Goal: Information Seeking & Learning: Learn about a topic

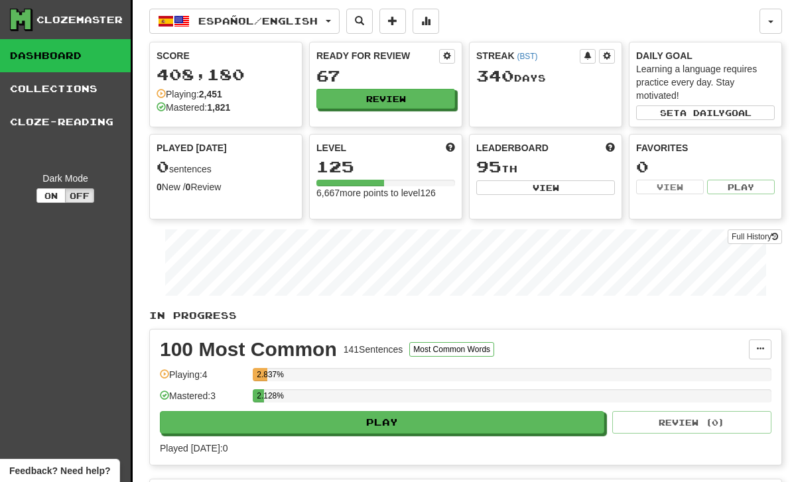
click at [373, 94] on button "Review" at bounding box center [385, 99] width 139 height 20
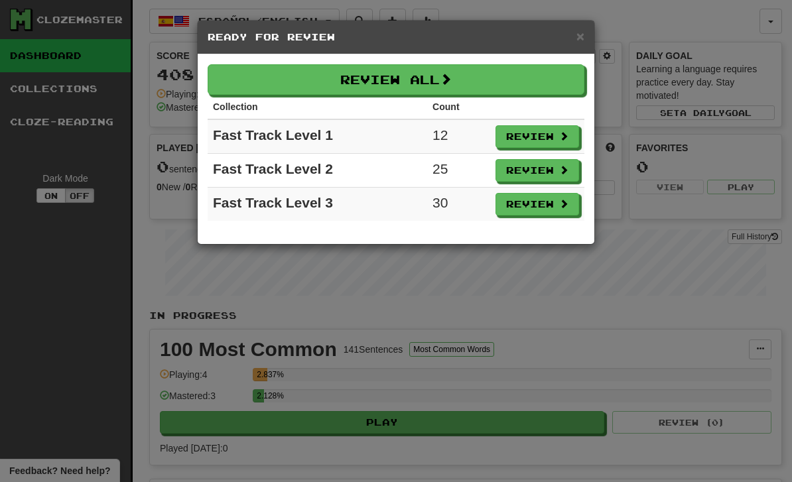
click at [533, 131] on button "Review" at bounding box center [537, 136] width 84 height 23
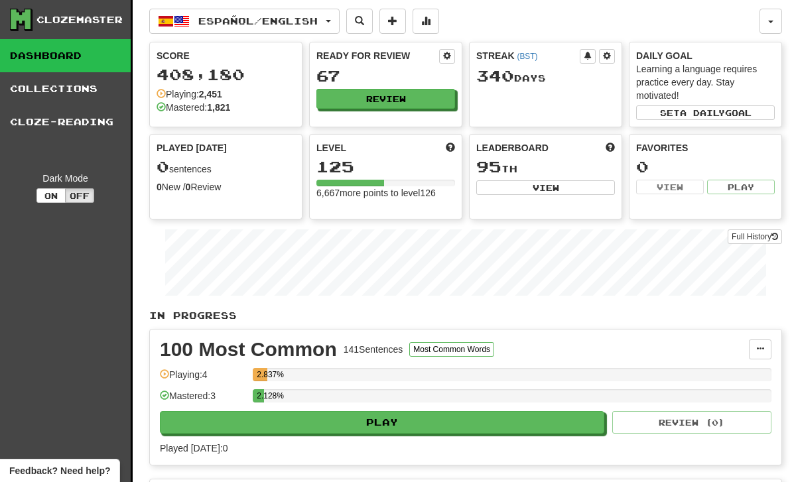
select select "**"
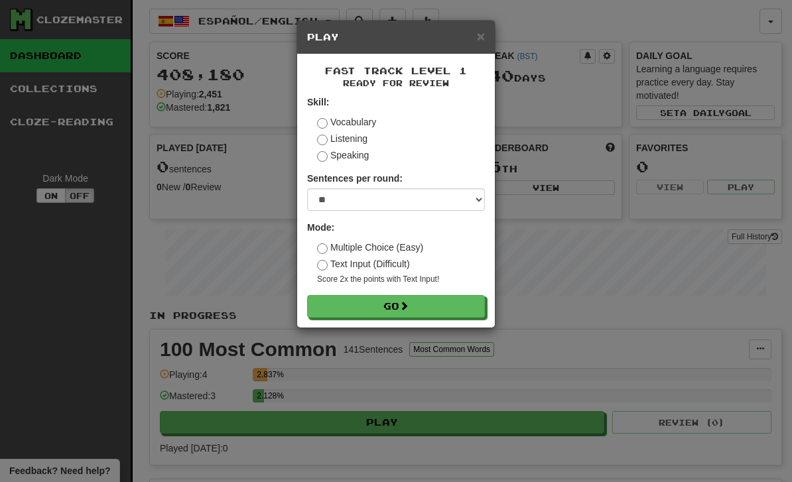
click at [367, 312] on button "Go" at bounding box center [396, 306] width 178 height 23
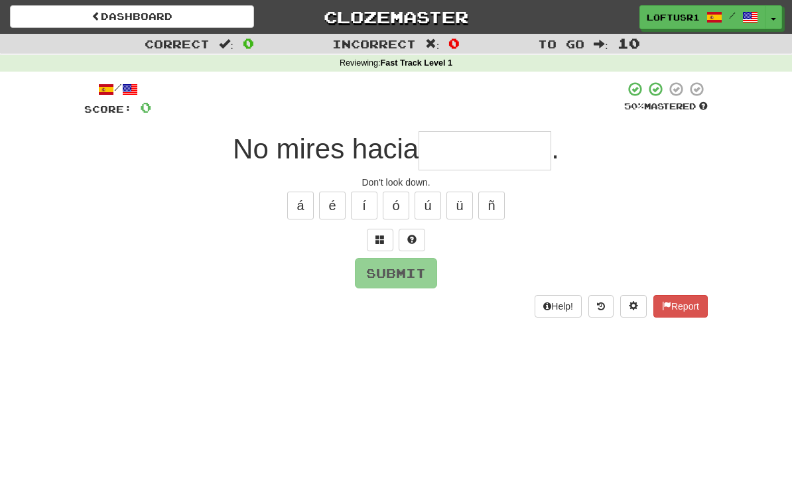
click at [448, 157] on input "text" at bounding box center [484, 150] width 133 height 39
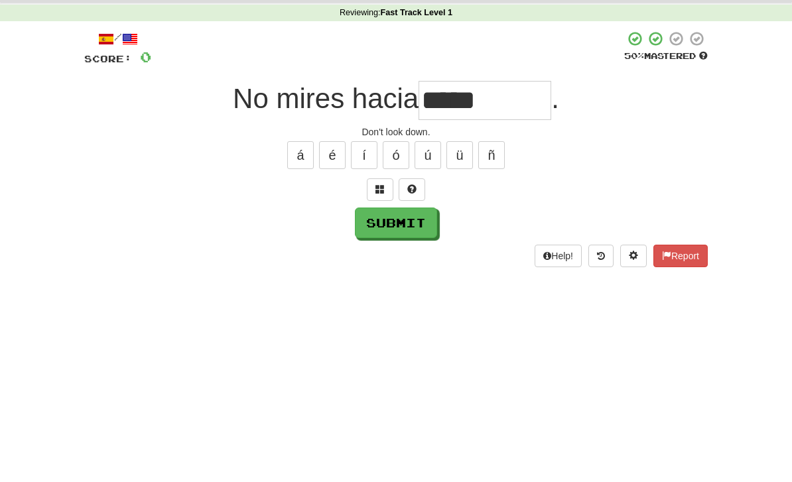
scroll to position [50, 0]
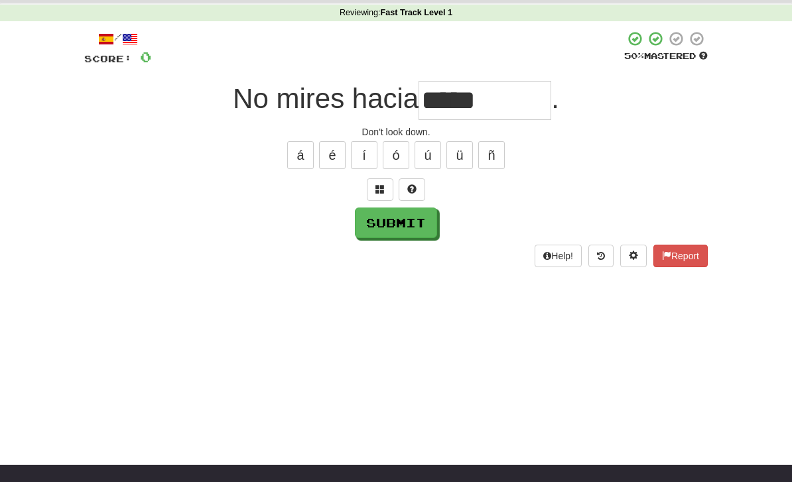
type input "*****"
click at [392, 216] on button "Submit" at bounding box center [396, 223] width 82 height 31
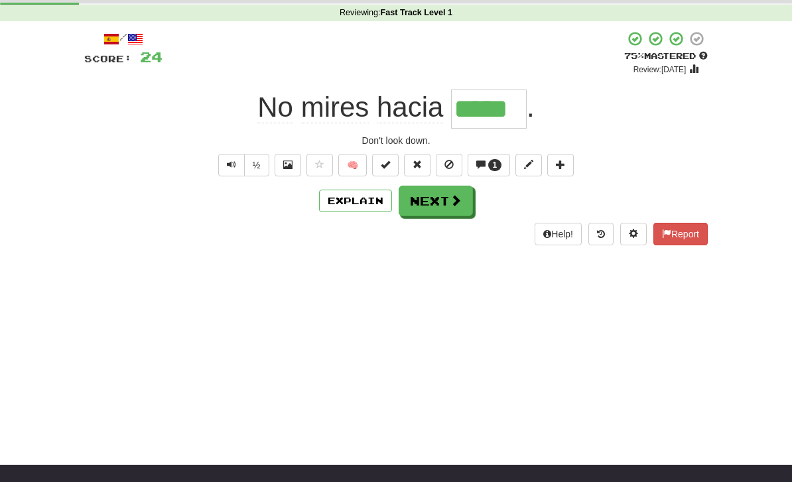
click at [432, 208] on button "Next" at bounding box center [436, 201] width 74 height 31
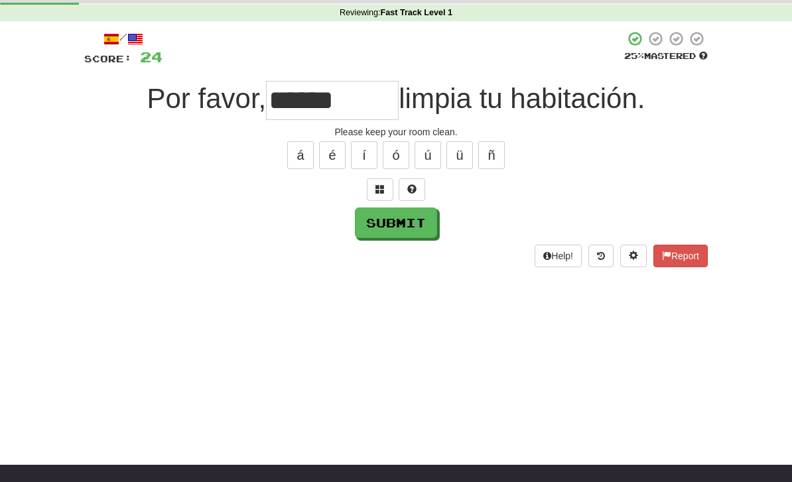
type input "******"
click at [395, 229] on button "Submit" at bounding box center [396, 223] width 82 height 31
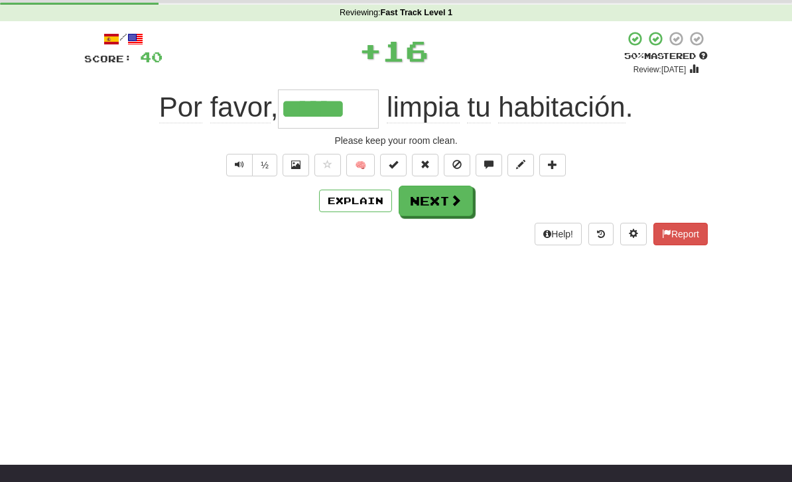
click at [342, 209] on button "Explain" at bounding box center [355, 201] width 73 height 23
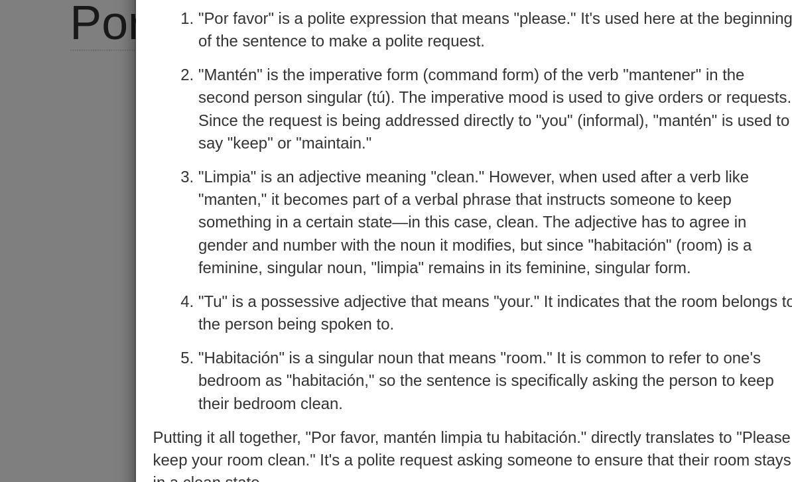
click at [42, 117] on div "× Explanation Certainly! The sentence "Por favor, mantén limpia tu habitación."…" at bounding box center [396, 241] width 792 height 482
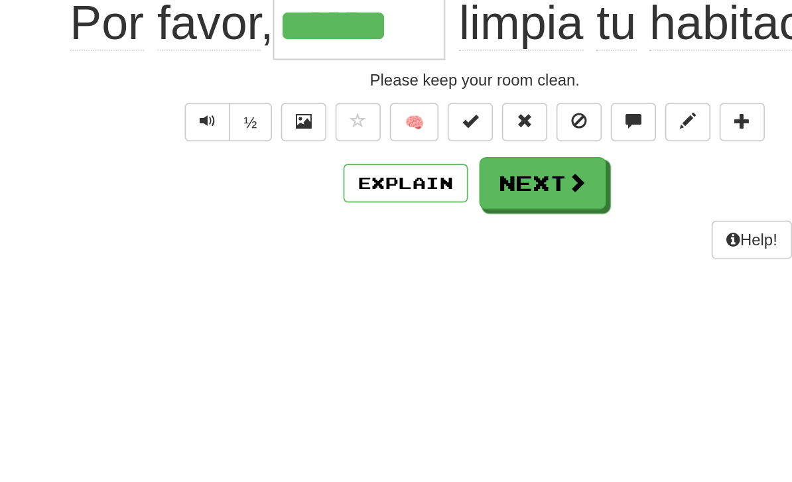
click at [399, 186] on button "Next" at bounding box center [436, 201] width 74 height 31
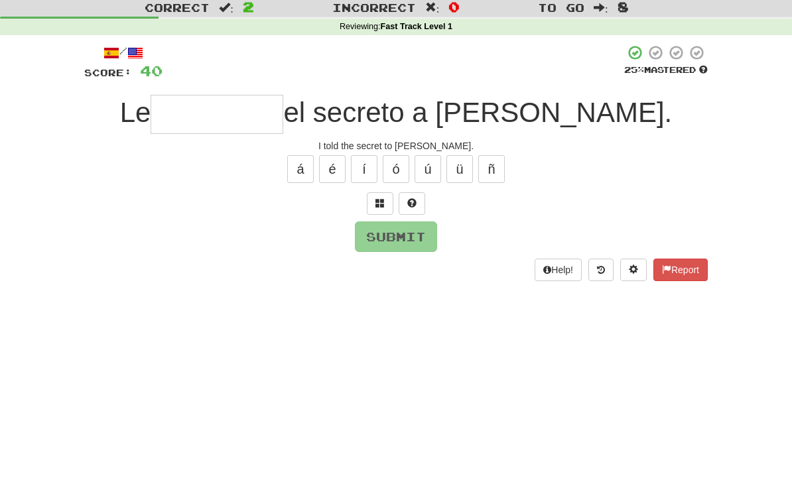
scroll to position [36, 0]
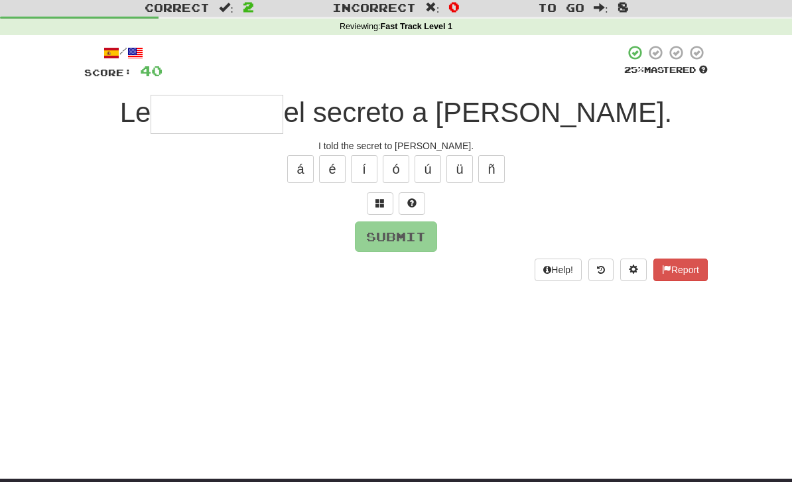
click at [268, 129] on input "text" at bounding box center [217, 114] width 133 height 39
click at [403, 237] on button "Submit" at bounding box center [396, 237] width 82 height 31
type input "*****"
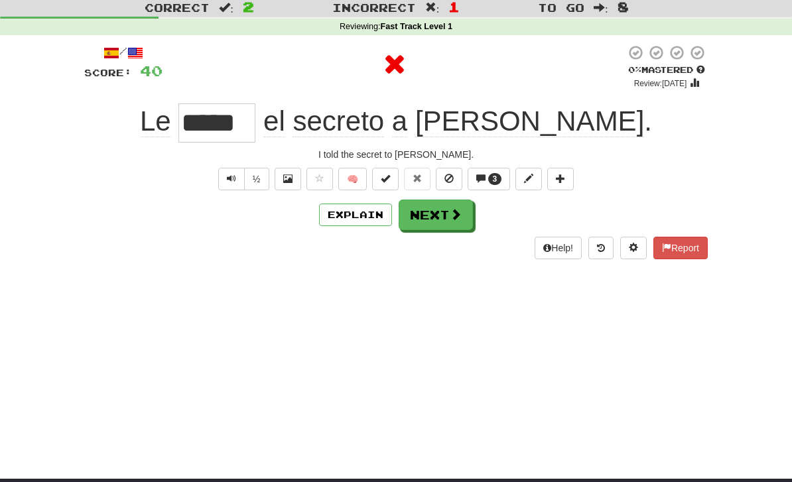
click at [438, 224] on button "Next" at bounding box center [436, 215] width 74 height 31
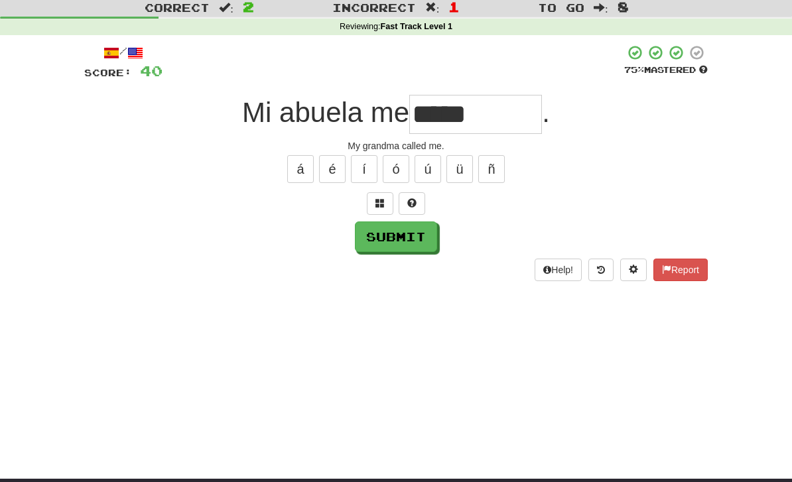
type input "*****"
click at [407, 233] on button "Submit" at bounding box center [396, 237] width 82 height 31
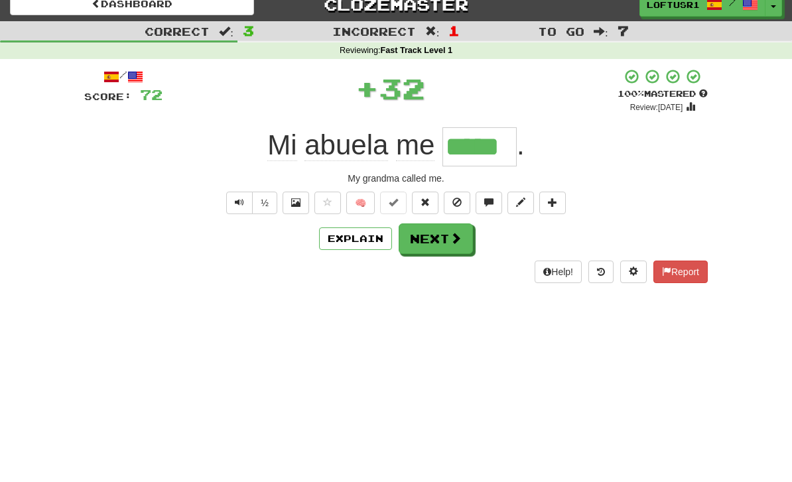
scroll to position [11, 0]
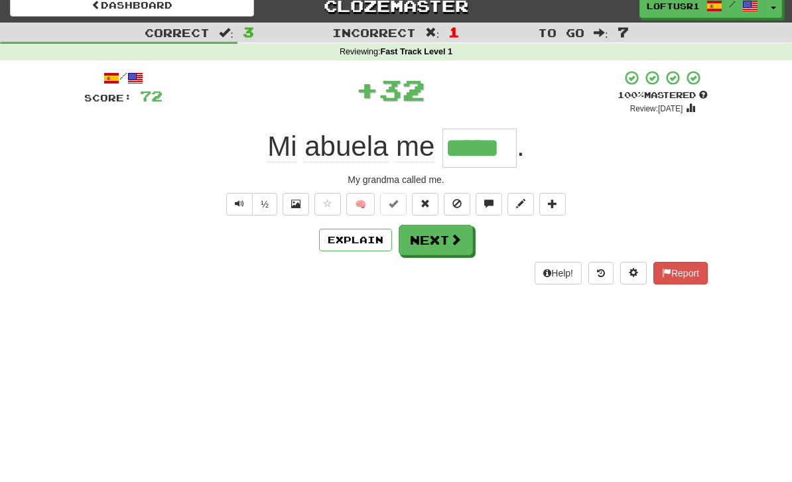
click at [425, 244] on button "Next" at bounding box center [436, 240] width 74 height 31
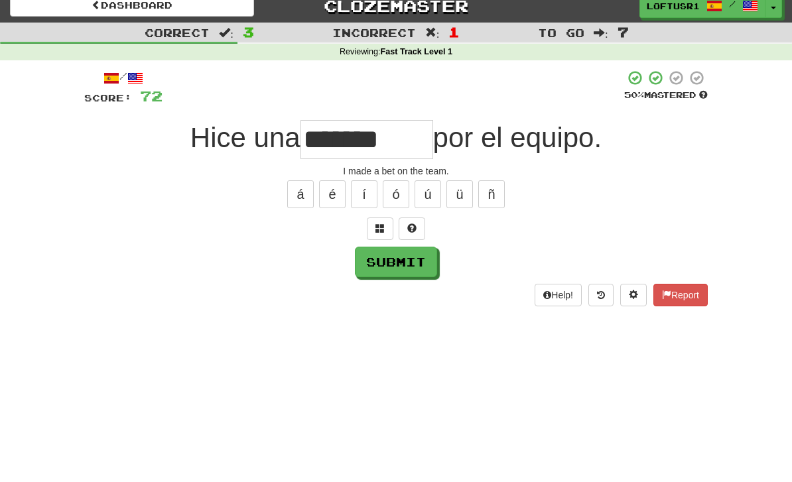
type input "*******"
click at [396, 263] on button "Submit" at bounding box center [396, 262] width 82 height 31
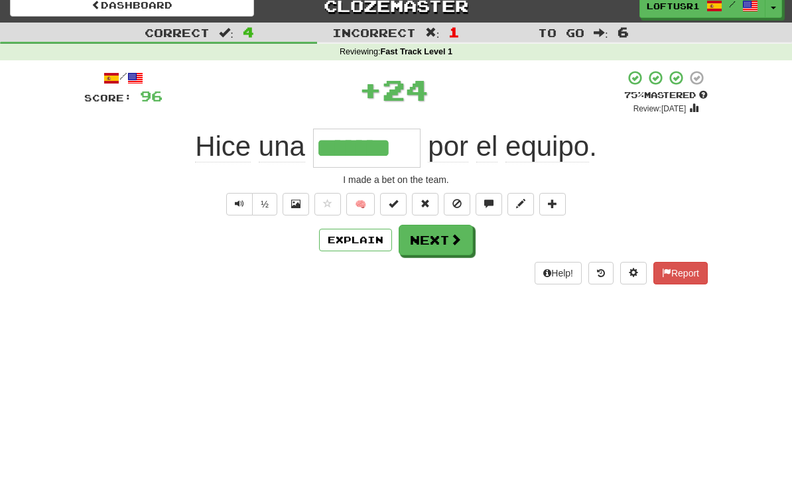
scroll to position [0, 0]
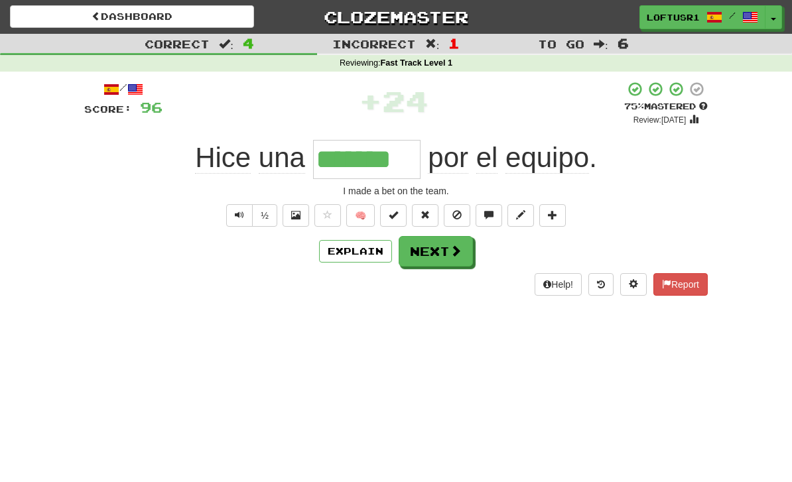
click at [431, 259] on button "Next" at bounding box center [436, 251] width 74 height 31
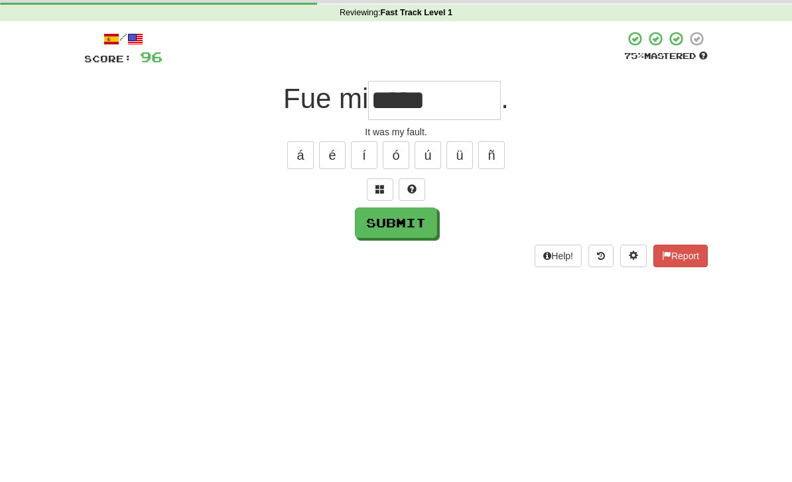
scroll to position [50, 0]
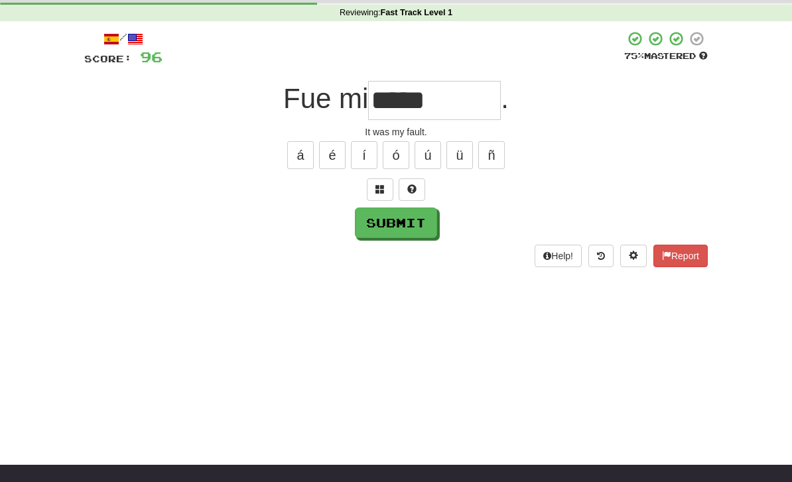
type input "*****"
click at [385, 235] on button "Submit" at bounding box center [396, 223] width 82 height 31
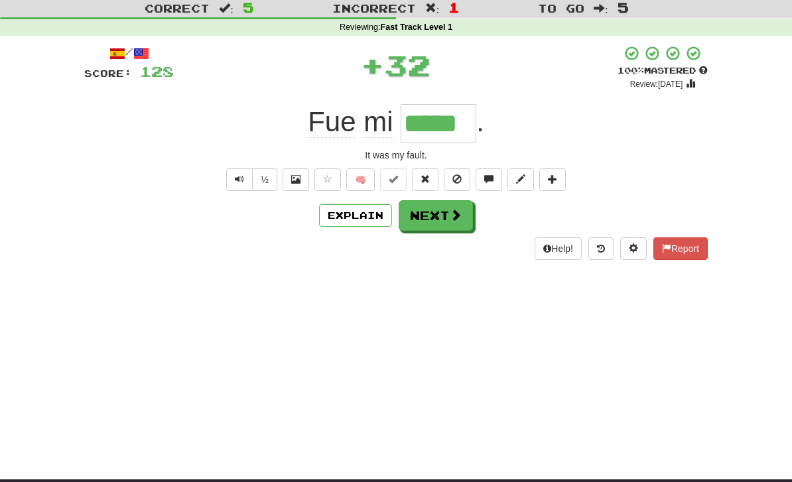
scroll to position [0, 0]
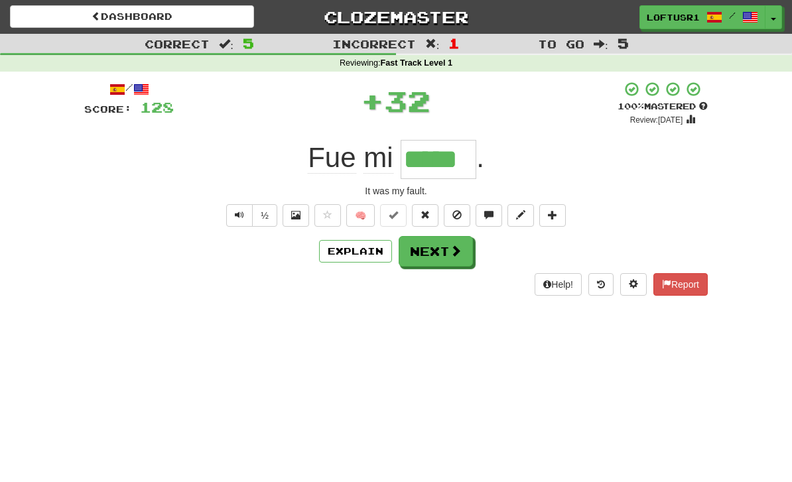
click at [428, 258] on button "Next" at bounding box center [436, 251] width 74 height 31
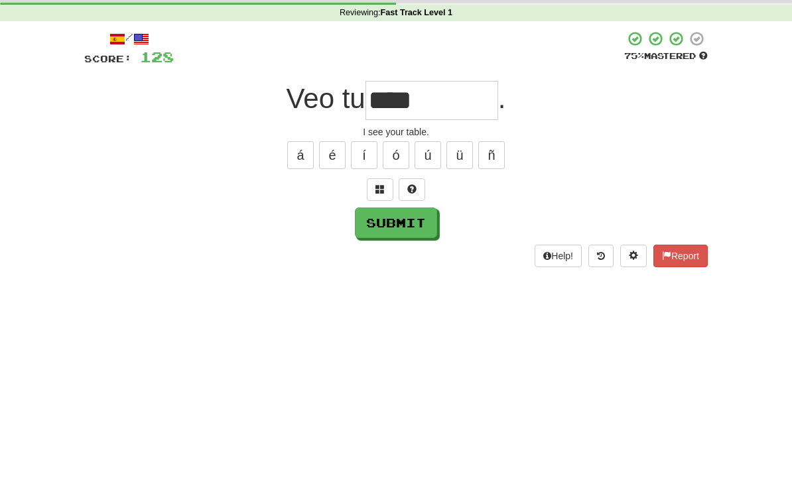
scroll to position [50, 0]
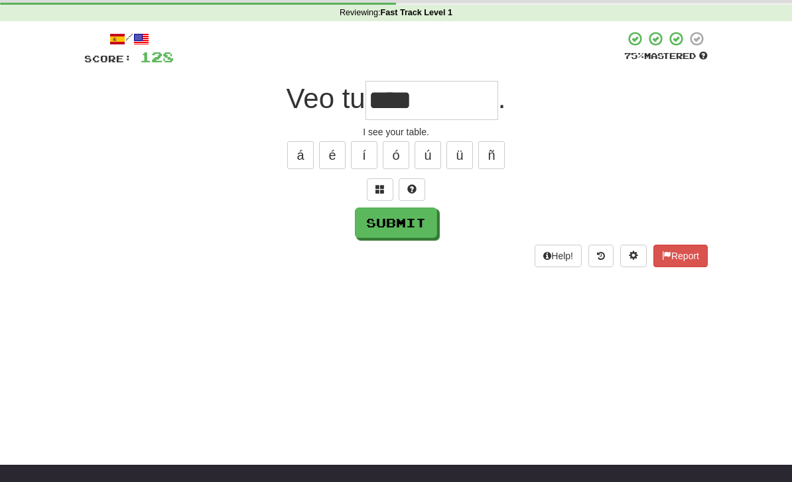
type input "****"
click at [399, 237] on button "Submit" at bounding box center [396, 223] width 82 height 31
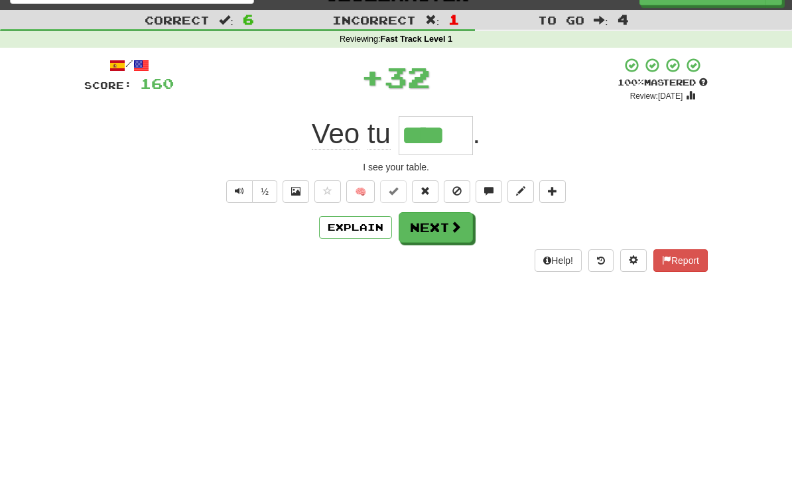
scroll to position [0, 0]
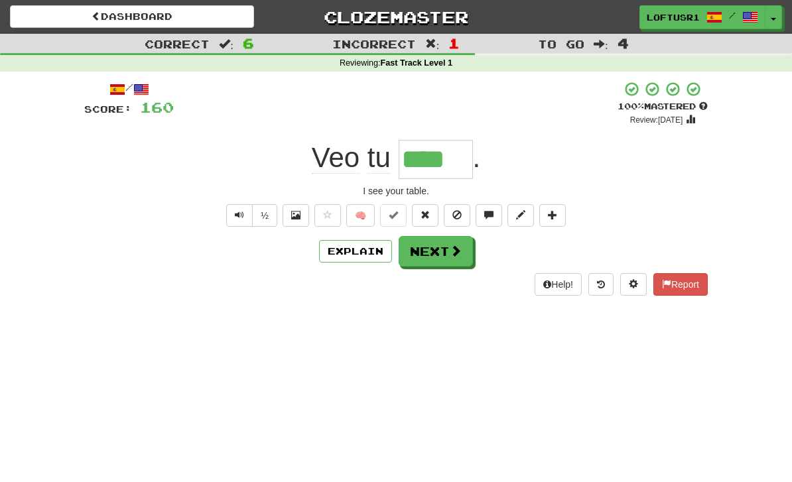
click at [430, 259] on button "Next" at bounding box center [436, 251] width 74 height 31
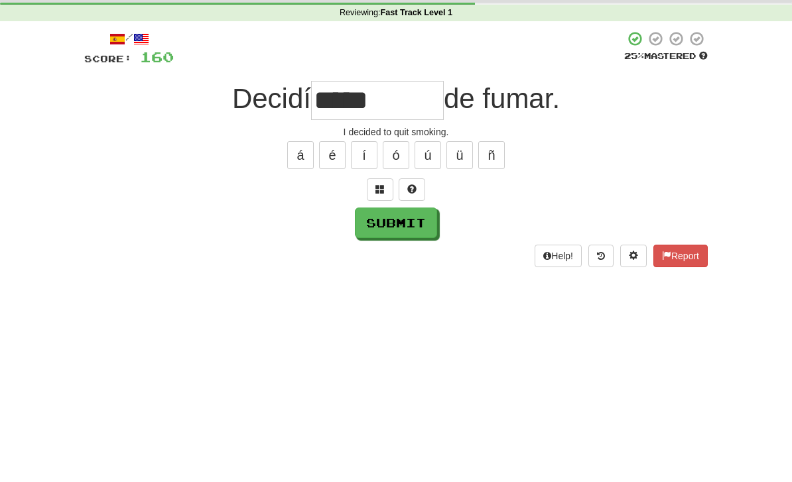
scroll to position [50, 0]
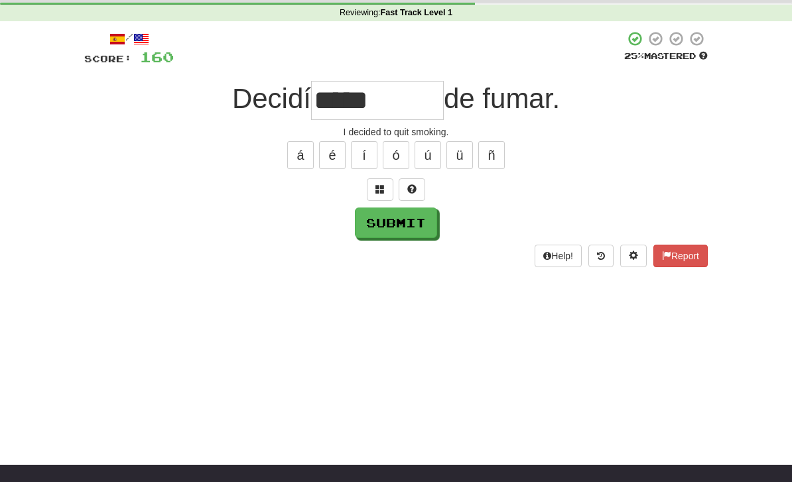
type input "*****"
click at [393, 230] on button "Submit" at bounding box center [396, 223] width 82 height 31
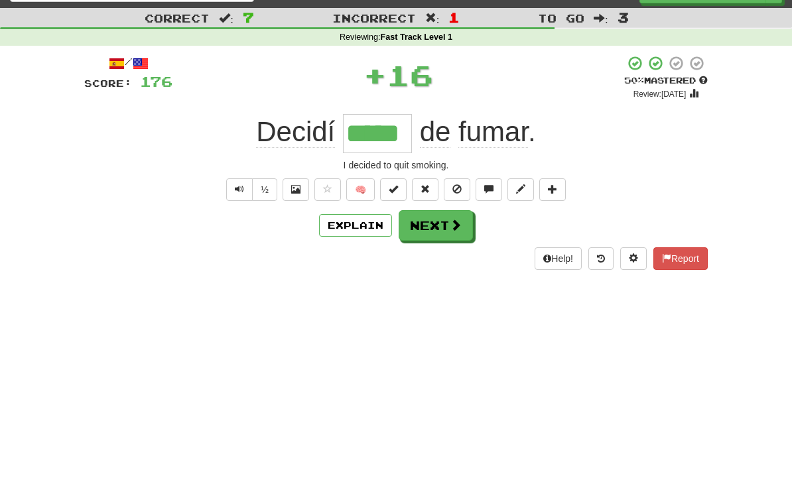
scroll to position [0, 0]
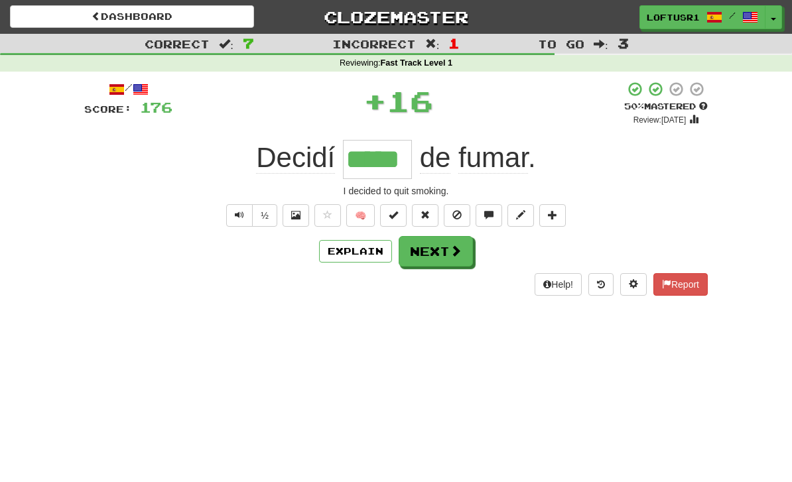
click at [424, 255] on button "Next" at bounding box center [436, 251] width 74 height 31
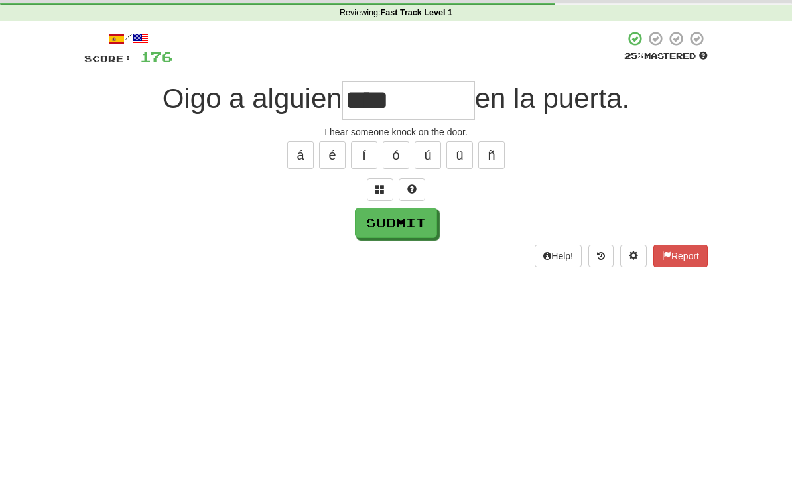
scroll to position [50, 0]
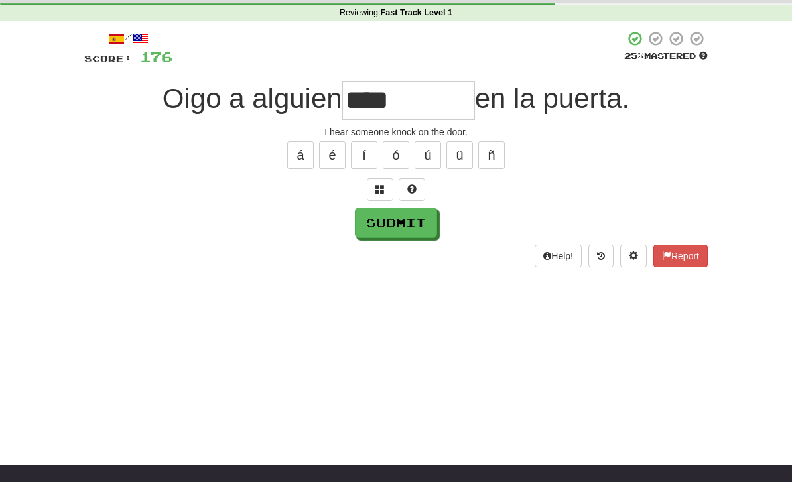
click at [399, 222] on button "Submit" at bounding box center [396, 223] width 82 height 31
type input "*****"
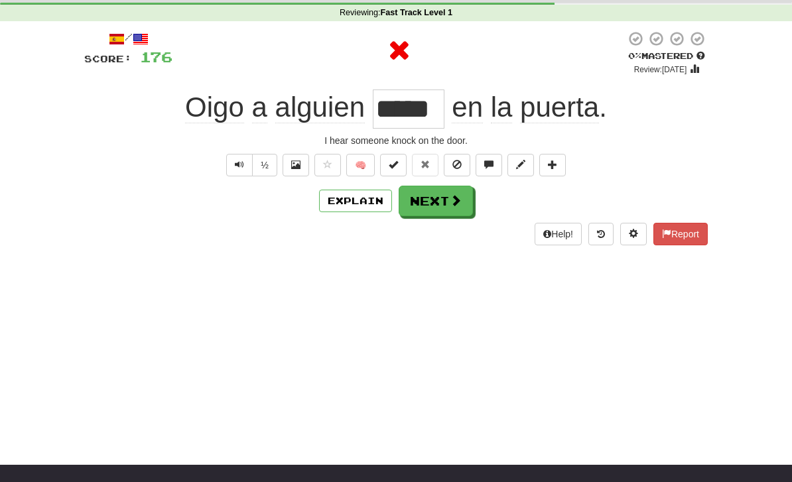
scroll to position [0, 0]
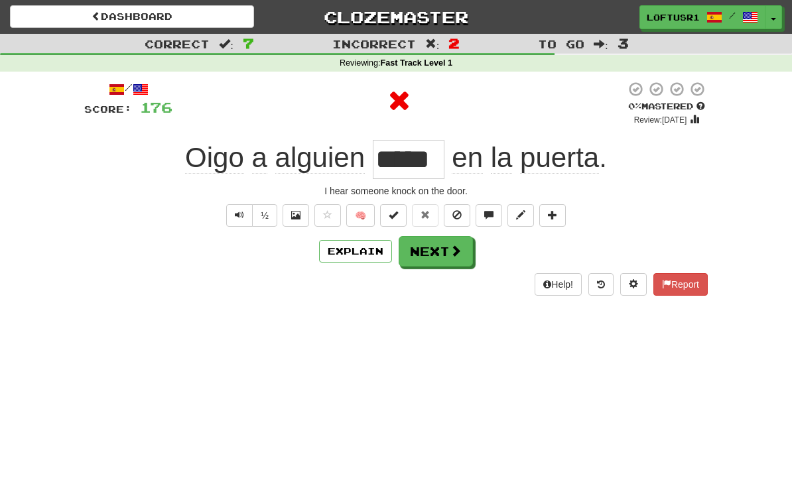
click at [418, 253] on button "Next" at bounding box center [436, 251] width 74 height 31
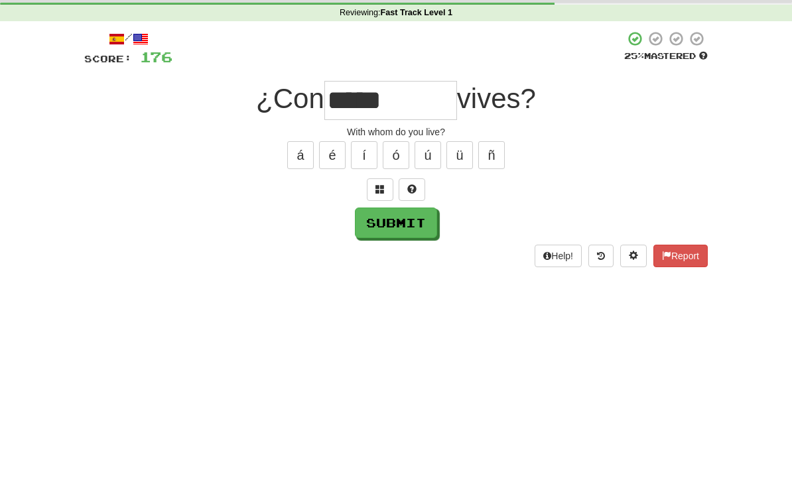
scroll to position [50, 0]
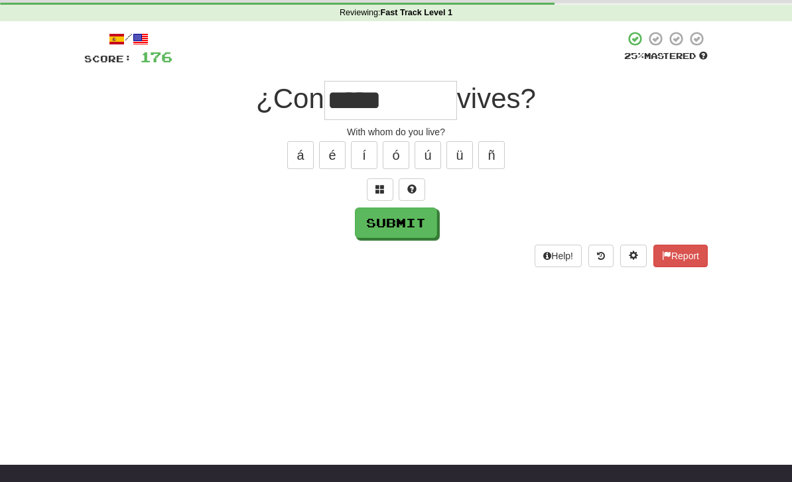
click at [395, 235] on button "Submit" at bounding box center [396, 223] width 82 height 31
type input "*****"
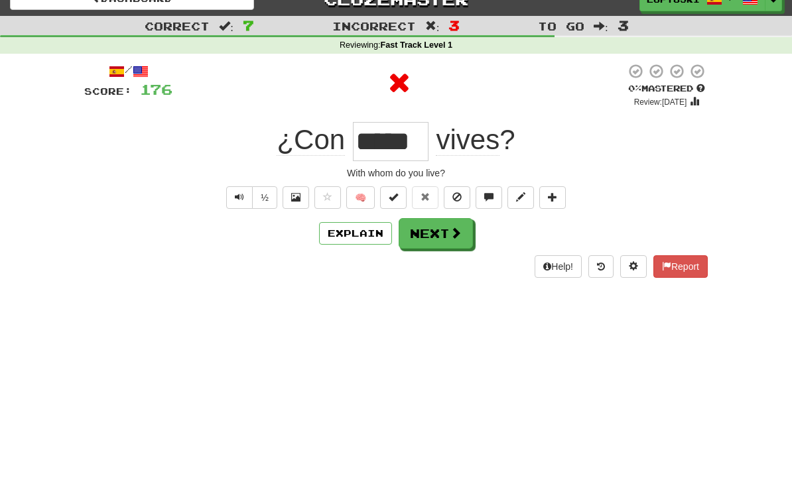
scroll to position [0, 0]
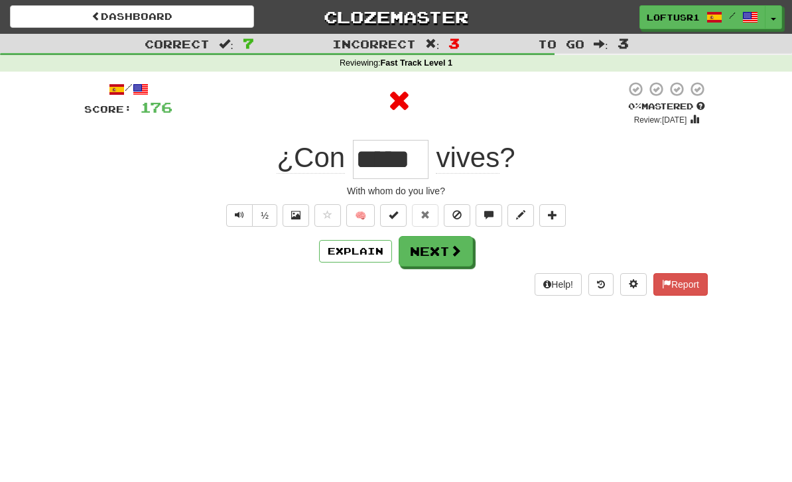
click at [430, 256] on button "Next" at bounding box center [436, 251] width 74 height 31
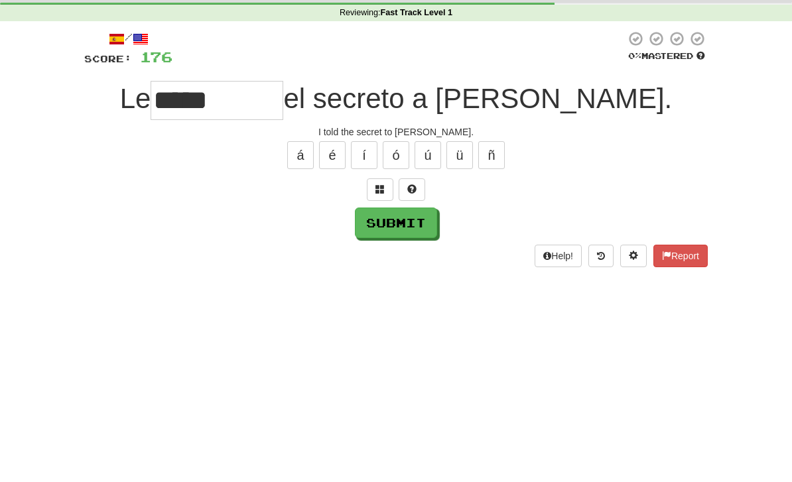
scroll to position [50, 0]
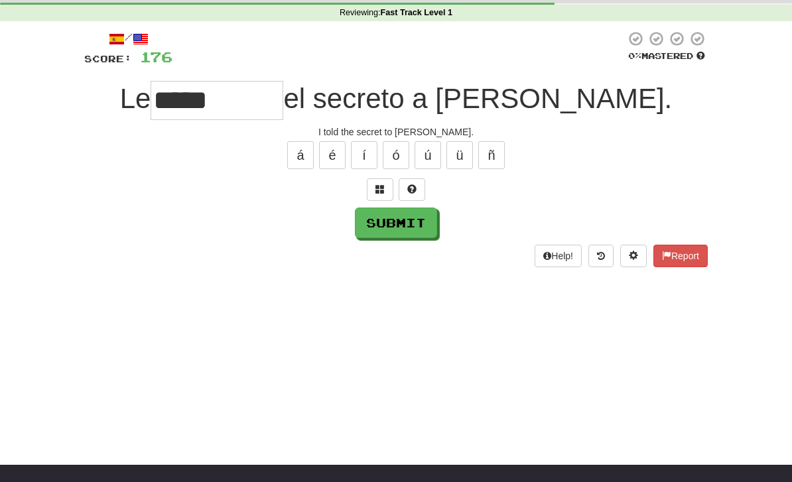
type input "*****"
click at [367, 223] on button "Submit" at bounding box center [396, 223] width 82 height 31
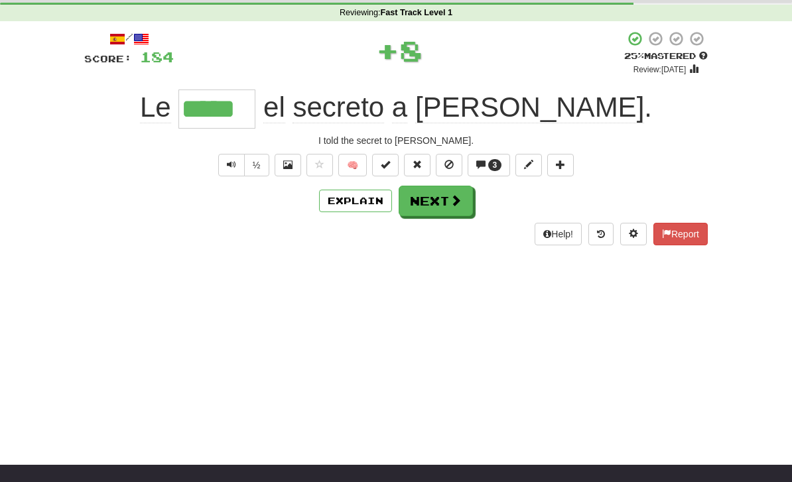
scroll to position [0, 0]
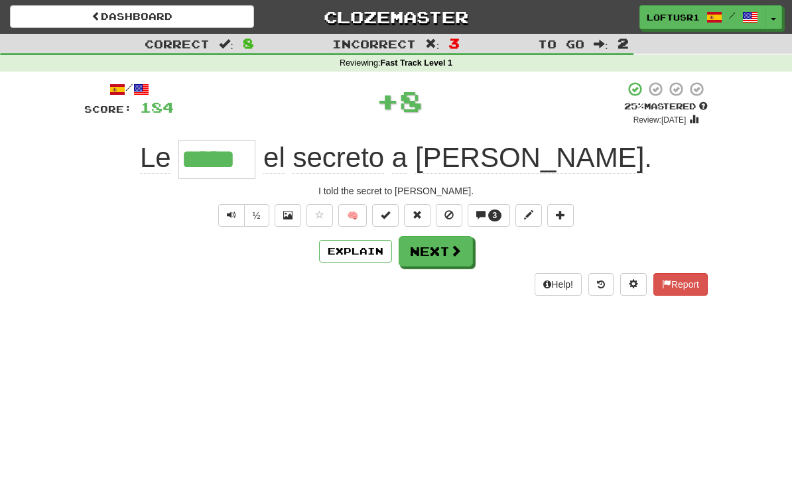
click at [416, 263] on button "Next" at bounding box center [436, 251] width 74 height 31
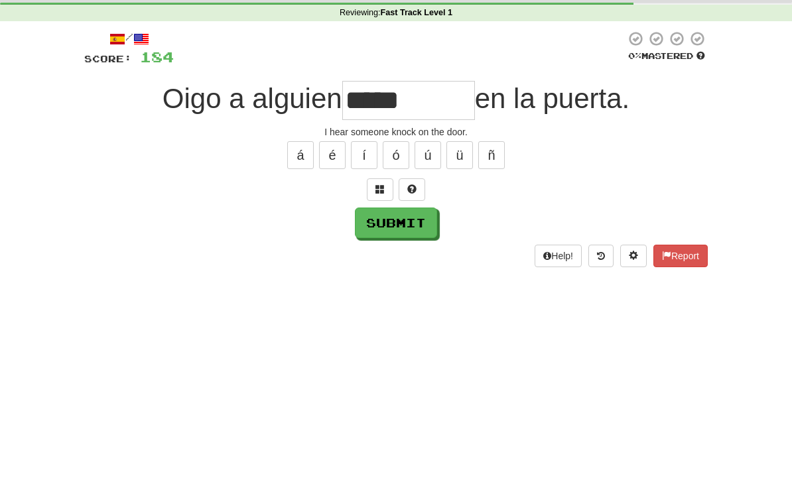
scroll to position [50, 0]
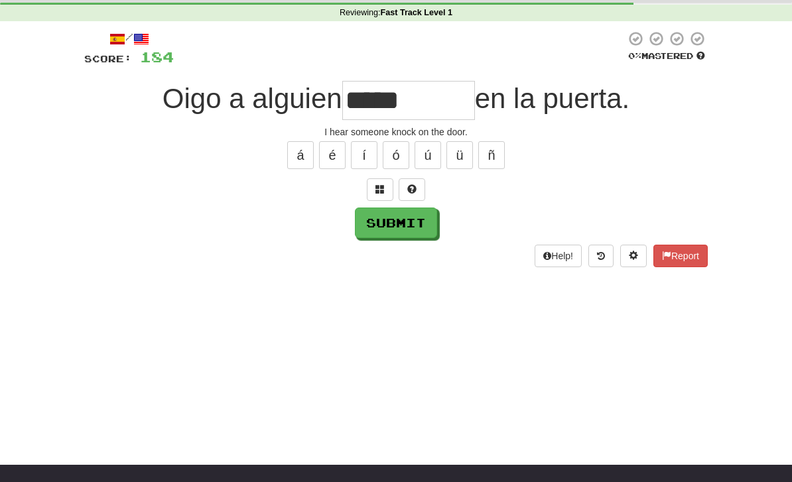
type input "*****"
click at [397, 222] on button "Submit" at bounding box center [396, 223] width 82 height 31
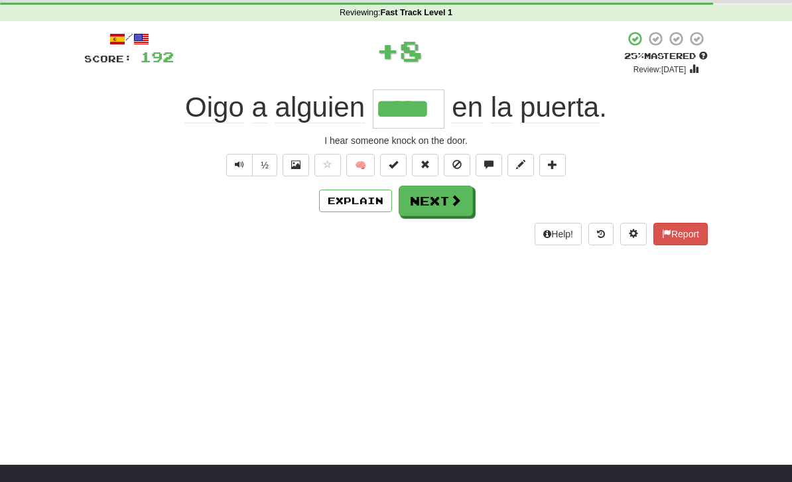
scroll to position [0, 0]
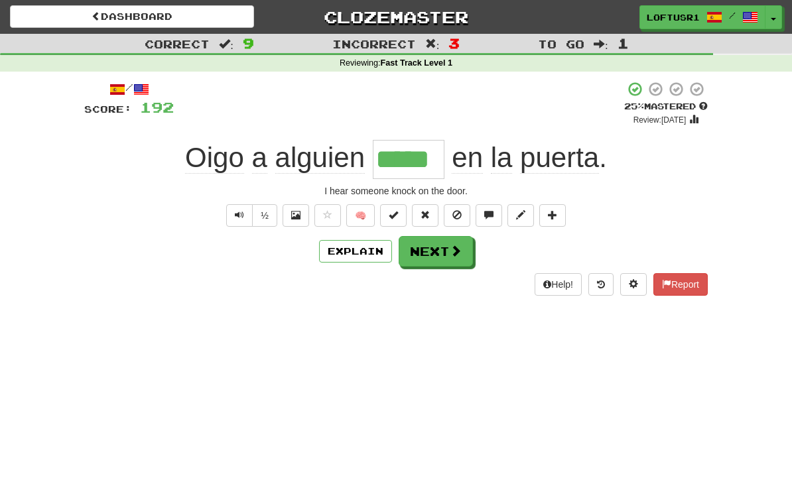
click at [420, 263] on button "Next" at bounding box center [436, 251] width 74 height 31
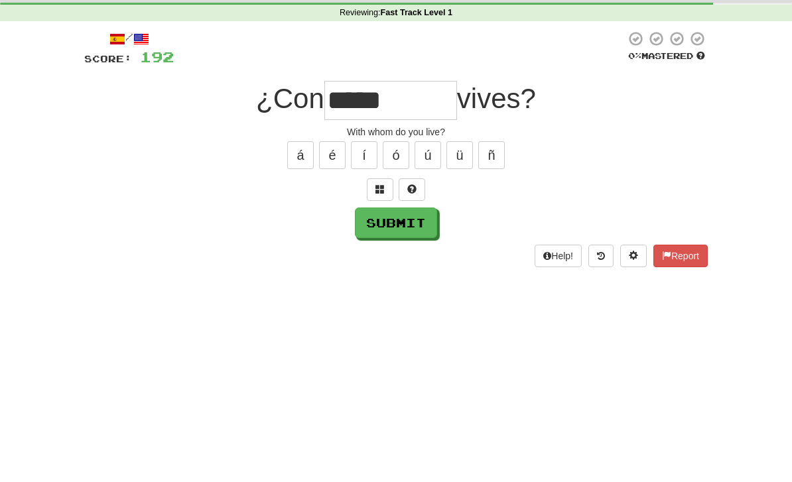
scroll to position [50, 0]
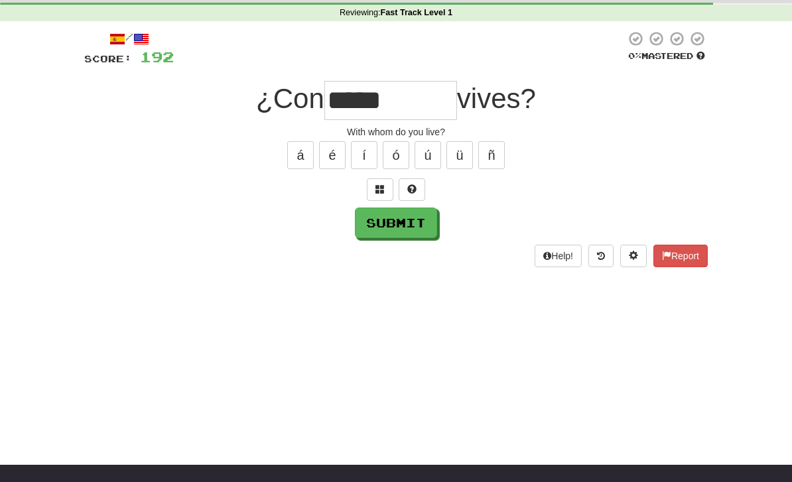
type input "*****"
click at [394, 222] on button "Submit" at bounding box center [396, 223] width 82 height 31
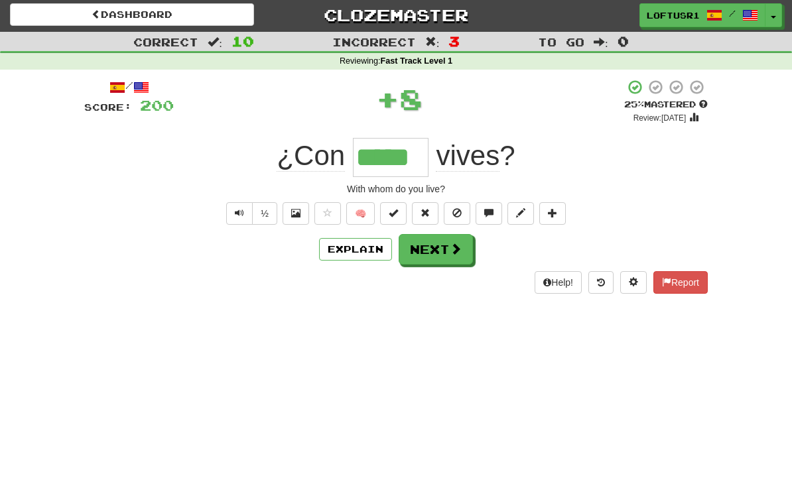
scroll to position [0, 0]
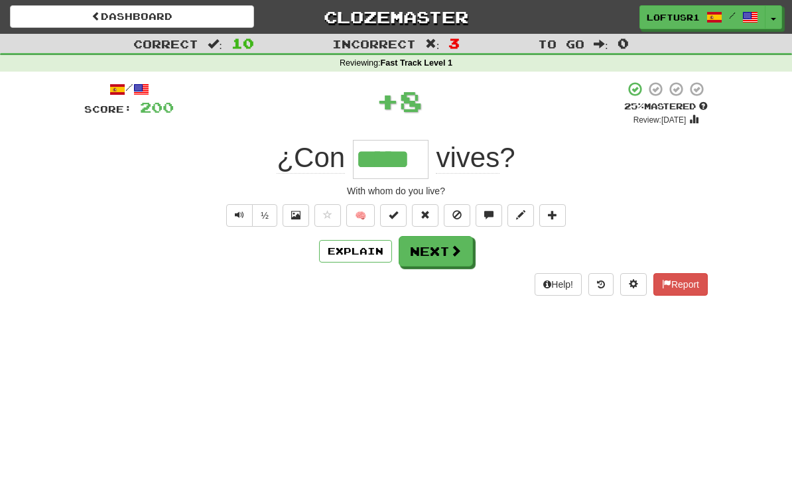
click at [426, 257] on button "Next" at bounding box center [436, 251] width 74 height 31
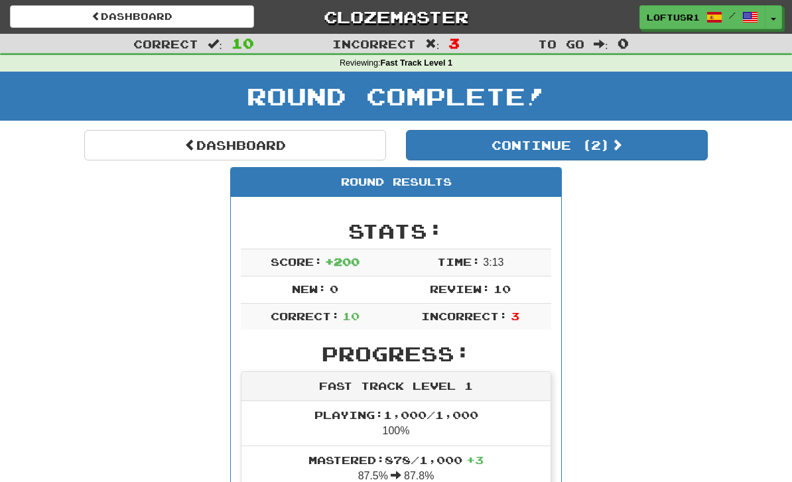
click at [184, 147] on span at bounding box center [190, 145] width 12 height 12
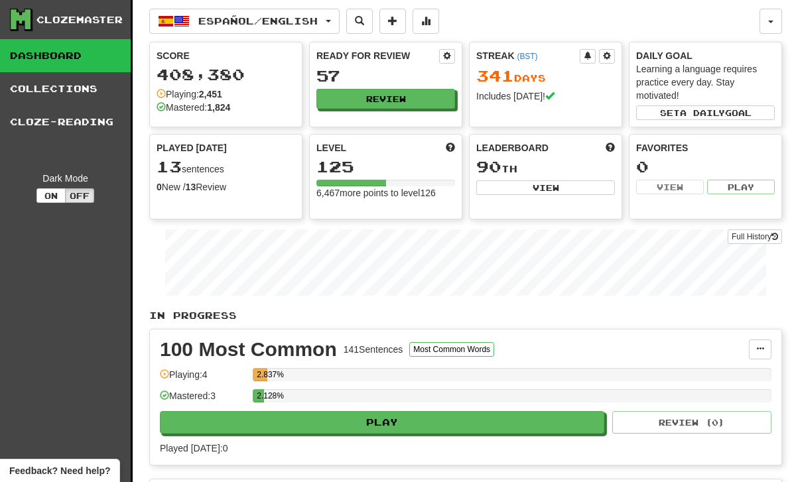
click at [733, 238] on link "Full History" at bounding box center [755, 236] width 54 height 15
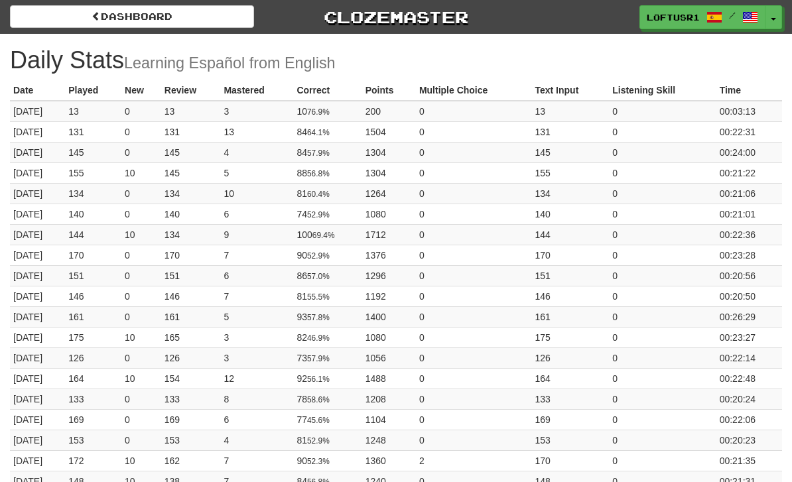
click at [79, 27] on link "Dashboard" at bounding box center [132, 16] width 244 height 23
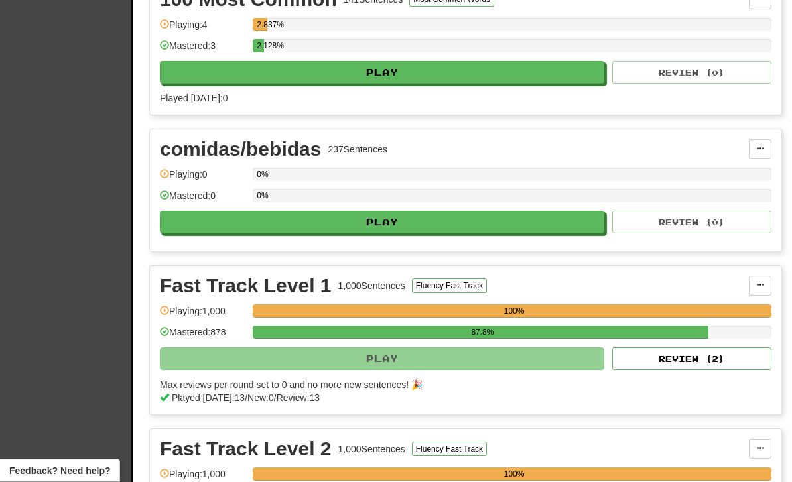
scroll to position [350, 0]
click at [669, 369] on button "Review ( 2 )" at bounding box center [691, 359] width 159 height 23
select select "**"
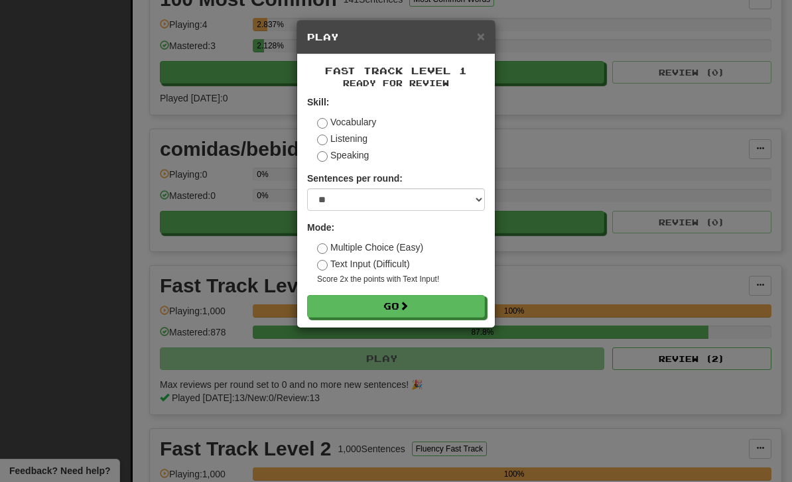
click at [406, 306] on span at bounding box center [403, 305] width 9 height 9
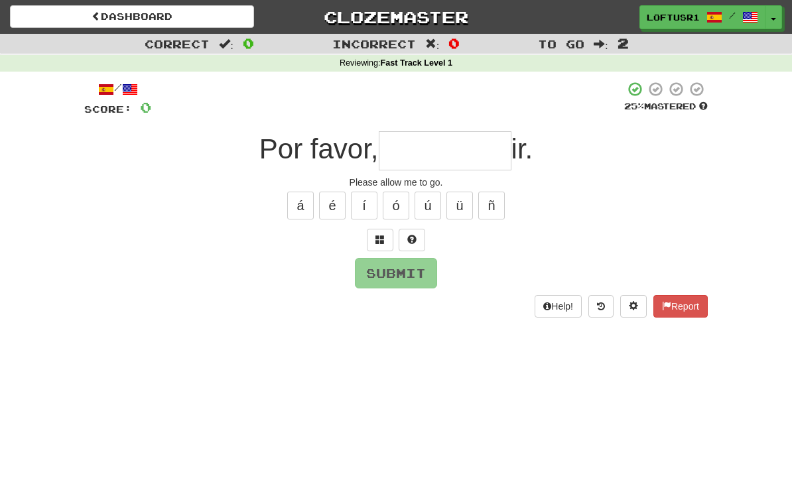
click at [434, 139] on input "text" at bounding box center [445, 150] width 133 height 39
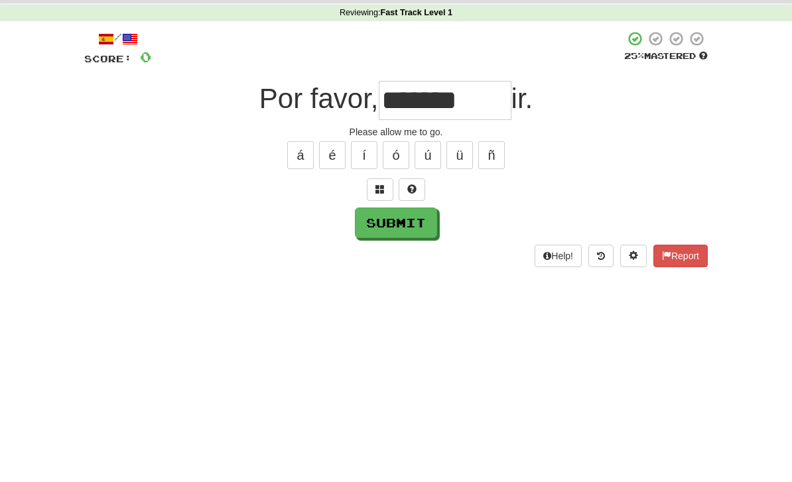
scroll to position [50, 0]
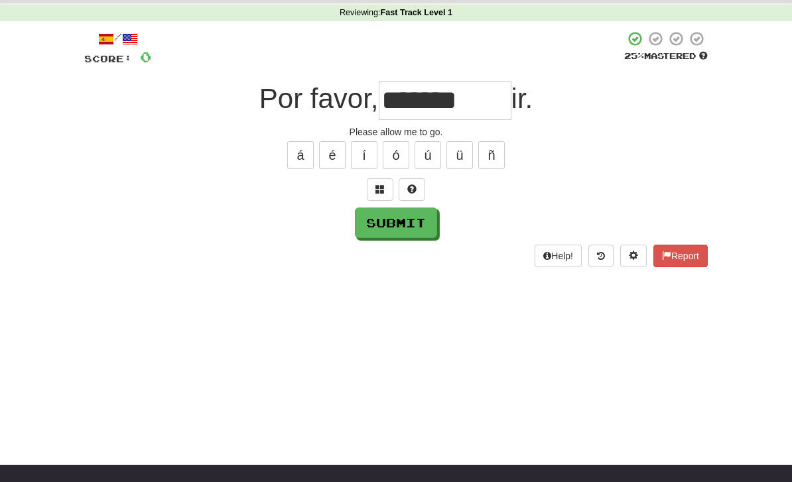
click at [395, 231] on button "Submit" at bounding box center [396, 223] width 82 height 31
type input "*********"
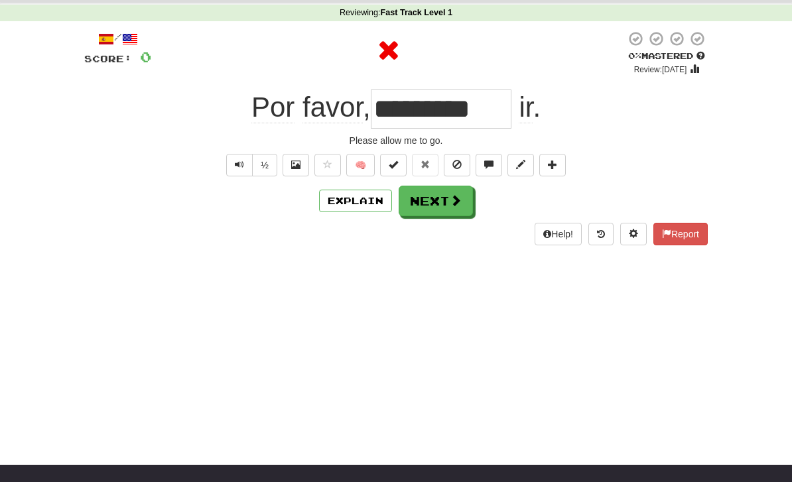
click at [424, 202] on button "Next" at bounding box center [436, 201] width 74 height 31
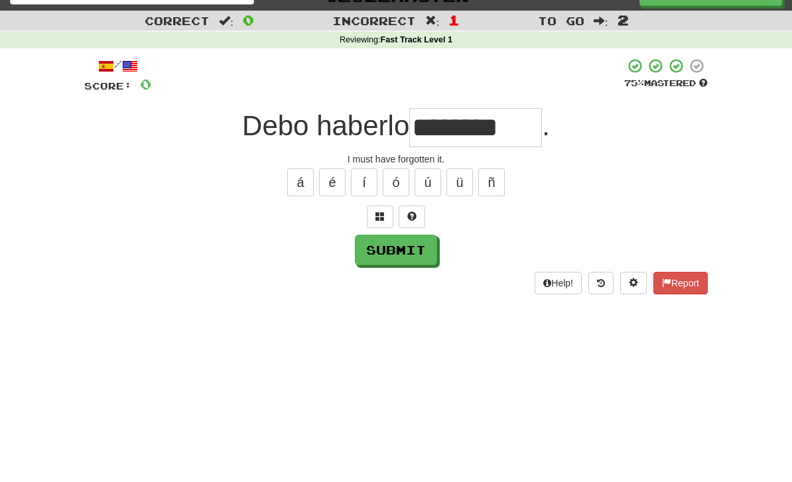
scroll to position [0, 0]
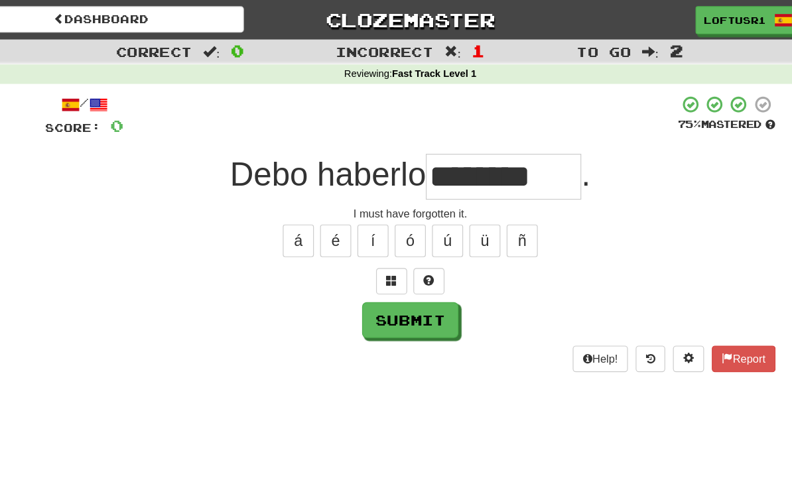
click at [480, 149] on input "********" at bounding box center [475, 150] width 133 height 39
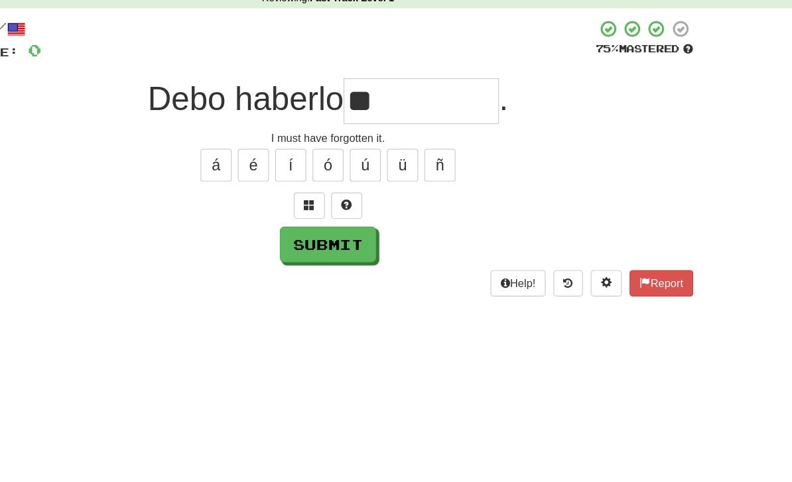
type input "*"
type input "********"
click at [355, 258] on button "Submit" at bounding box center [396, 273] width 82 height 31
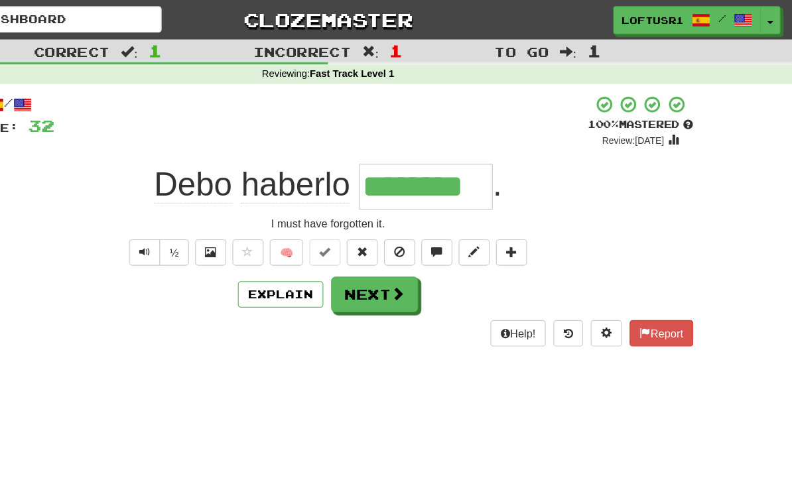
click at [399, 260] on button "Next" at bounding box center [436, 251] width 74 height 31
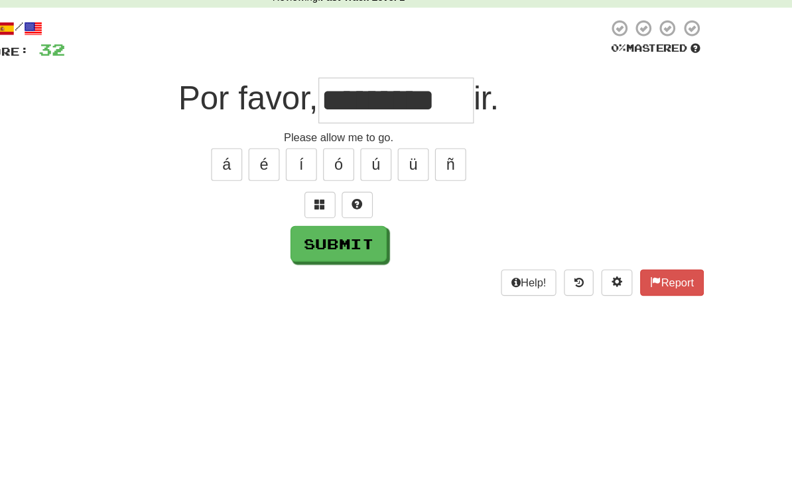
type input "*********"
click at [355, 258] on button "Submit" at bounding box center [396, 273] width 82 height 31
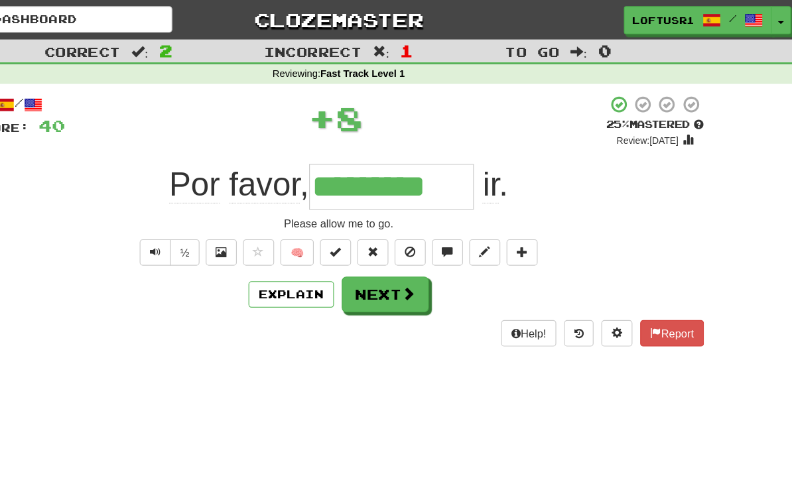
click at [399, 257] on button "Next" at bounding box center [436, 251] width 74 height 31
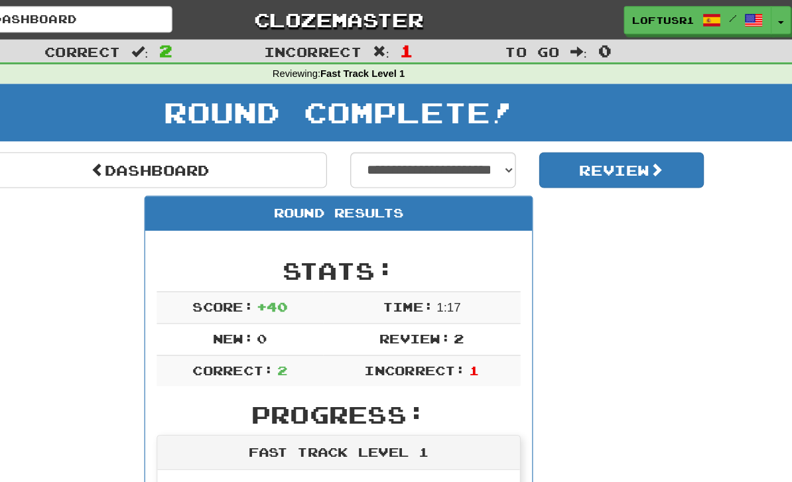
click at [108, 143] on link "Dashboard" at bounding box center [235, 145] width 302 height 31
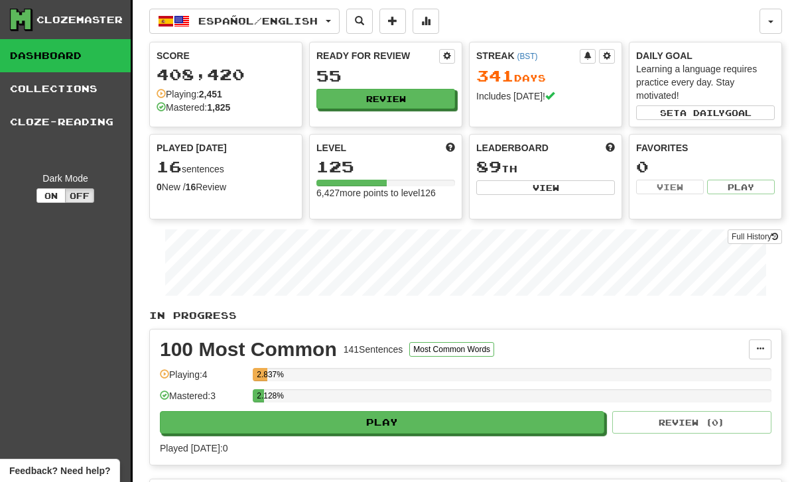
click at [745, 243] on link "Full History" at bounding box center [755, 236] width 54 height 15
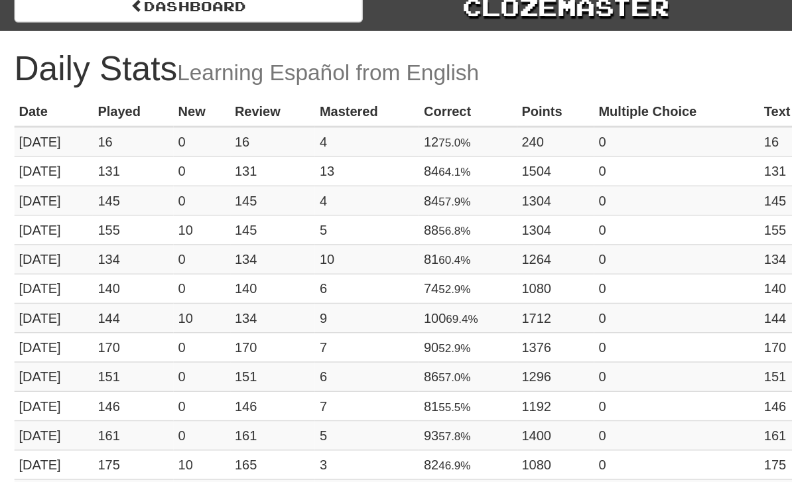
click at [70, 21] on div "Dashboard Clozemaster loftusr1 / Toggle Dropdown Dashboard Leaderboard Activity…" at bounding box center [396, 17] width 772 height 34
click at [61, 15] on link "Dashboard" at bounding box center [132, 16] width 244 height 23
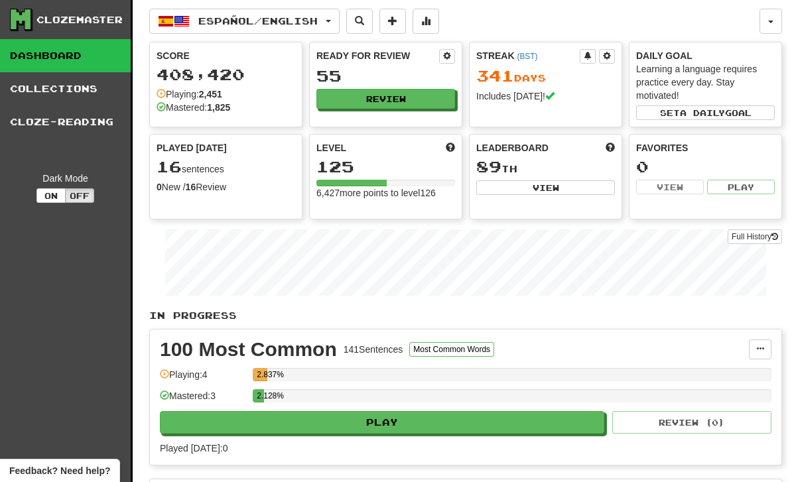
click at [367, 107] on button "Review" at bounding box center [385, 99] width 139 height 20
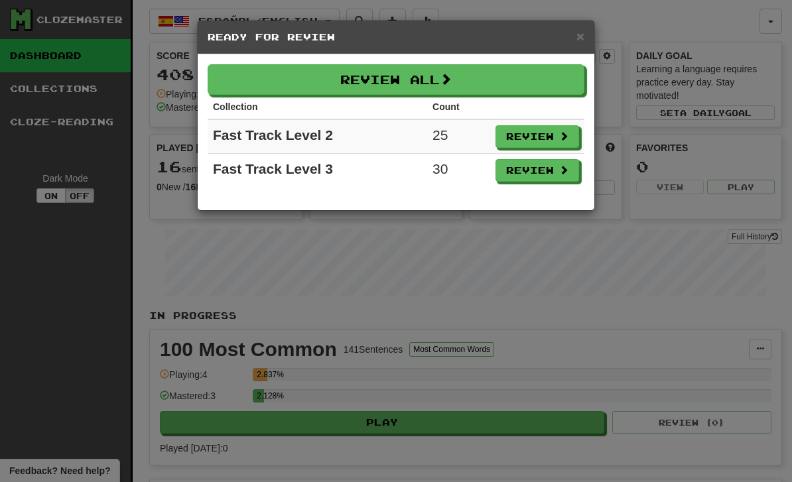
click at [533, 143] on button "Review" at bounding box center [537, 136] width 84 height 23
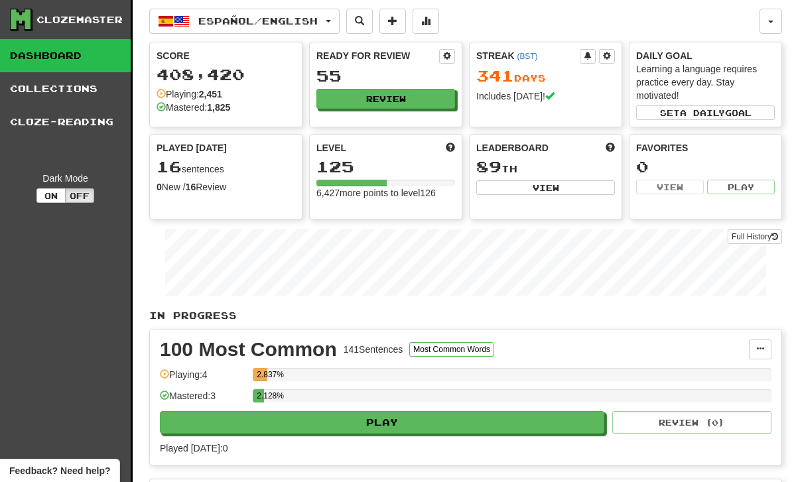
select select "**"
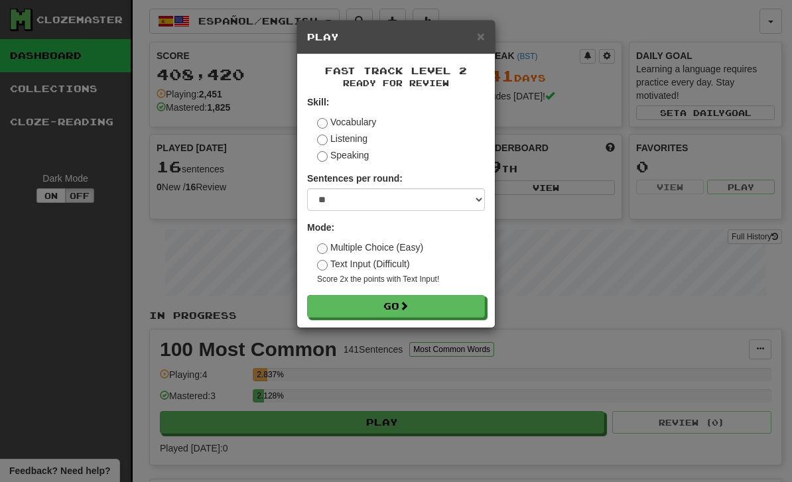
click at [341, 310] on button "Go" at bounding box center [396, 306] width 178 height 23
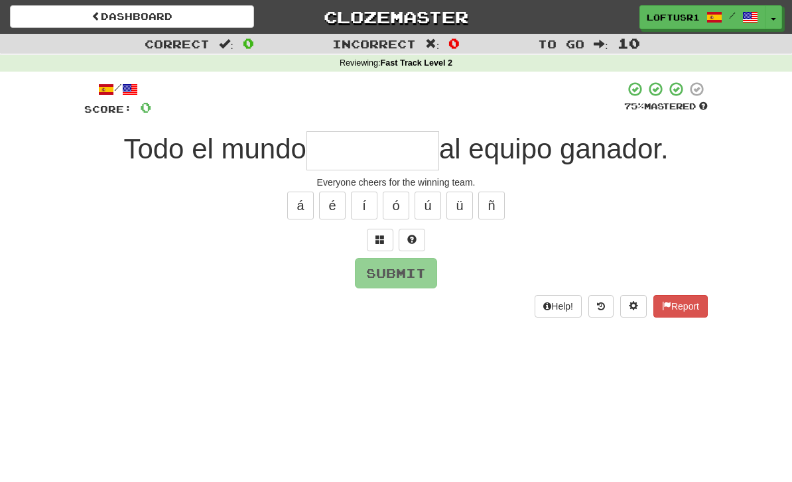
click at [345, 157] on input "text" at bounding box center [372, 150] width 133 height 39
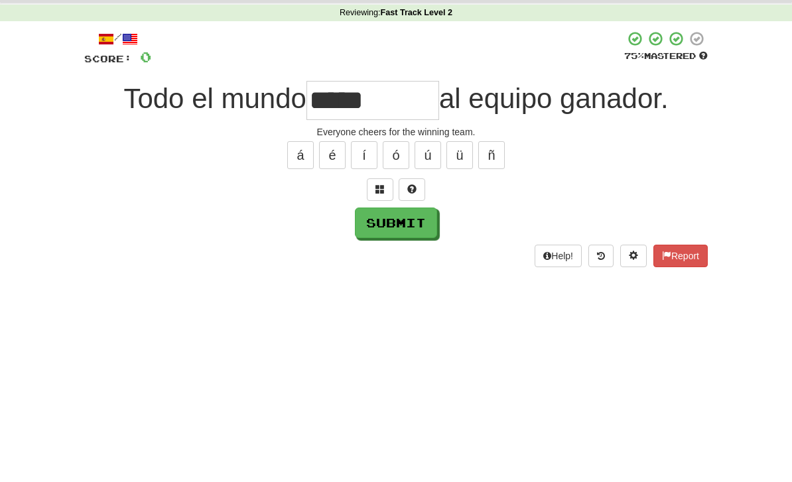
scroll to position [50, 0]
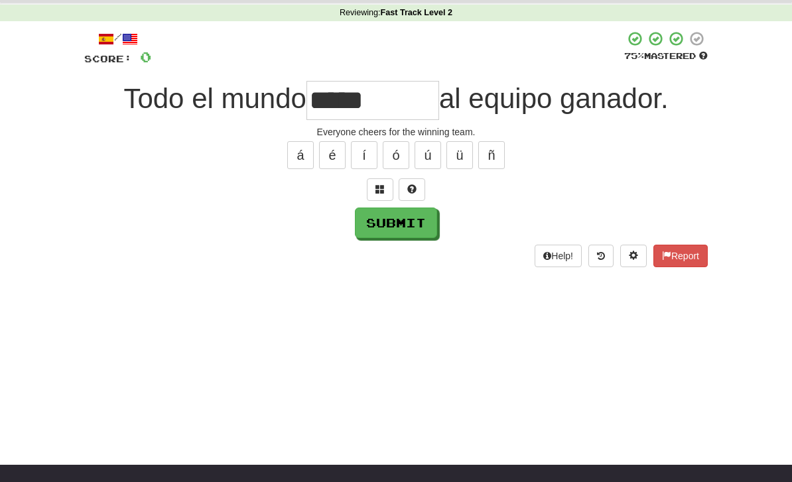
type input "*****"
click at [375, 235] on button "Submit" at bounding box center [396, 223] width 82 height 31
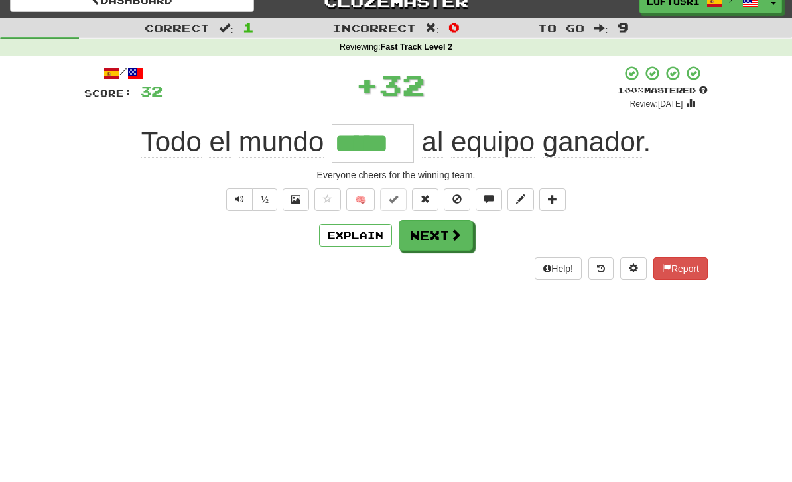
scroll to position [0, 0]
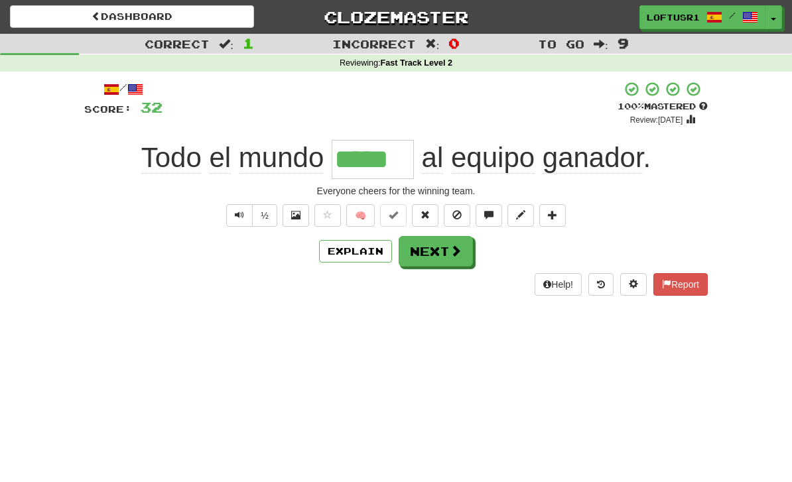
click at [436, 250] on button "Next" at bounding box center [436, 251] width 74 height 31
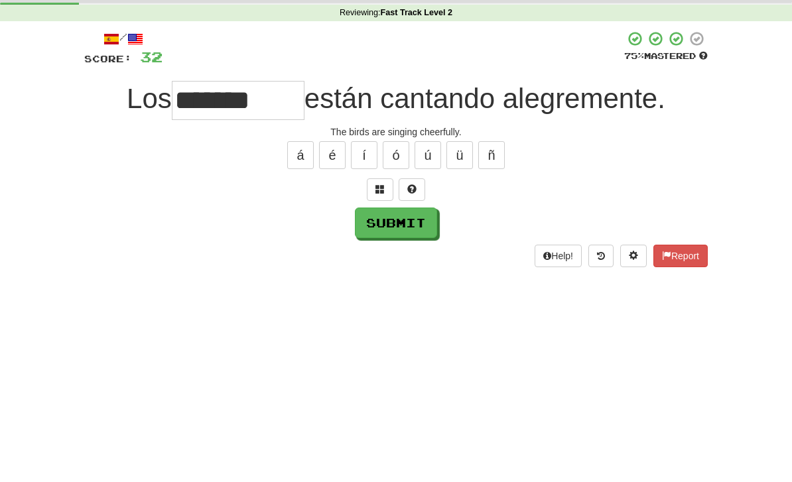
scroll to position [50, 0]
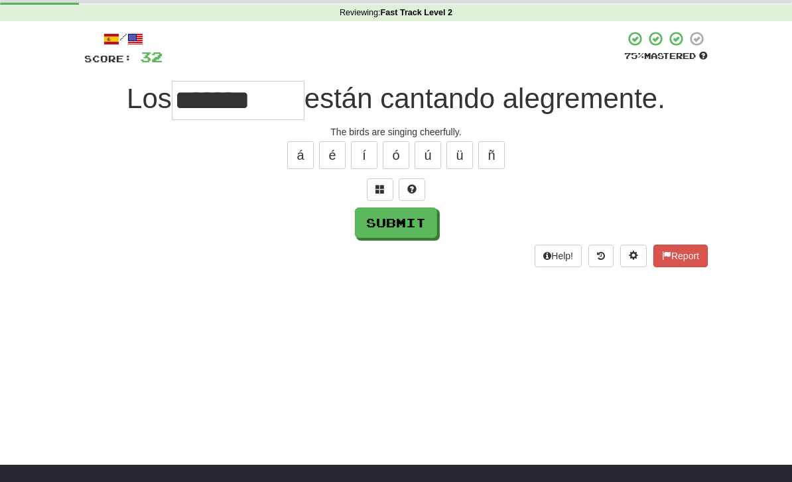
type input "*******"
click at [395, 228] on button "Submit" at bounding box center [396, 223] width 82 height 31
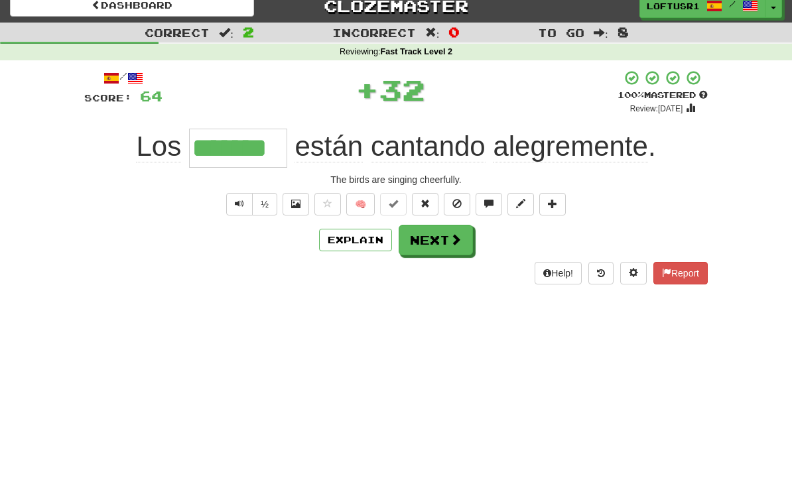
scroll to position [0, 0]
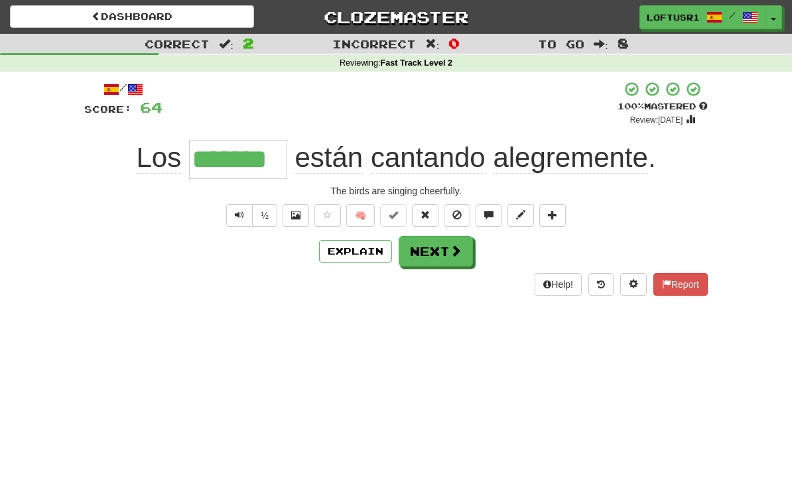
click at [430, 264] on button "Next" at bounding box center [436, 251] width 74 height 31
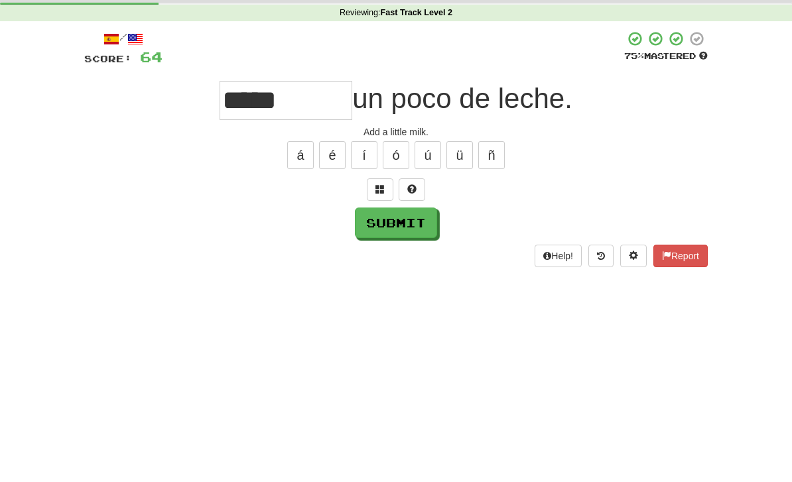
scroll to position [50, 0]
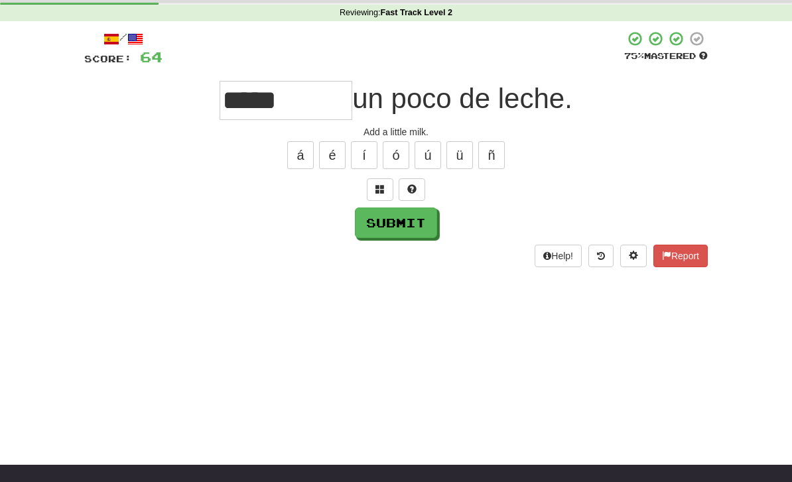
click at [403, 230] on button "Submit" at bounding box center [396, 223] width 82 height 31
type input "*****"
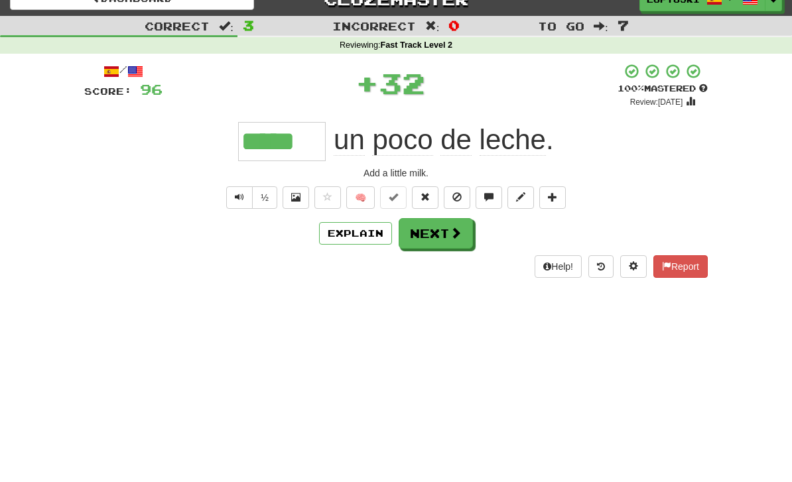
scroll to position [0, 0]
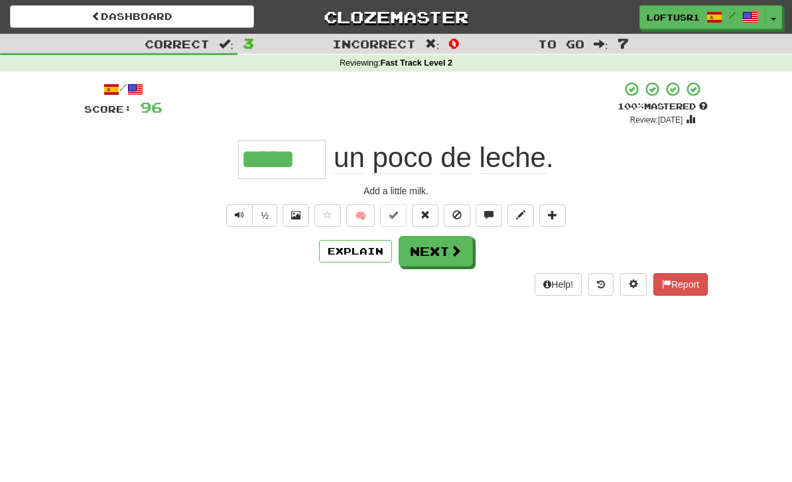
click at [435, 253] on button "Next" at bounding box center [436, 251] width 74 height 31
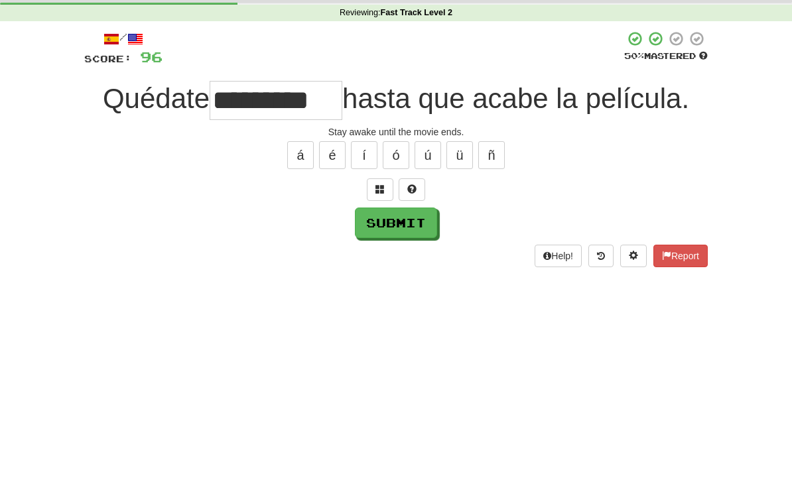
scroll to position [50, 0]
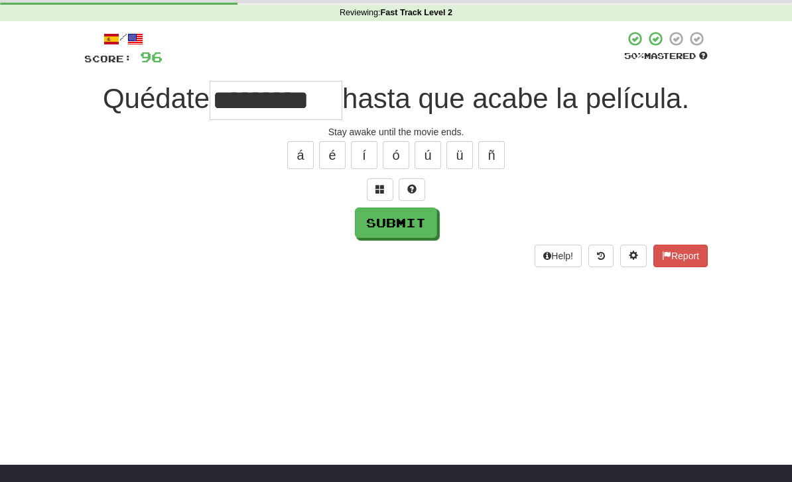
type input "*********"
click at [398, 232] on button "Submit" at bounding box center [396, 223] width 82 height 31
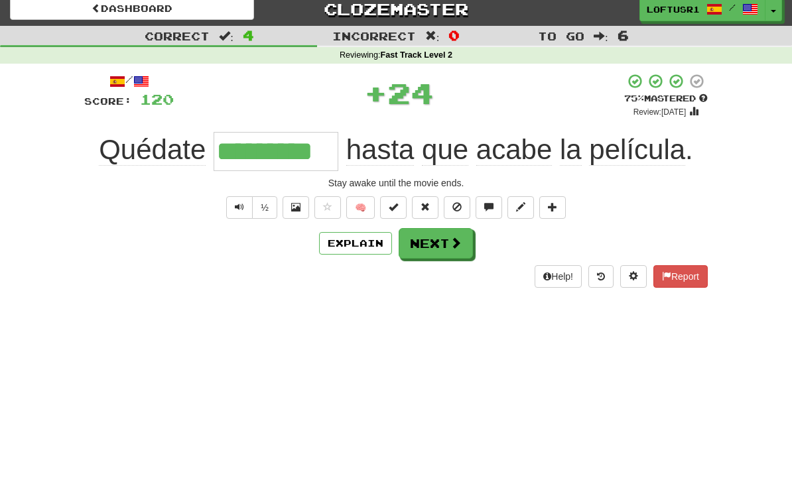
scroll to position [0, 0]
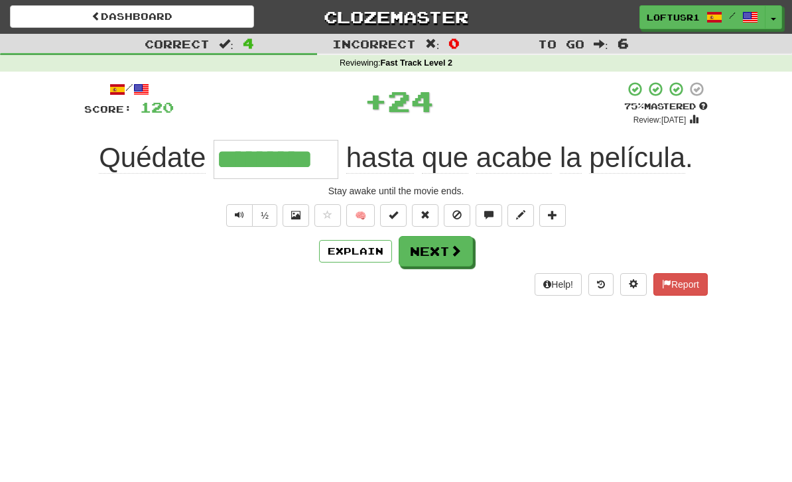
click at [353, 255] on button "Explain" at bounding box center [355, 251] width 73 height 23
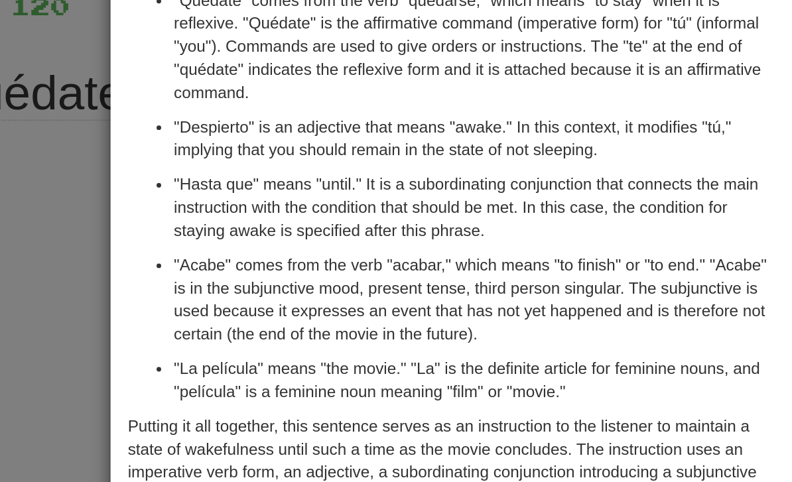
click at [23, 160] on div "× Explanation "Quédate despierto hasta que acabe la película" translates to "St…" at bounding box center [396, 241] width 792 height 482
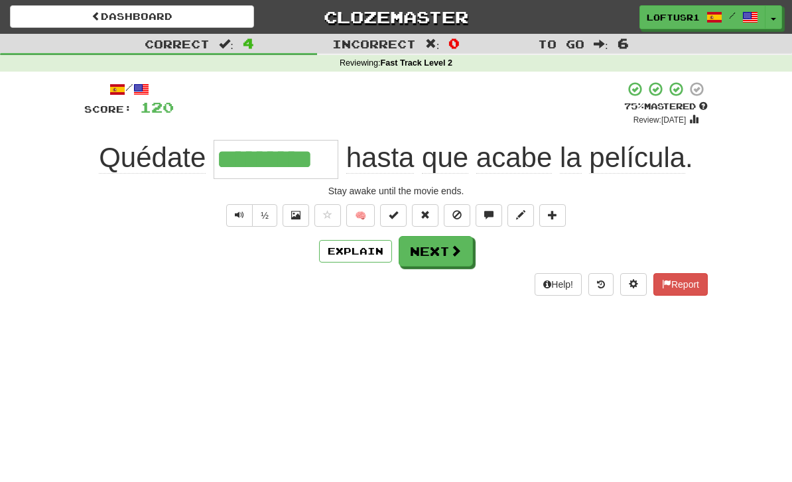
click at [367, 260] on button "Explain" at bounding box center [355, 251] width 73 height 23
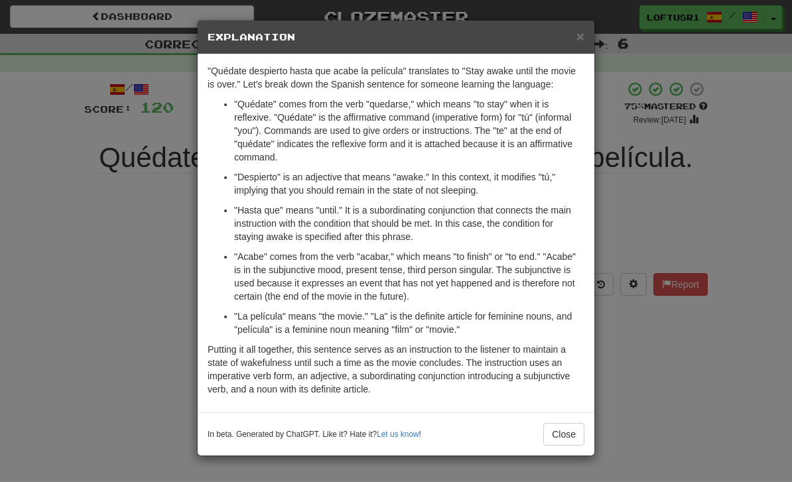
click at [89, 285] on div "× Explanation "Quédate despierto hasta que acabe la película" translates to "St…" at bounding box center [396, 241] width 792 height 482
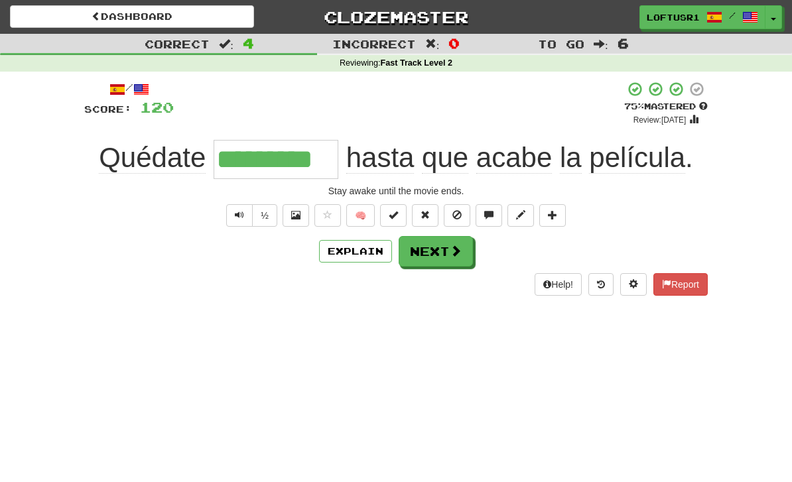
click at [349, 257] on button "Explain" at bounding box center [355, 251] width 73 height 23
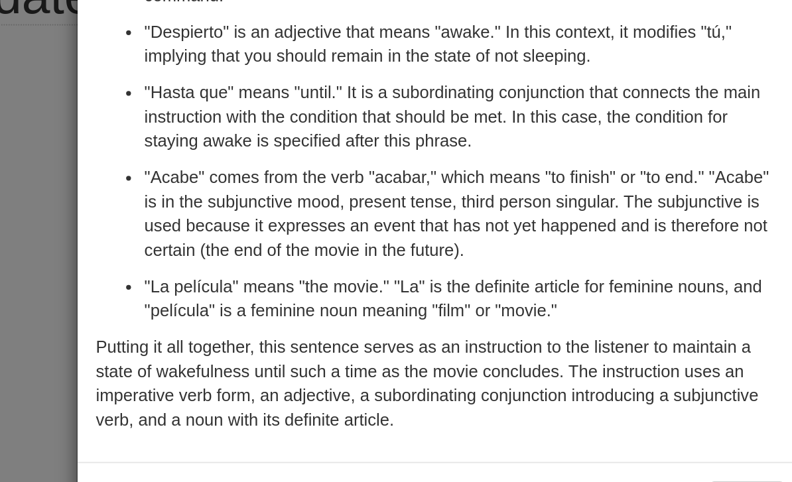
click at [21, 152] on div "× Explanation "Quédate despierto hasta que acabe la película" translates to "St…" at bounding box center [396, 241] width 792 height 482
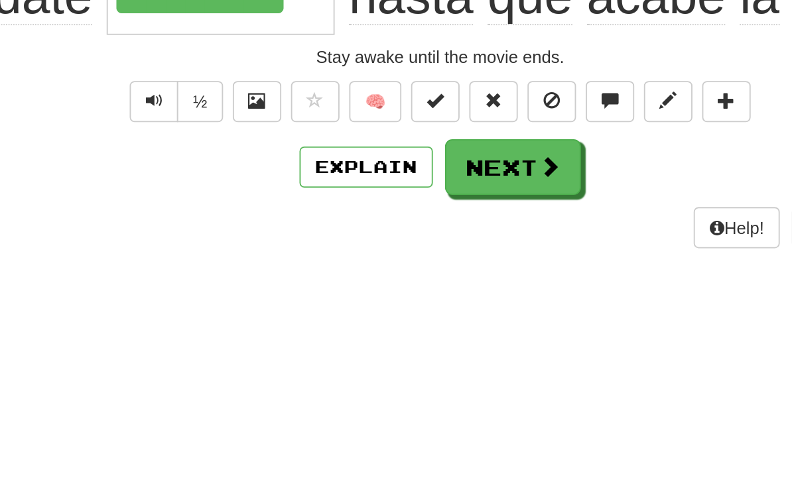
click at [84, 153] on div "/ Score: 120 + 24 75 % Mastered Review: 2025-09-14 Quédate ********* hasta que …" at bounding box center [395, 193] width 623 height 243
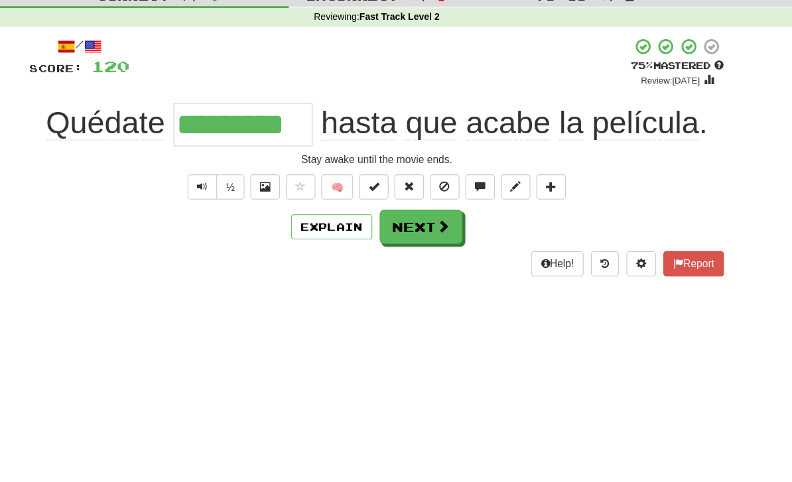
scroll to position [6, 0]
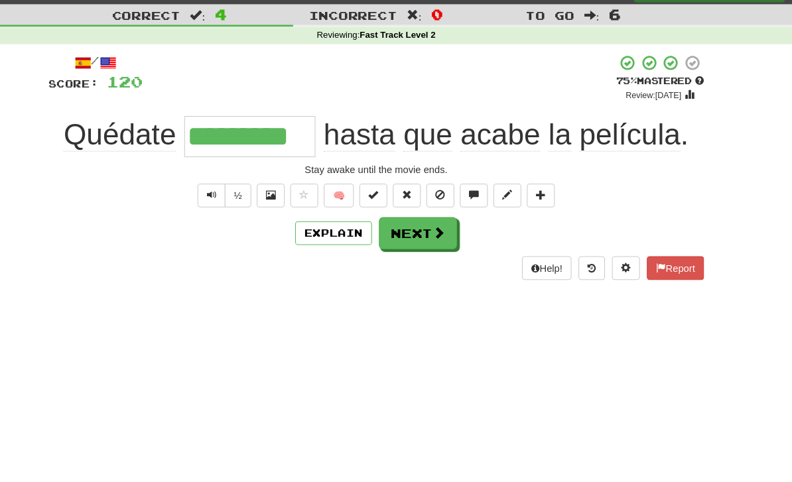
click at [408, 230] on button "Next" at bounding box center [436, 245] width 74 height 31
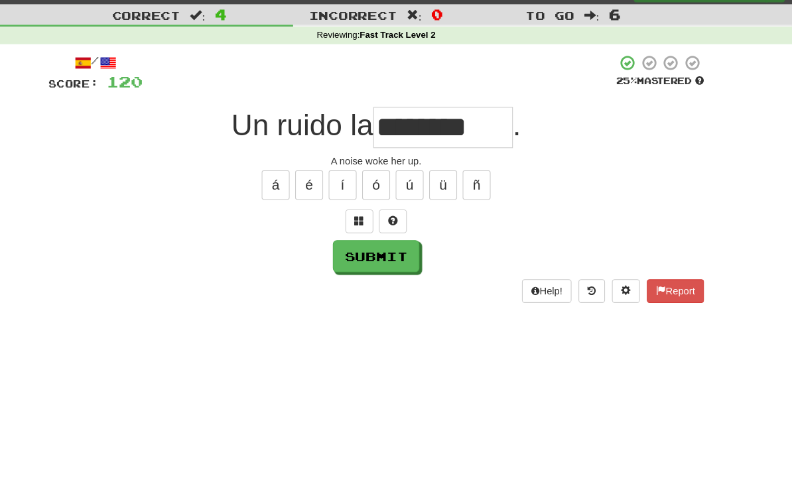
type input "********"
click at [356, 252] on button "Submit" at bounding box center [396, 267] width 82 height 31
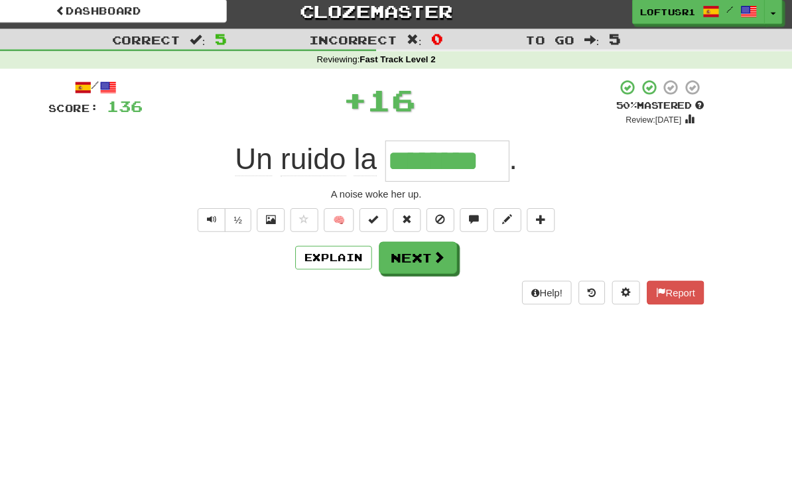
scroll to position [0, 0]
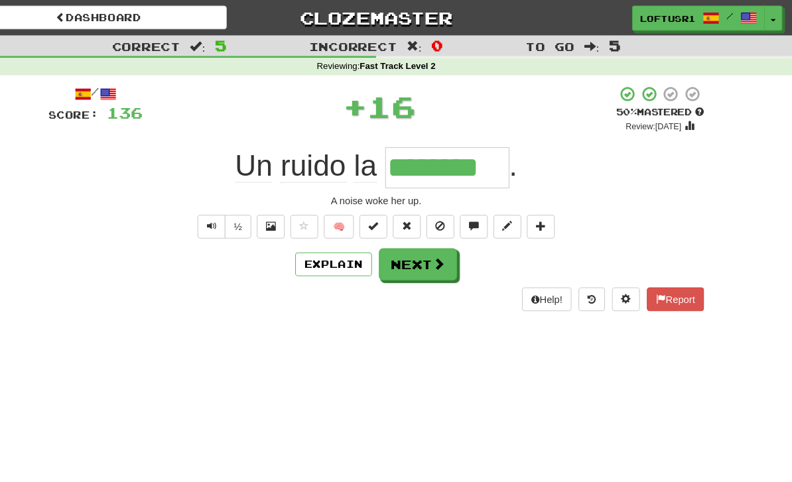
click at [390, 275] on div "Help! Report" at bounding box center [395, 284] width 623 height 23
click at [399, 251] on button "Next" at bounding box center [436, 251] width 74 height 31
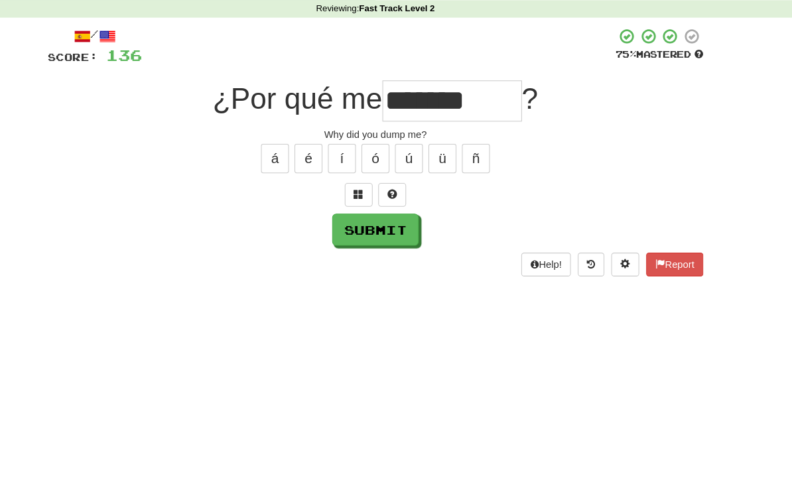
scroll to position [31, 0]
type input "*******"
click at [359, 230] on button "Submit" at bounding box center [396, 242] width 82 height 31
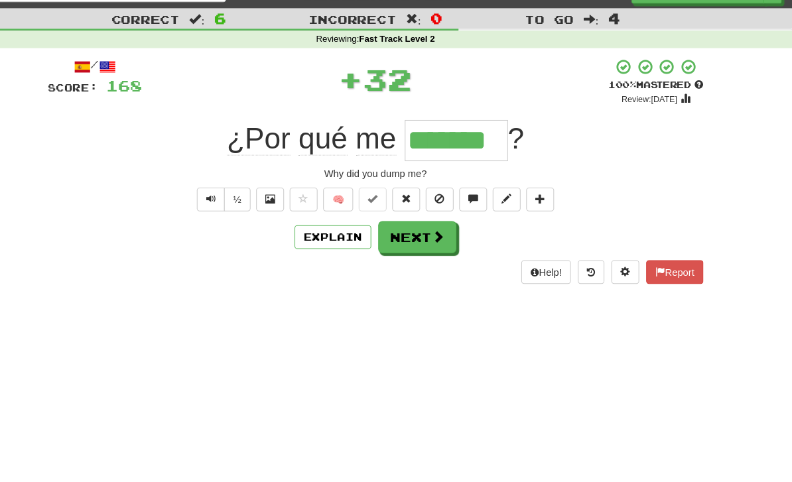
scroll to position [0, 0]
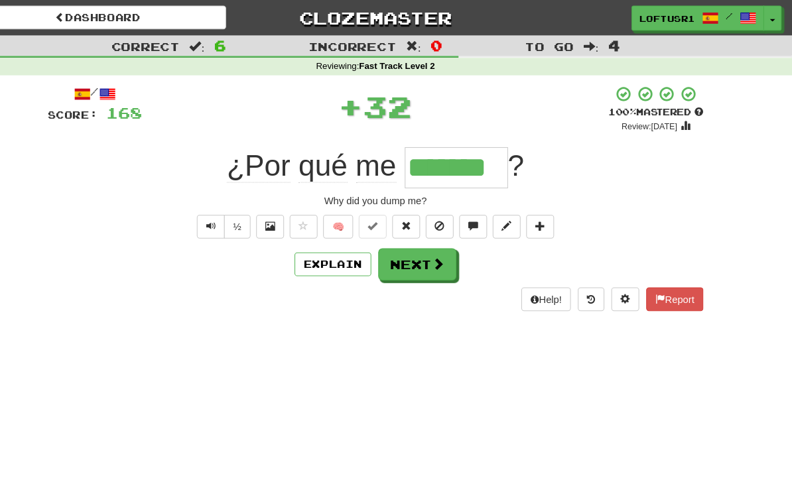
click at [399, 258] on button "Next" at bounding box center [436, 251] width 74 height 31
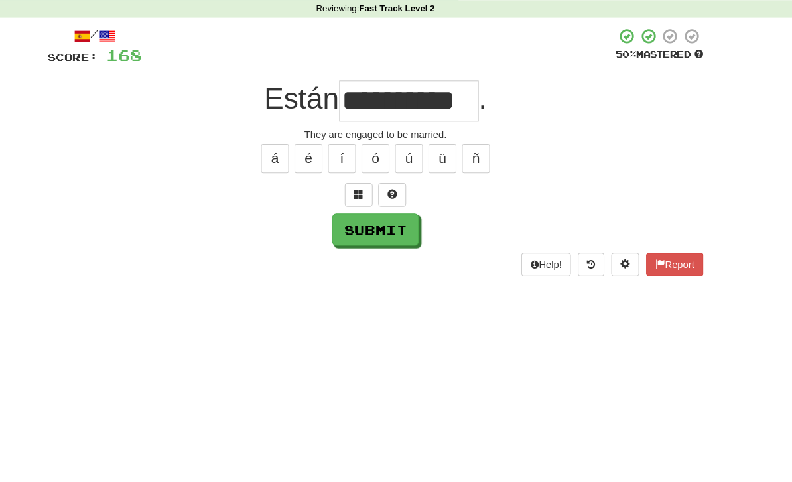
scroll to position [31, 0]
click at [430, 100] on input "**********" at bounding box center [427, 119] width 133 height 39
click at [365, 227] on button "Submit" at bounding box center [396, 242] width 82 height 31
type input "**********"
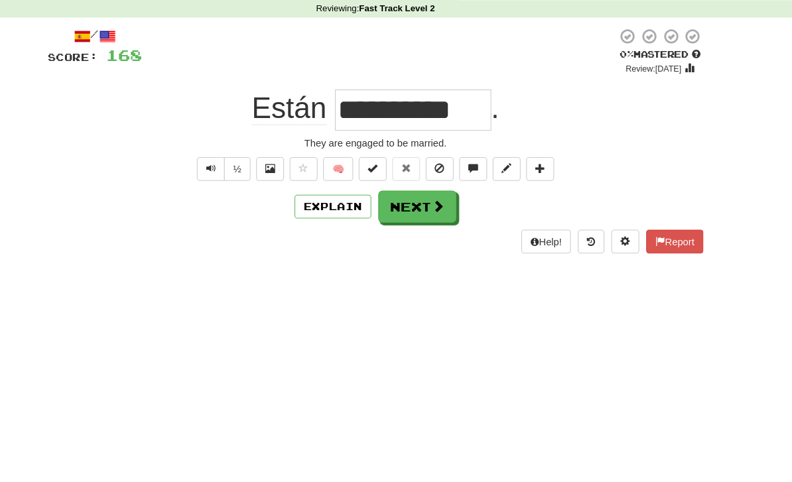
click at [399, 205] on button "Next" at bounding box center [436, 220] width 74 height 31
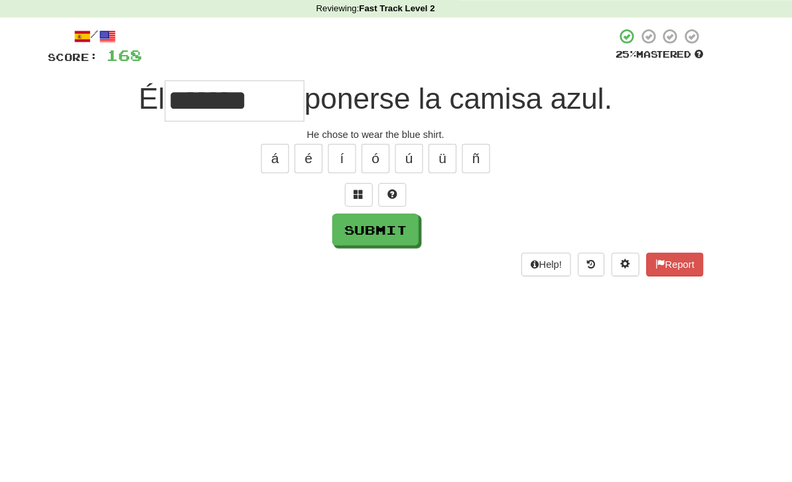
click at [358, 227] on button "Submit" at bounding box center [396, 242] width 82 height 31
type input "******"
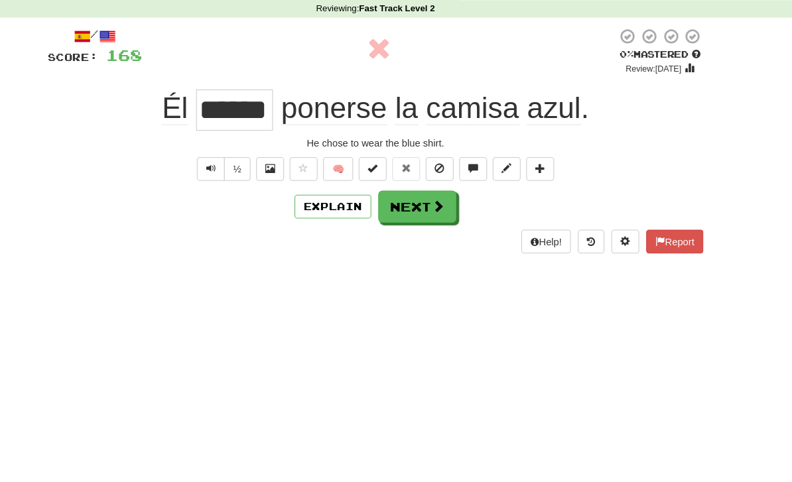
click at [399, 205] on button "Next" at bounding box center [436, 220] width 74 height 31
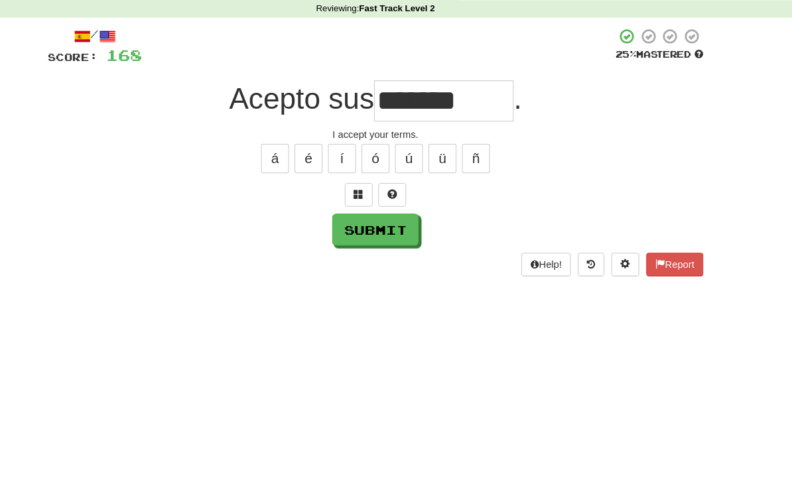
click at [363, 231] on button "Submit" at bounding box center [396, 242] width 82 height 31
type input "********"
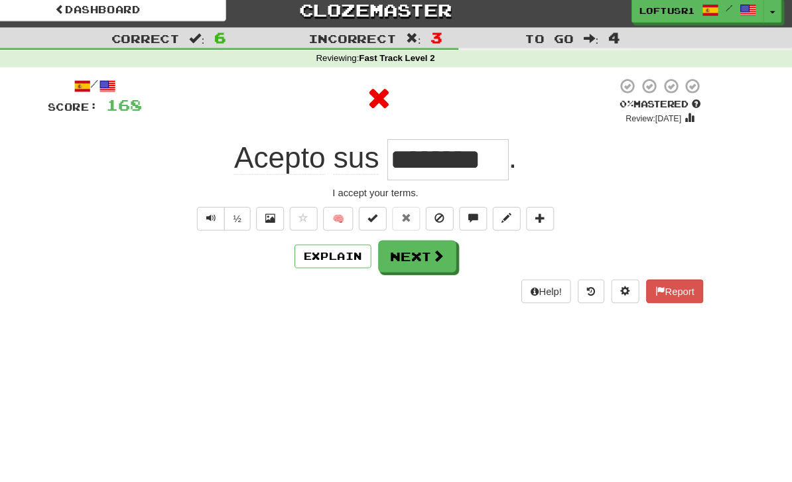
scroll to position [0, 0]
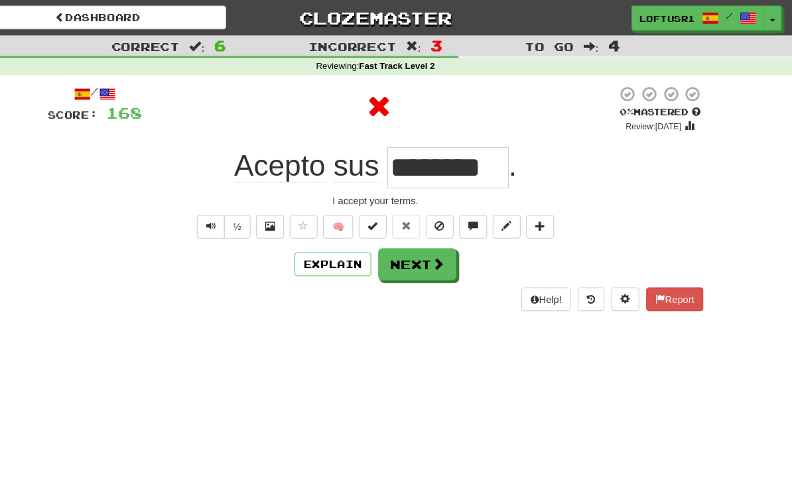
click at [399, 254] on button "Next" at bounding box center [436, 251] width 74 height 31
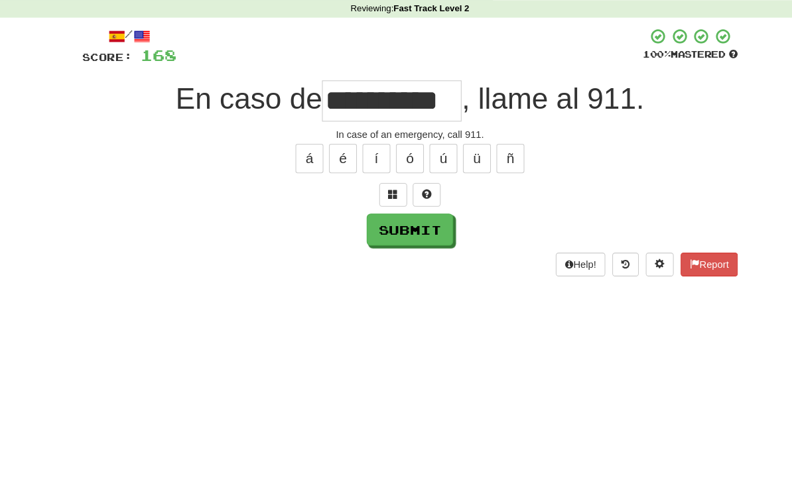
scroll to position [31, 0]
type input "**********"
click at [395, 227] on button "Submit" at bounding box center [396, 242] width 82 height 31
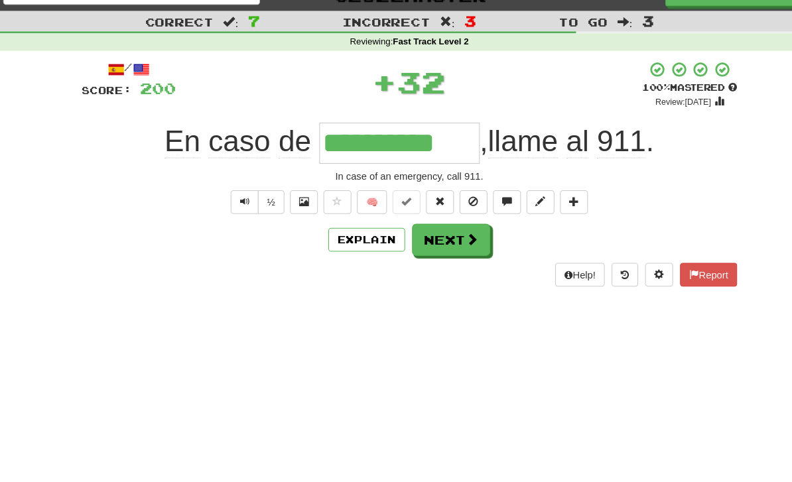
scroll to position [0, 0]
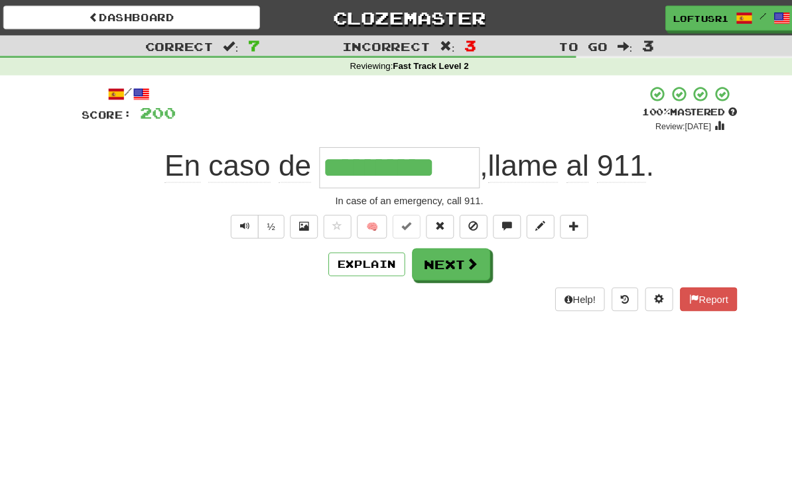
click at [353, 259] on button "Explain" at bounding box center [355, 251] width 73 height 23
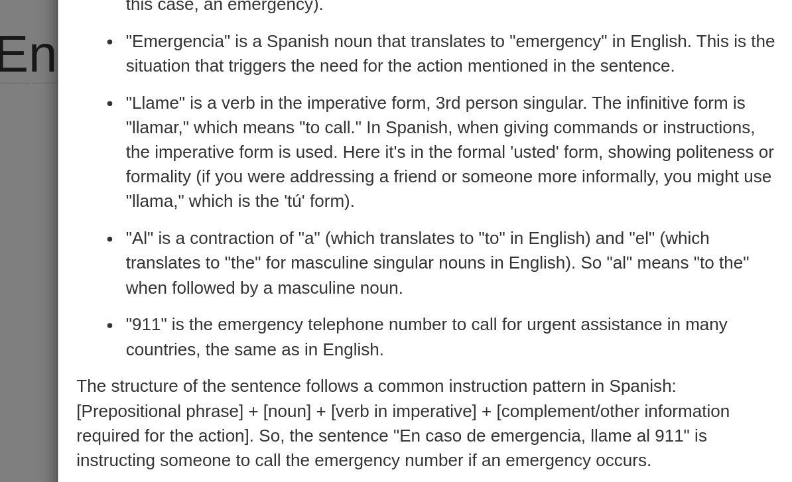
click at [20, 174] on div "× Explanation "En caso de emergencia, llame al 911" translates to "In case of e…" at bounding box center [396, 241] width 792 height 482
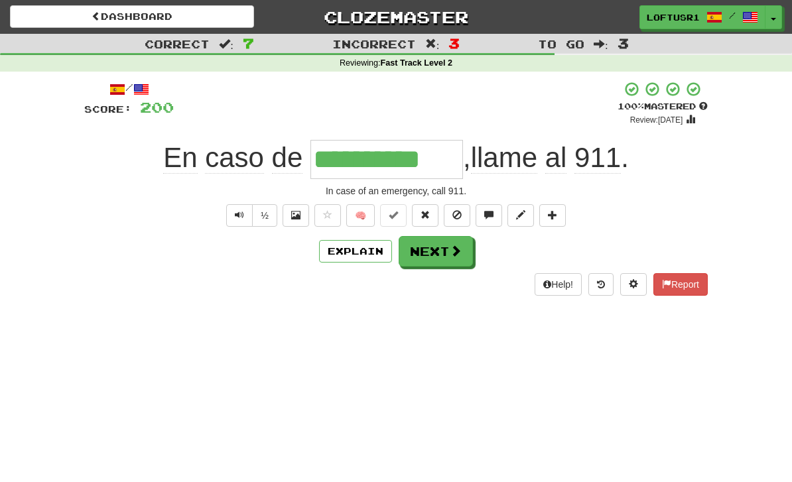
click at [450, 245] on span at bounding box center [456, 251] width 12 height 12
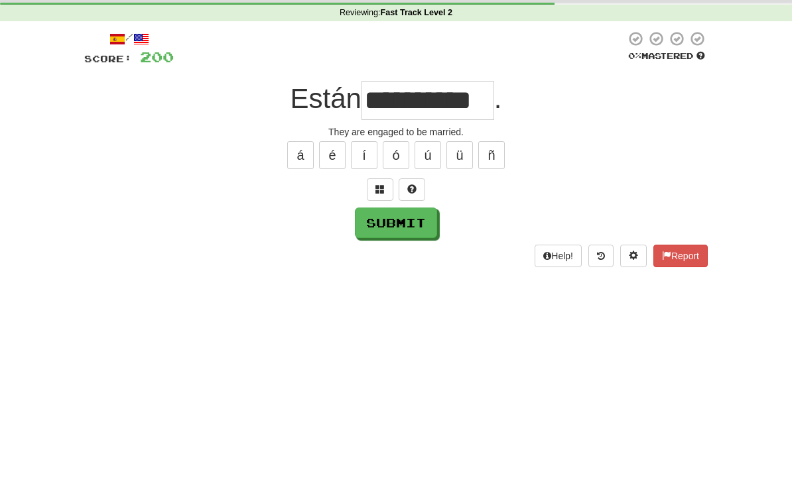
scroll to position [50, 0]
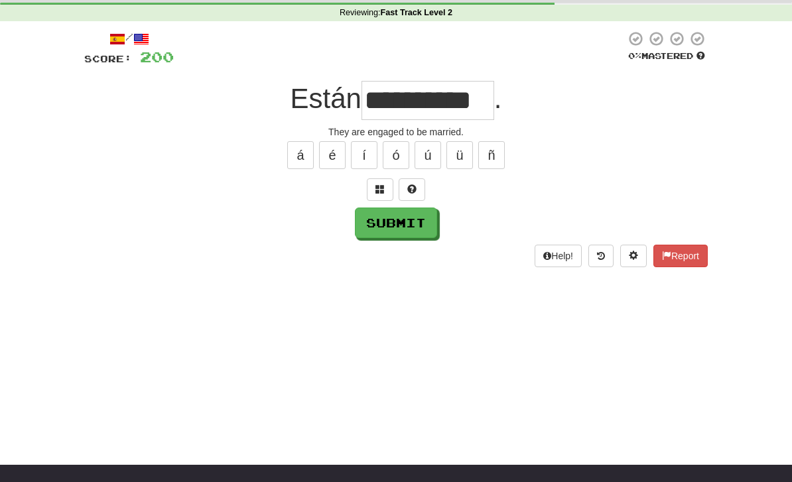
type input "**********"
click at [403, 234] on button "Submit" at bounding box center [396, 223] width 82 height 31
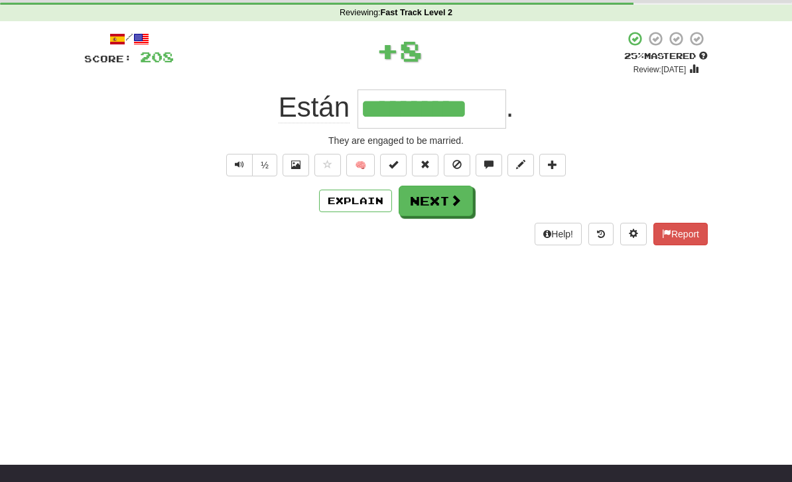
scroll to position [0, 0]
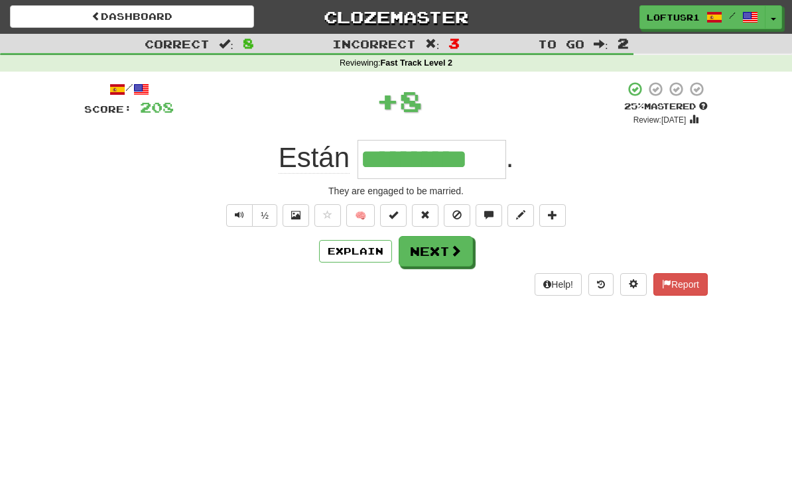
click at [432, 252] on button "Next" at bounding box center [436, 251] width 74 height 31
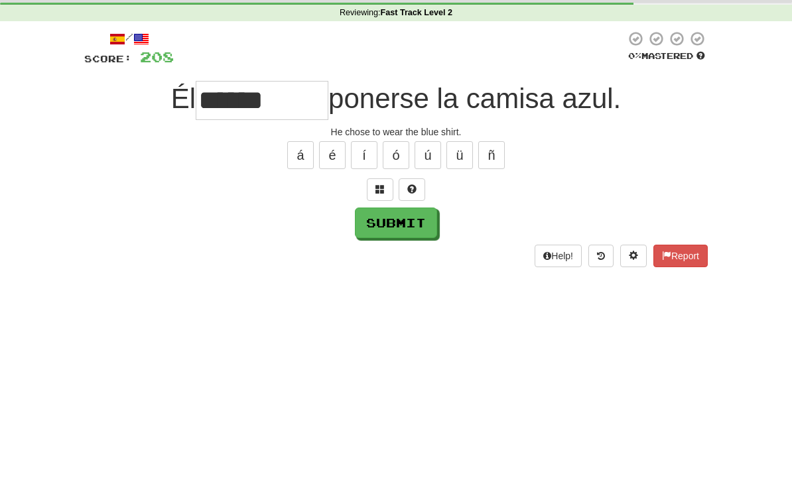
scroll to position [50, 0]
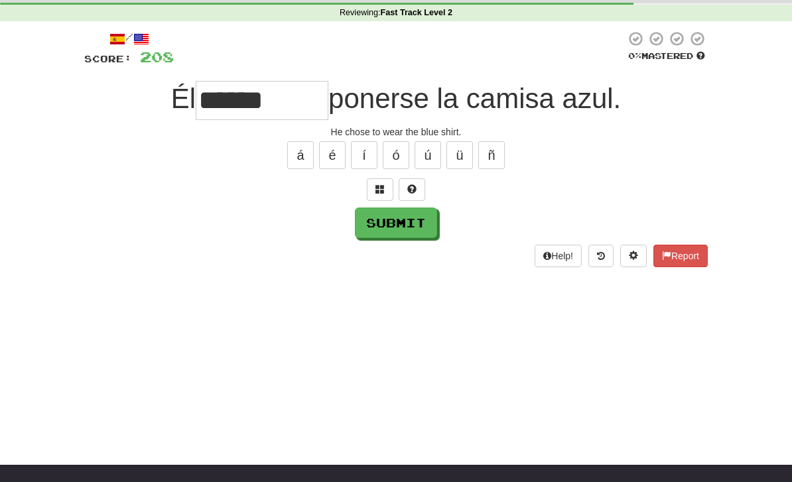
type input "******"
click at [387, 236] on button "Submit" at bounding box center [396, 223] width 82 height 31
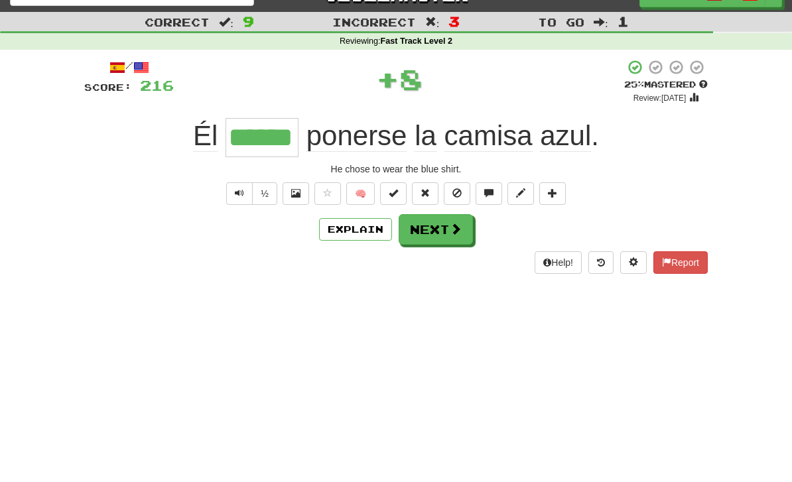
scroll to position [0, 0]
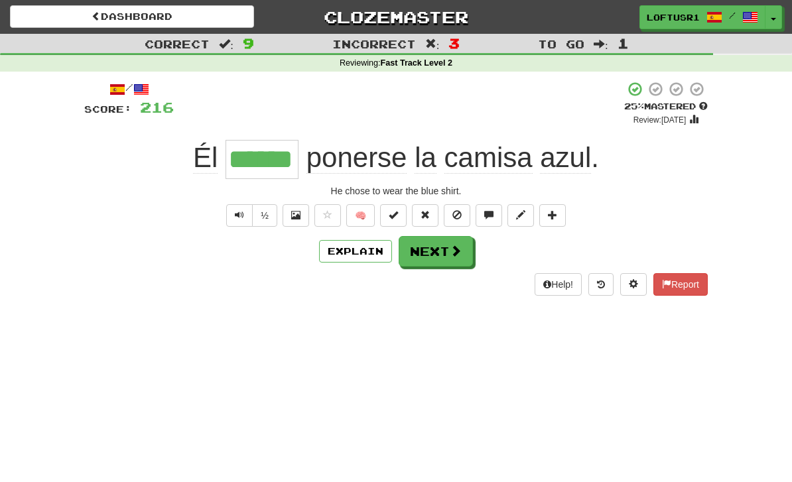
click at [436, 259] on button "Next" at bounding box center [436, 251] width 74 height 31
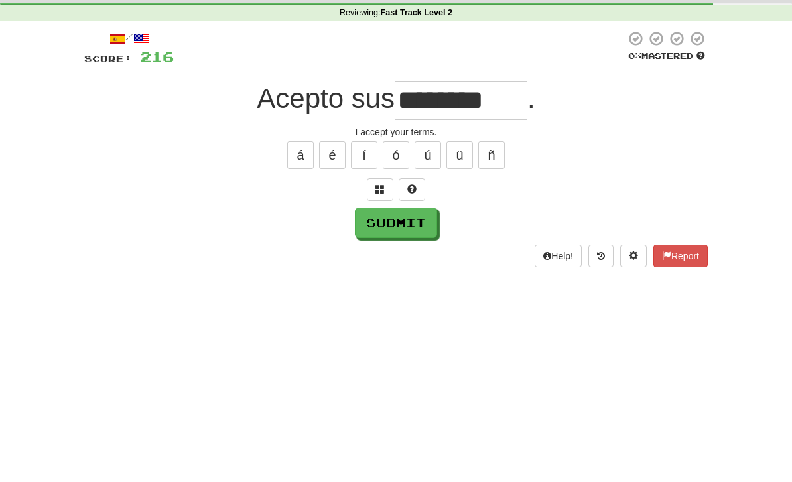
scroll to position [50, 0]
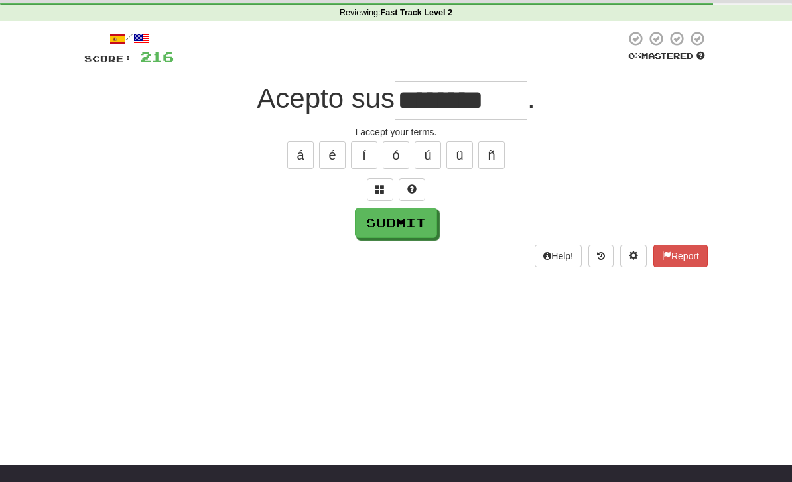
click at [391, 245] on div "Help! Report" at bounding box center [395, 256] width 623 height 23
click at [393, 234] on button "Submit" at bounding box center [396, 223] width 82 height 31
type input "********"
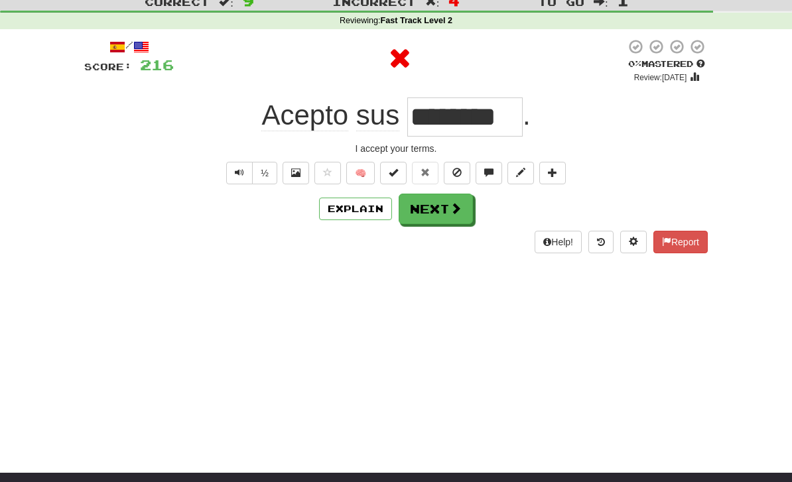
scroll to position [0, 0]
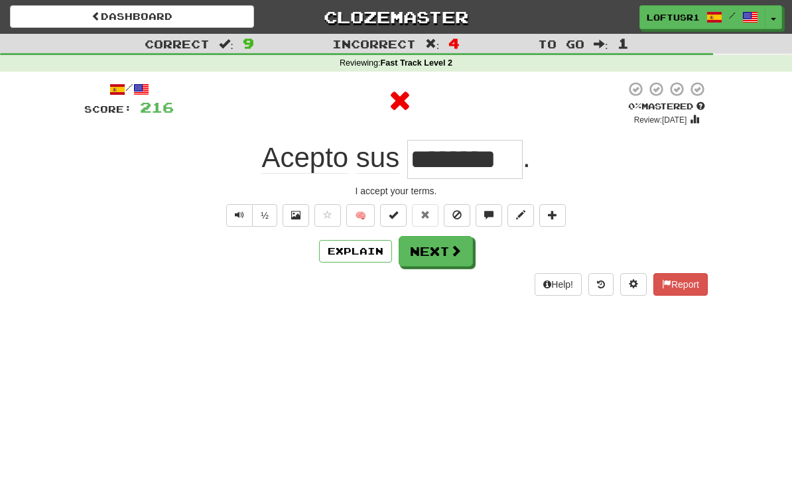
click at [424, 256] on button "Next" at bounding box center [436, 251] width 74 height 31
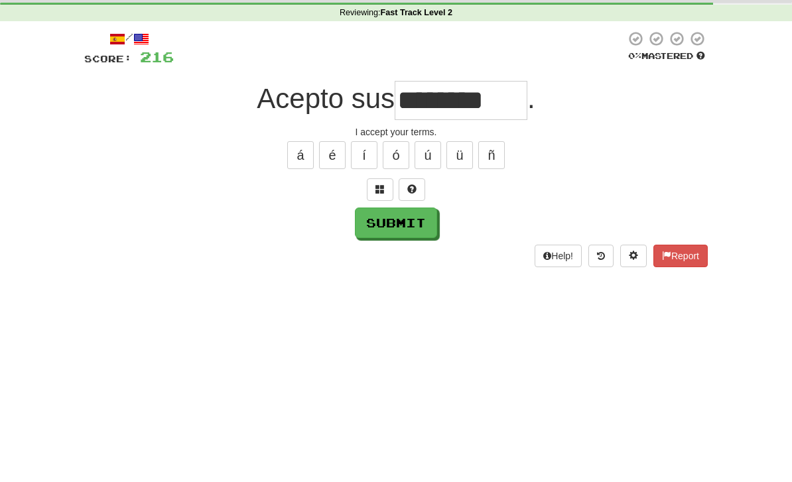
scroll to position [50, 0]
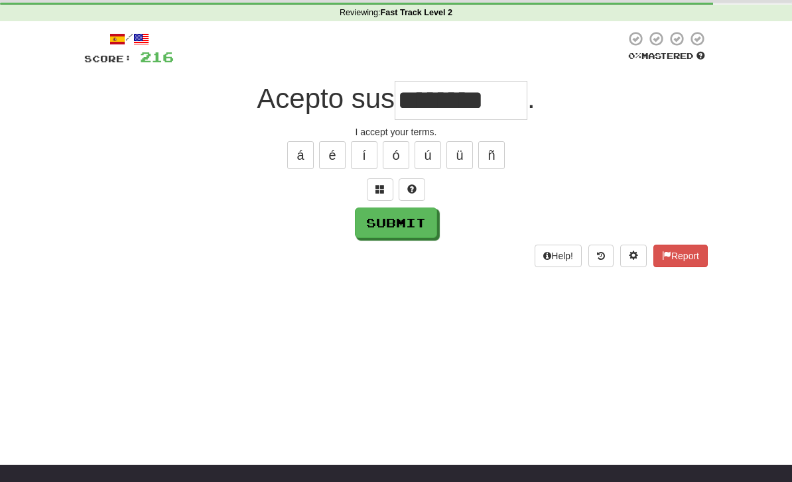
type input "********"
click at [403, 233] on button "Submit" at bounding box center [396, 223] width 82 height 31
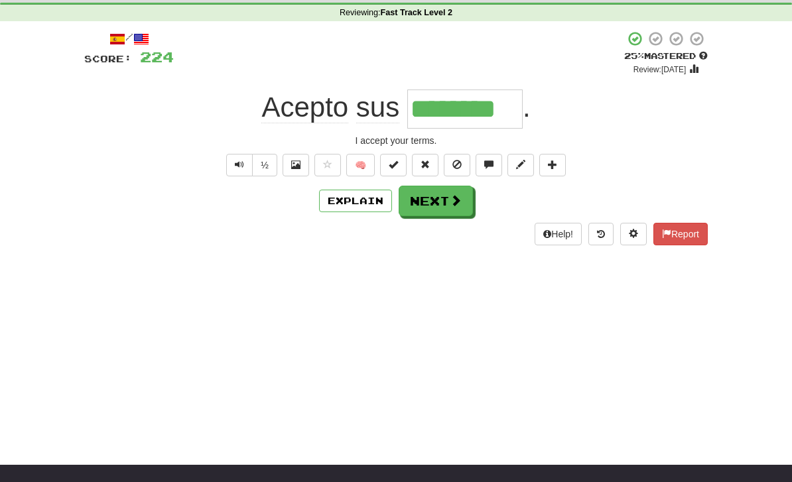
click at [423, 196] on button "Next" at bounding box center [436, 201] width 74 height 31
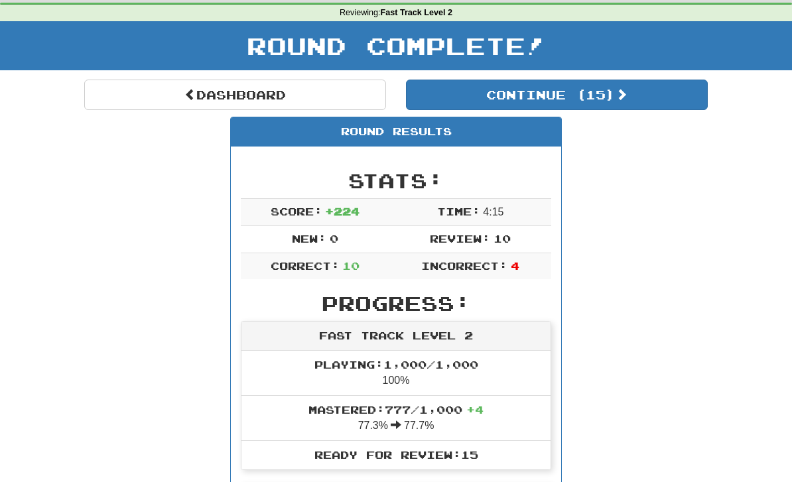
click at [176, 80] on link "Dashboard" at bounding box center [235, 95] width 302 height 31
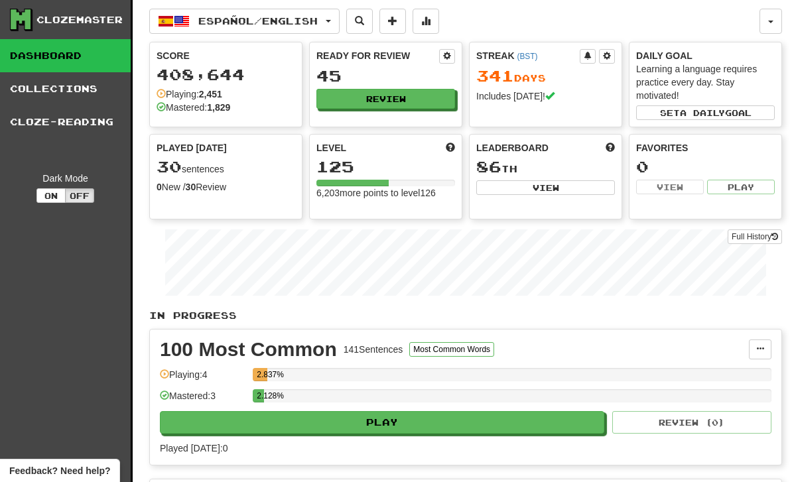
click at [746, 231] on link "Full History" at bounding box center [755, 236] width 54 height 15
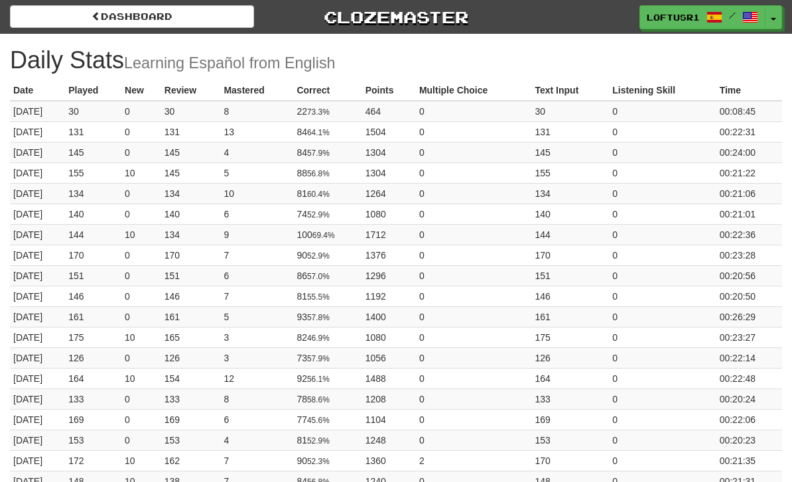
click at [77, 25] on link "Dashboard" at bounding box center [132, 16] width 244 height 23
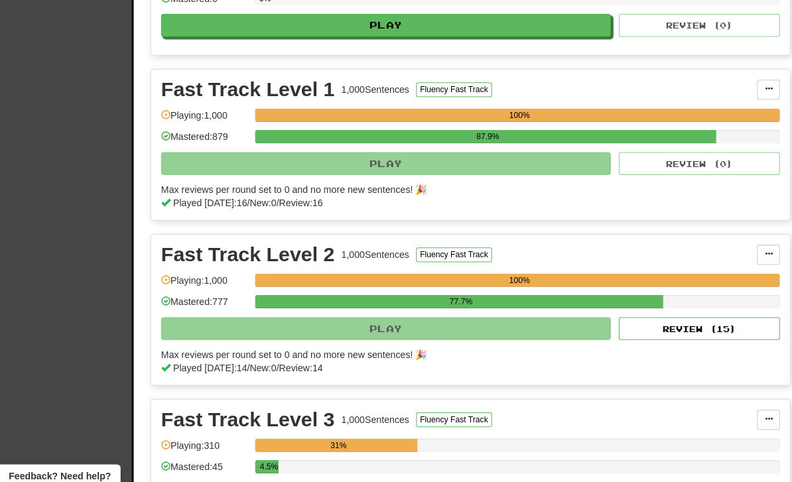
scroll to position [545, 0]
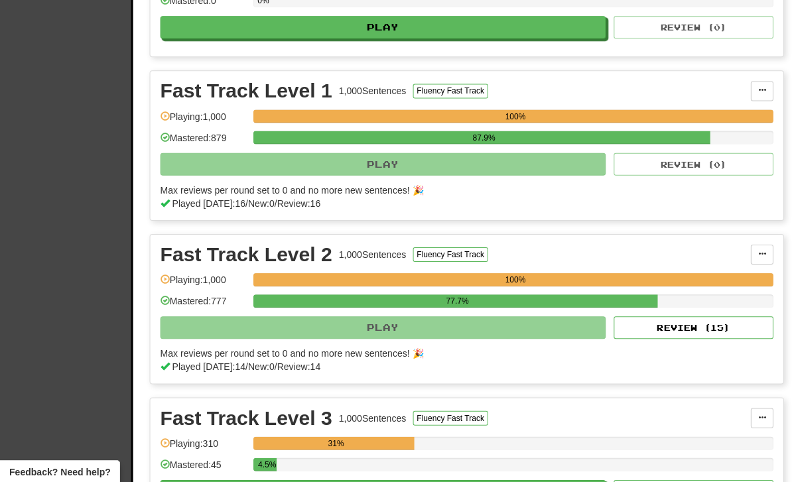
click at [658, 332] on button "Review ( 15 )" at bounding box center [691, 327] width 159 height 23
select select "**"
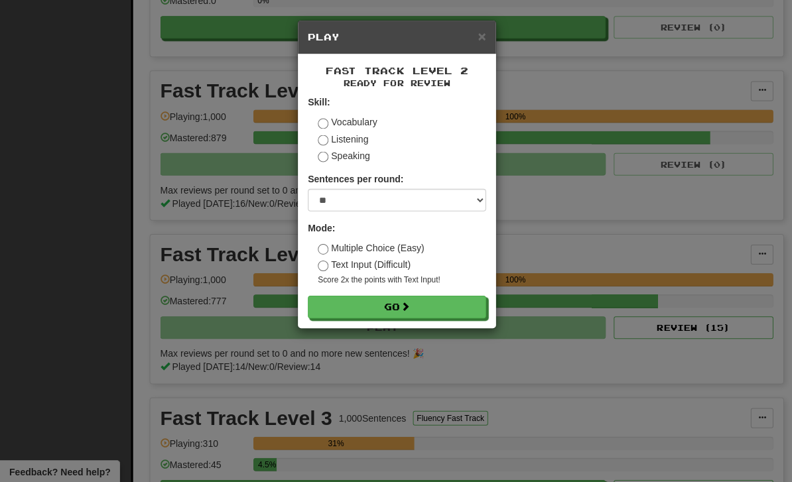
click at [382, 306] on button "Go" at bounding box center [396, 306] width 178 height 23
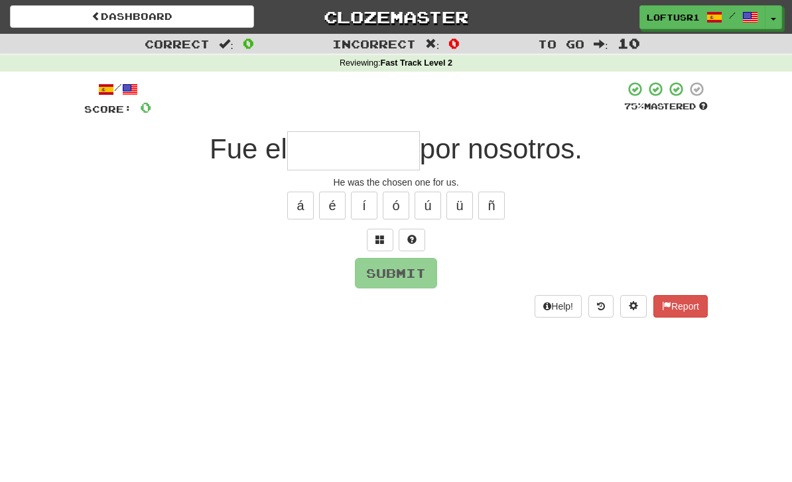
click at [315, 164] on input "text" at bounding box center [353, 150] width 133 height 39
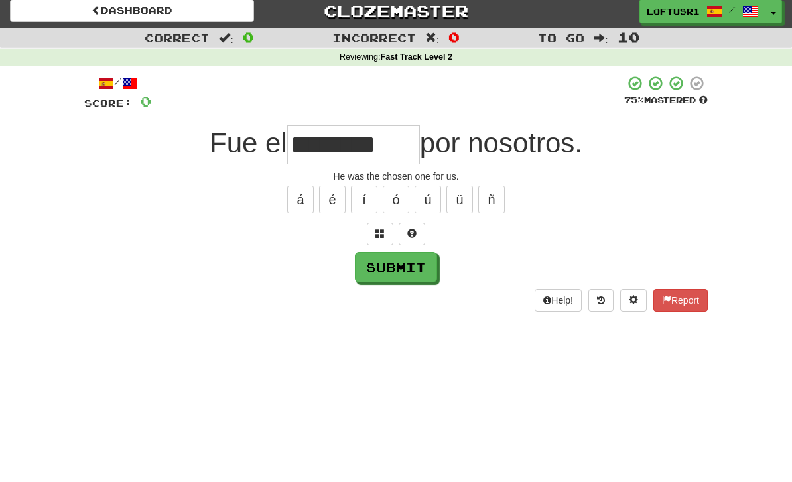
scroll to position [7, 0]
click at [410, 270] on button "Submit" at bounding box center [396, 266] width 82 height 31
type input "*******"
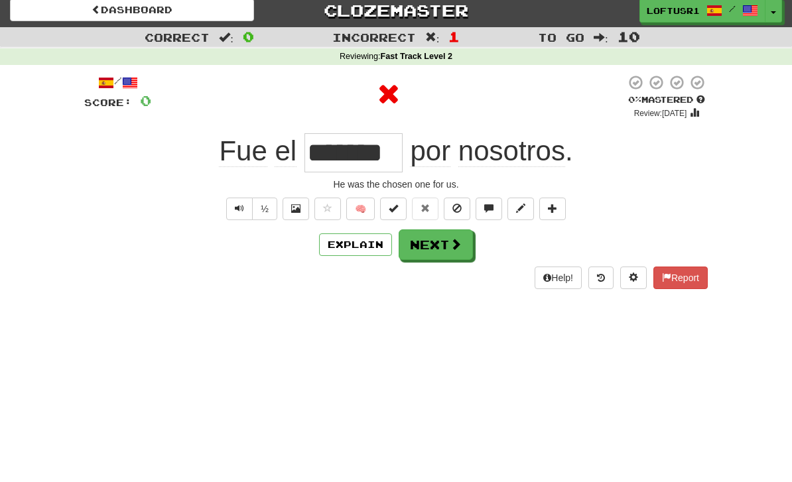
click at [338, 251] on button "Explain" at bounding box center [355, 244] width 73 height 23
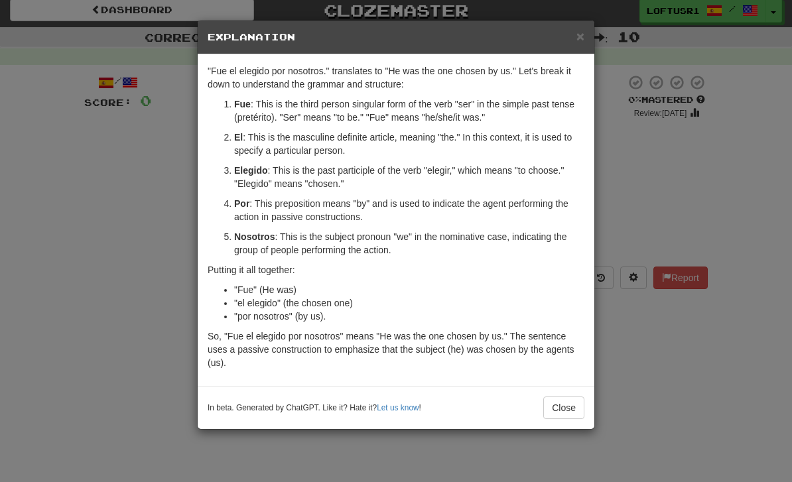
scroll to position [32, 0]
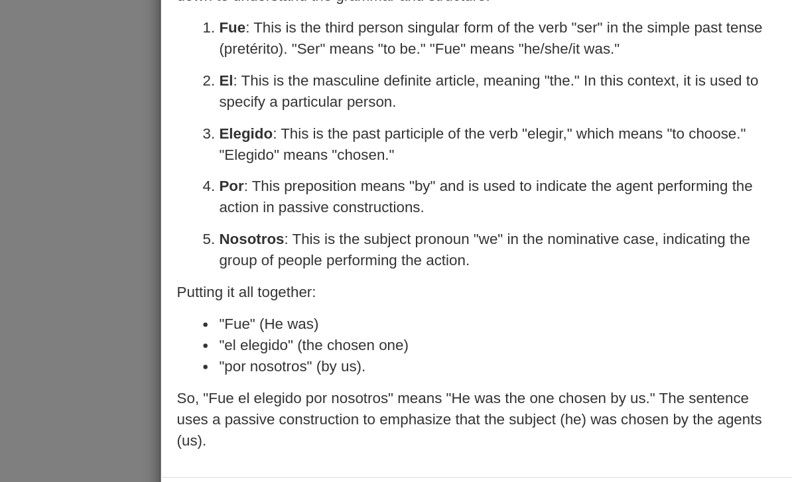
click at [75, 178] on div "× Explanation "Fue el elegido por nosotros." translates to "He was the one chos…" at bounding box center [396, 241] width 792 height 482
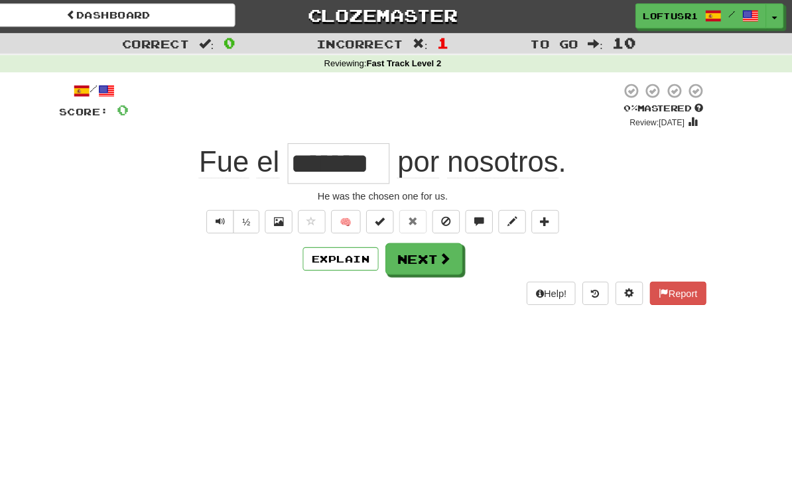
scroll to position [0, 0]
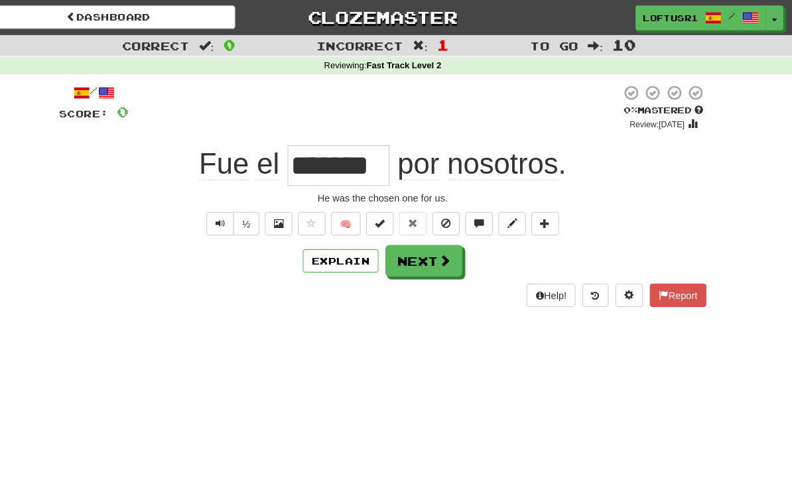
click at [404, 255] on button "Next" at bounding box center [436, 251] width 74 height 31
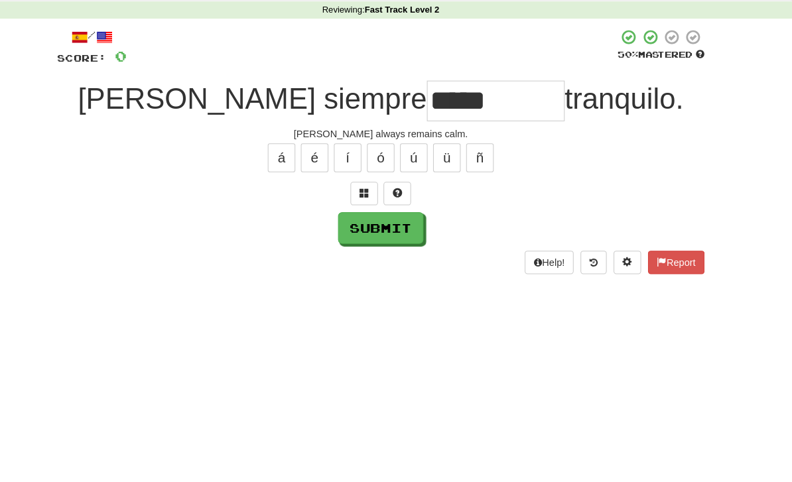
scroll to position [36, 0]
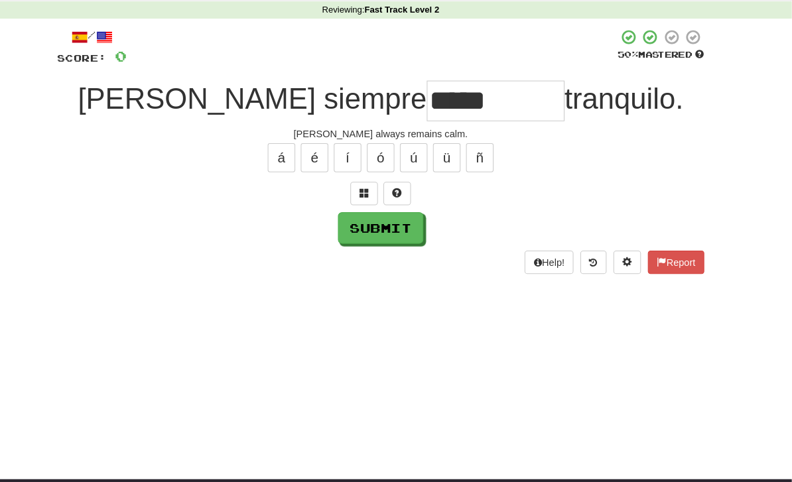
click at [355, 222] on button "Submit" at bounding box center [396, 237] width 82 height 31
type input "*********"
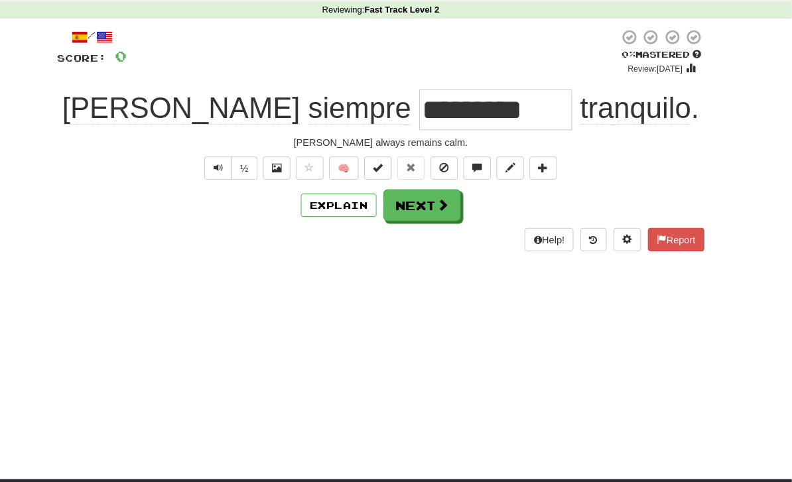
click at [320, 204] on button "Explain" at bounding box center [355, 215] width 73 height 23
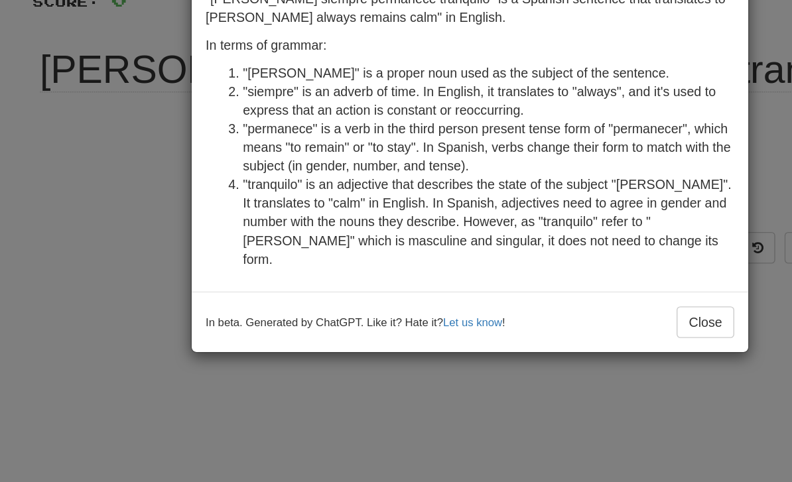
click at [543, 290] on button "Close" at bounding box center [563, 301] width 41 height 23
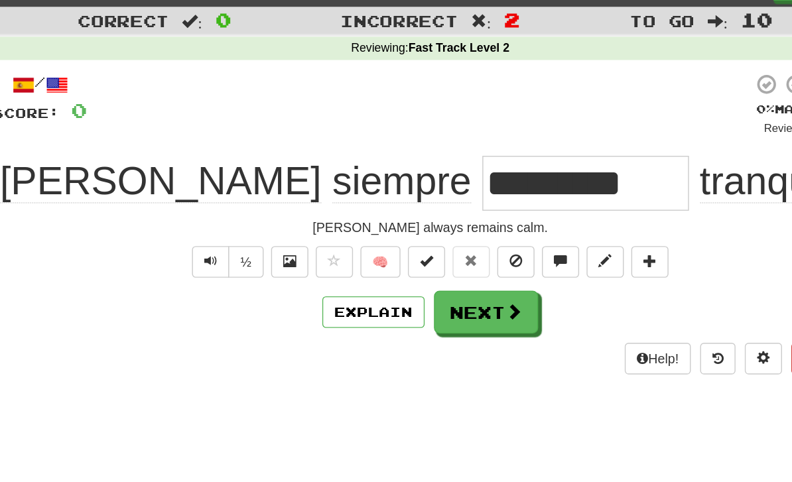
scroll to position [0, 0]
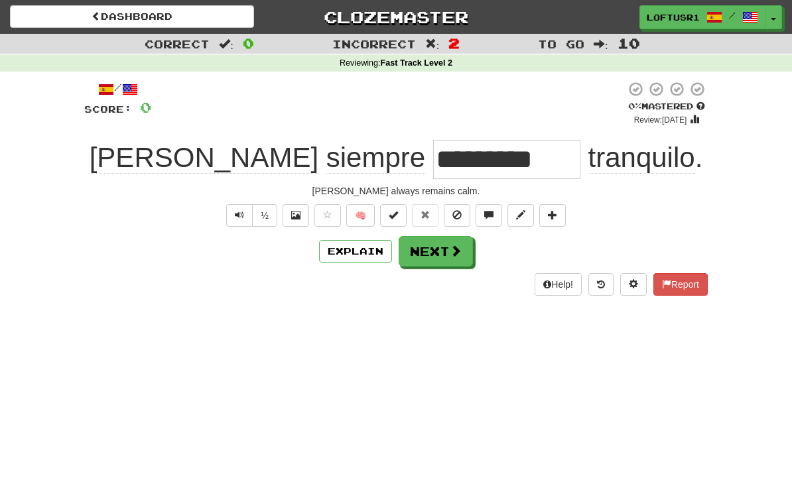
click at [442, 263] on button "Next" at bounding box center [436, 251] width 74 height 31
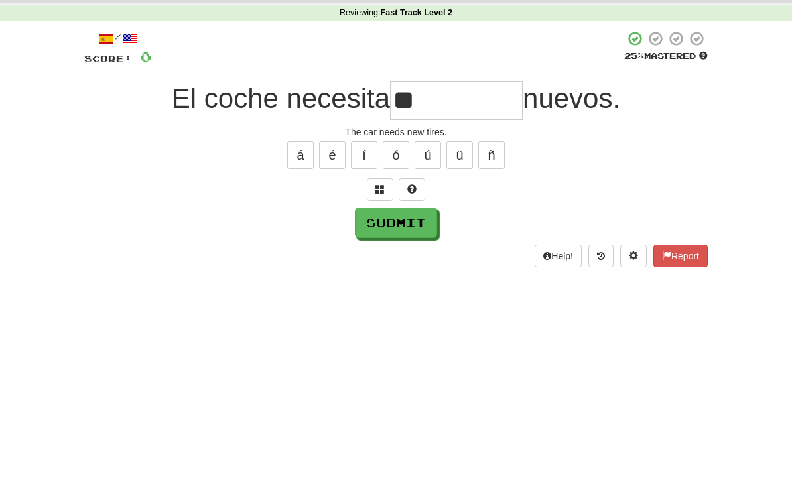
type input "*"
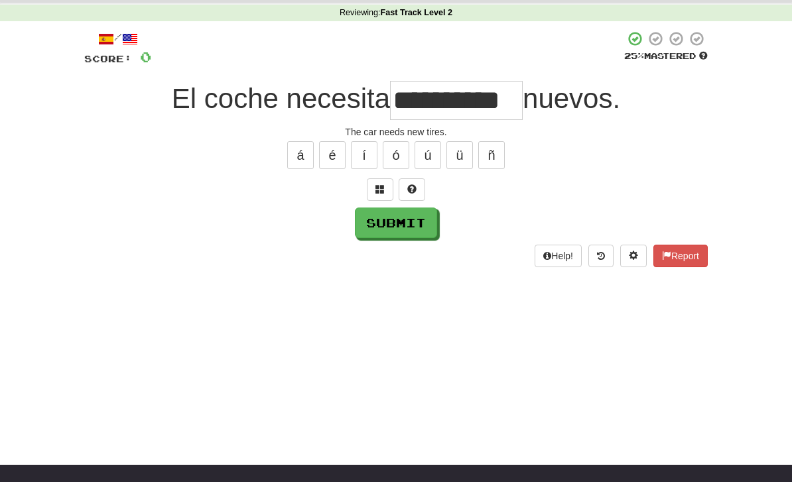
type input "**********"
click at [396, 226] on button "Submit" at bounding box center [396, 223] width 82 height 31
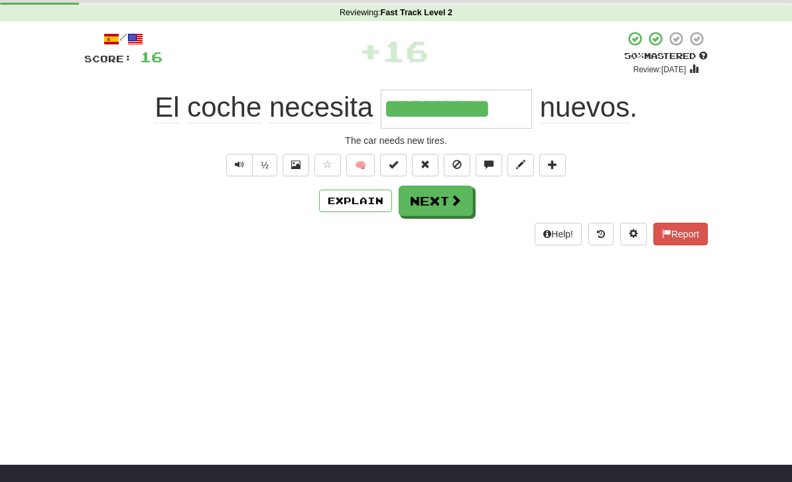
click at [437, 195] on button "Next" at bounding box center [436, 201] width 74 height 31
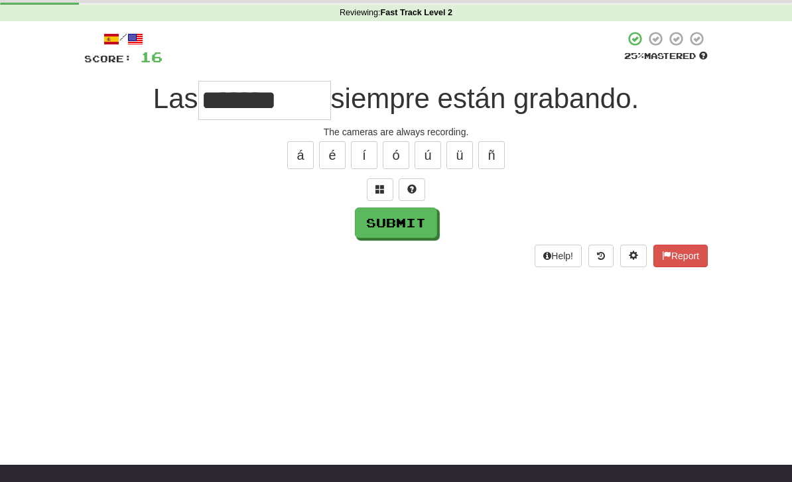
click at [398, 230] on button "Submit" at bounding box center [396, 223] width 82 height 31
type input "*******"
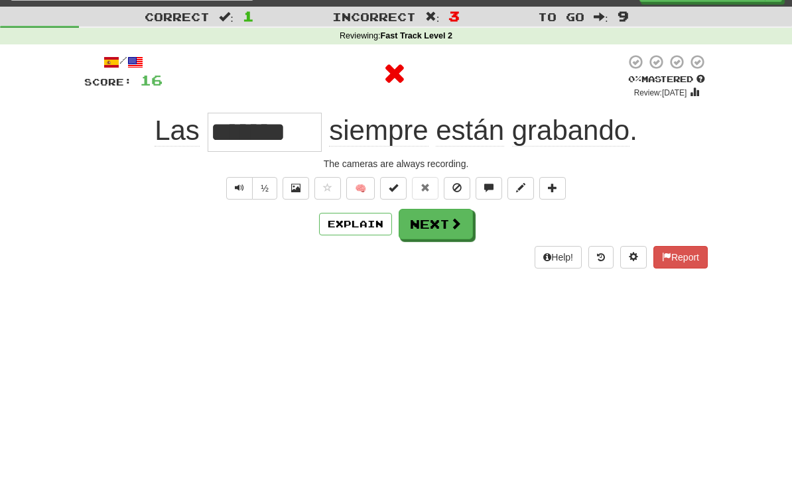
scroll to position [0, 0]
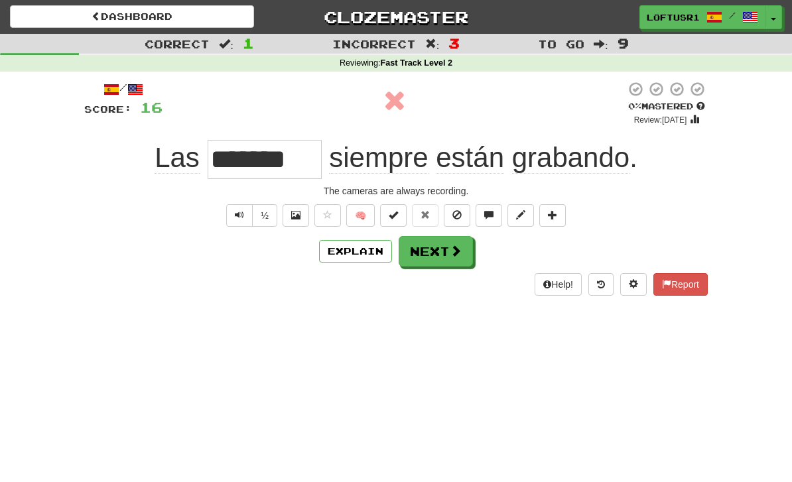
click at [427, 245] on button "Next" at bounding box center [436, 251] width 74 height 31
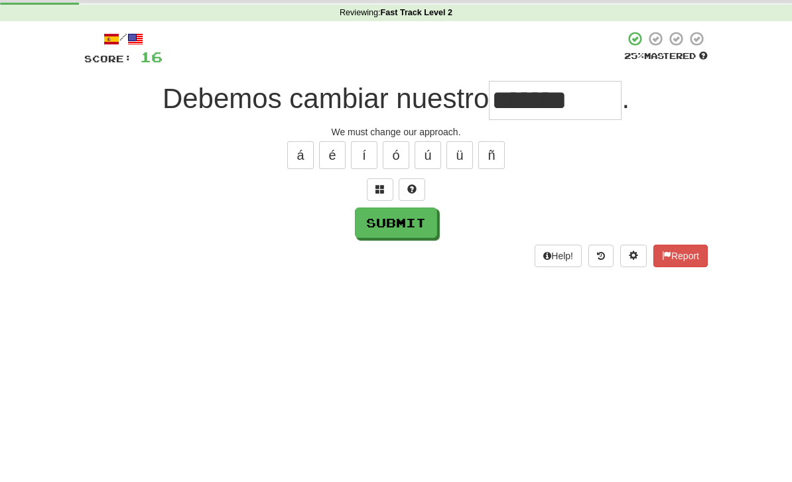
scroll to position [50, 0]
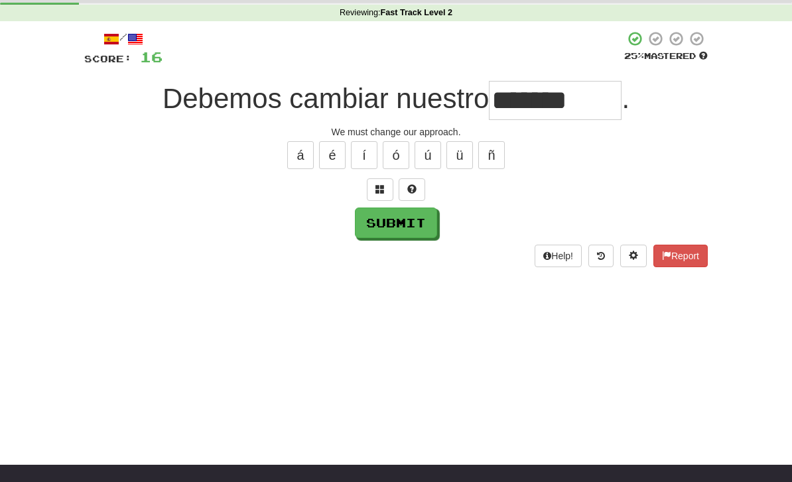
type input "*******"
click at [397, 227] on button "Submit" at bounding box center [396, 223] width 82 height 31
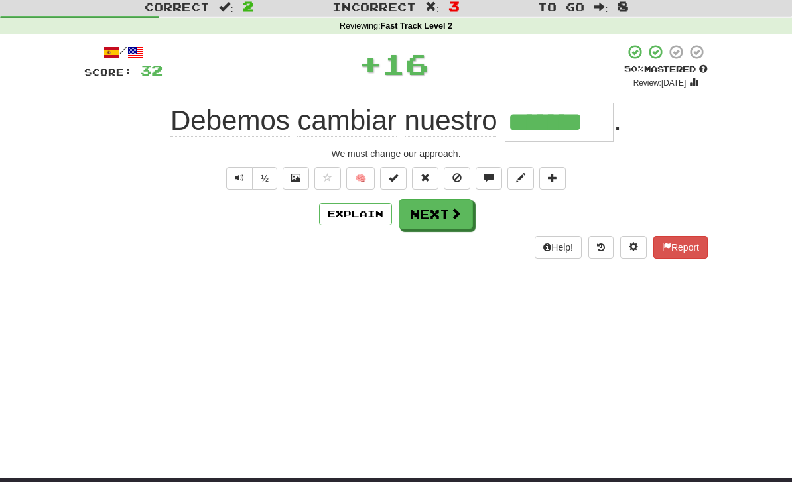
scroll to position [0, 0]
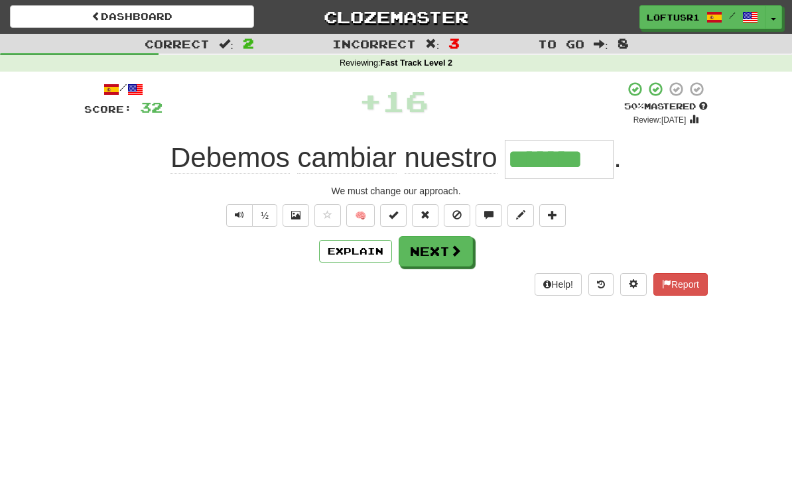
click at [431, 251] on button "Next" at bounding box center [436, 251] width 74 height 31
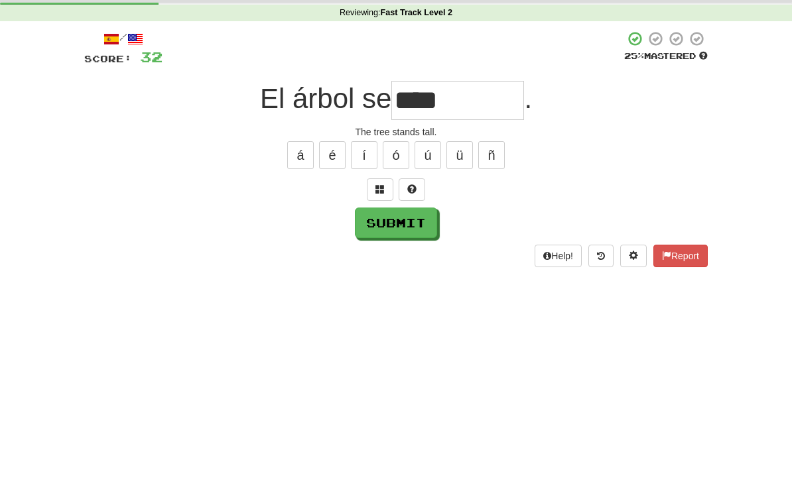
scroll to position [50, 0]
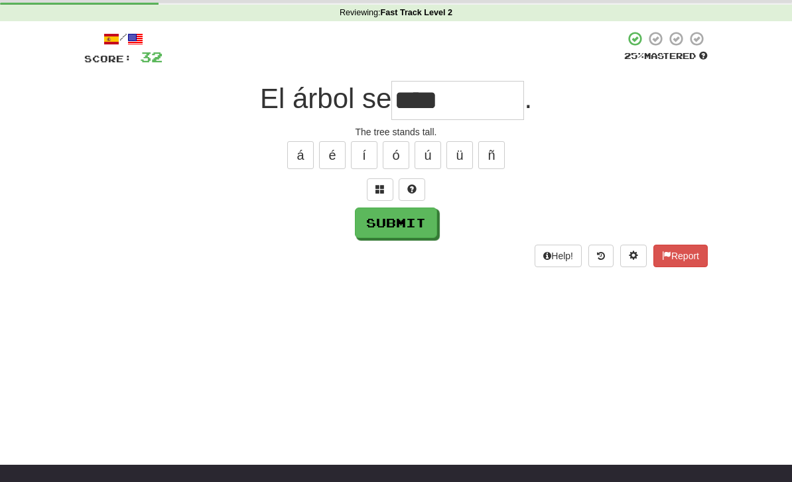
type input "****"
click at [400, 245] on div "Help! Report" at bounding box center [395, 256] width 623 height 23
click at [396, 229] on button "Submit" at bounding box center [396, 223] width 82 height 31
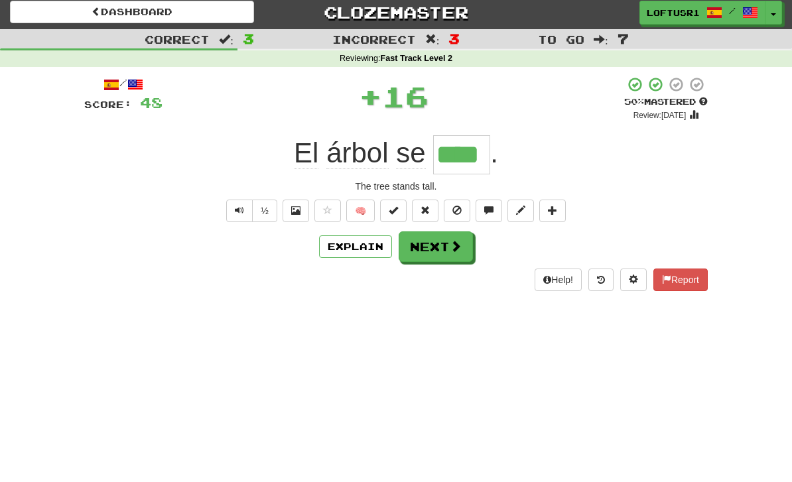
scroll to position [0, 0]
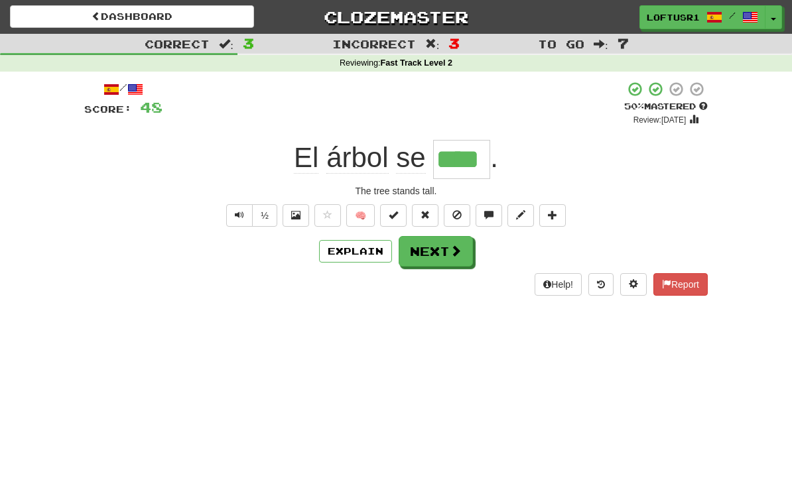
click at [444, 255] on button "Next" at bounding box center [436, 251] width 74 height 31
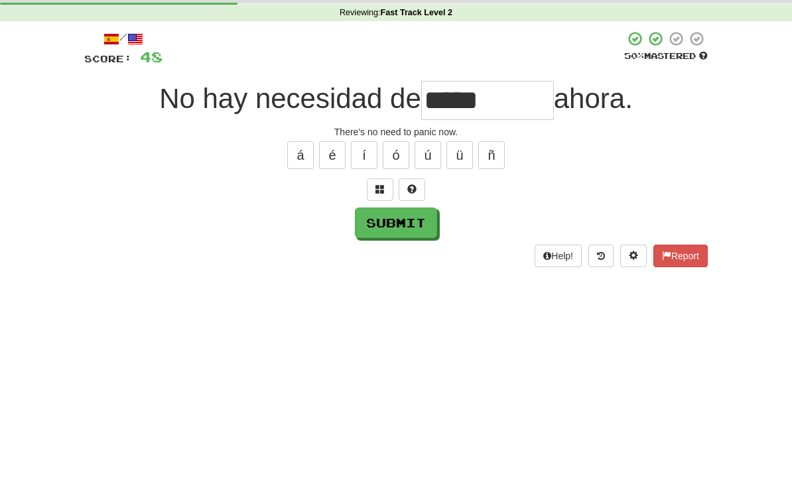
scroll to position [50, 0]
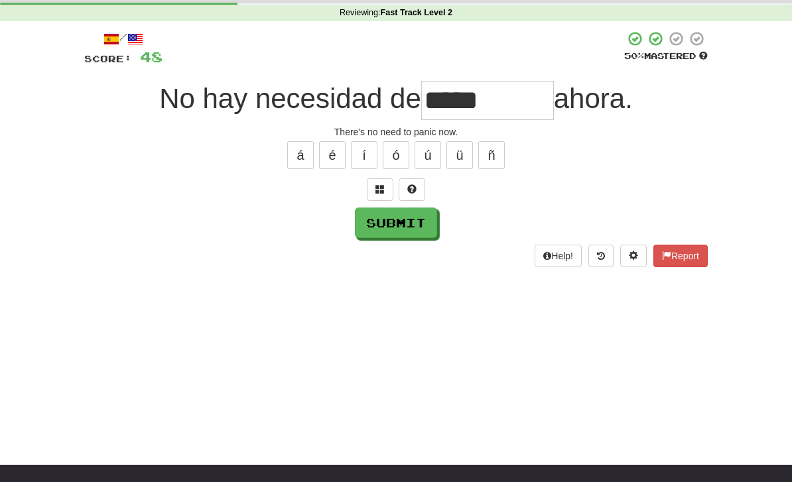
click at [401, 225] on button "Submit" at bounding box center [396, 223] width 82 height 31
type input "******"
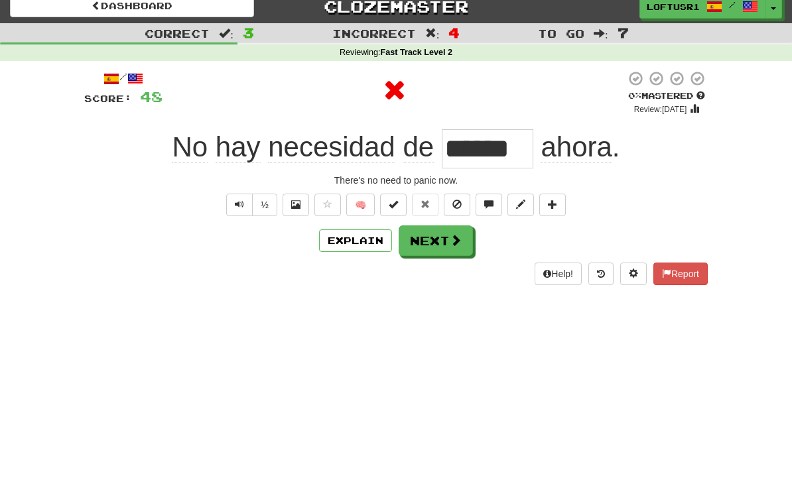
scroll to position [0, 0]
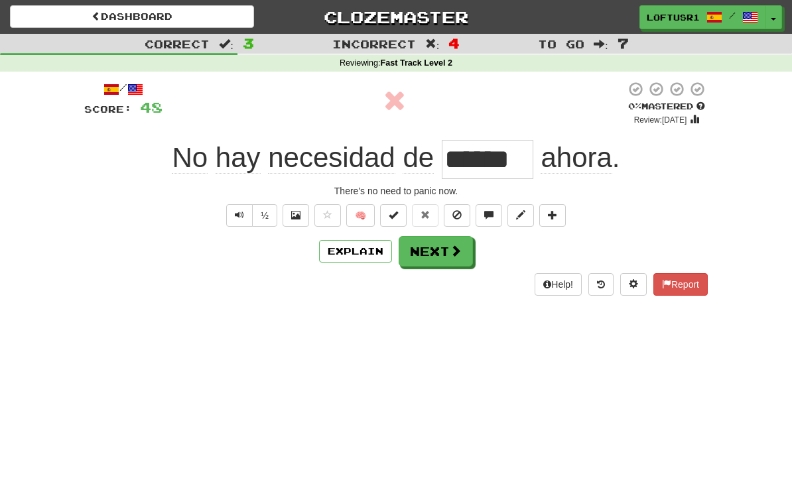
click at [435, 246] on button "Next" at bounding box center [436, 251] width 74 height 31
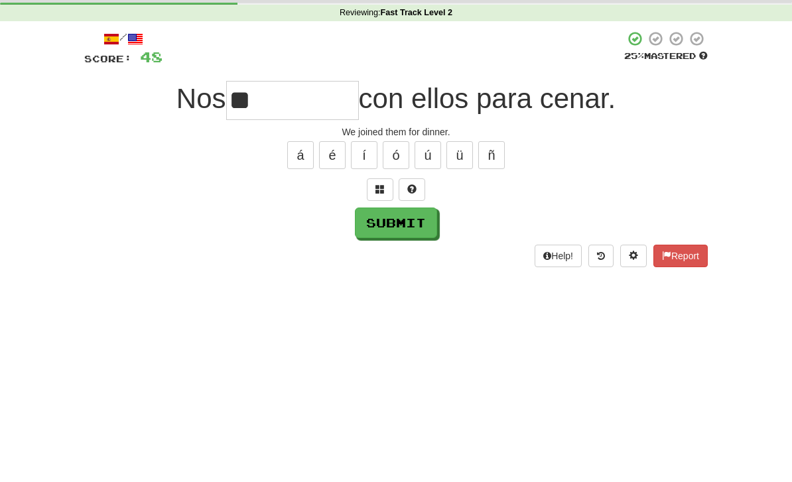
type input "*"
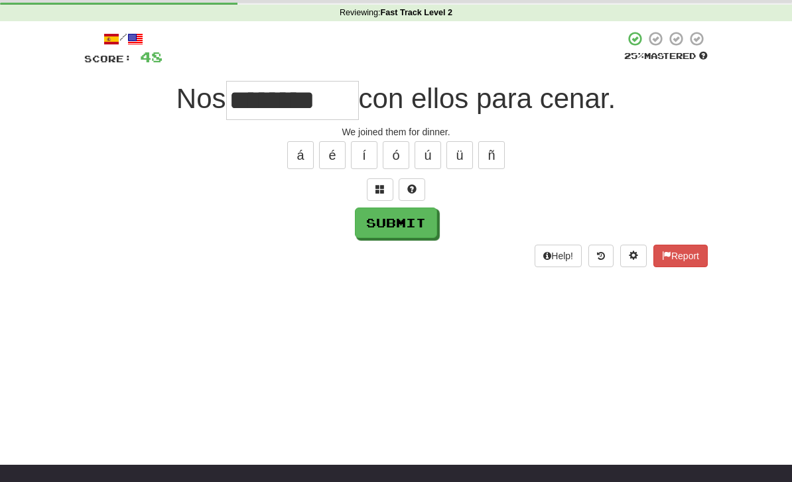
type input "********"
click at [396, 215] on button "Submit" at bounding box center [396, 223] width 82 height 31
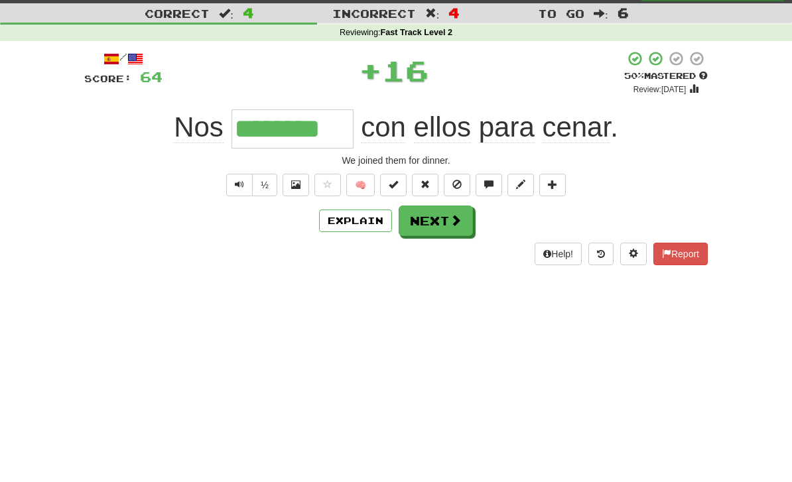
scroll to position [0, 0]
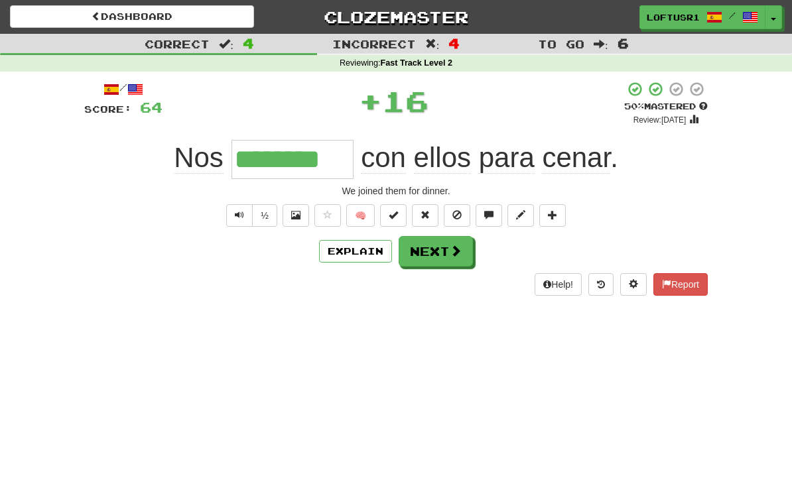
click at [348, 255] on button "Explain" at bounding box center [355, 251] width 73 height 23
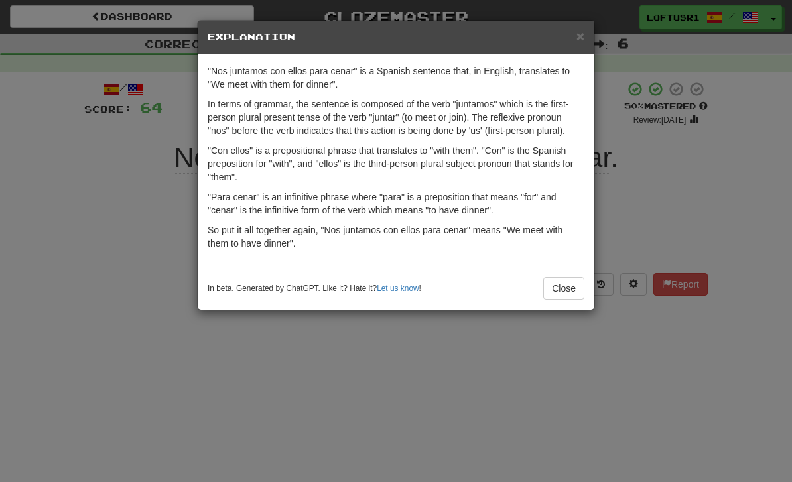
scroll to position [2, 0]
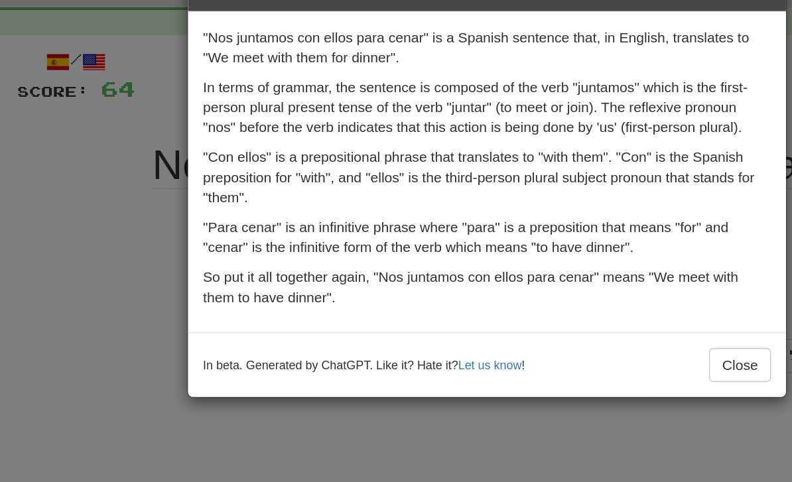
click at [543, 277] on button "Close" at bounding box center [563, 288] width 41 height 23
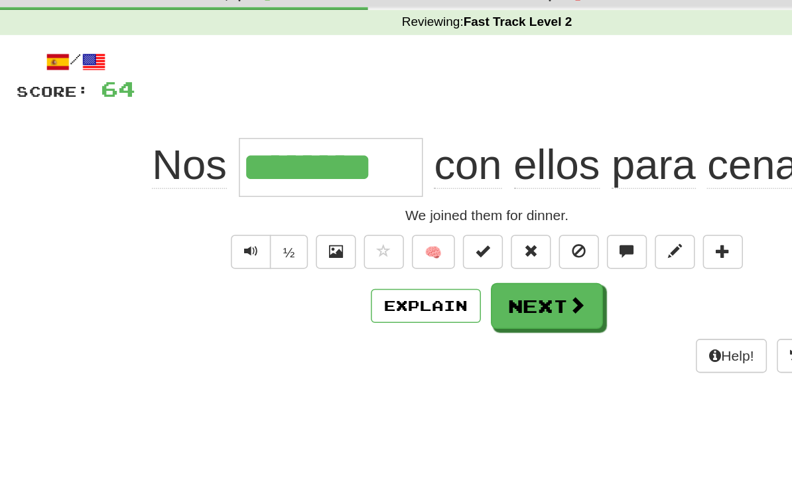
click at [399, 234] on button "Next" at bounding box center [436, 249] width 74 height 31
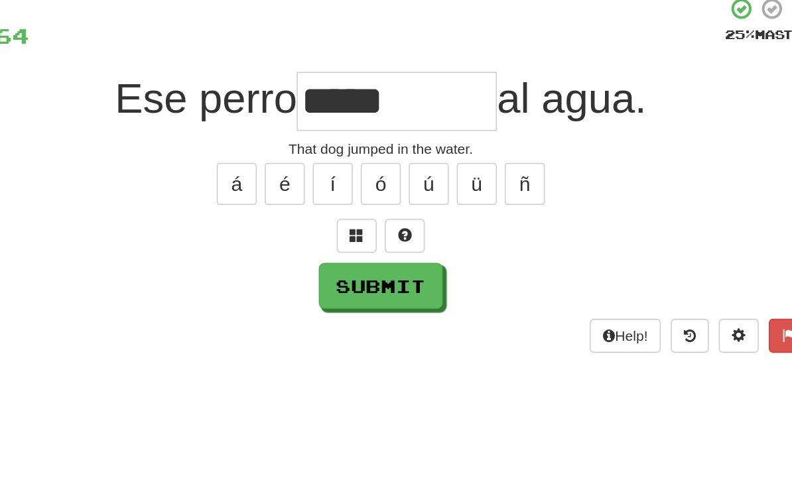
type input "*****"
click at [355, 256] on button "Submit" at bounding box center [396, 271] width 82 height 31
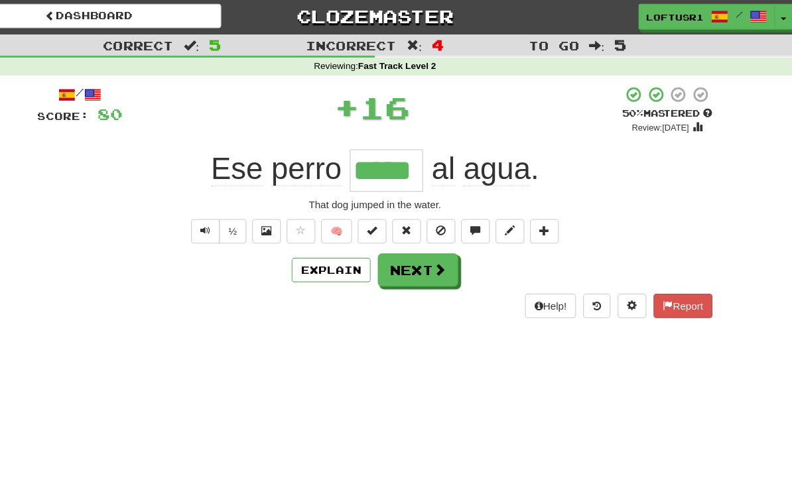
scroll to position [0, 0]
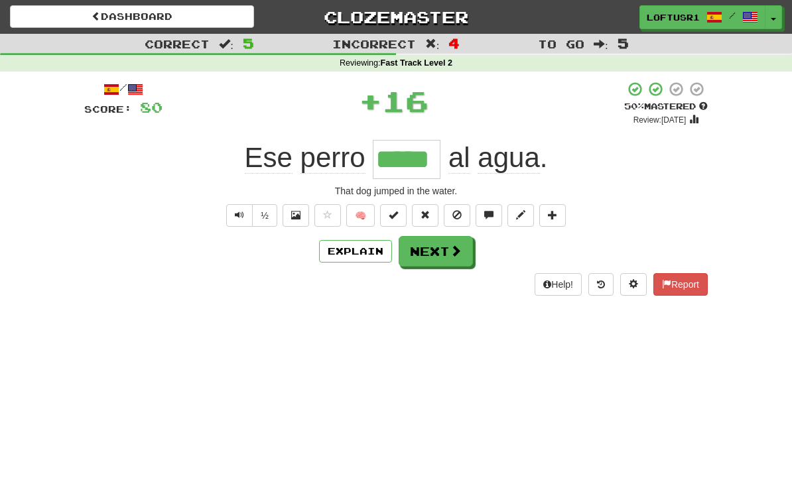
click at [442, 252] on button "Next" at bounding box center [436, 251] width 74 height 31
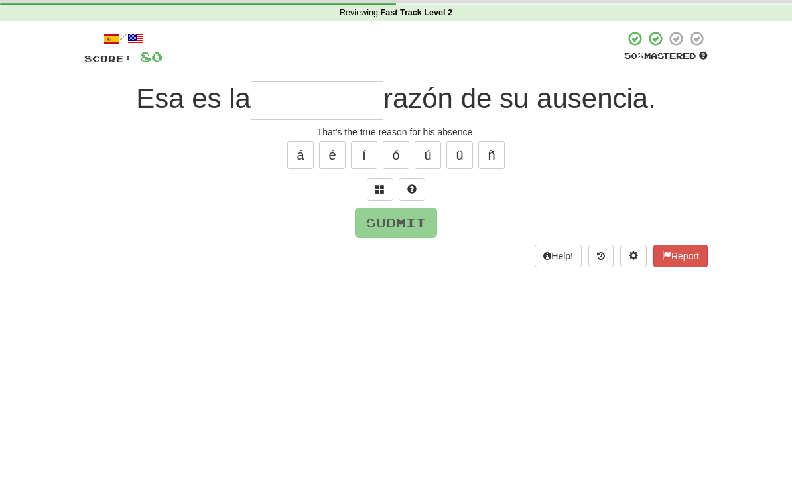
type input "*"
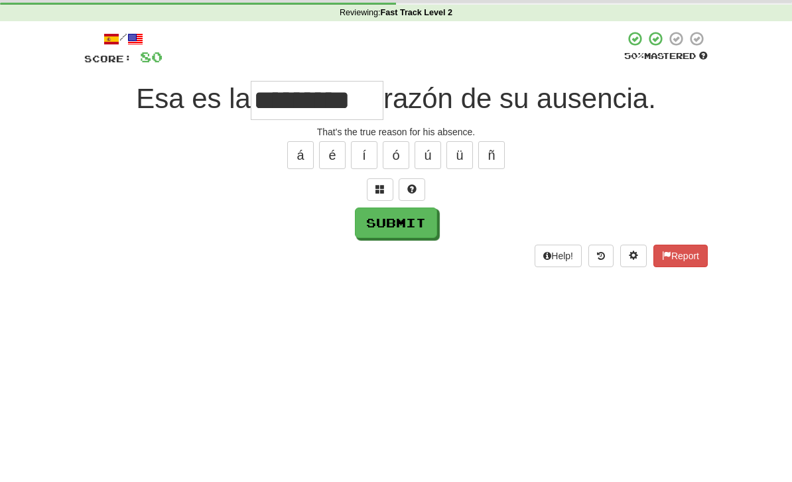
scroll to position [50, 0]
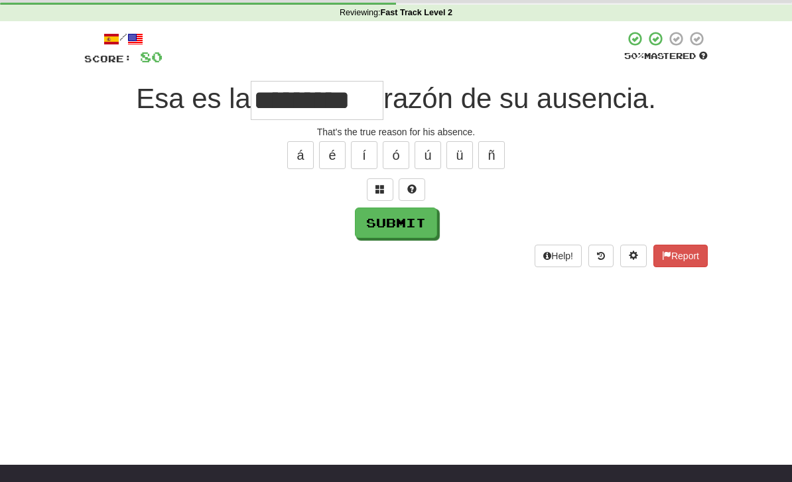
type input "*********"
click at [388, 227] on button "Submit" at bounding box center [396, 223] width 82 height 31
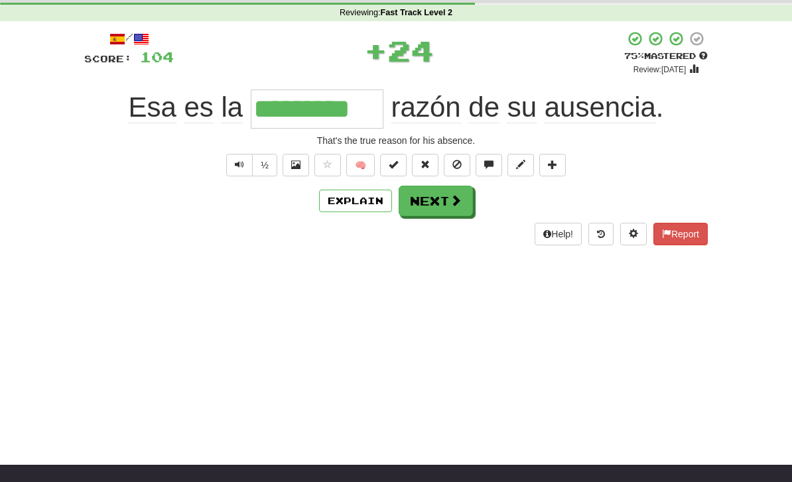
scroll to position [0, 0]
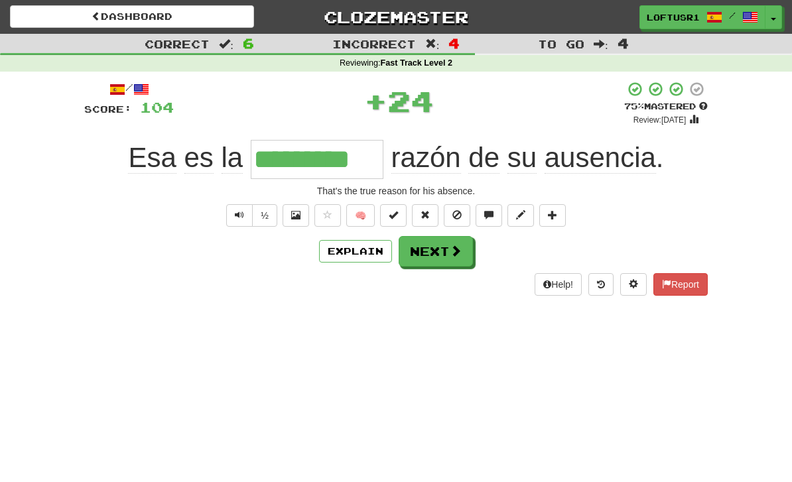
click at [346, 251] on button "Explain" at bounding box center [355, 251] width 73 height 23
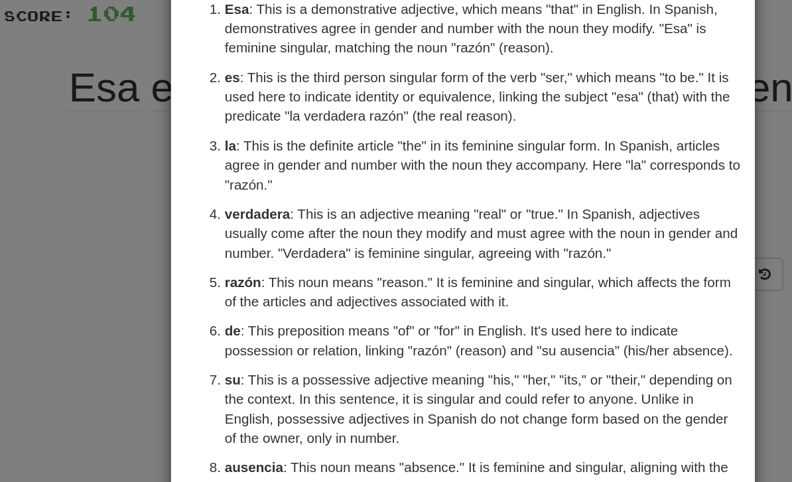
click at [72, 212] on div "× Explanation The sentence "Esa es la verdadera razón de su ausencia." translat…" at bounding box center [396, 241] width 792 height 482
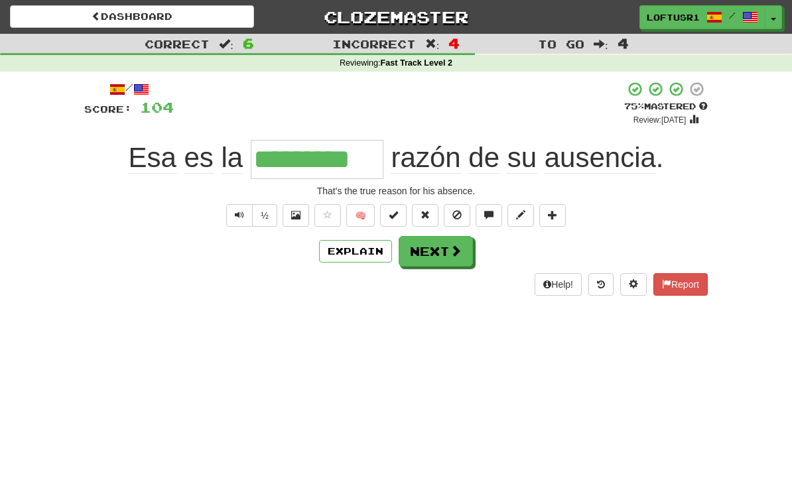
click at [332, 269] on div "/ Score: 104 + 24 75 % Mastered Review: 2025-09-14 Esa es la ********* razón de…" at bounding box center [395, 188] width 623 height 215
click at [356, 259] on button "Explain" at bounding box center [355, 251] width 73 height 23
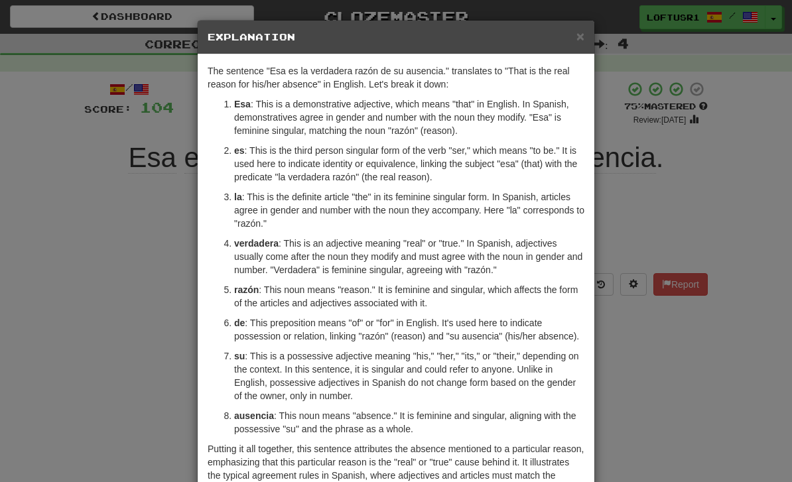
click at [165, 349] on div "× Explanation The sentence "Esa es la verdadera razón de su ausencia." translat…" at bounding box center [396, 241] width 792 height 482
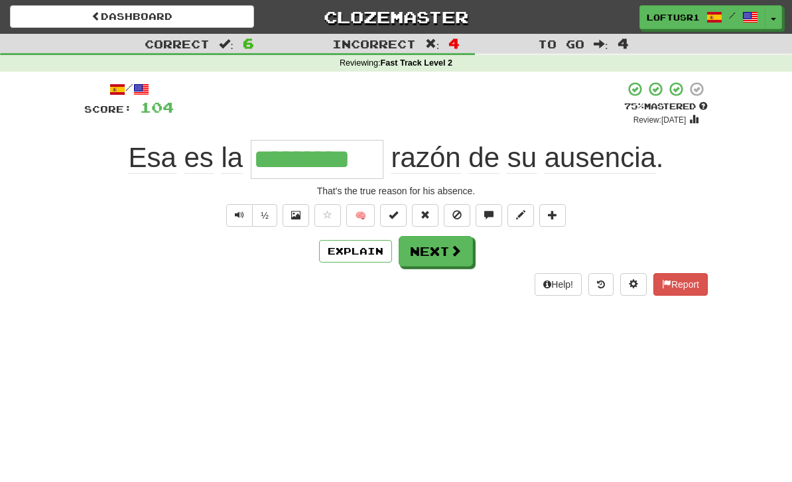
click at [432, 245] on button "Next" at bounding box center [436, 251] width 74 height 31
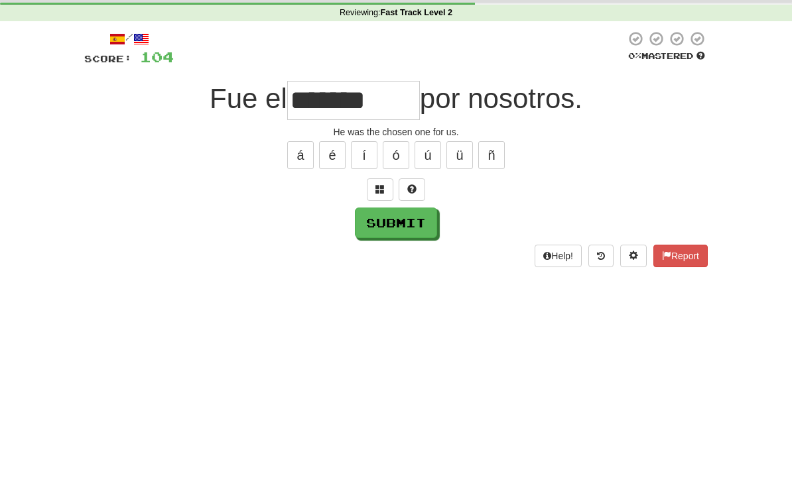
scroll to position [50, 0]
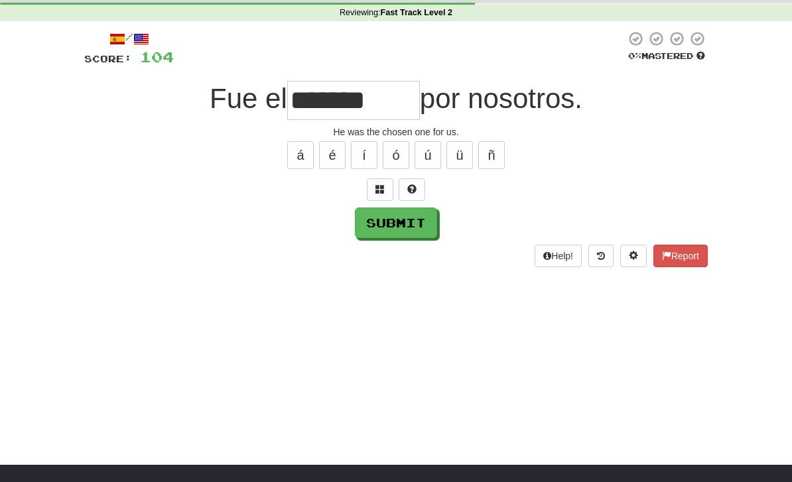
type input "*******"
click at [414, 235] on button "Submit" at bounding box center [396, 223] width 82 height 31
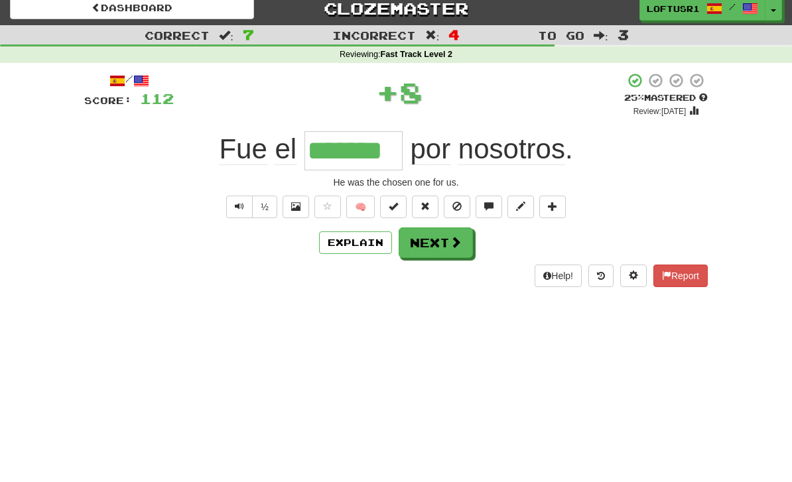
scroll to position [0, 0]
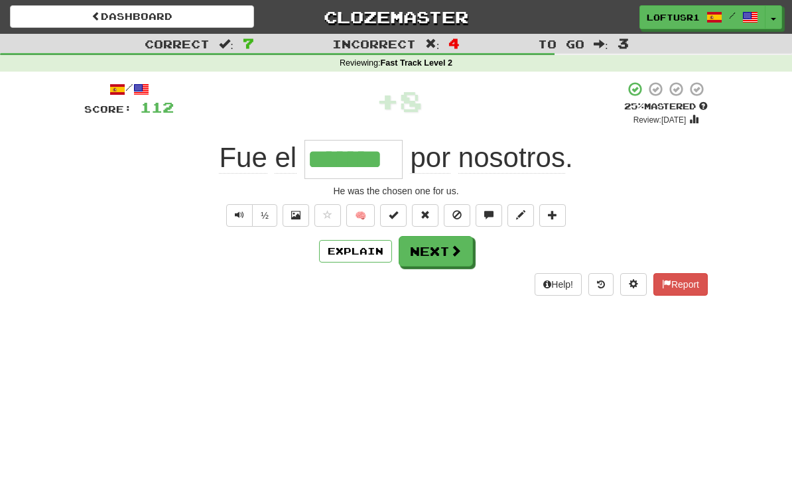
click at [431, 251] on button "Next" at bounding box center [436, 251] width 74 height 31
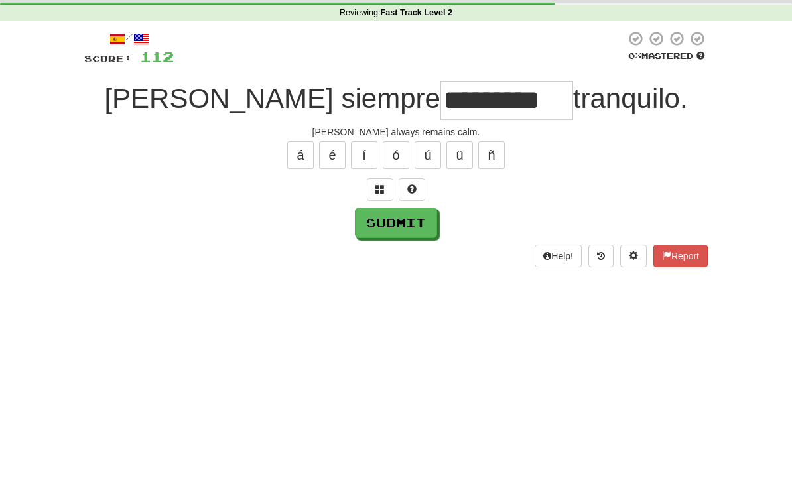
scroll to position [50, 0]
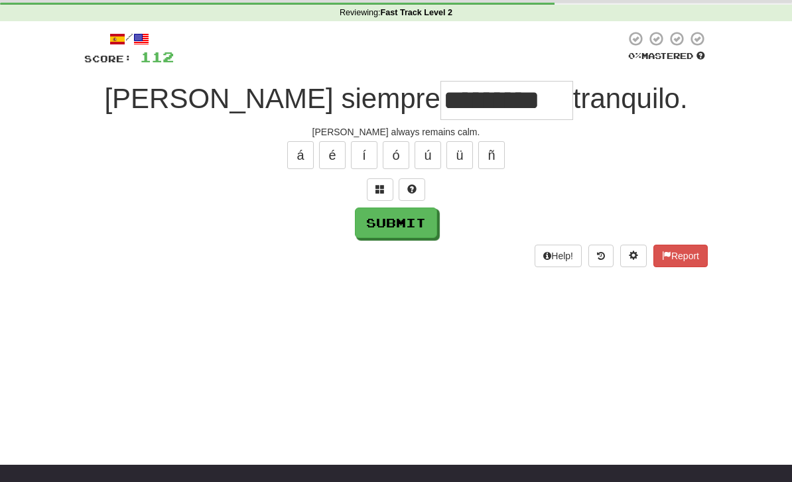
type input "*********"
click at [401, 235] on button "Submit" at bounding box center [396, 223] width 82 height 31
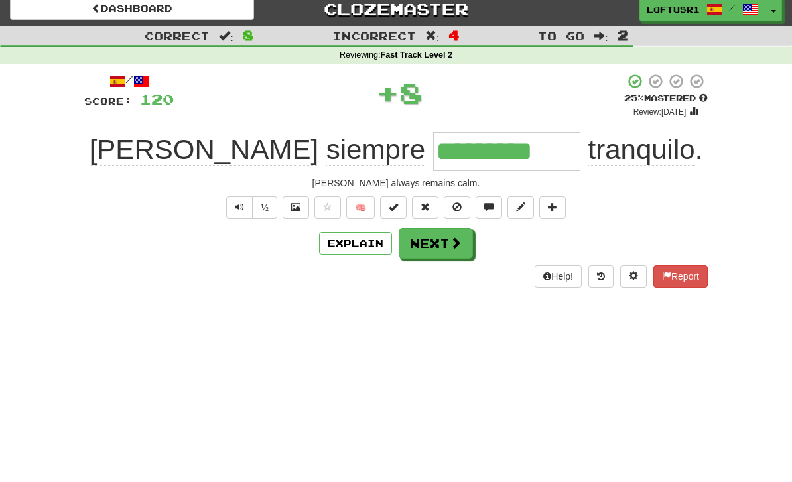
scroll to position [0, 0]
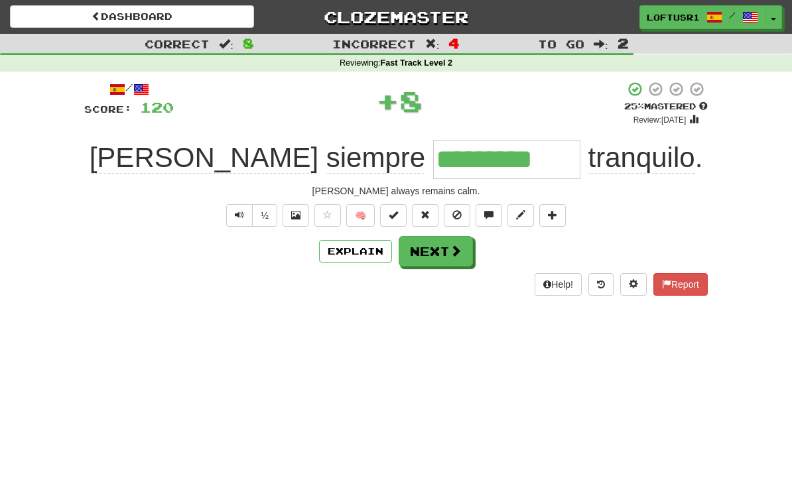
click at [434, 263] on button "Next" at bounding box center [436, 251] width 74 height 31
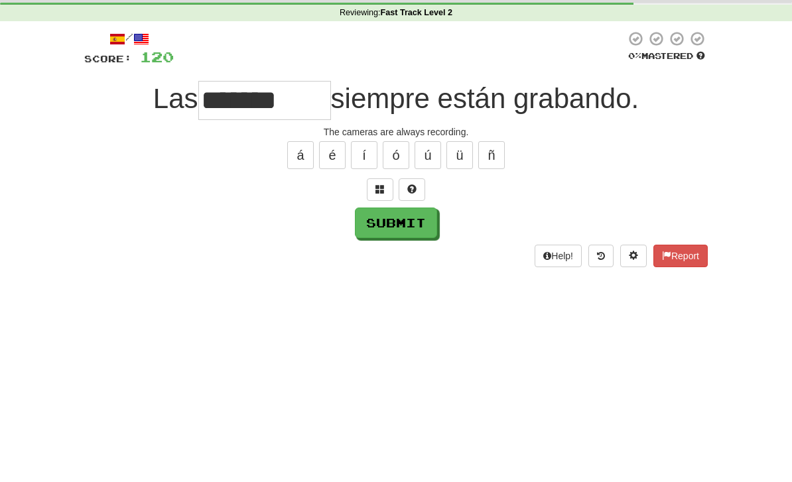
scroll to position [50, 0]
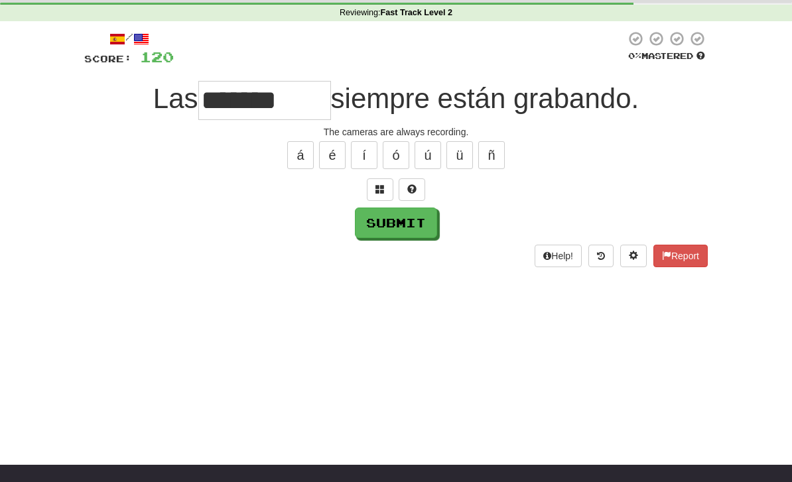
type input "*******"
click at [388, 237] on button "Submit" at bounding box center [396, 223] width 82 height 31
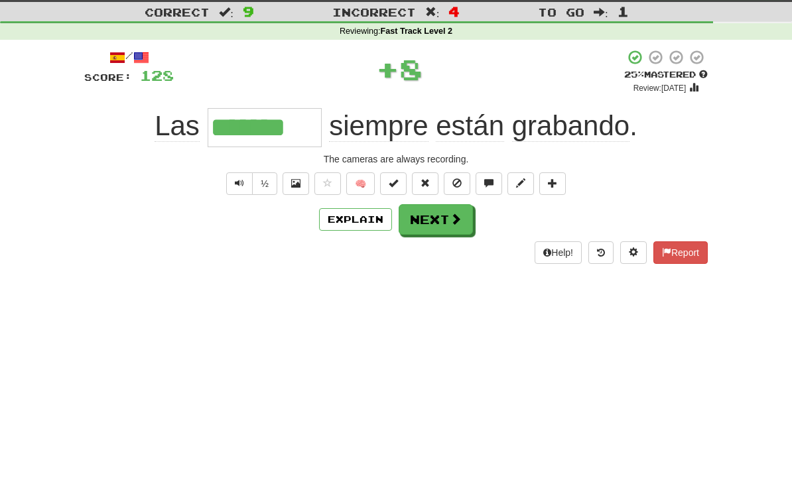
scroll to position [0, 0]
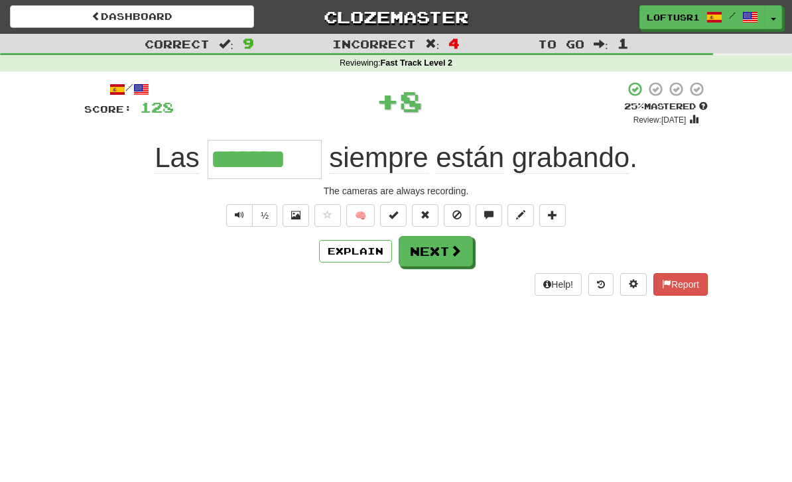
click at [430, 250] on button "Next" at bounding box center [436, 251] width 74 height 31
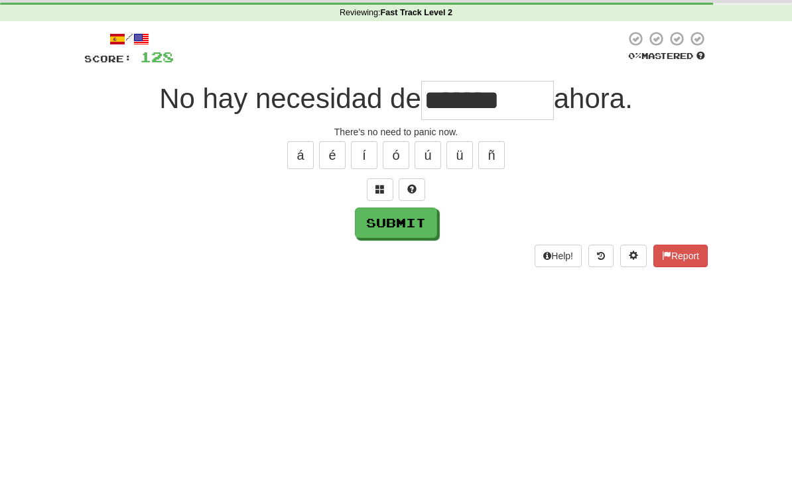
scroll to position [50, 0]
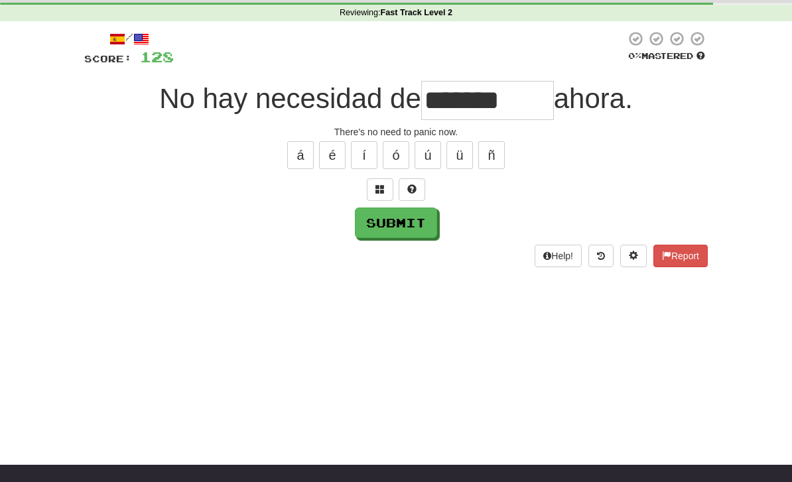
click at [448, 108] on input "*******" at bounding box center [487, 100] width 133 height 39
type input "******"
click at [415, 223] on button "Submit" at bounding box center [396, 223] width 82 height 31
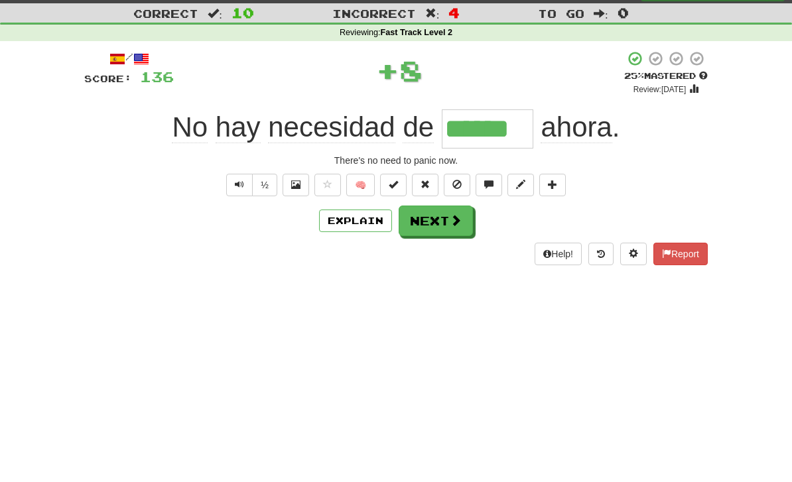
scroll to position [0, 0]
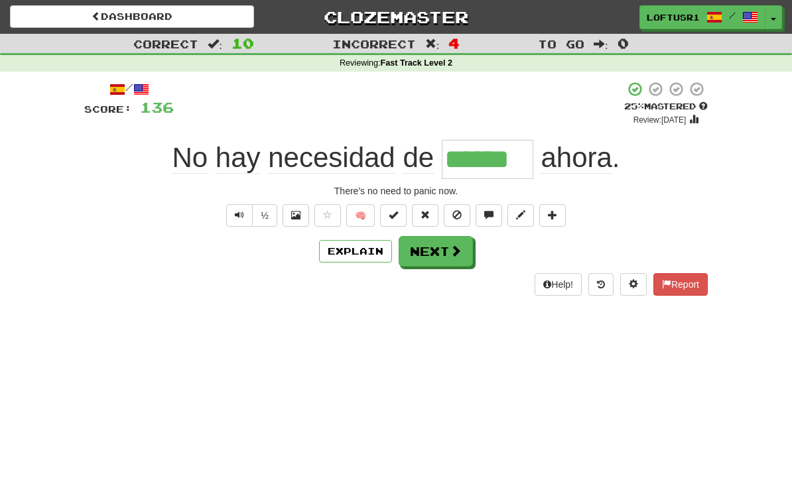
click at [417, 246] on button "Next" at bounding box center [436, 251] width 74 height 31
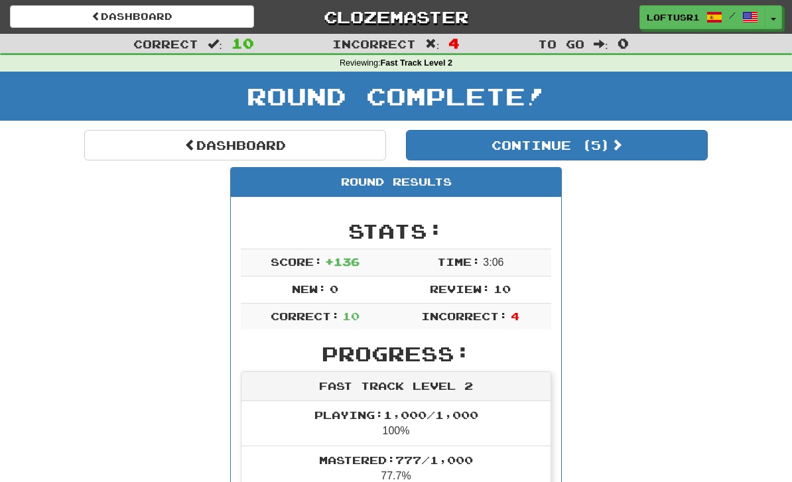
click at [204, 147] on link "Dashboard" at bounding box center [235, 145] width 302 height 31
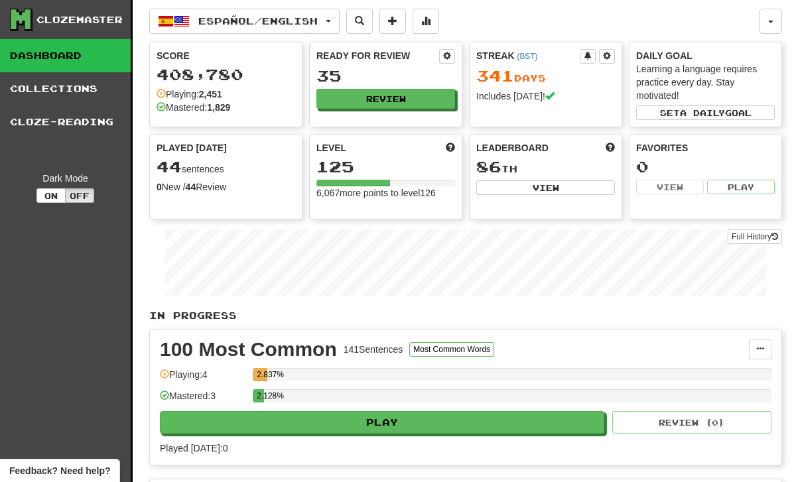
click at [742, 239] on link "Full History" at bounding box center [755, 236] width 54 height 15
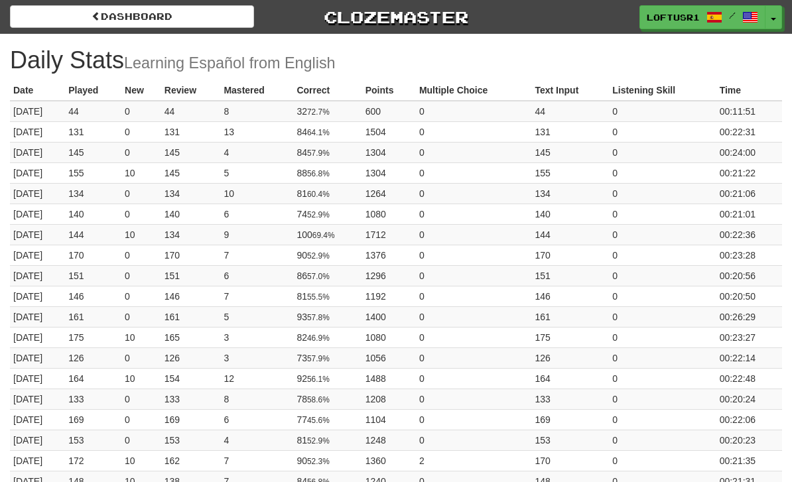
click at [71, 24] on link "Dashboard" at bounding box center [132, 16] width 244 height 23
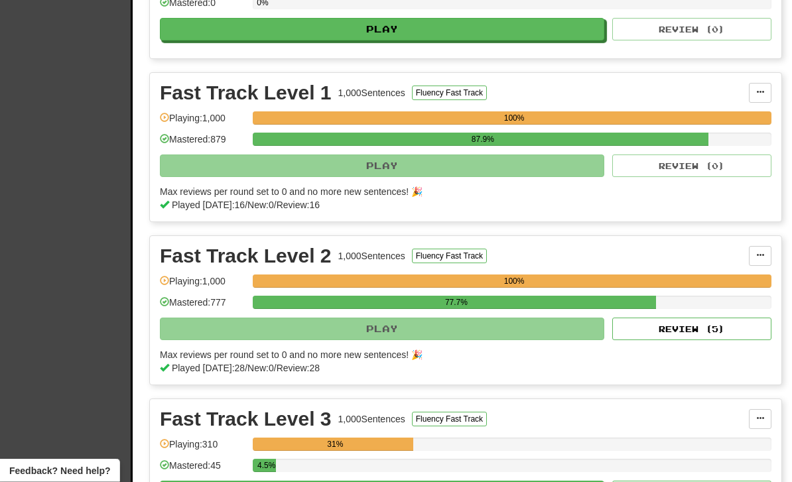
scroll to position [543, 0]
click at [655, 336] on button "Review ( 5 )" at bounding box center [691, 329] width 159 height 23
select select "**"
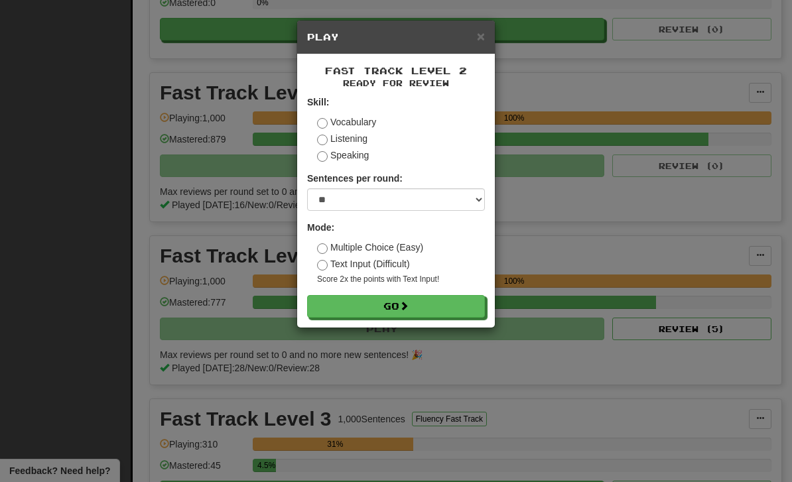
click at [364, 309] on button "Go" at bounding box center [396, 306] width 178 height 23
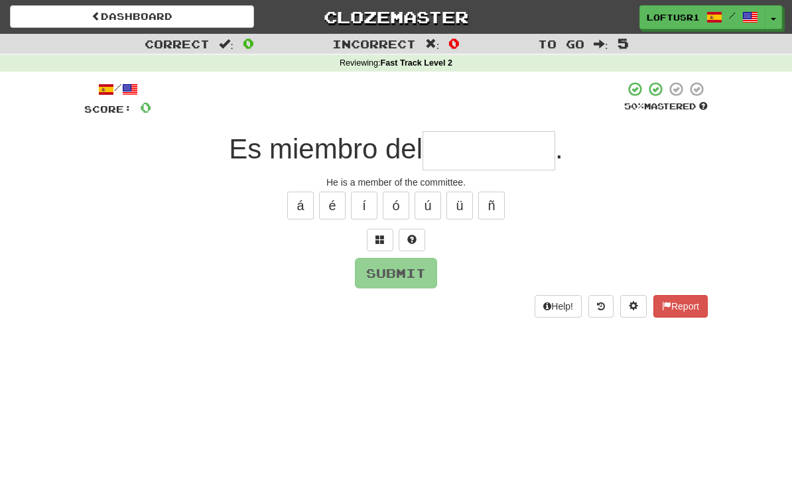
click at [444, 151] on input "text" at bounding box center [488, 150] width 133 height 39
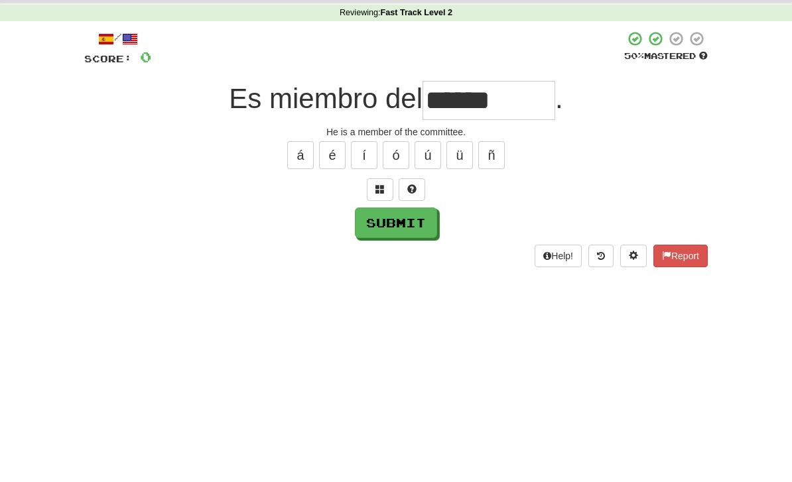
scroll to position [50, 0]
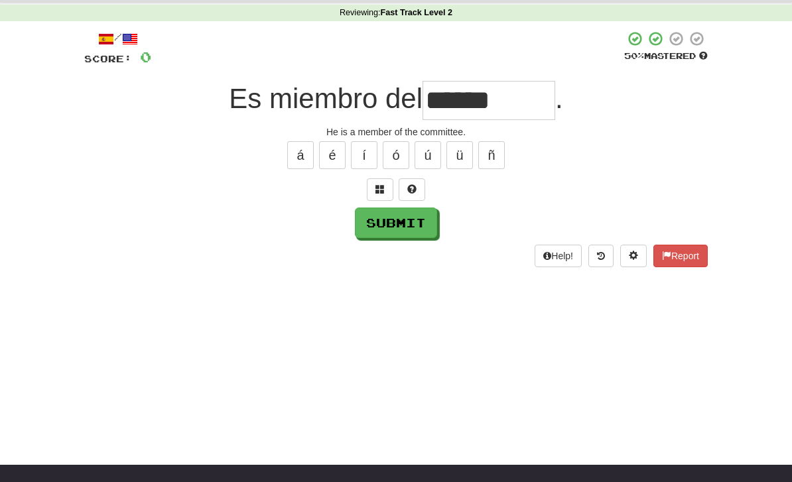
type input "******"
click at [385, 235] on button "Submit" at bounding box center [396, 223] width 82 height 31
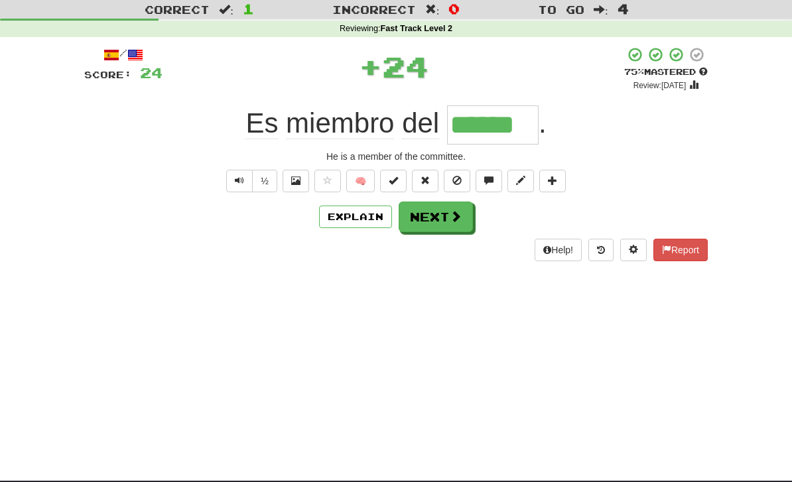
scroll to position [0, 0]
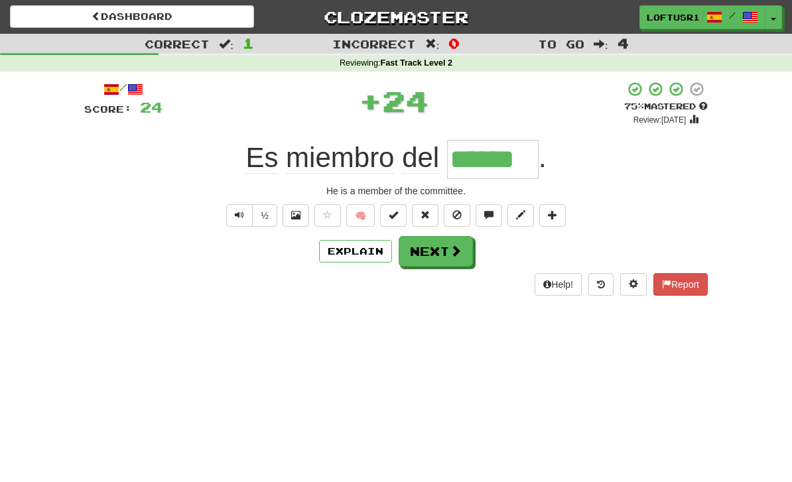
click at [430, 261] on button "Next" at bounding box center [436, 251] width 74 height 31
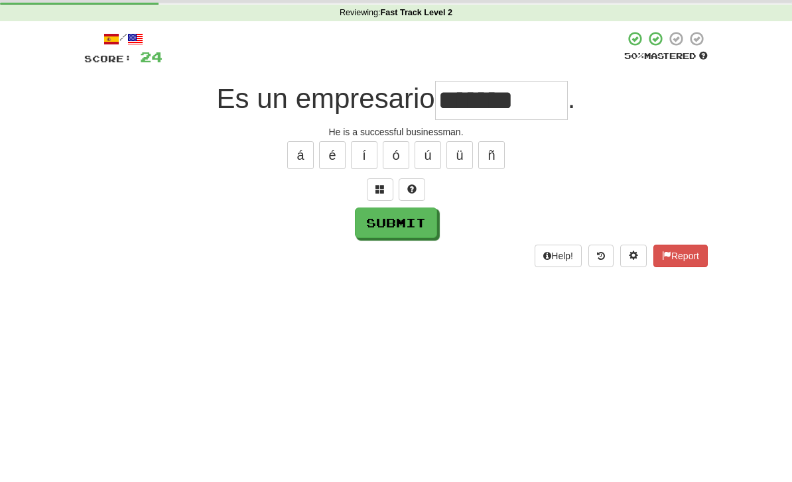
scroll to position [50, 0]
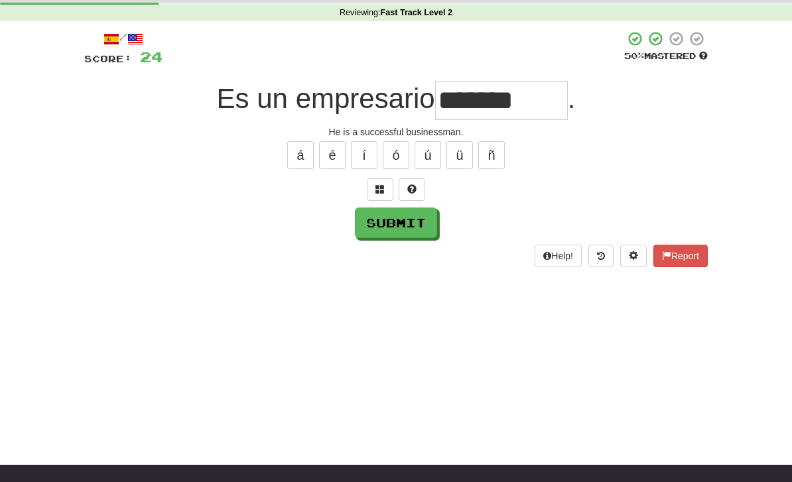
type input "*******"
click at [387, 225] on button "Submit" at bounding box center [396, 223] width 82 height 31
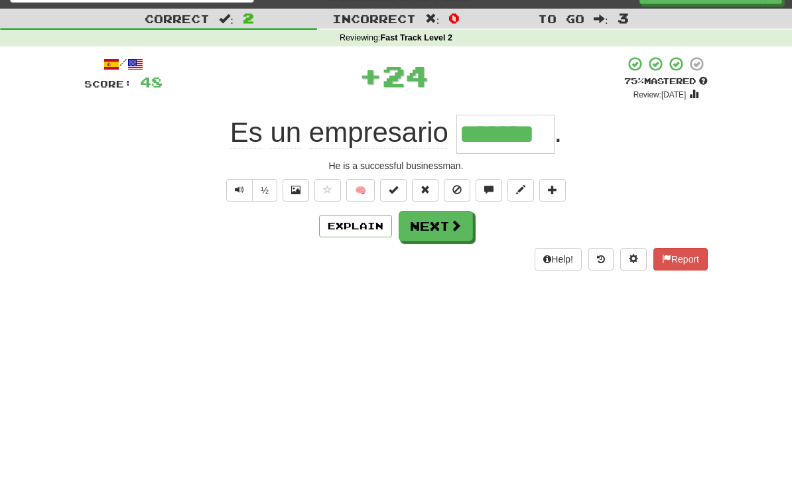
scroll to position [0, 0]
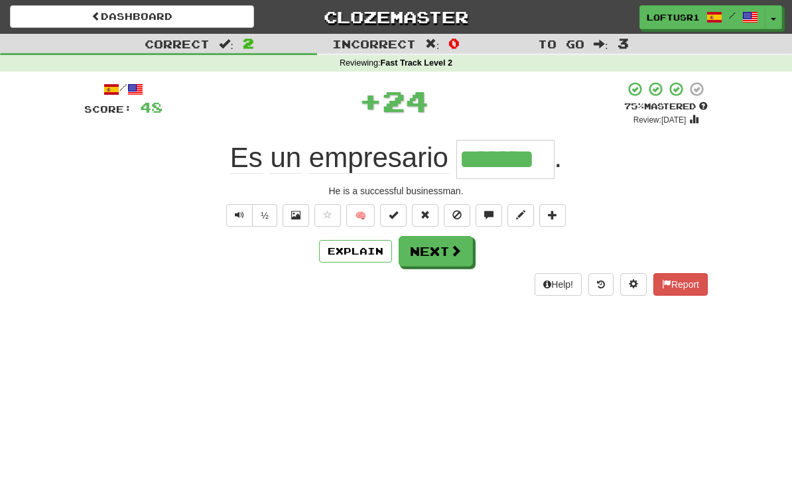
click at [436, 253] on button "Next" at bounding box center [436, 251] width 74 height 31
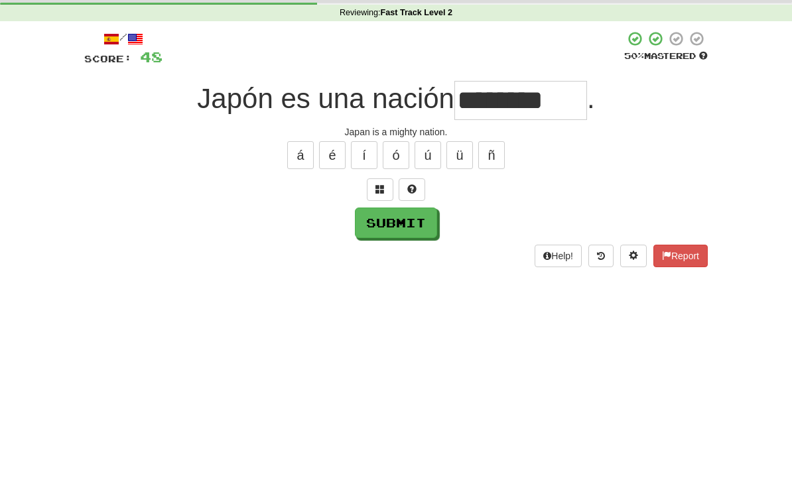
scroll to position [50, 0]
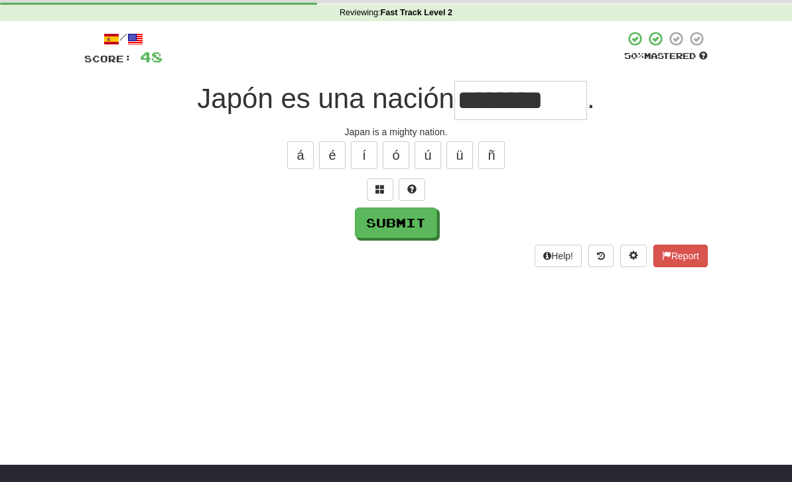
type input "********"
click at [377, 236] on button "Submit" at bounding box center [396, 223] width 82 height 31
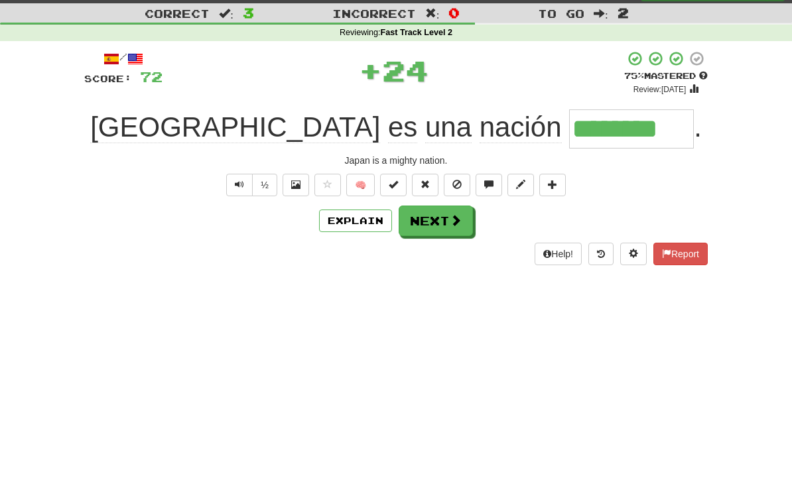
scroll to position [0, 0]
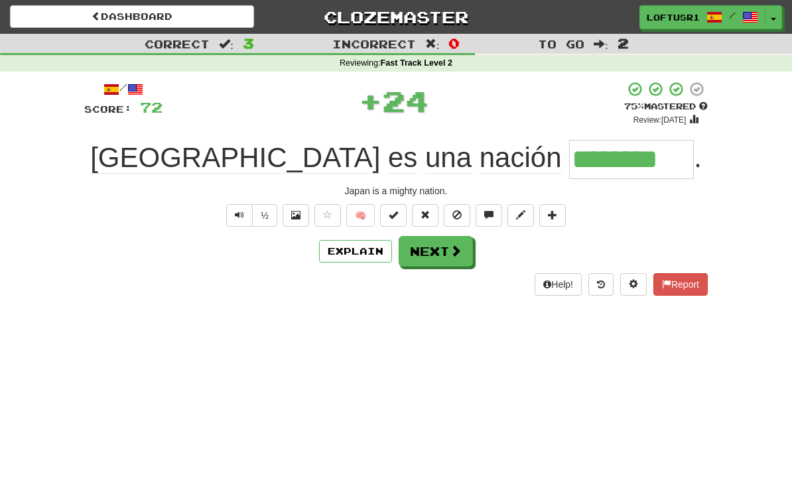
click at [350, 258] on button "Explain" at bounding box center [355, 251] width 73 height 23
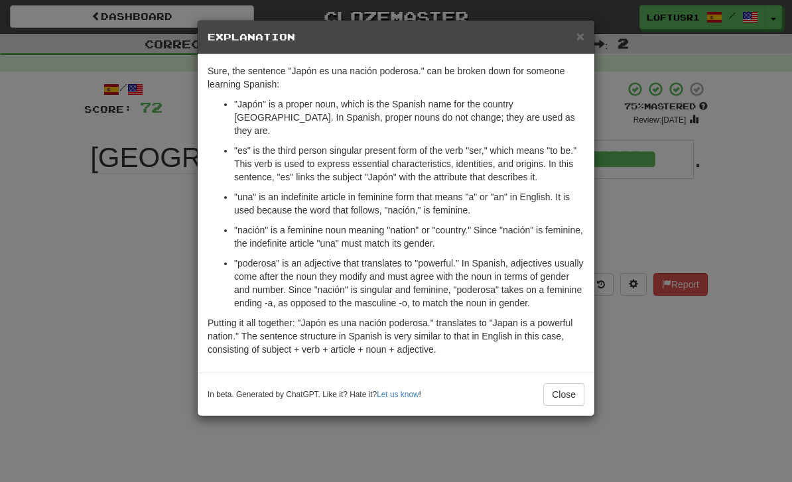
scroll to position [5, 0]
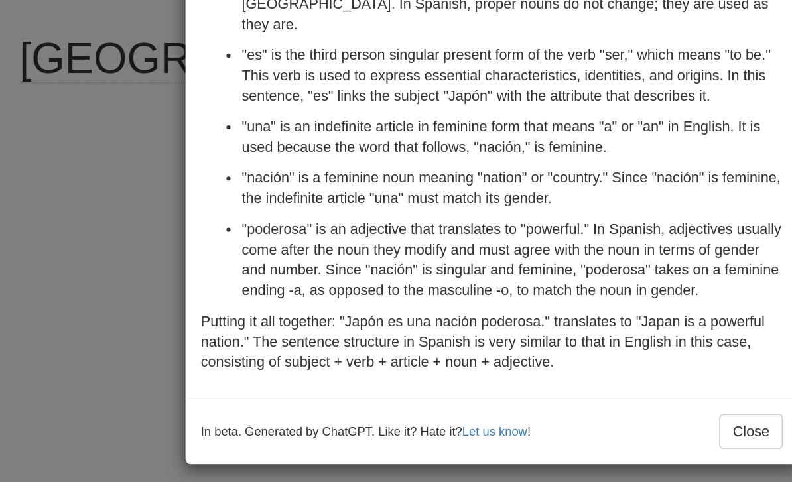
click at [86, 156] on div "× Explanation Sure, the sentence "Japón es una nación poderosa." can be broken …" at bounding box center [396, 241] width 792 height 482
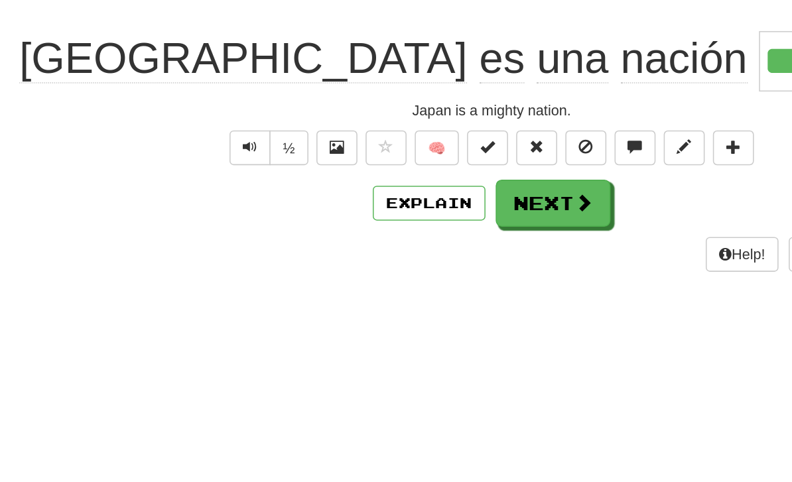
click at [84, 269] on div "Help! Report" at bounding box center [395, 280] width 623 height 23
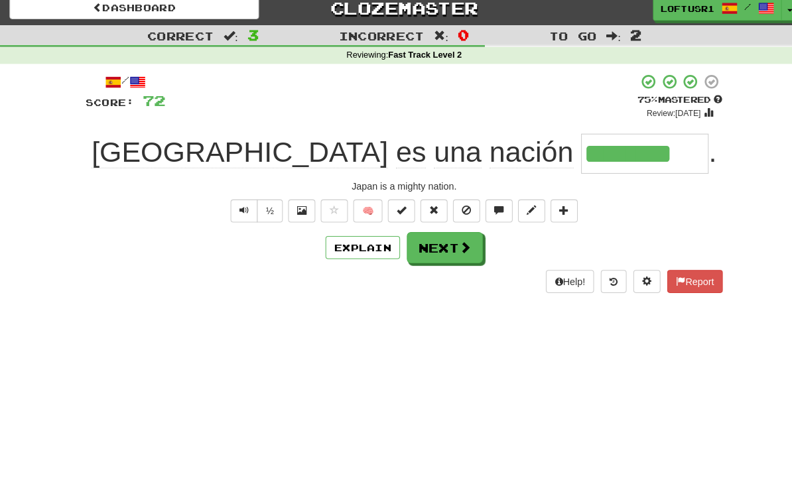
click at [440, 243] on button "Next" at bounding box center [436, 246] width 74 height 31
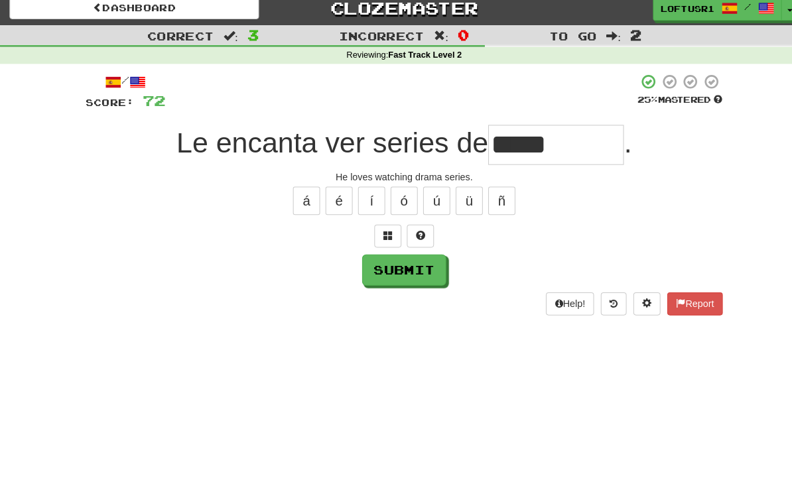
type input "*****"
click at [392, 253] on button "Submit" at bounding box center [396, 268] width 82 height 31
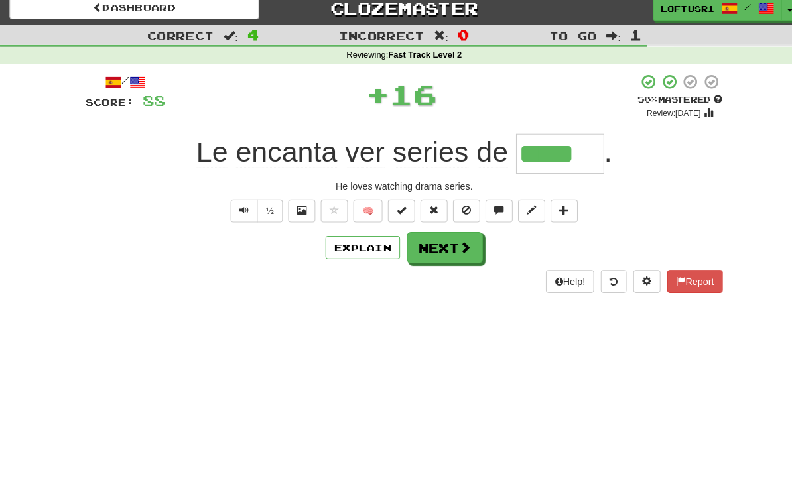
scroll to position [0, 0]
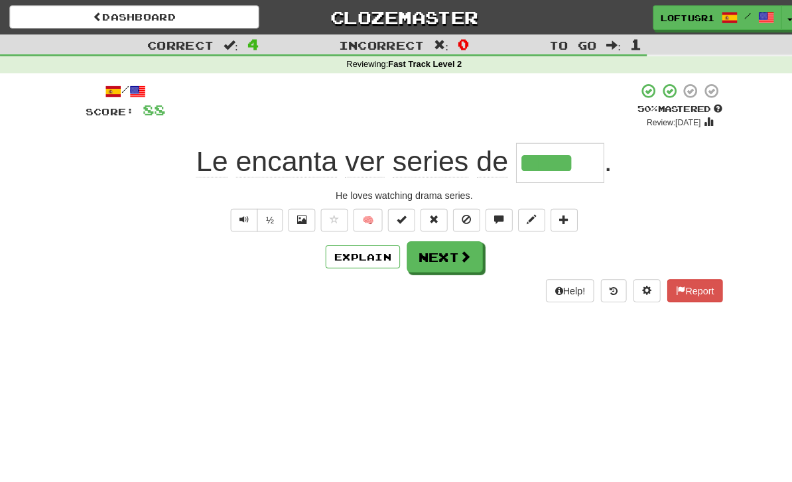
click at [423, 242] on button "Next" at bounding box center [436, 251] width 74 height 31
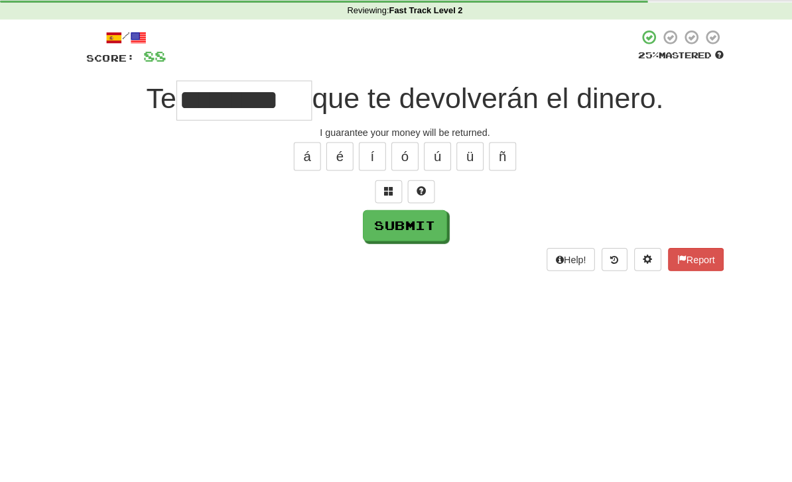
scroll to position [42, 0]
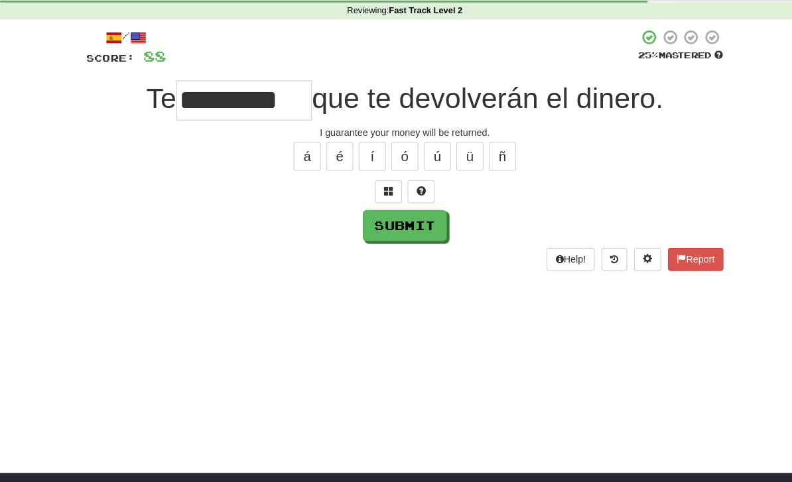
click at [393, 225] on button "Submit" at bounding box center [396, 231] width 82 height 31
type input "*********"
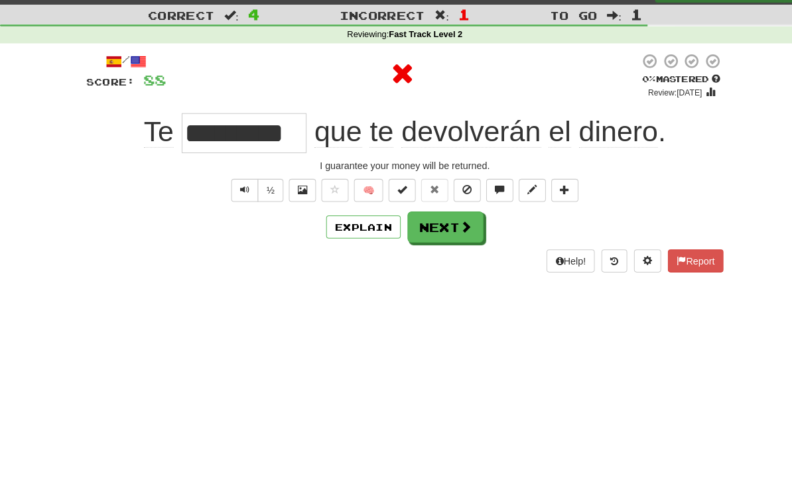
scroll to position [0, 0]
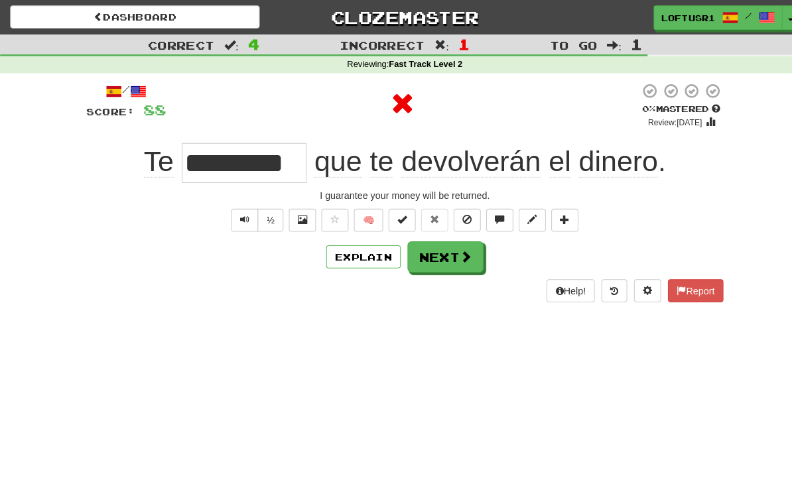
click at [351, 252] on button "Explain" at bounding box center [355, 251] width 73 height 23
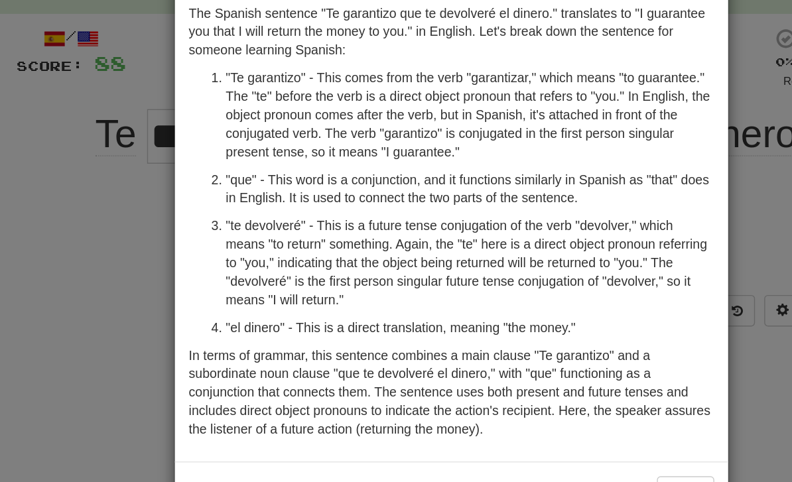
click at [70, 196] on div "× Explanation The Spanish sentence "Te garantizo que te devolveré el dinero." t…" at bounding box center [396, 241] width 792 height 482
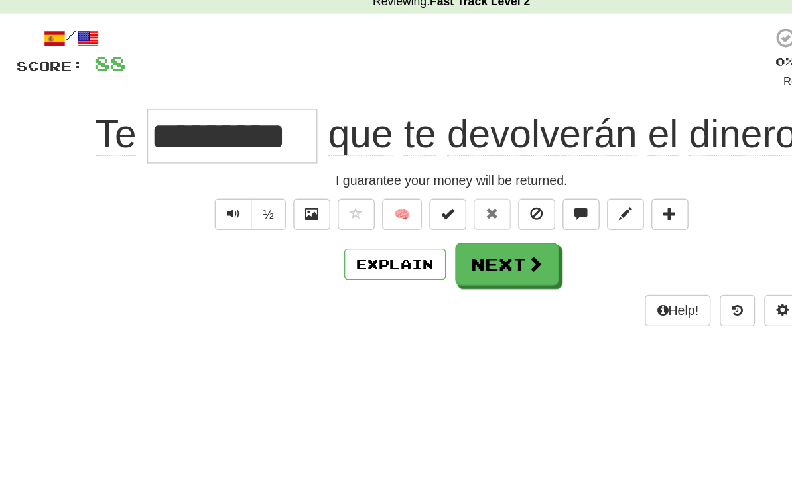
click at [399, 236] on button "Next" at bounding box center [436, 251] width 74 height 31
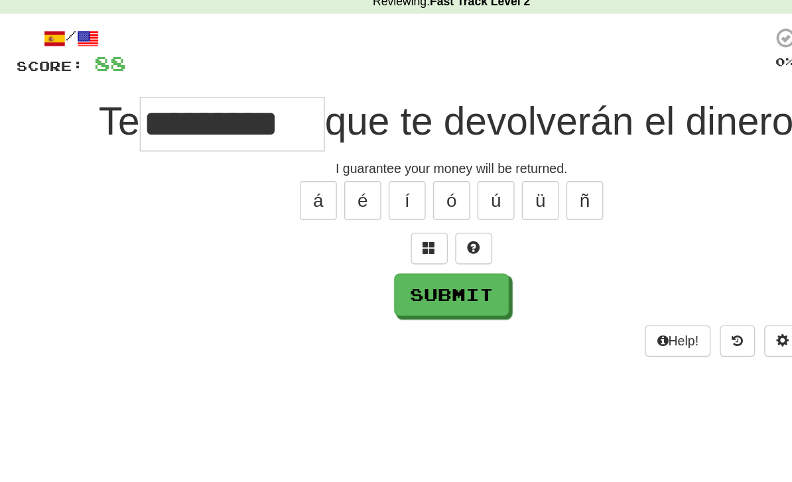
type input "*********"
click at [355, 258] on button "Submit" at bounding box center [396, 273] width 82 height 31
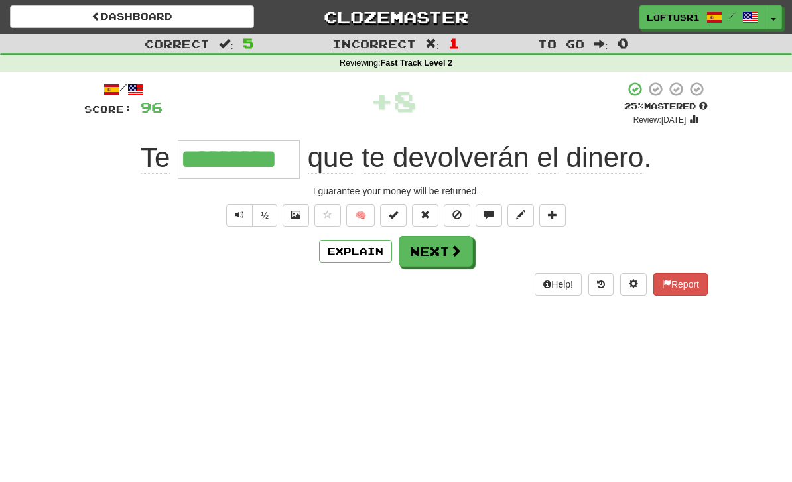
click at [436, 253] on button "Next" at bounding box center [436, 251] width 74 height 31
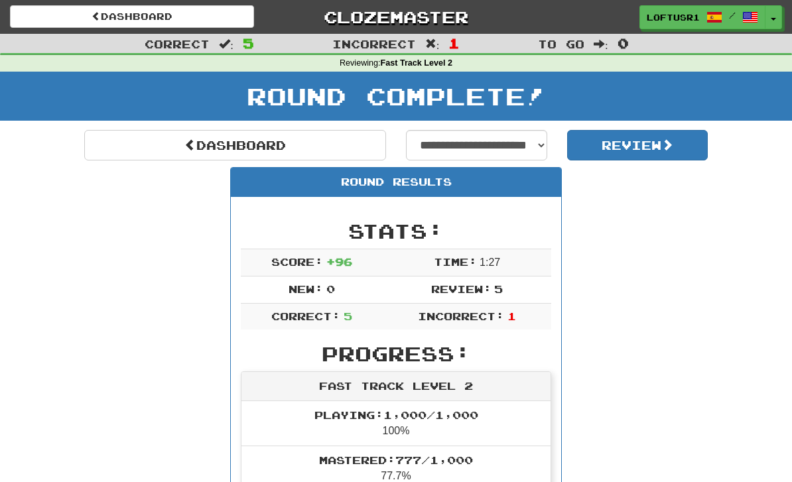
click at [210, 145] on link "Dashboard" at bounding box center [235, 145] width 302 height 31
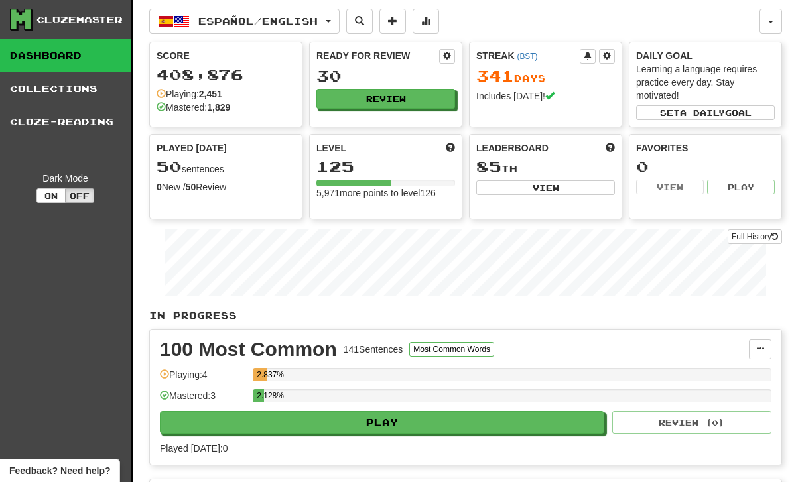
click at [748, 242] on link "Full History" at bounding box center [755, 236] width 54 height 15
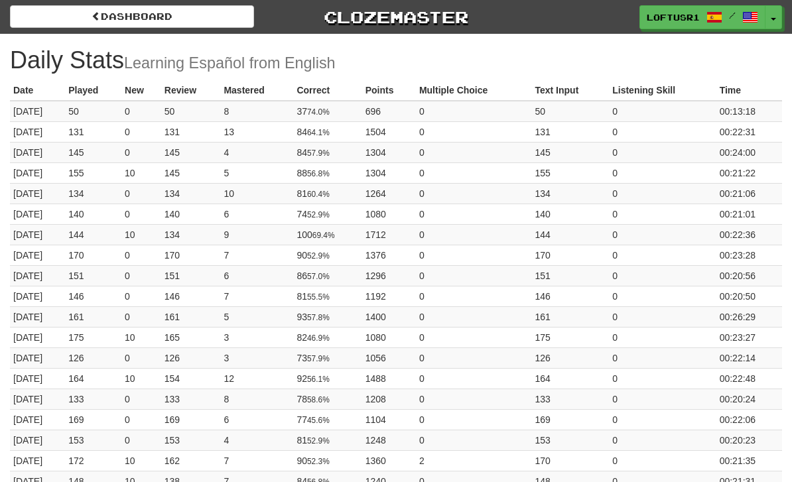
click at [143, 22] on link "Dashboard" at bounding box center [132, 16] width 244 height 23
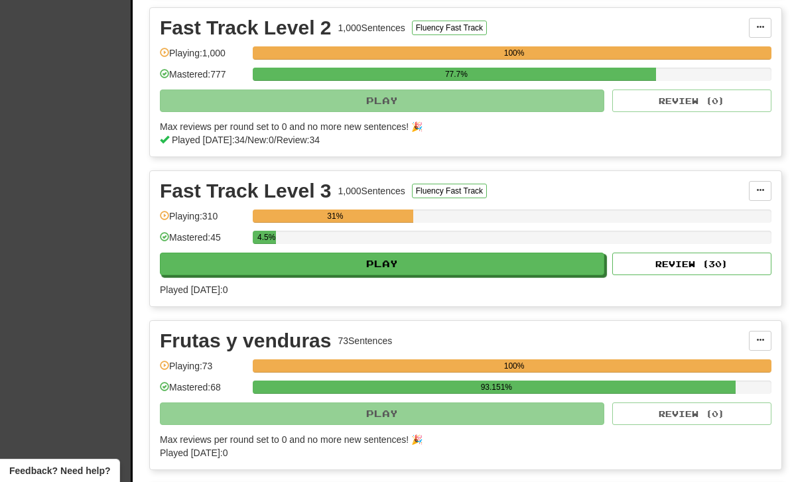
scroll to position [767, 0]
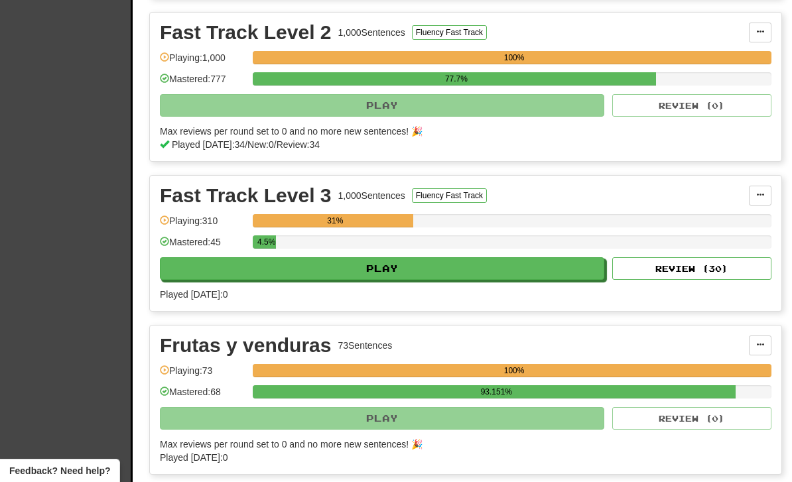
click at [659, 277] on button "Review ( 30 )" at bounding box center [691, 268] width 159 height 23
select select "**"
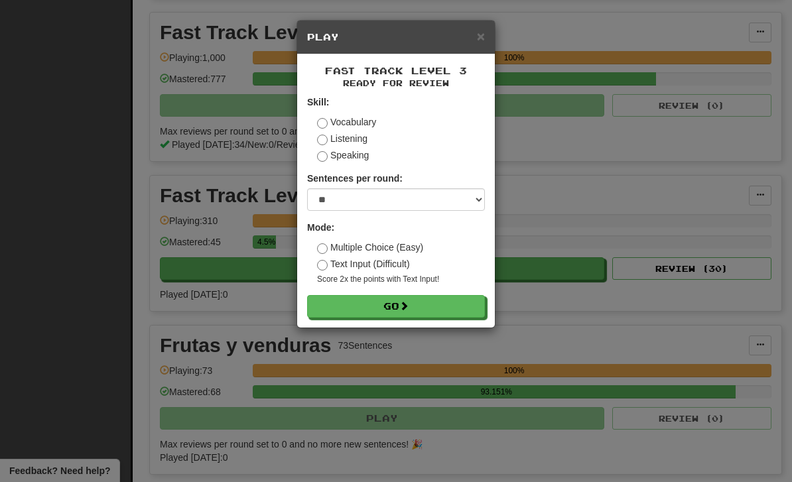
click at [424, 316] on button "Go" at bounding box center [396, 306] width 178 height 23
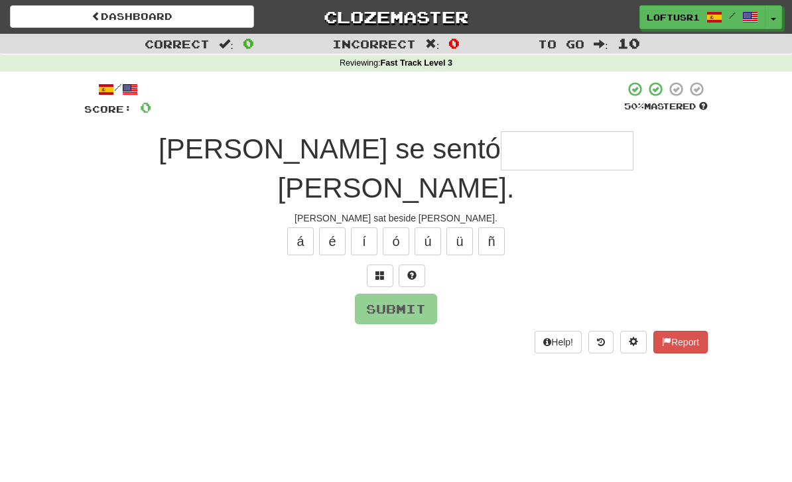
click at [501, 149] on input "text" at bounding box center [567, 150] width 133 height 39
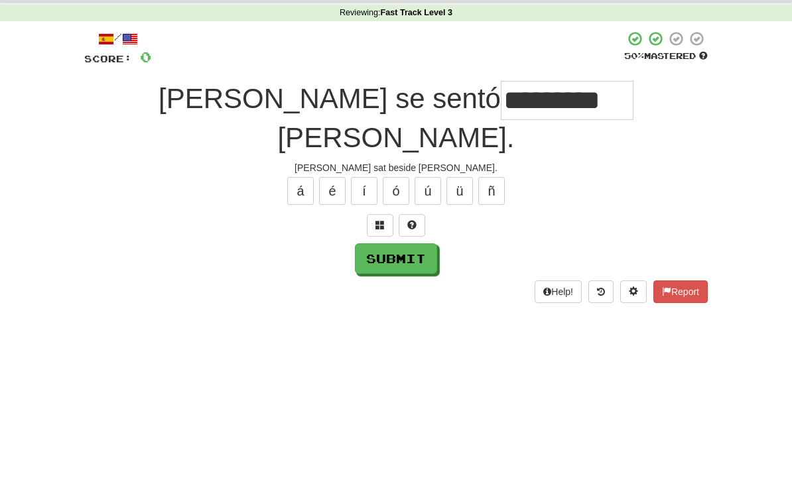
scroll to position [50, 0]
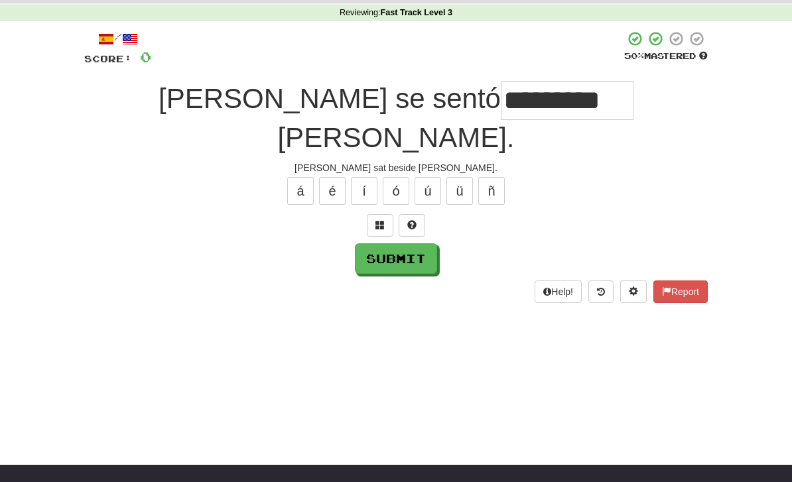
click at [403, 243] on button "Submit" at bounding box center [396, 258] width 82 height 31
type input "**********"
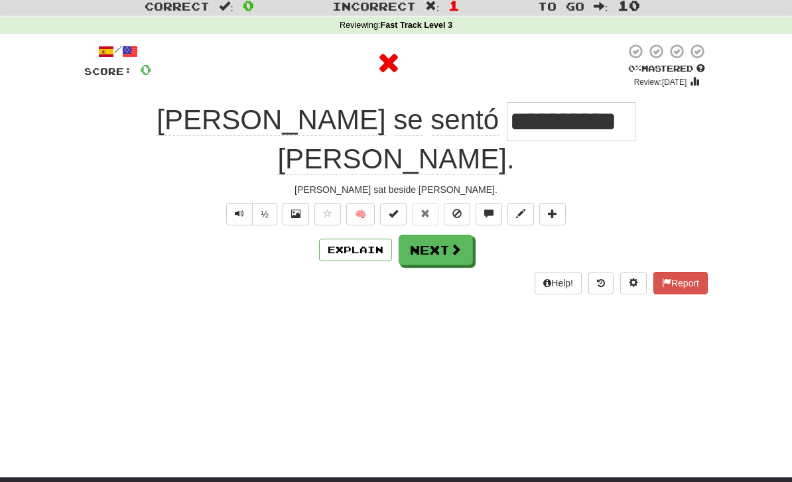
scroll to position [0, 0]
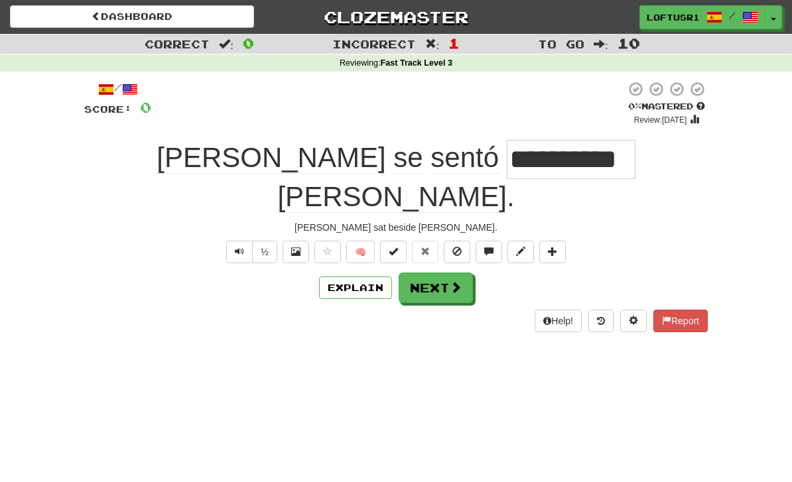
click at [440, 273] on button "Next" at bounding box center [436, 288] width 74 height 31
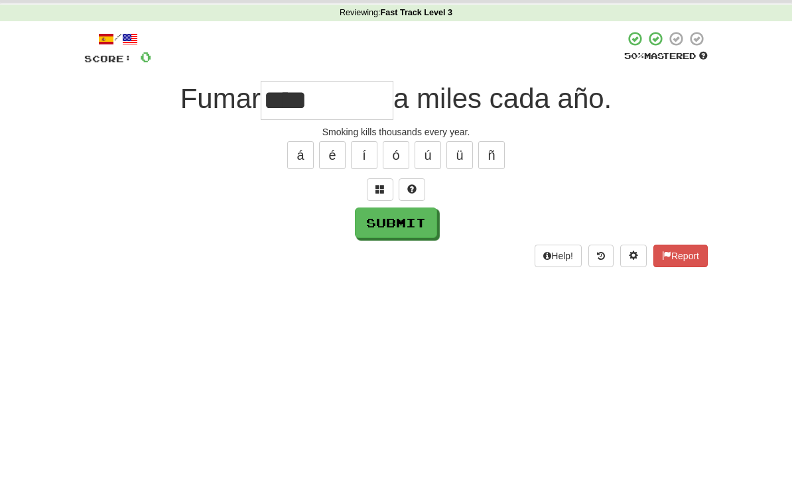
scroll to position [50, 0]
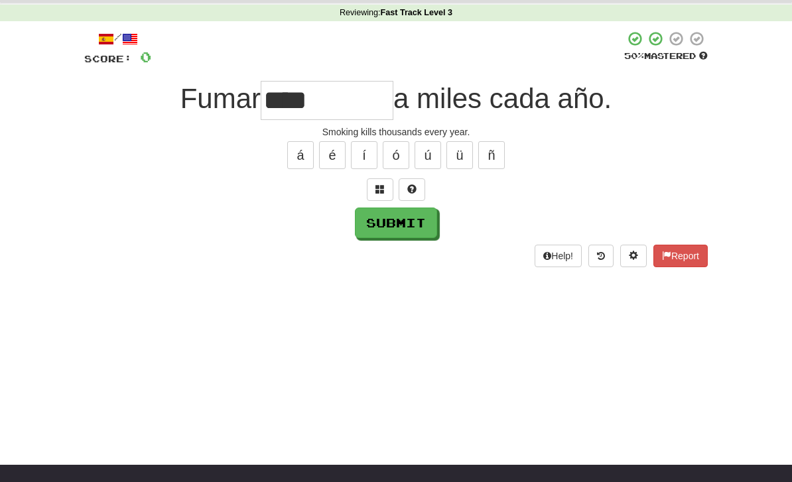
click at [398, 218] on button "Submit" at bounding box center [396, 223] width 82 height 31
type input "****"
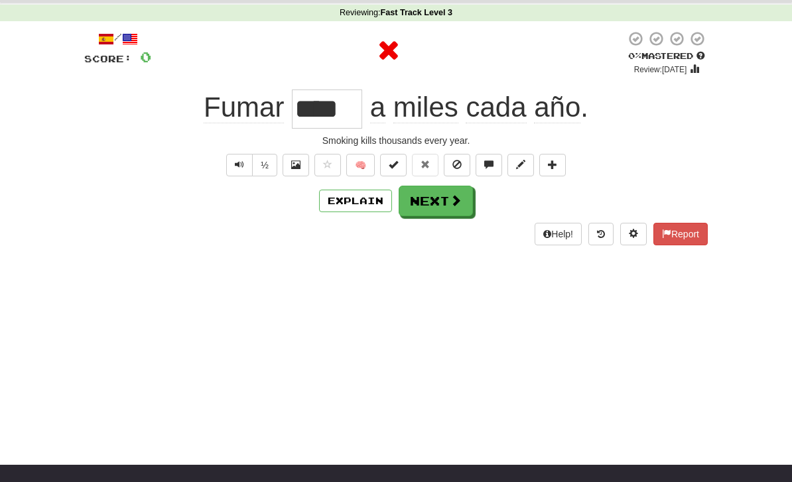
scroll to position [0, 0]
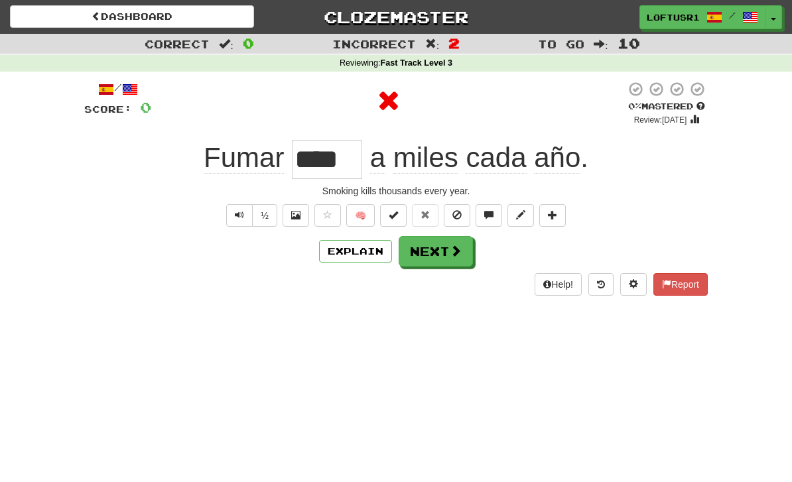
click at [352, 252] on button "Explain" at bounding box center [355, 251] width 73 height 23
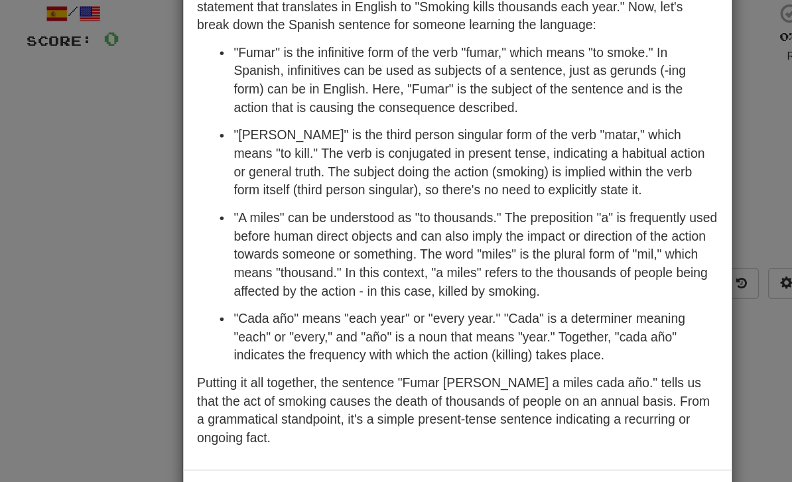
click at [96, 149] on div "× Explanation The Spanish sentence "Fumar mata a miles cada año." is a straight…" at bounding box center [396, 241] width 792 height 482
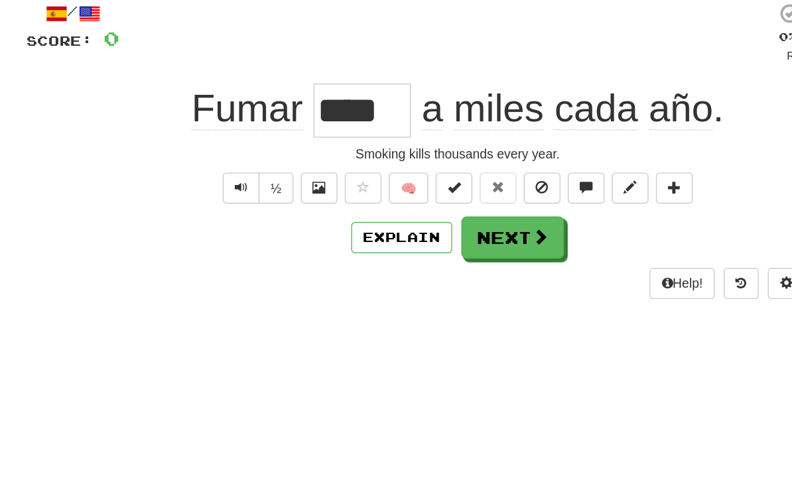
click at [399, 236] on button "Next" at bounding box center [436, 251] width 74 height 31
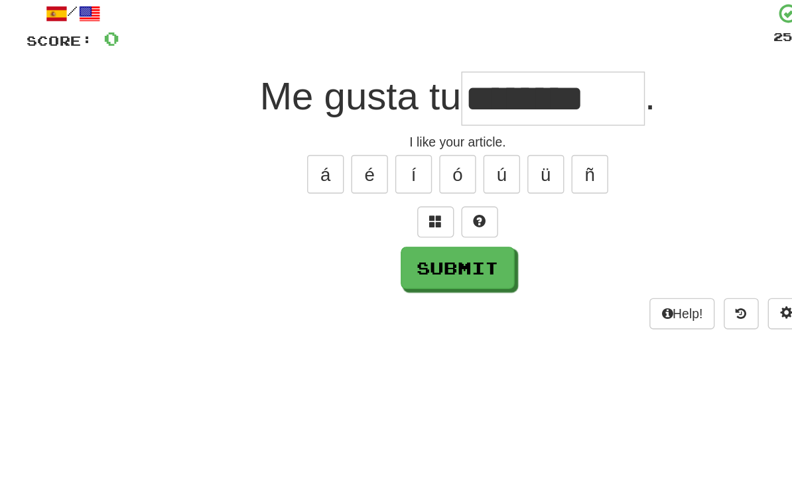
click at [355, 258] on button "Submit" at bounding box center [396, 273] width 82 height 31
type input "********"
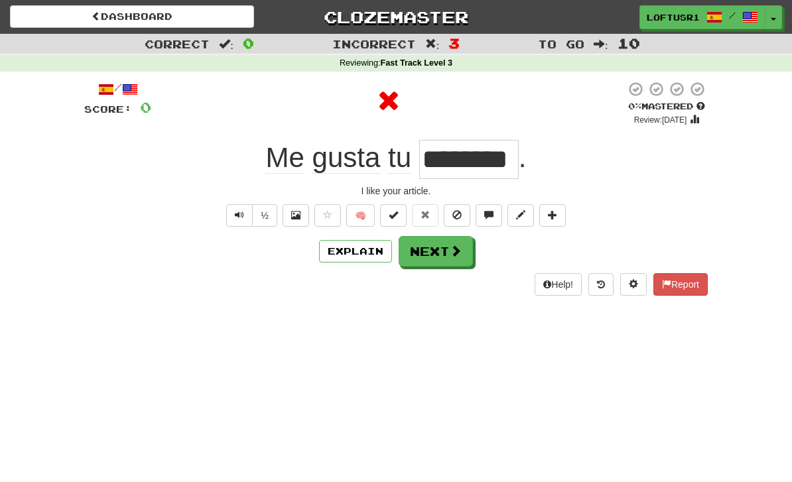
click at [436, 252] on button "Next" at bounding box center [436, 251] width 74 height 31
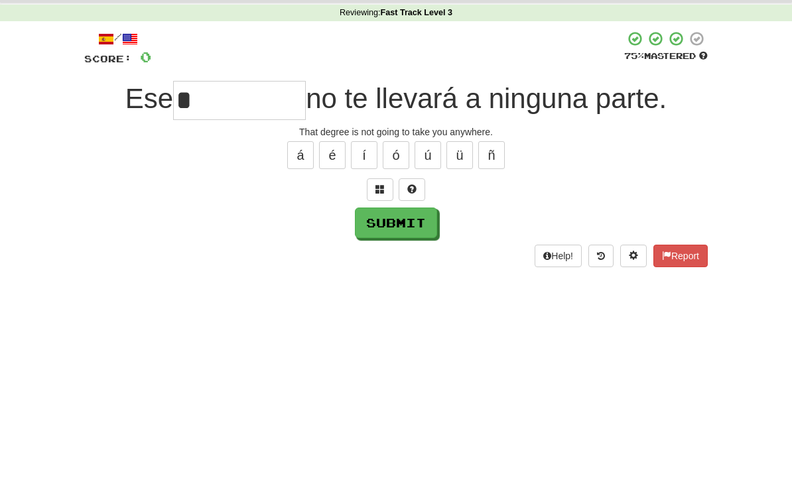
scroll to position [50, 0]
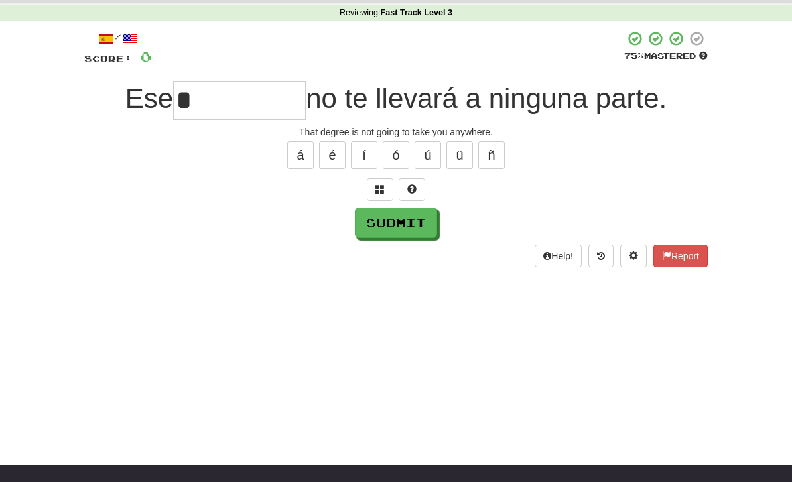
click at [401, 229] on button "Submit" at bounding box center [396, 223] width 82 height 31
type input "******"
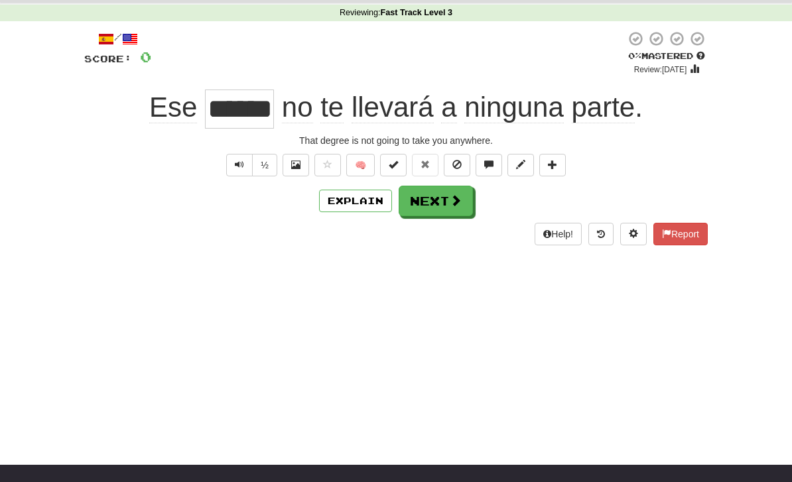
click at [431, 200] on button "Next" at bounding box center [436, 201] width 74 height 31
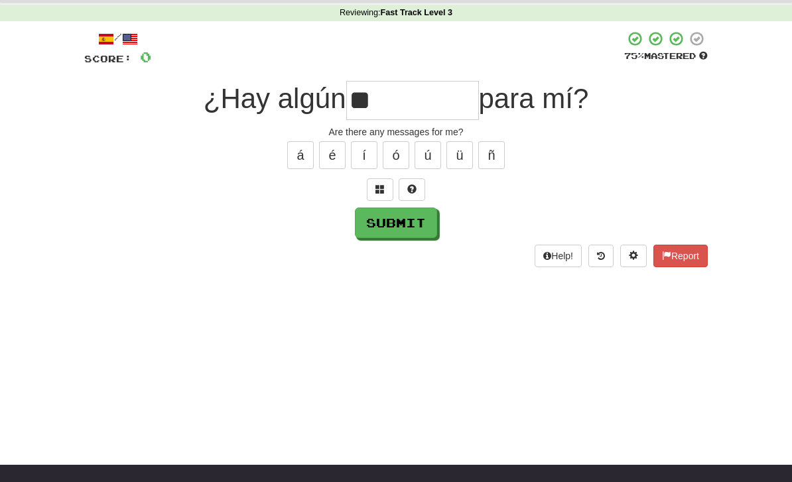
type input "*"
click at [394, 233] on button "Submit" at bounding box center [396, 223] width 82 height 31
type input "*******"
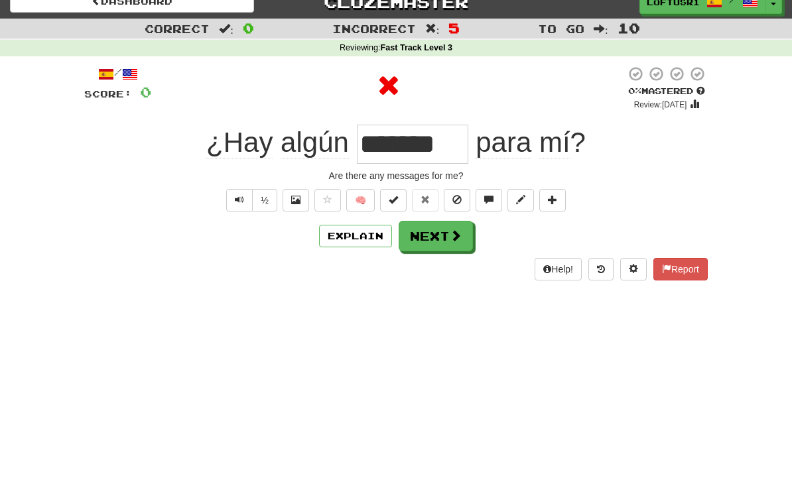
scroll to position [0, 0]
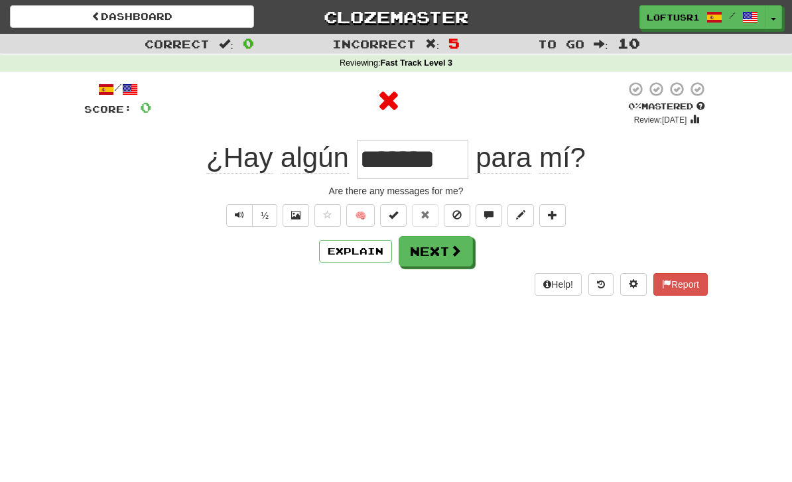
click at [436, 256] on button "Next" at bounding box center [436, 251] width 74 height 31
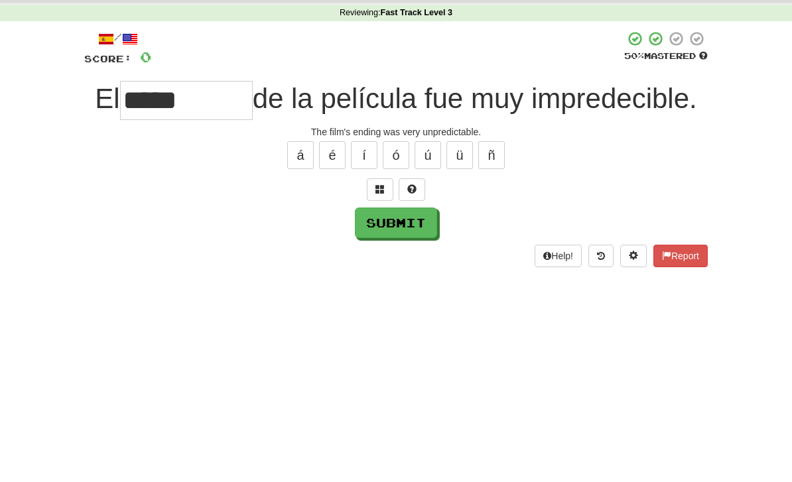
scroll to position [50, 0]
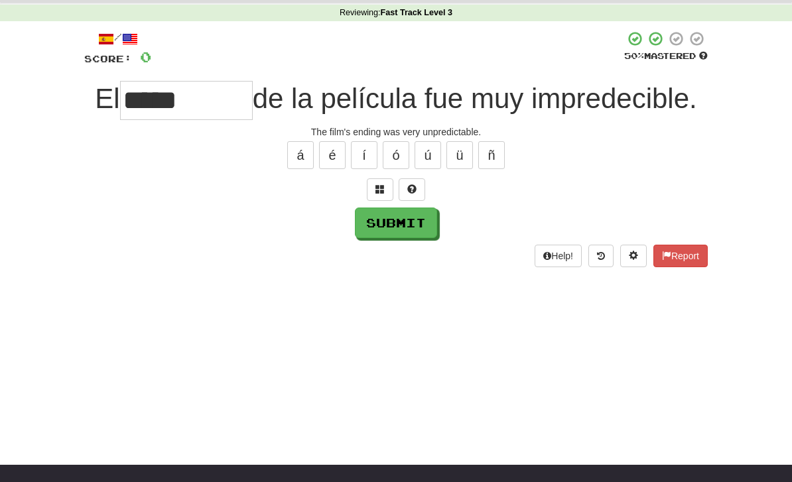
type input "*****"
click at [381, 235] on button "Submit" at bounding box center [396, 223] width 82 height 31
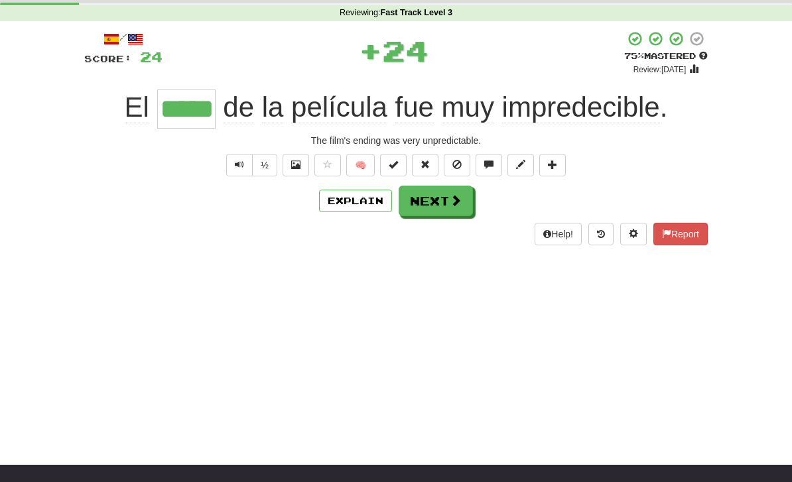
scroll to position [0, 0]
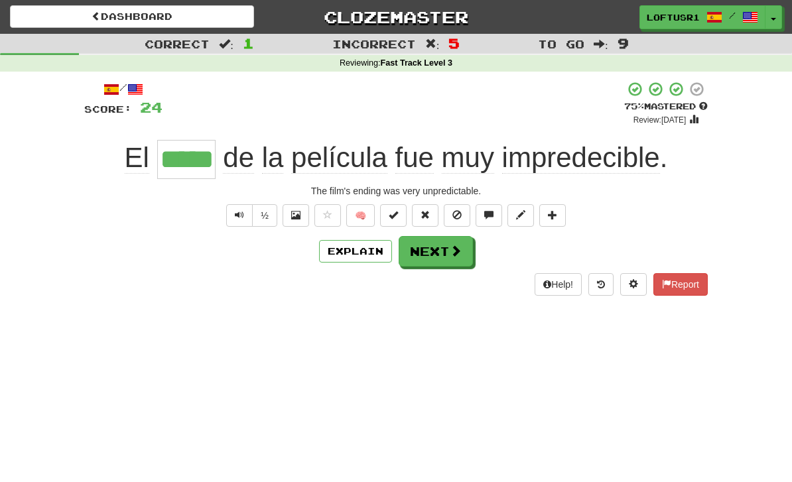
click at [430, 251] on button "Next" at bounding box center [436, 251] width 74 height 31
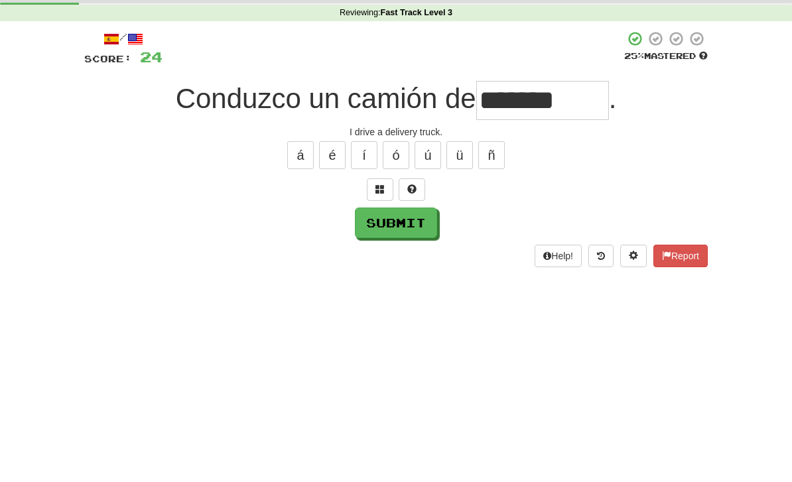
scroll to position [50, 0]
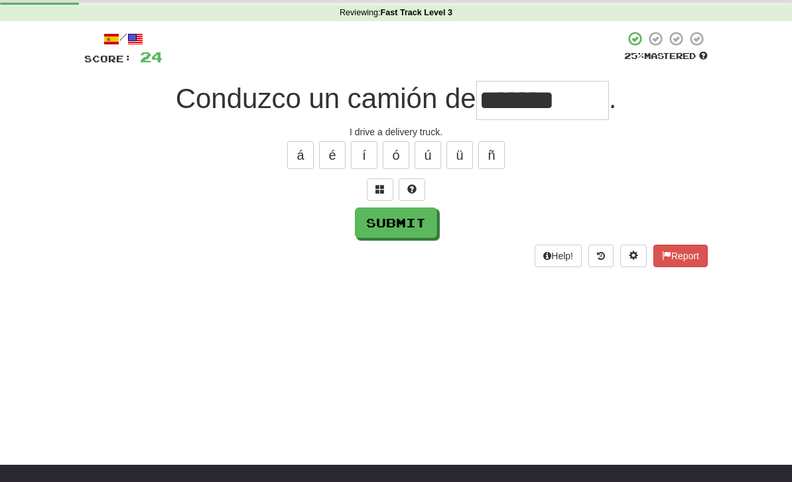
type input "*******"
click at [377, 234] on button "Submit" at bounding box center [396, 223] width 82 height 31
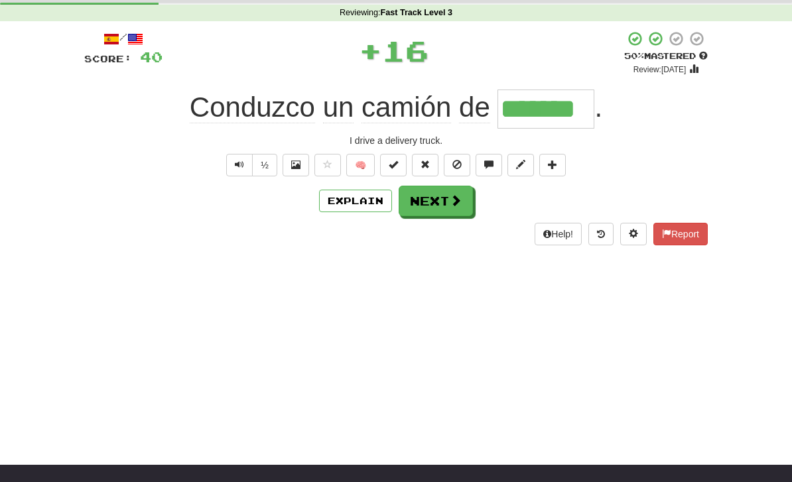
scroll to position [0, 0]
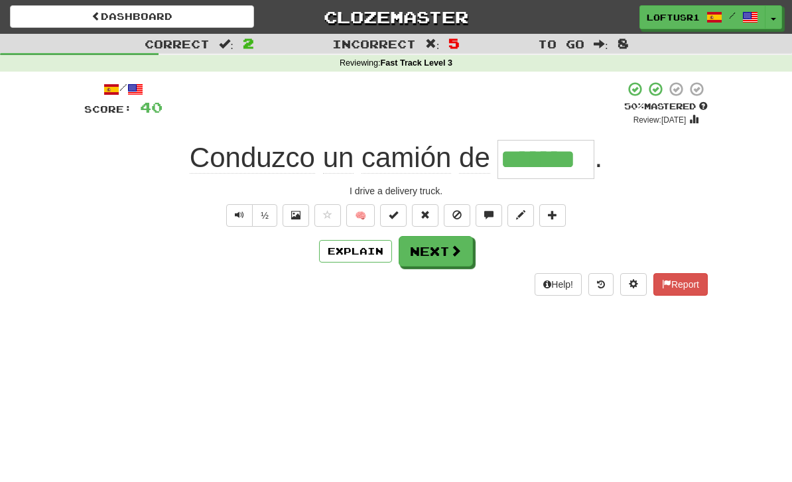
click at [432, 255] on button "Next" at bounding box center [436, 251] width 74 height 31
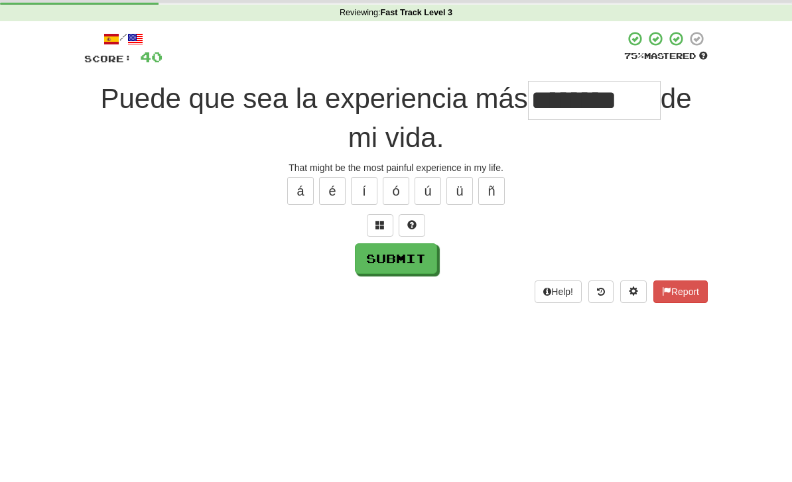
scroll to position [50, 0]
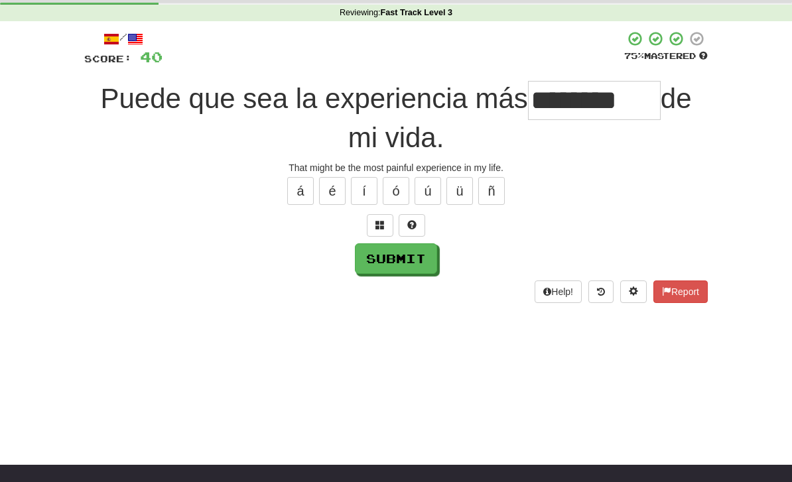
click at [391, 256] on button "Submit" at bounding box center [396, 258] width 82 height 31
type input "********"
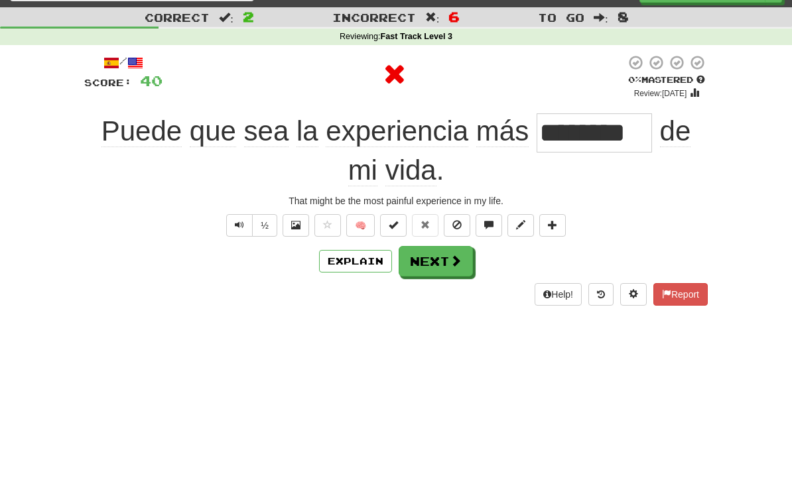
scroll to position [0, 0]
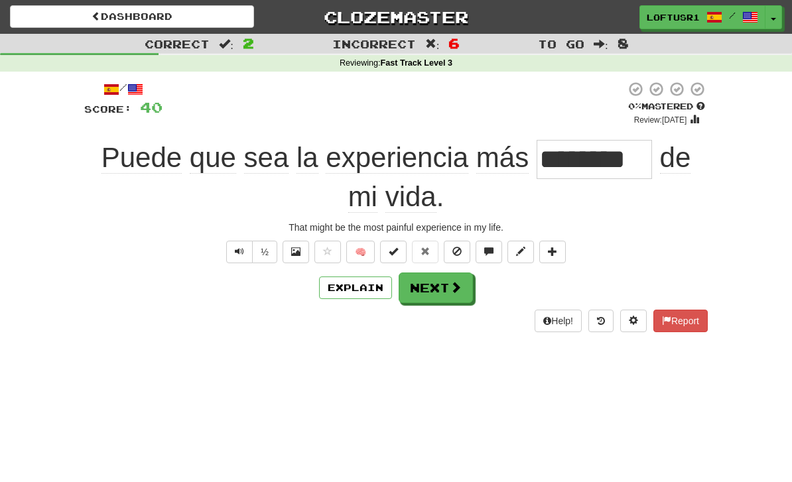
click at [444, 288] on button "Next" at bounding box center [436, 288] width 74 height 31
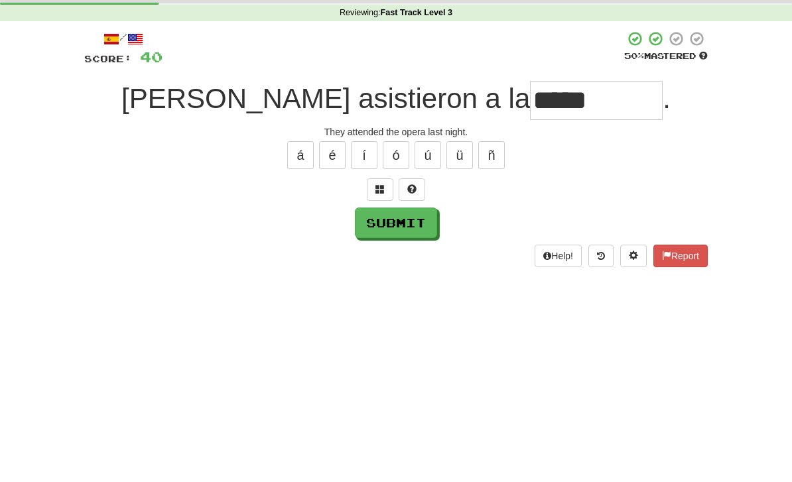
scroll to position [50, 0]
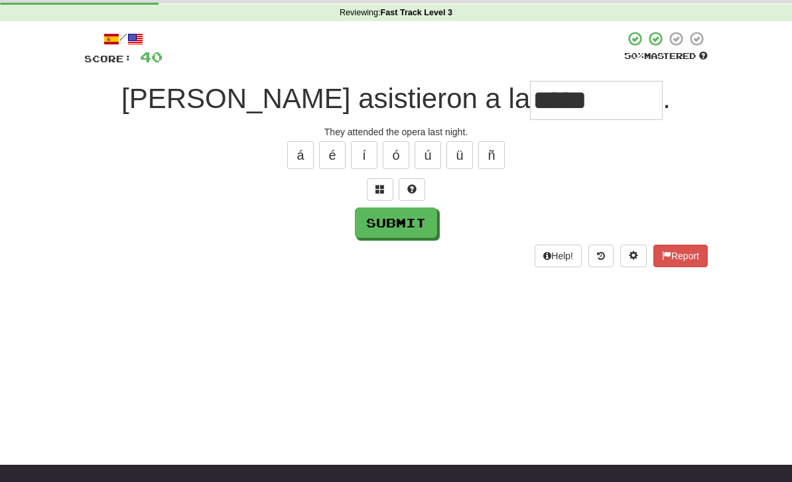
type input "*****"
click at [395, 229] on button "Submit" at bounding box center [396, 223] width 82 height 31
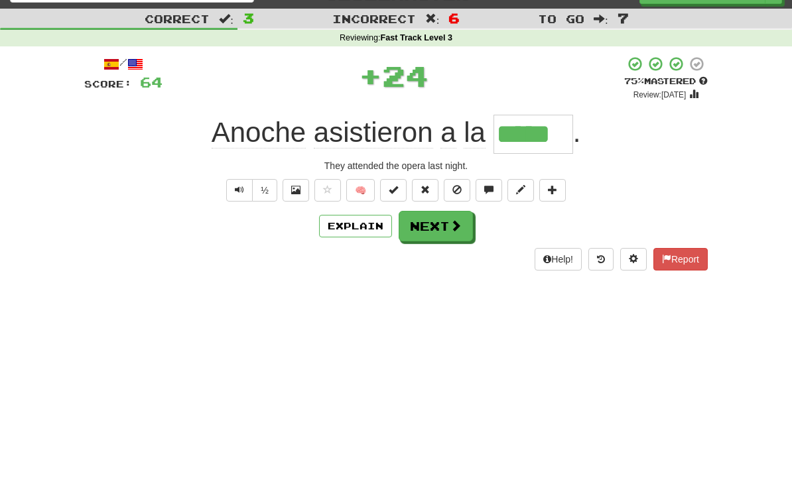
scroll to position [0, 0]
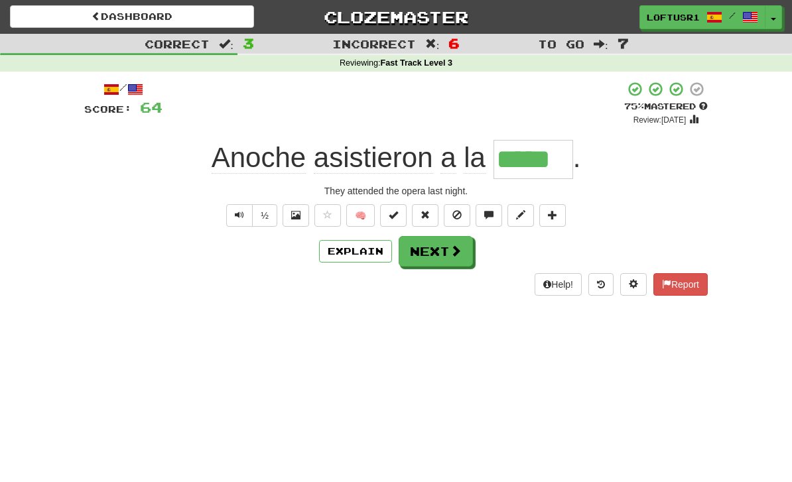
click at [353, 248] on button "Explain" at bounding box center [355, 251] width 73 height 23
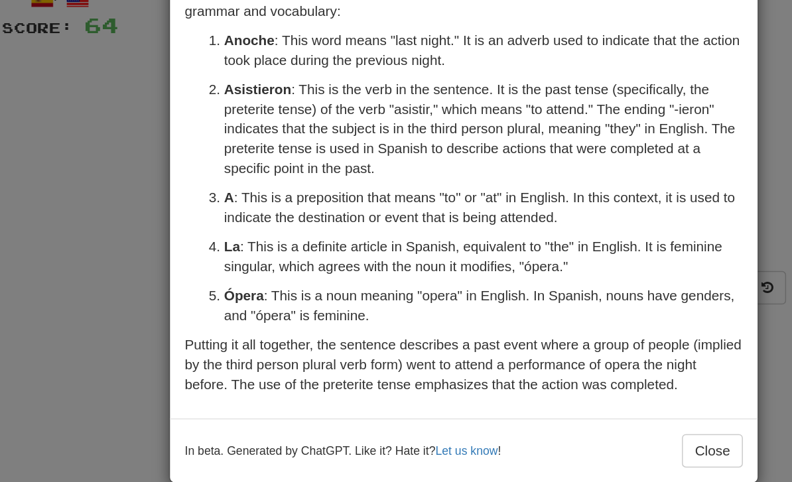
click at [41, 145] on div "× Explanation The sentence "Anoche asistieron a la ópera" is in Spanish and tra…" at bounding box center [396, 241] width 792 height 482
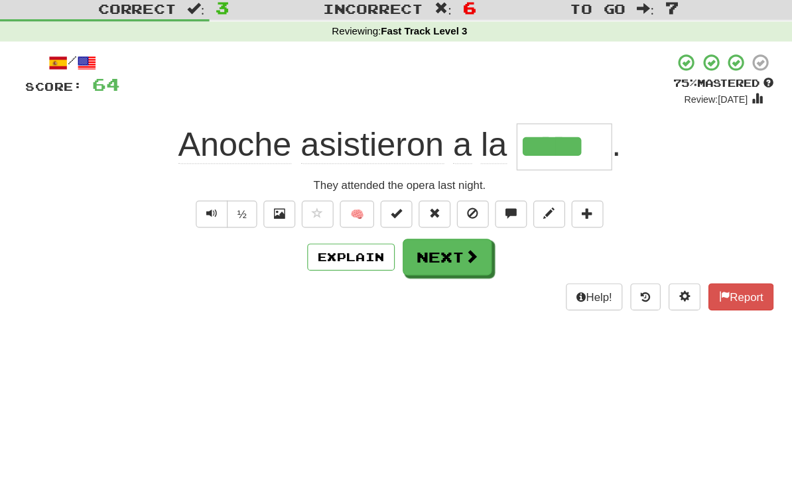
click at [399, 236] on button "Next" at bounding box center [436, 251] width 74 height 31
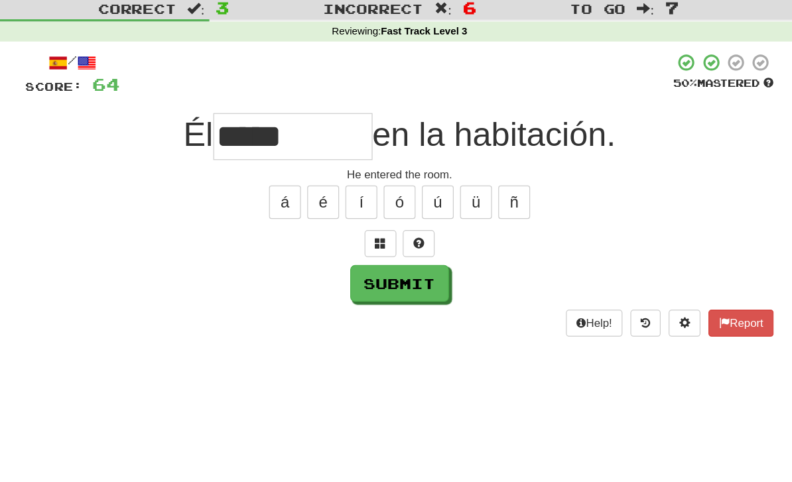
type input "*****"
click at [355, 258] on button "Submit" at bounding box center [396, 273] width 82 height 31
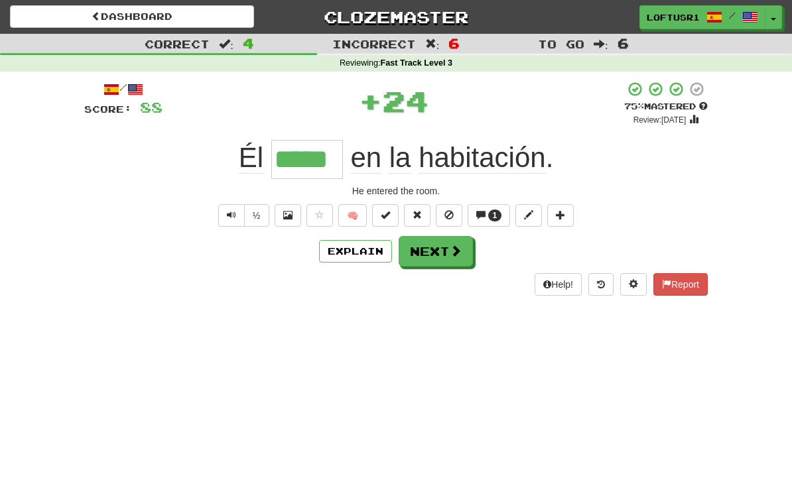
click at [434, 262] on button "Next" at bounding box center [436, 251] width 74 height 31
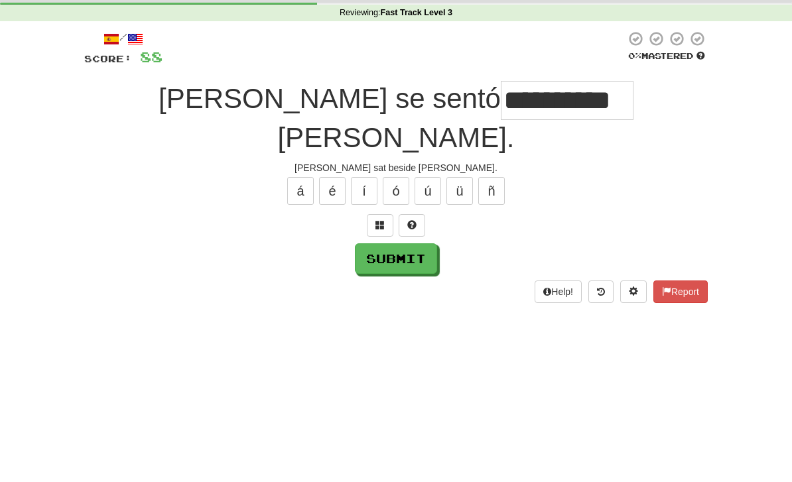
scroll to position [50, 0]
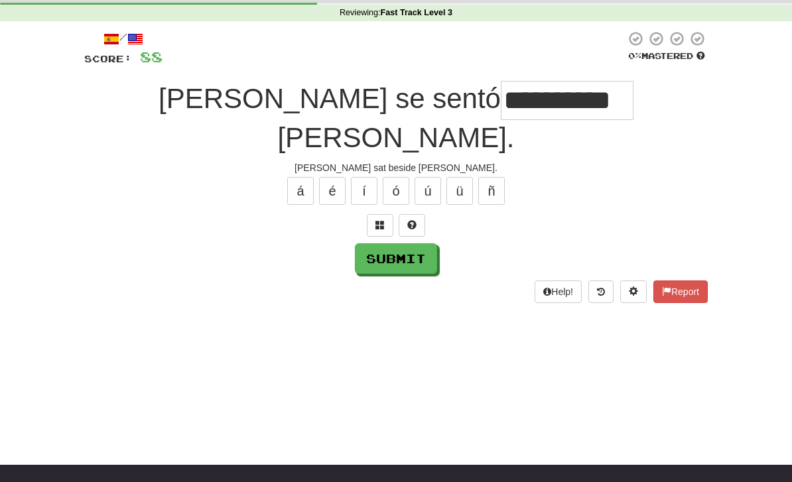
type input "**********"
click at [369, 281] on div "Help! Report" at bounding box center [395, 292] width 623 height 23
click at [397, 243] on button "Submit" at bounding box center [396, 258] width 82 height 31
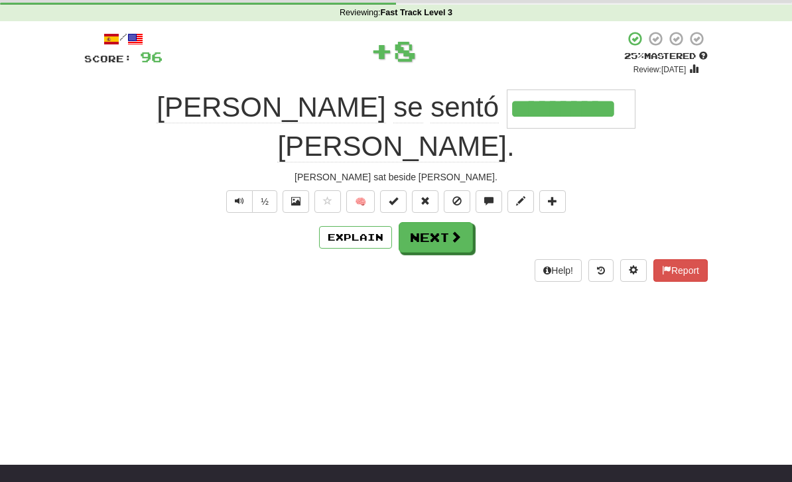
scroll to position [0, 0]
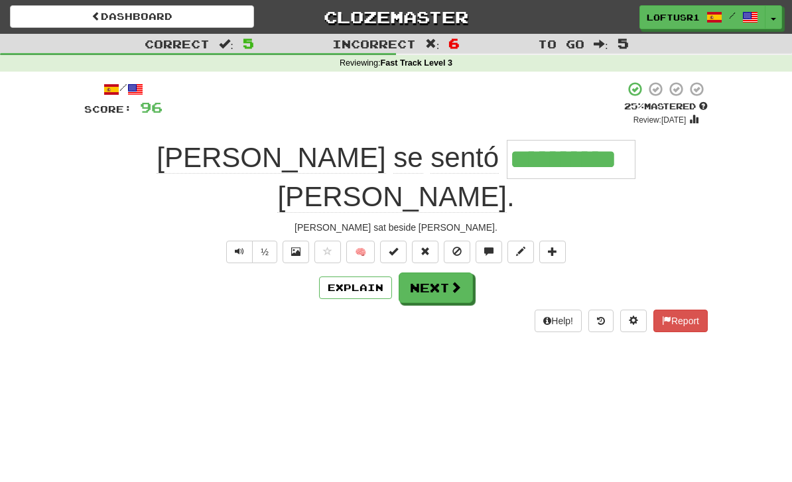
click at [436, 273] on button "Next" at bounding box center [436, 288] width 74 height 31
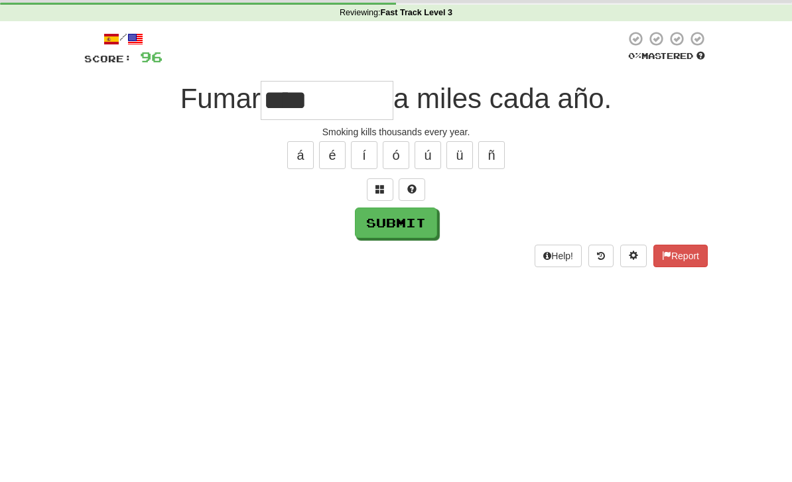
scroll to position [50, 0]
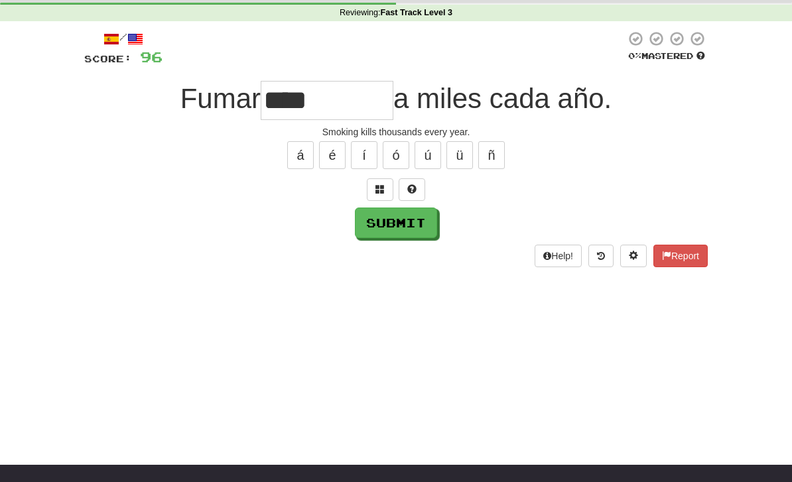
type input "****"
click at [402, 236] on button "Submit" at bounding box center [396, 223] width 82 height 31
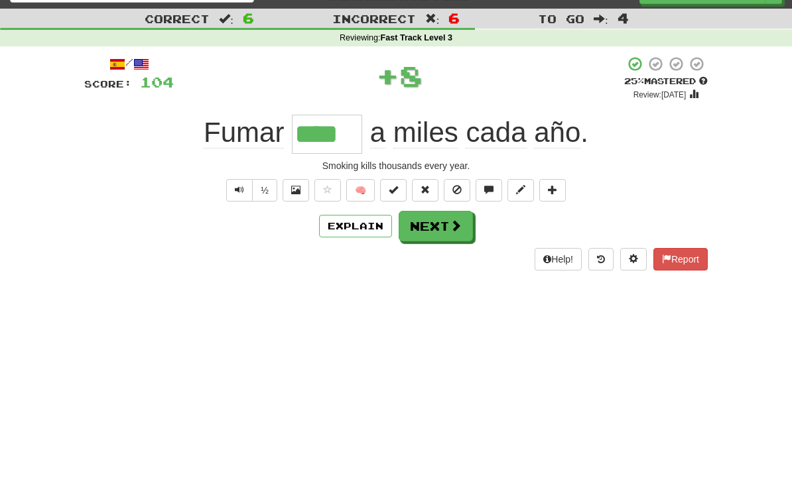
scroll to position [0, 0]
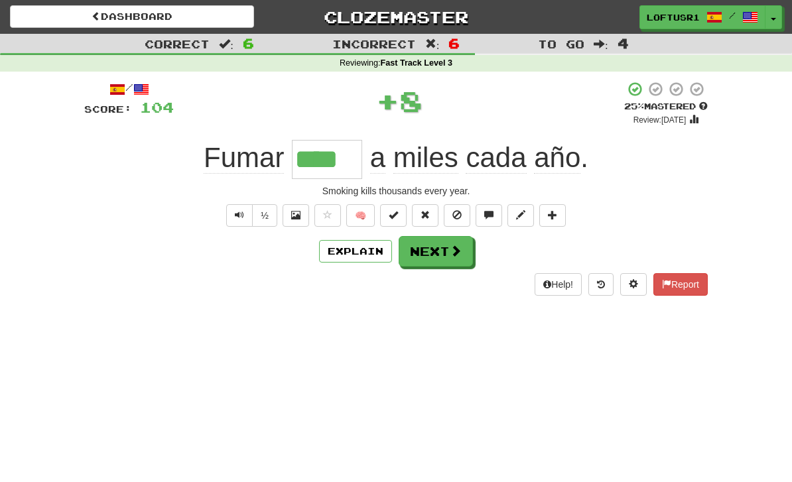
click at [434, 255] on button "Next" at bounding box center [436, 251] width 74 height 31
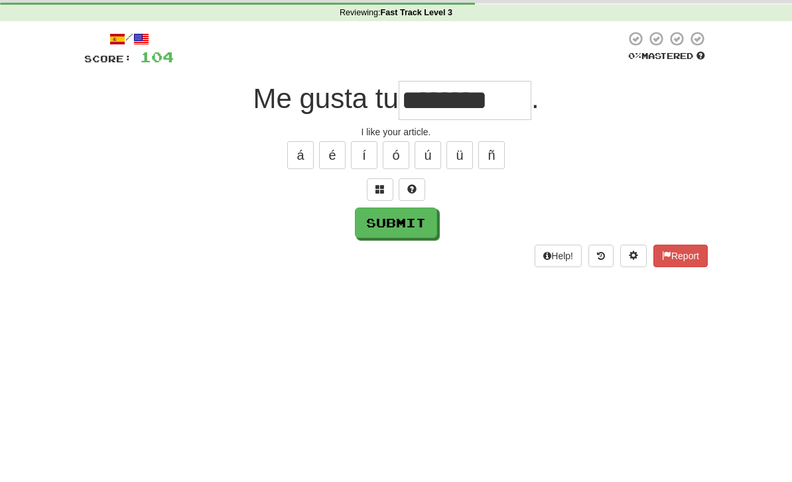
scroll to position [50, 0]
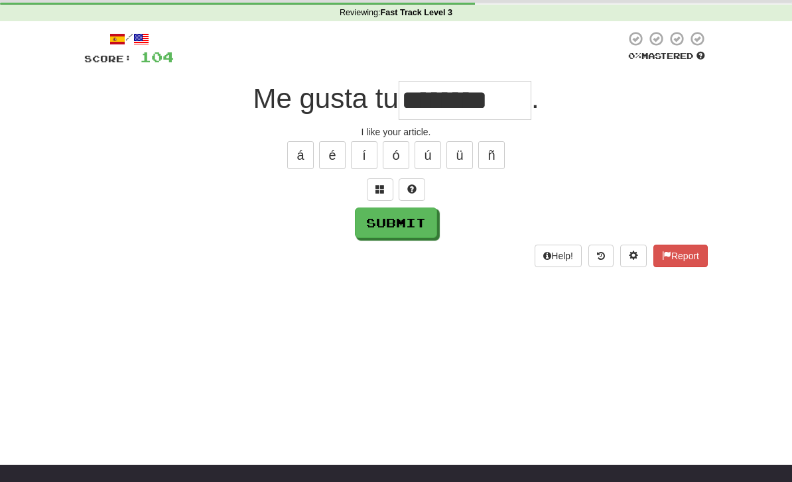
type input "********"
click at [395, 236] on button "Submit" at bounding box center [396, 223] width 82 height 31
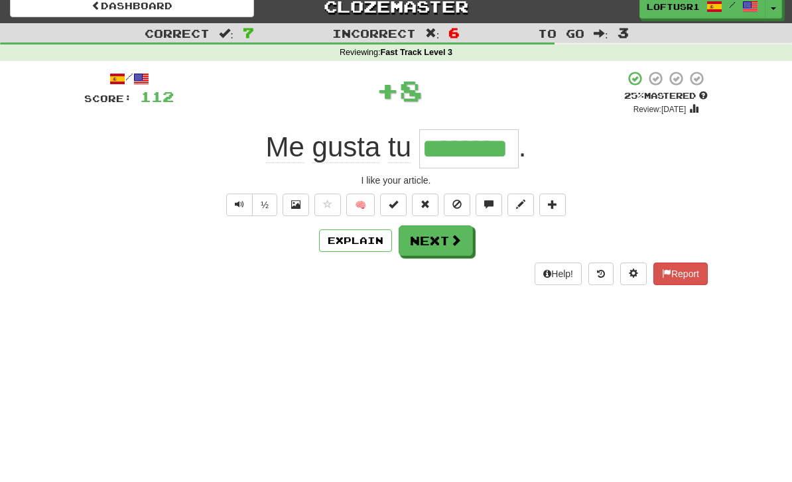
scroll to position [0, 0]
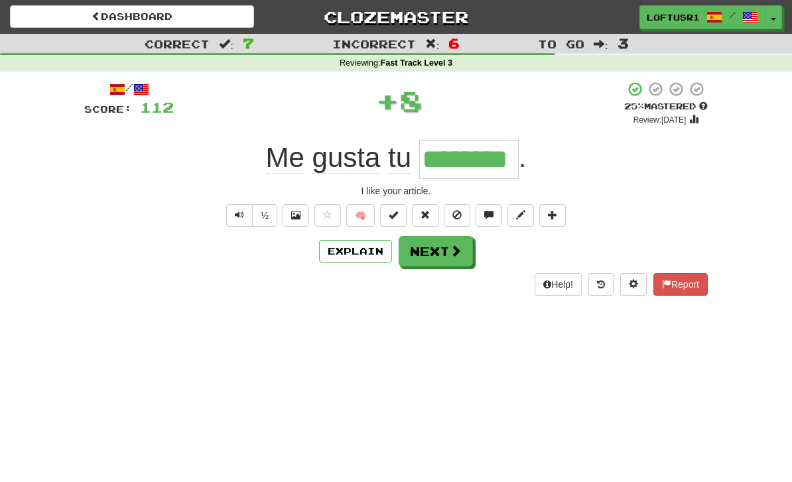
click at [434, 250] on button "Next" at bounding box center [436, 251] width 74 height 31
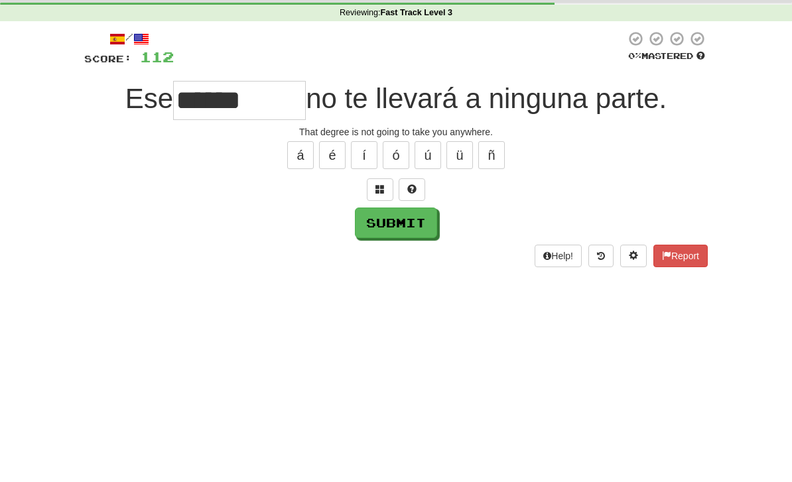
scroll to position [50, 0]
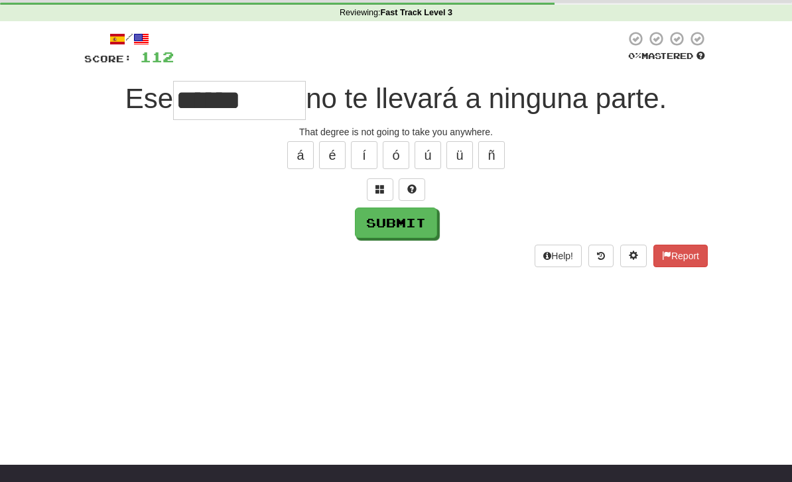
type input "******"
click at [424, 245] on div "Help! Report" at bounding box center [395, 256] width 623 height 23
click at [403, 227] on button "Submit" at bounding box center [396, 223] width 82 height 31
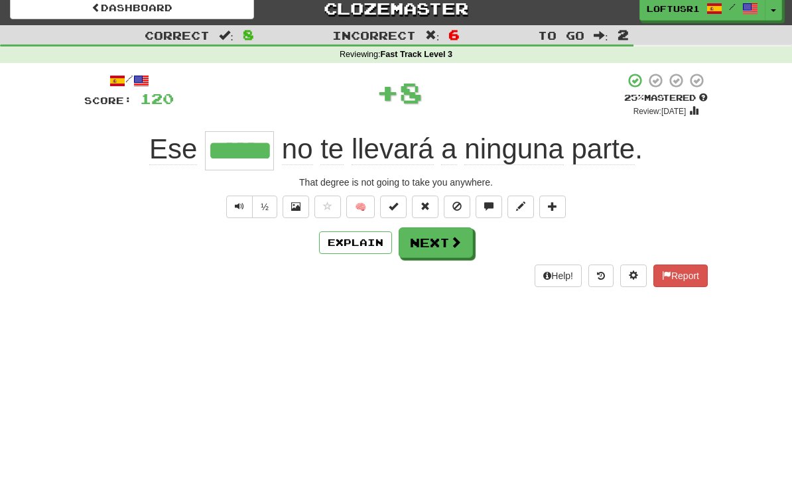
scroll to position [0, 0]
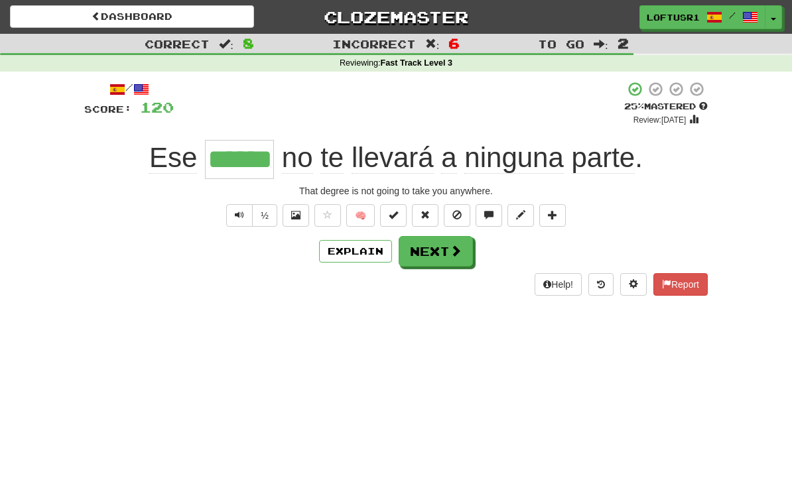
click at [440, 257] on button "Next" at bounding box center [436, 251] width 74 height 31
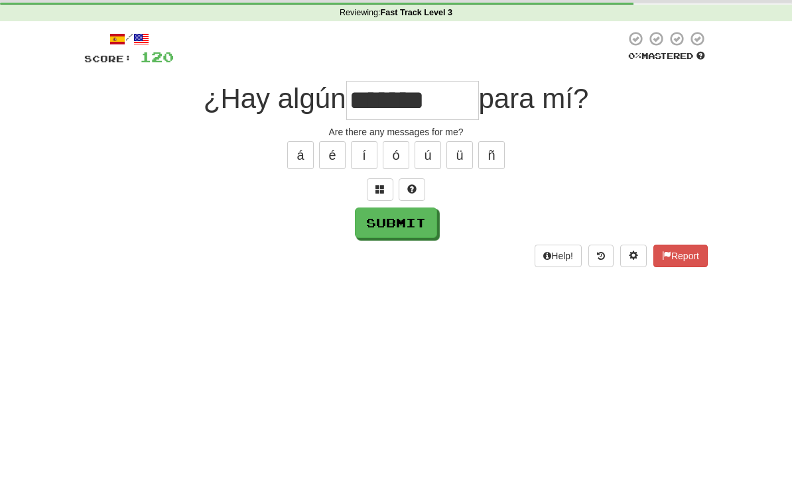
scroll to position [50, 0]
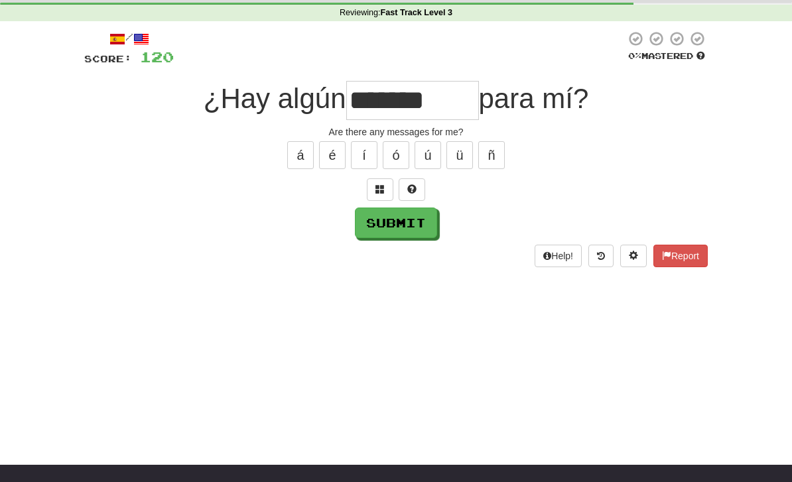
type input "*******"
click at [385, 231] on button "Submit" at bounding box center [396, 223] width 82 height 31
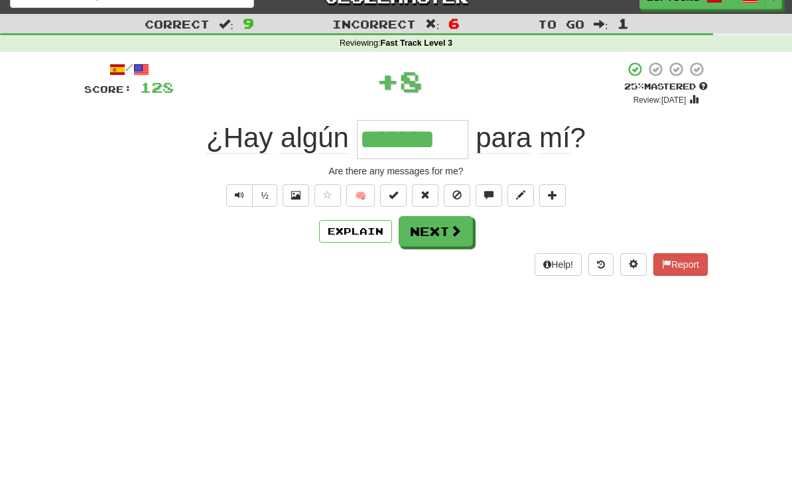
scroll to position [0, 0]
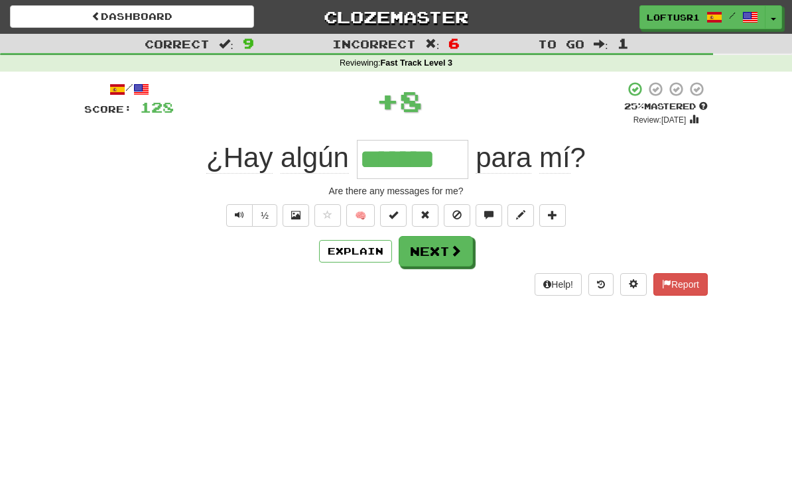
click at [412, 246] on button "Next" at bounding box center [436, 251] width 74 height 31
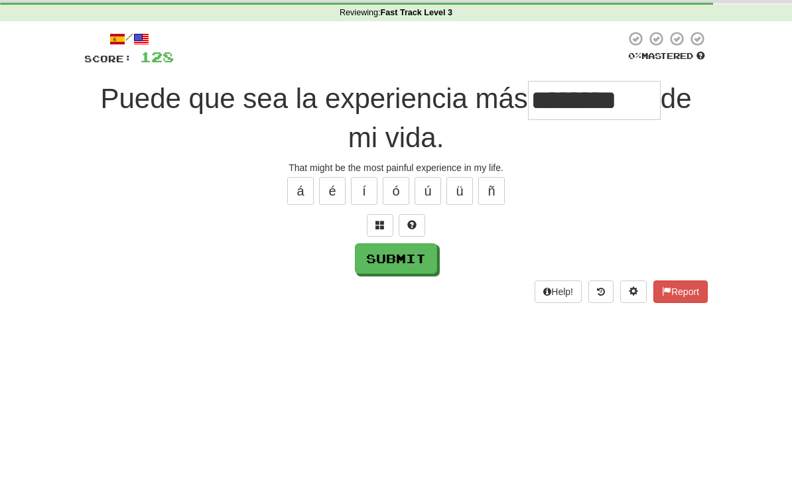
scroll to position [50, 0]
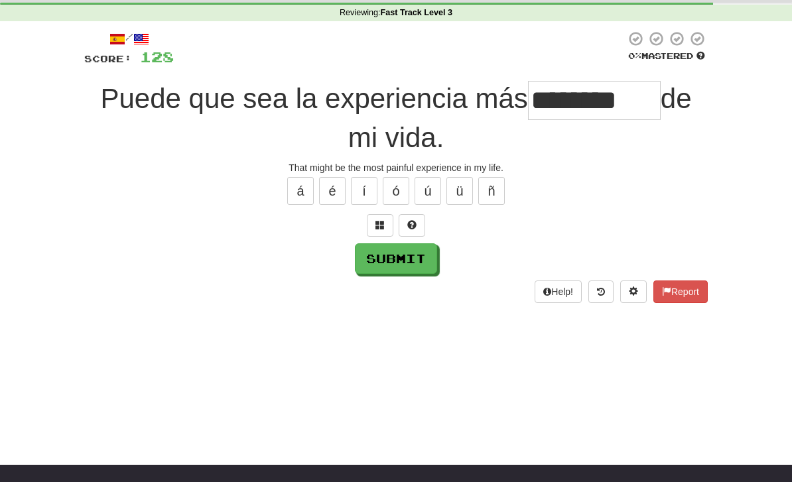
click at [409, 265] on button "Submit" at bounding box center [396, 258] width 82 height 31
type input "********"
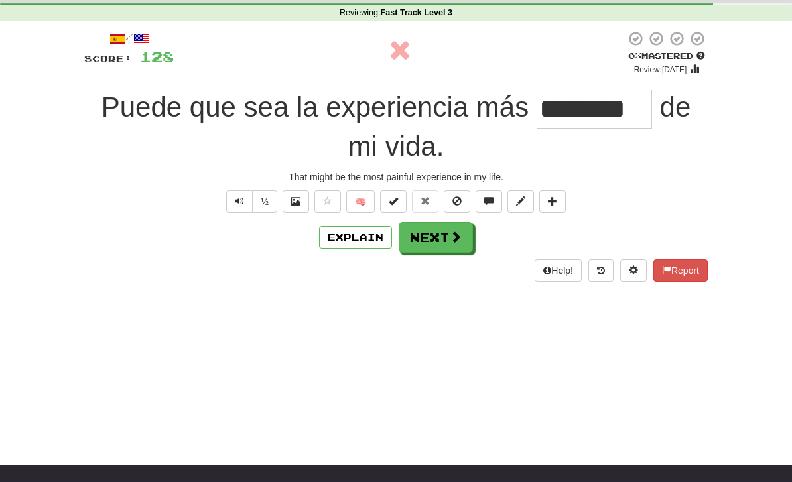
click at [432, 240] on button "Next" at bounding box center [436, 237] width 74 height 31
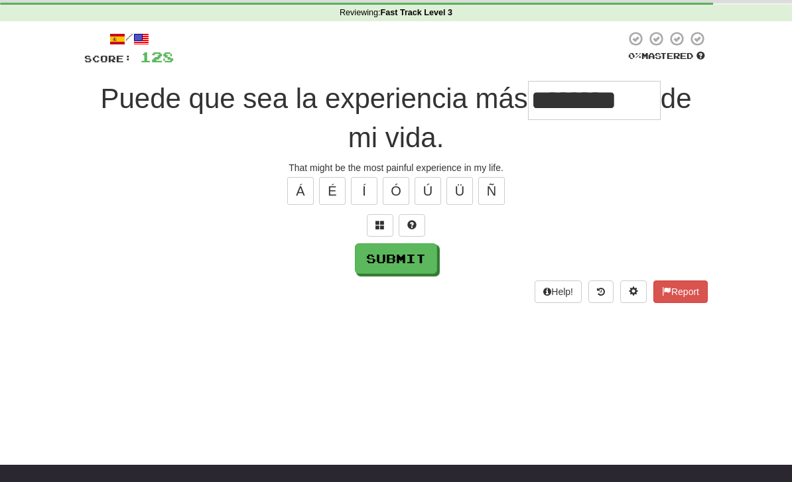
click at [401, 270] on button "Submit" at bounding box center [396, 258] width 82 height 31
type input "********"
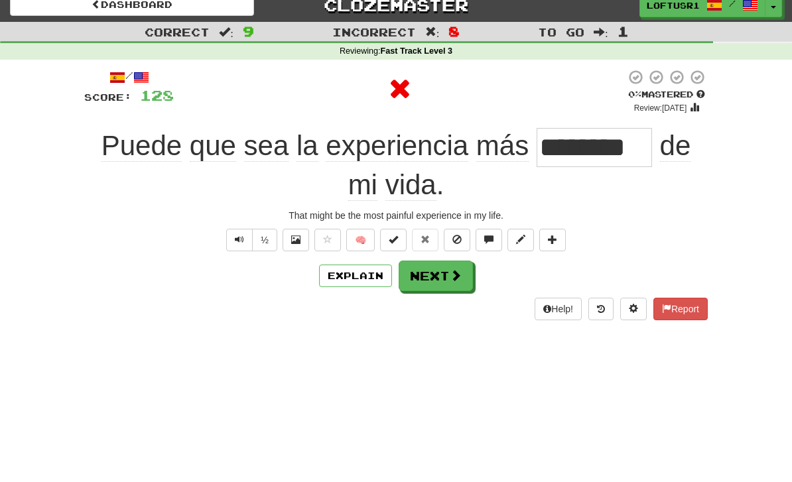
scroll to position [0, 0]
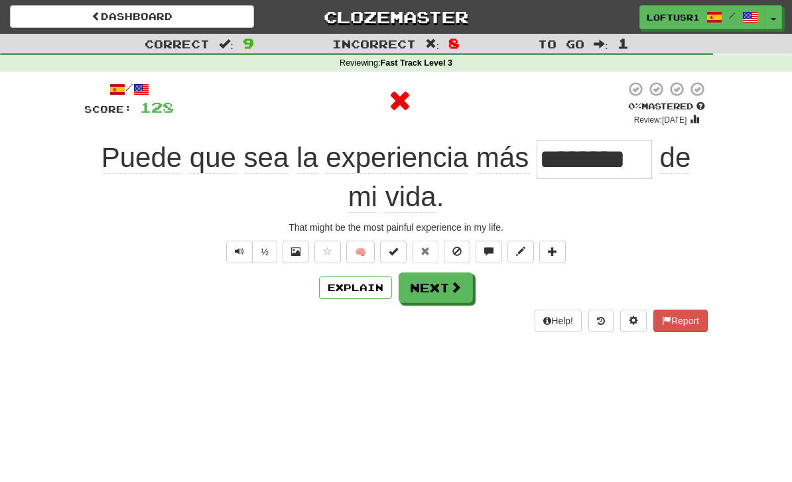
click at [446, 294] on button "Next" at bounding box center [436, 288] width 74 height 31
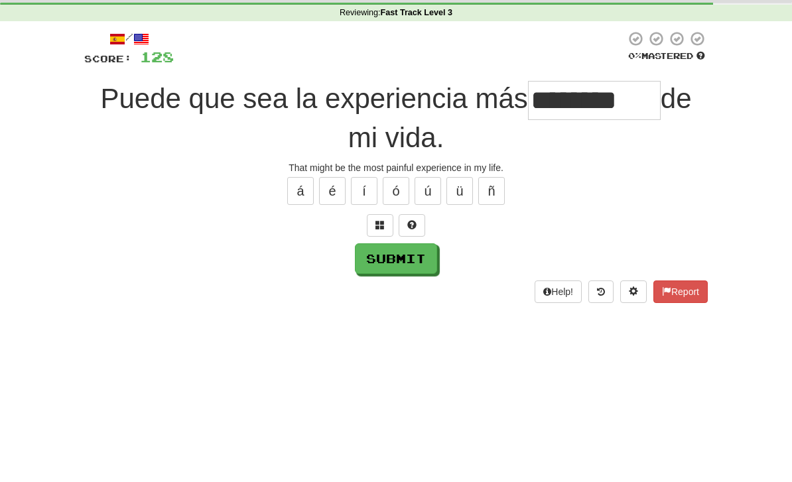
scroll to position [50, 0]
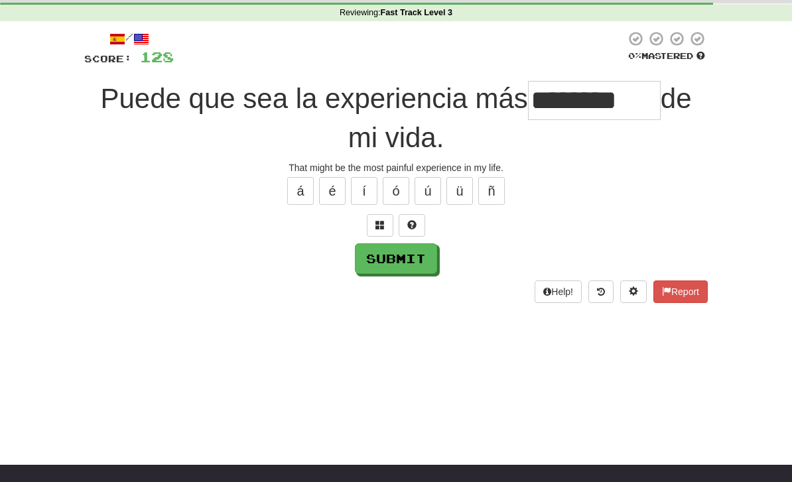
type input "********"
click at [395, 259] on button "Submit" at bounding box center [396, 258] width 82 height 31
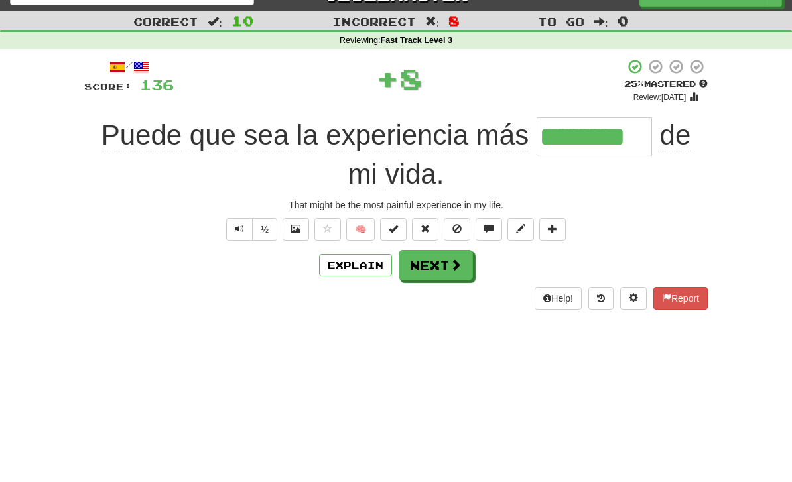
scroll to position [0, 0]
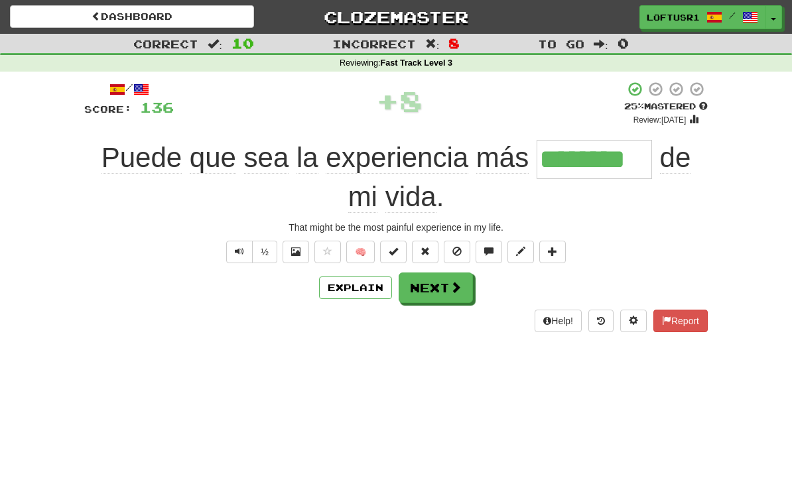
click at [442, 287] on button "Next" at bounding box center [436, 288] width 74 height 31
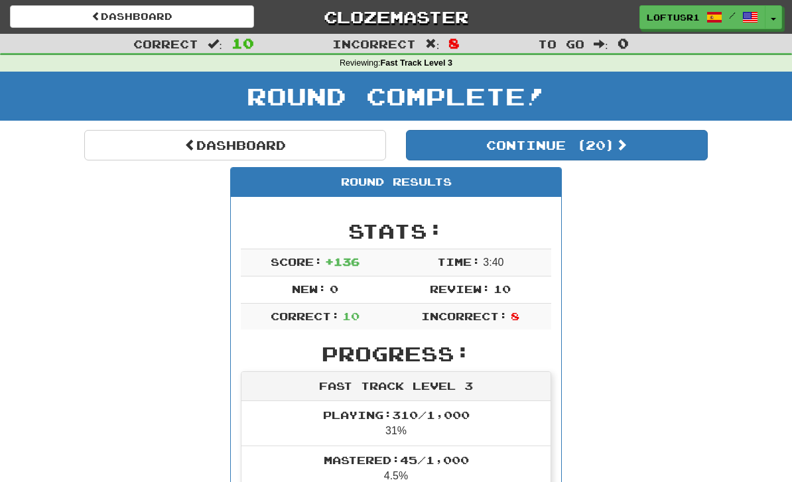
scroll to position [1, 0]
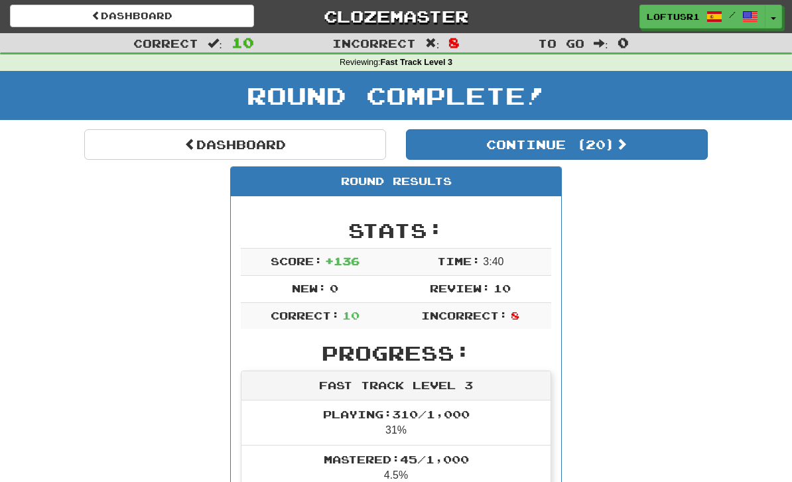
click at [246, 148] on link "Dashboard" at bounding box center [235, 144] width 302 height 31
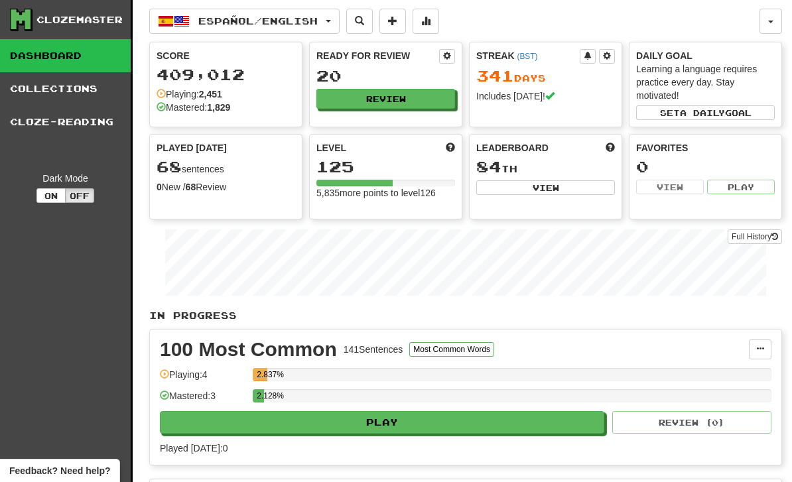
click at [745, 235] on link "Full History" at bounding box center [755, 236] width 54 height 15
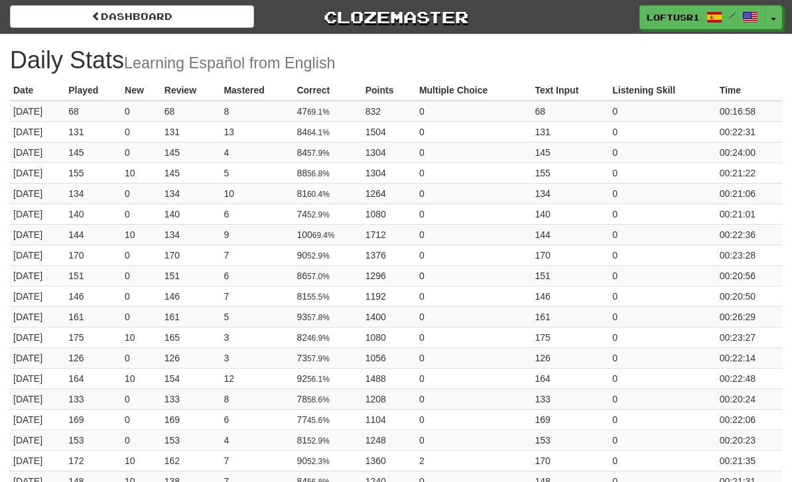
click at [129, 20] on link "Dashboard" at bounding box center [132, 16] width 244 height 23
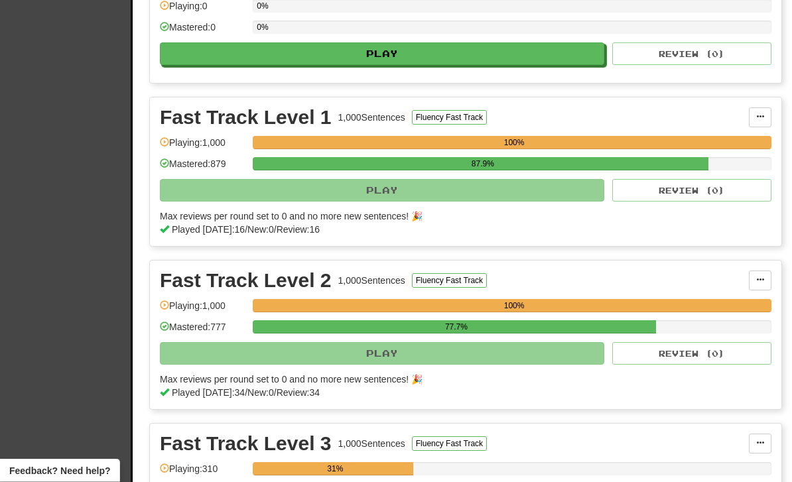
scroll to position [553, 0]
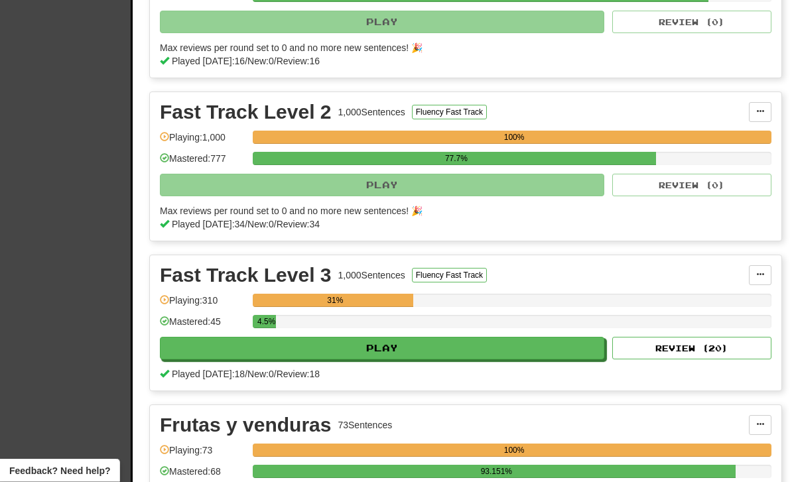
click at [680, 350] on button "Review ( 20 )" at bounding box center [691, 349] width 159 height 23
select select "**"
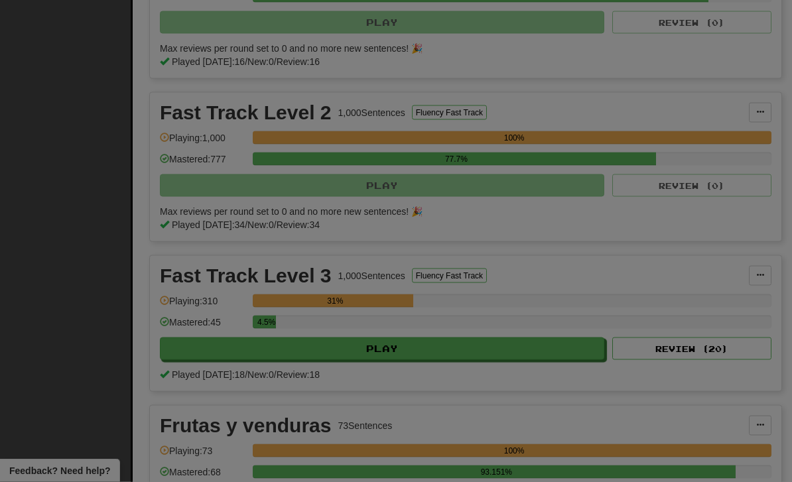
scroll to position [687, 0]
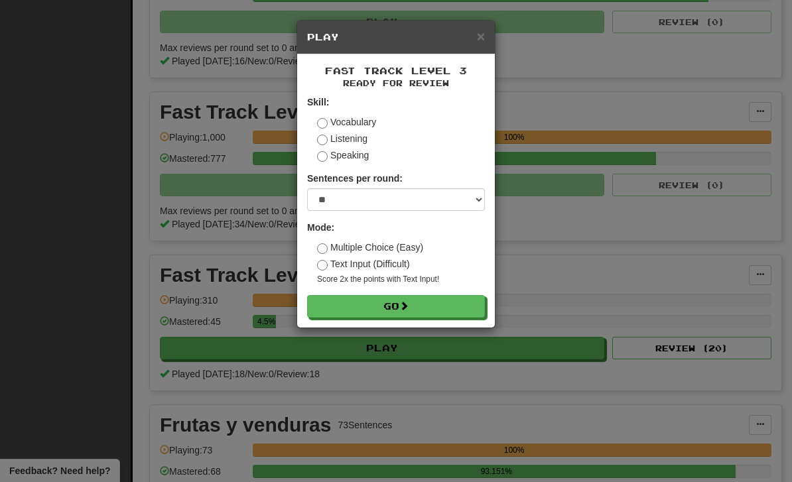
click at [446, 309] on button "Go" at bounding box center [396, 306] width 178 height 23
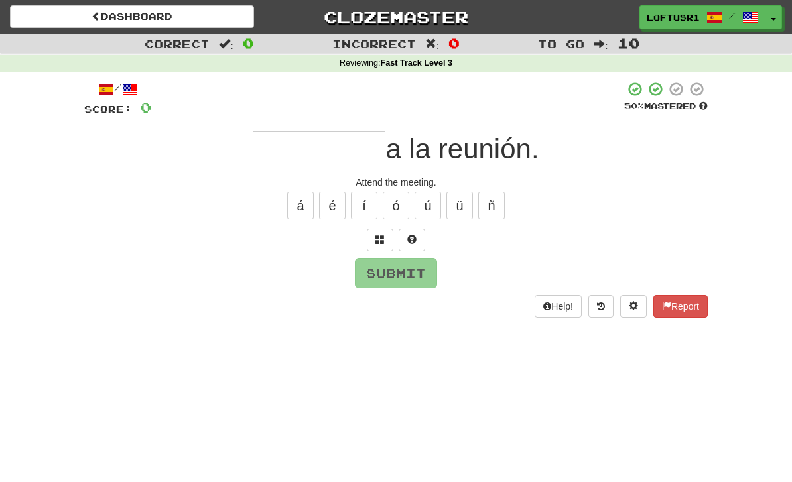
click at [292, 150] on input "text" at bounding box center [319, 150] width 133 height 39
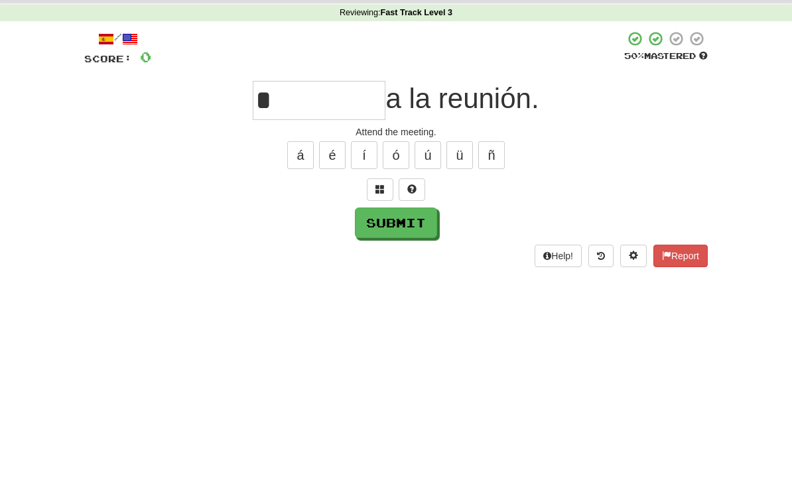
scroll to position [50, 0]
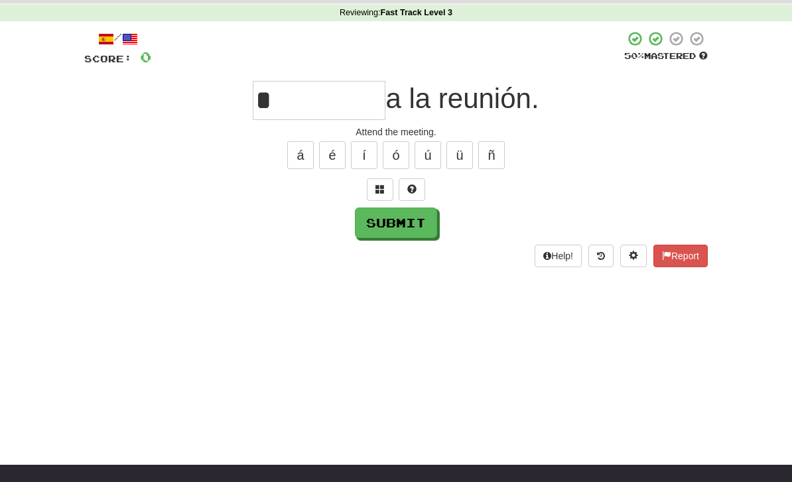
click at [404, 235] on button "Submit" at bounding box center [396, 223] width 82 height 31
type input "******"
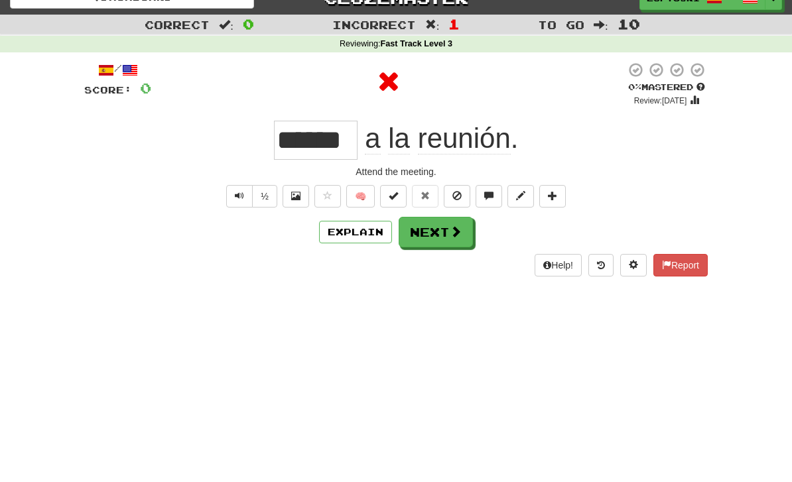
scroll to position [0, 0]
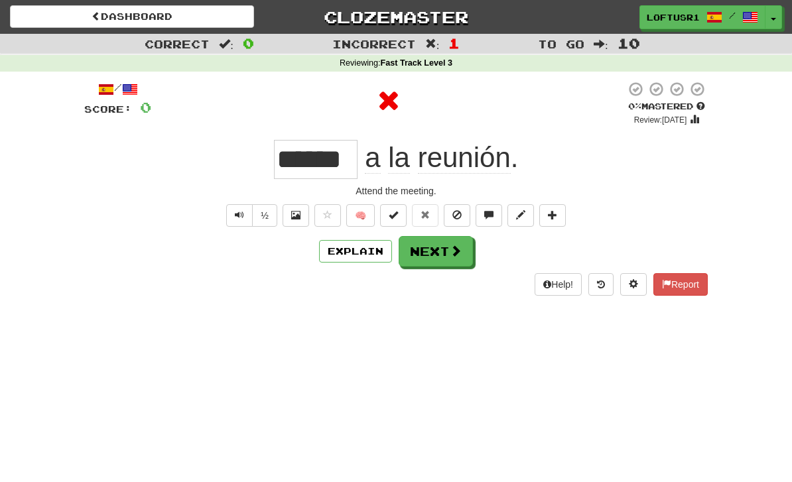
click at [353, 251] on button "Explain" at bounding box center [355, 251] width 73 height 23
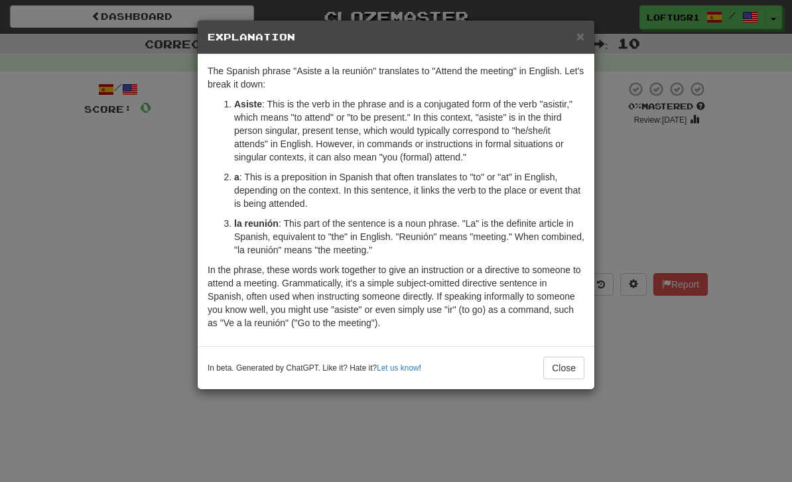
click at [549, 363] on button "Close" at bounding box center [563, 368] width 41 height 23
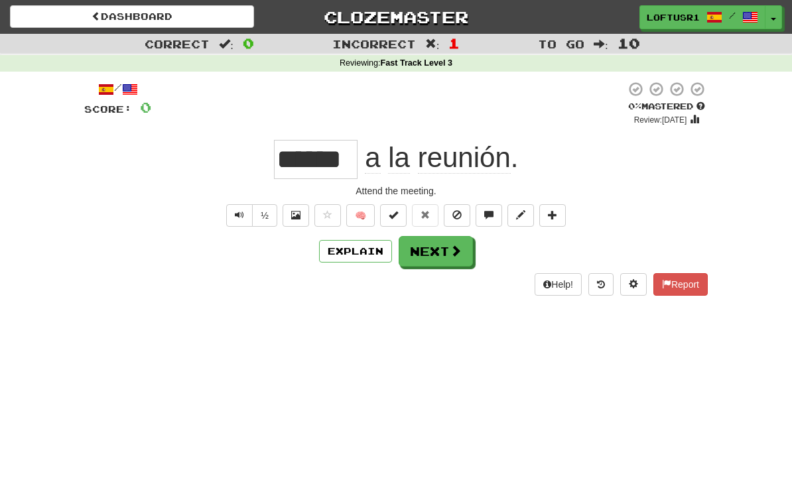
click at [432, 250] on button "Next" at bounding box center [436, 251] width 74 height 31
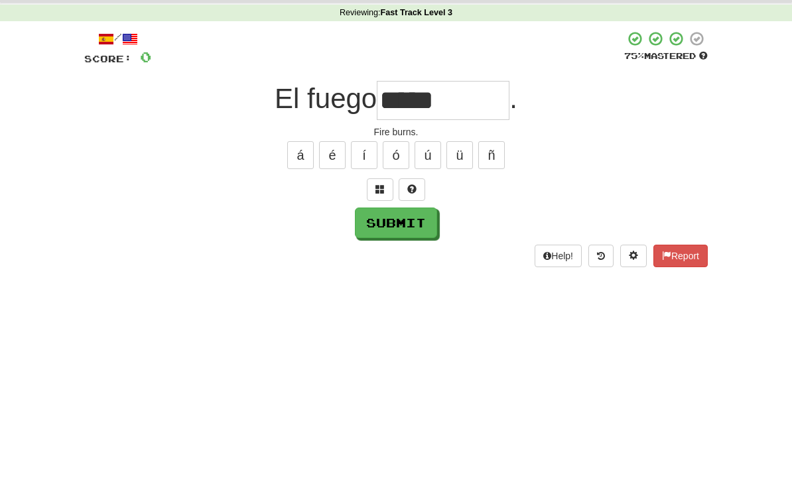
scroll to position [50, 0]
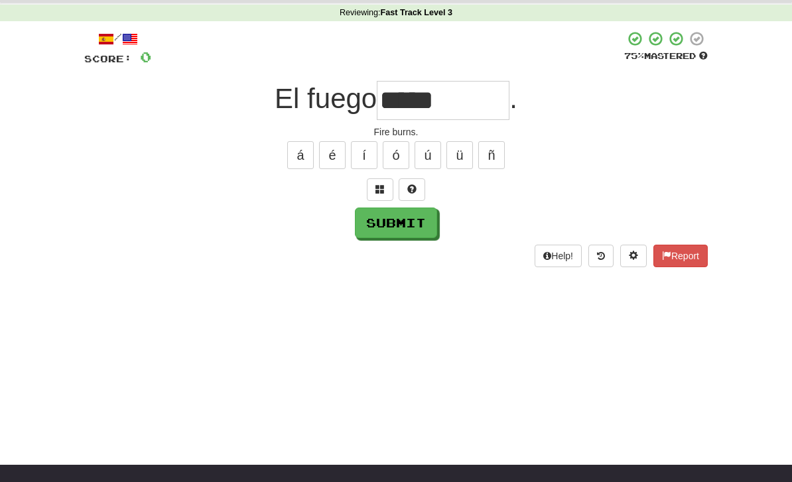
type input "*****"
click at [394, 221] on button "Submit" at bounding box center [396, 223] width 82 height 31
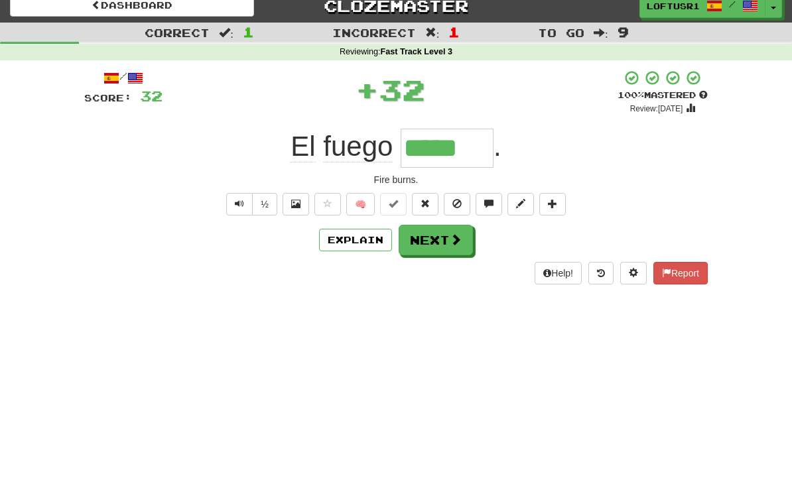
scroll to position [0, 0]
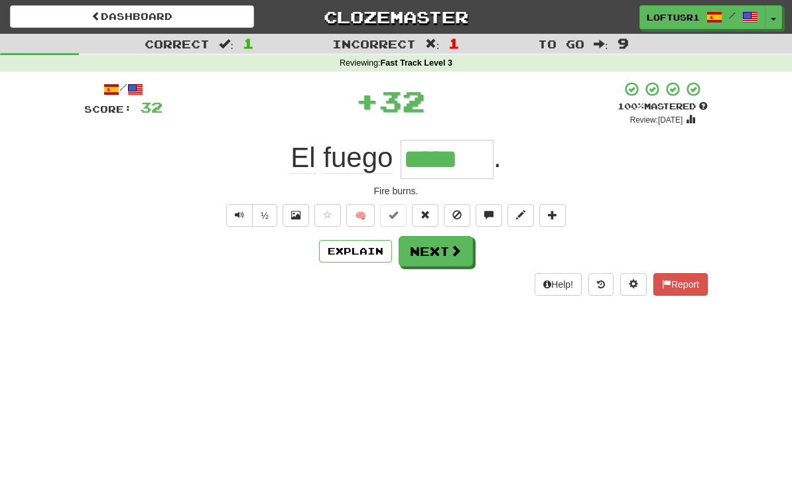
click at [431, 252] on button "Next" at bounding box center [436, 251] width 74 height 31
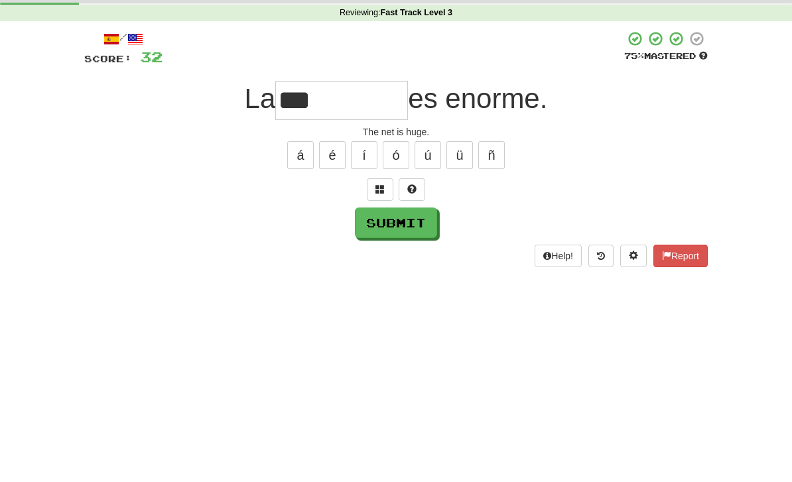
scroll to position [50, 0]
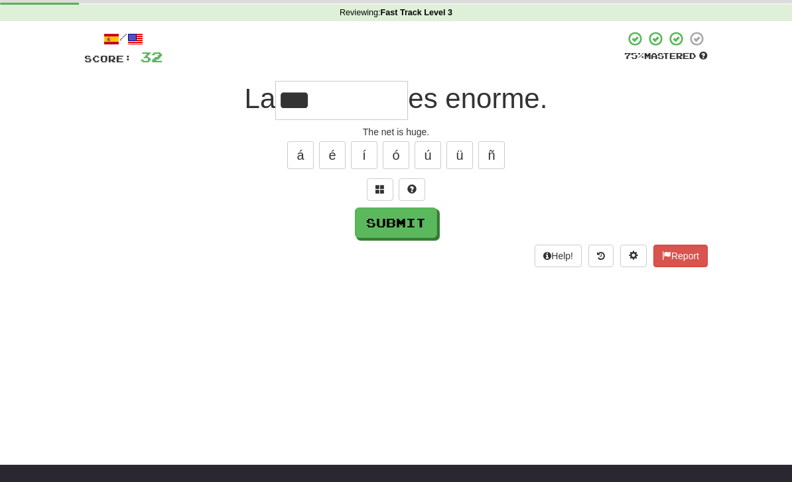
type input "***"
click at [396, 233] on button "Submit" at bounding box center [396, 223] width 82 height 31
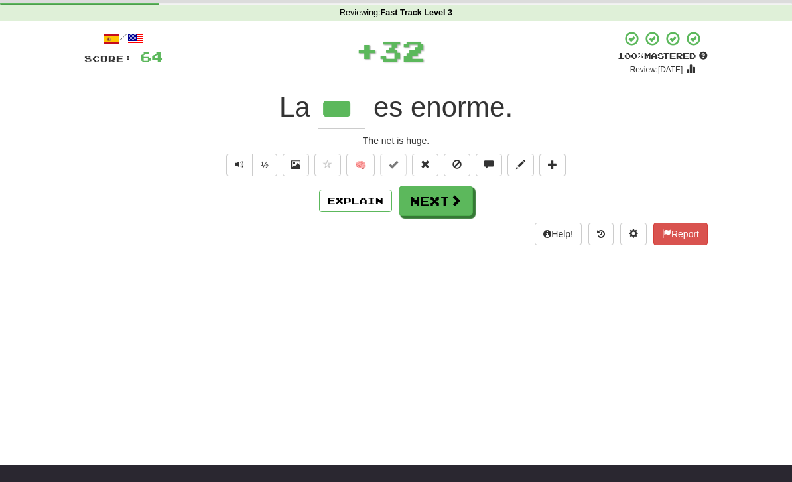
scroll to position [0, 0]
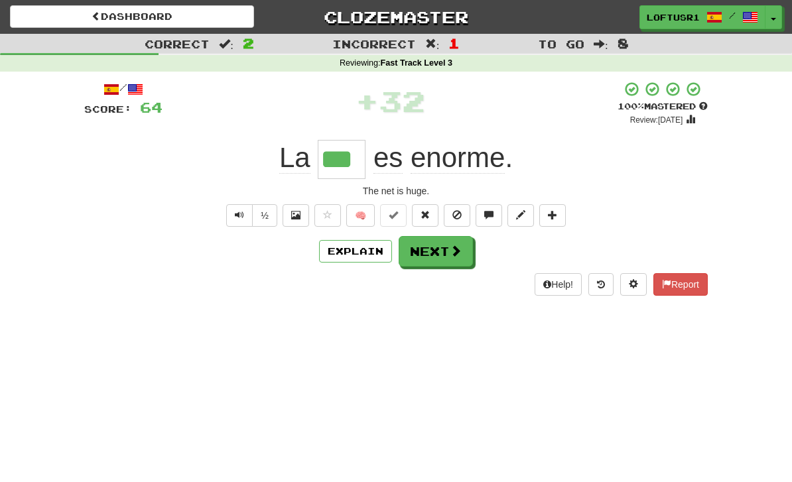
click at [439, 258] on button "Next" at bounding box center [436, 251] width 74 height 31
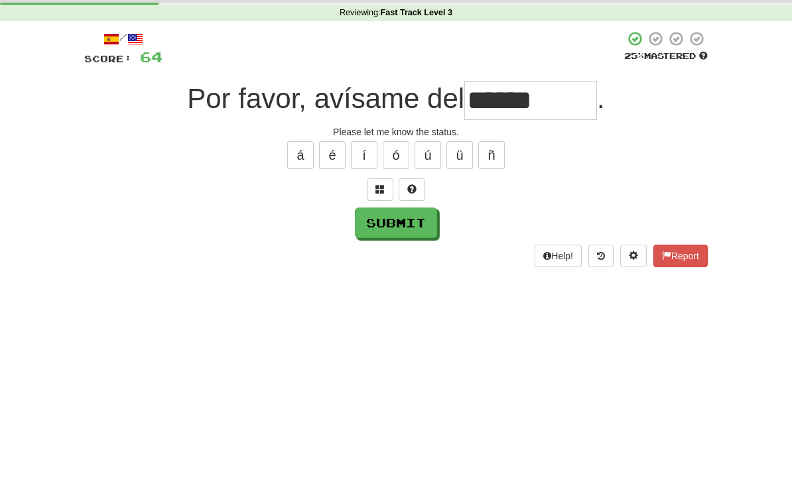
scroll to position [50, 0]
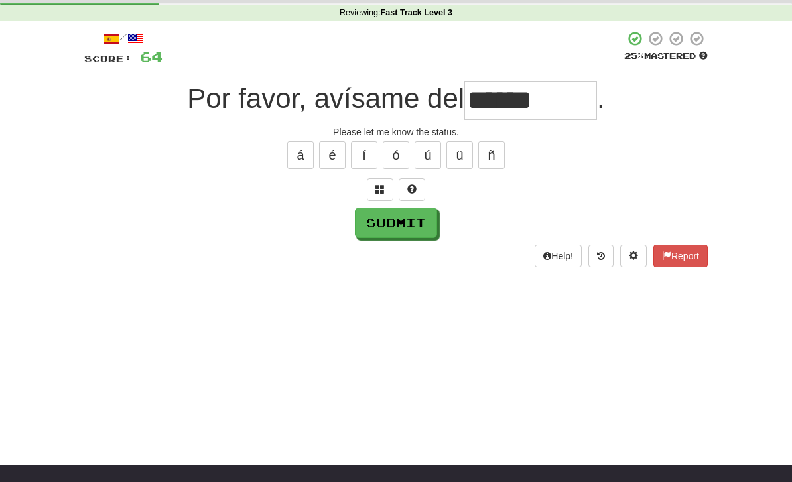
click at [401, 236] on button "Submit" at bounding box center [396, 223] width 82 height 31
type input "******"
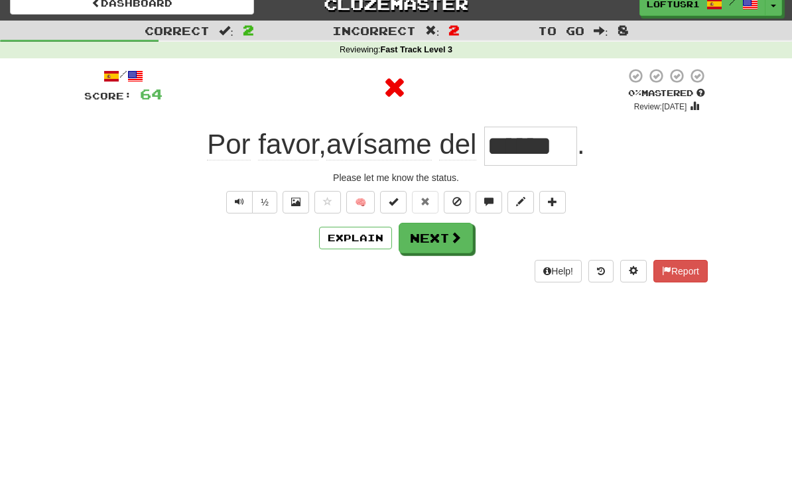
scroll to position [0, 0]
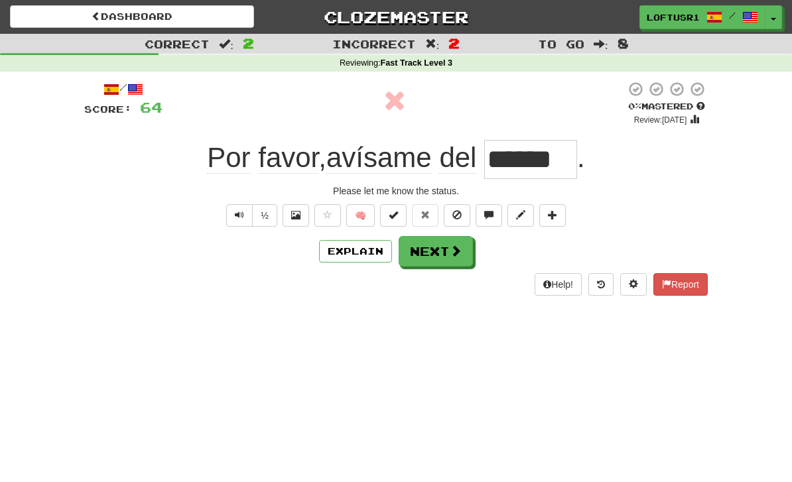
click at [441, 251] on button "Next" at bounding box center [436, 251] width 74 height 31
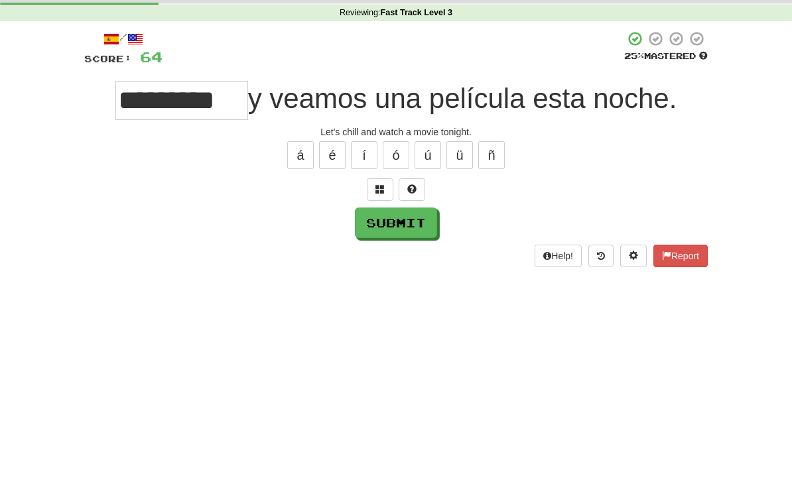
scroll to position [50, 0]
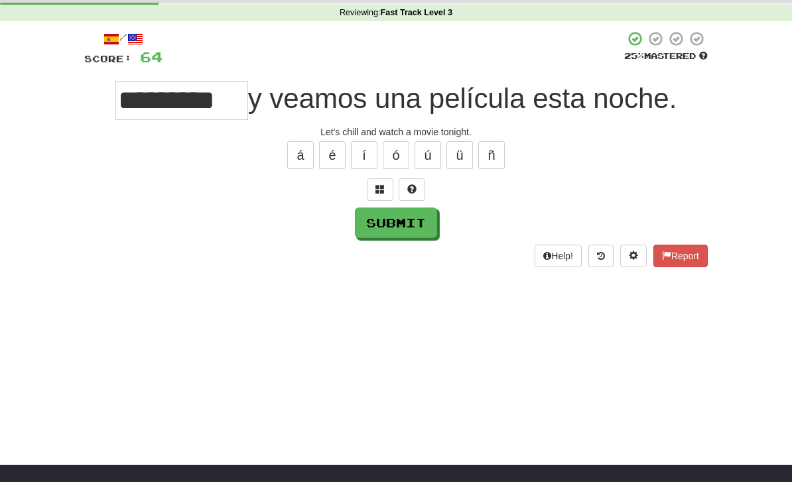
click at [397, 232] on button "Submit" at bounding box center [396, 223] width 82 height 31
type input "**********"
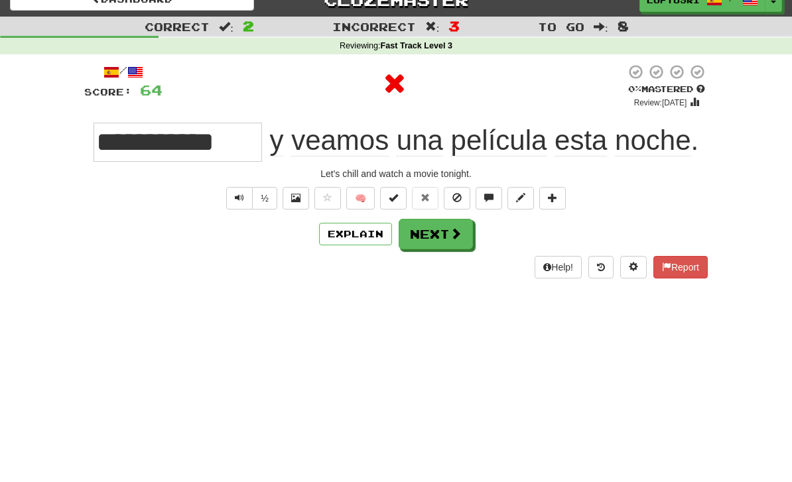
scroll to position [0, 0]
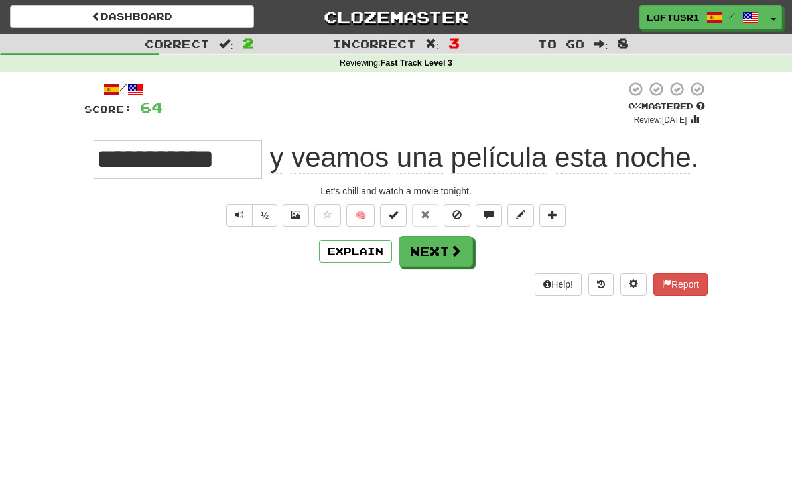
click at [438, 249] on button "Next" at bounding box center [436, 251] width 74 height 31
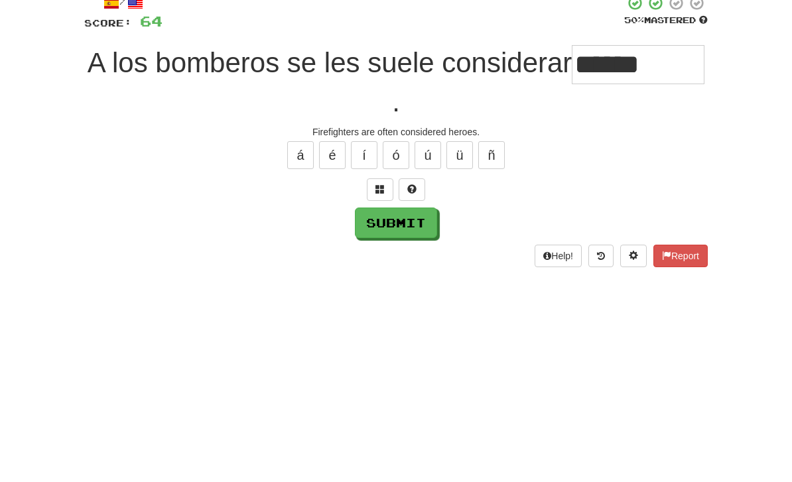
scroll to position [86, 0]
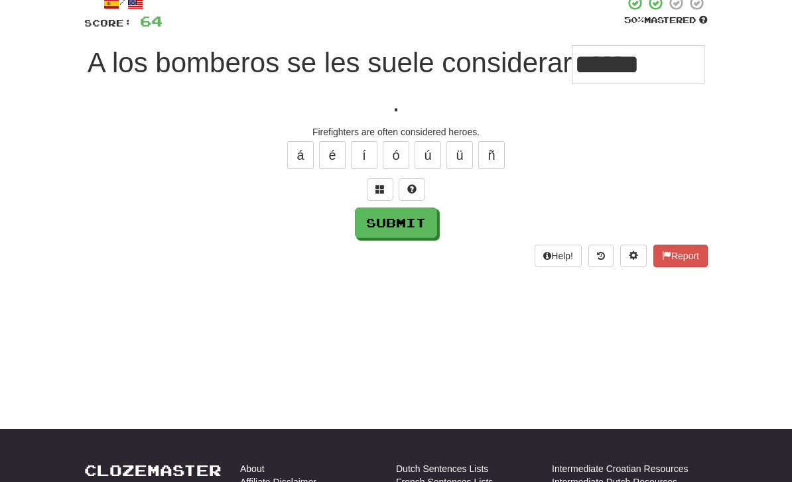
type input "******"
click at [386, 234] on button "Submit" at bounding box center [396, 223] width 82 height 31
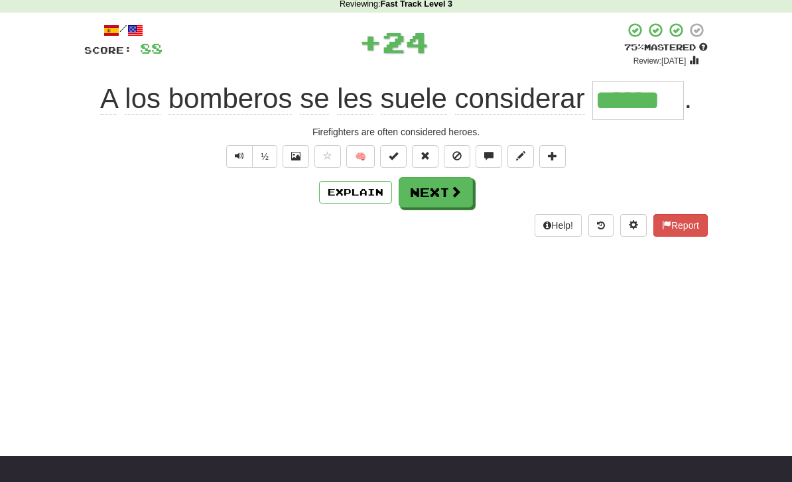
scroll to position [0, 0]
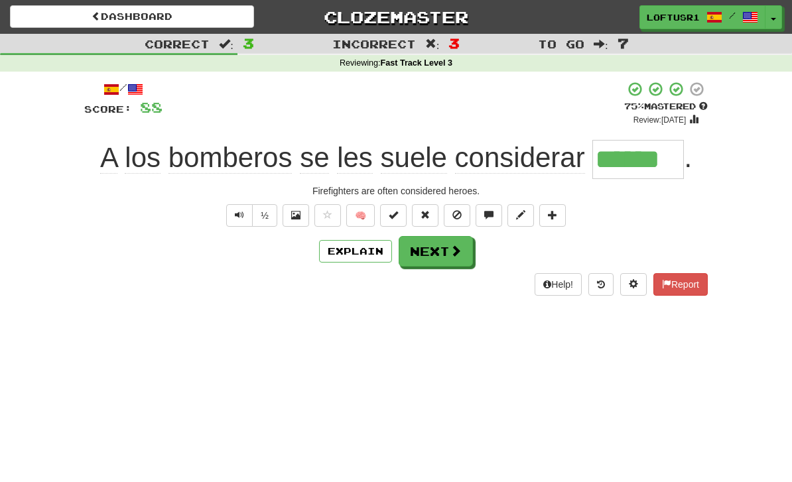
click at [356, 256] on button "Explain" at bounding box center [355, 251] width 73 height 23
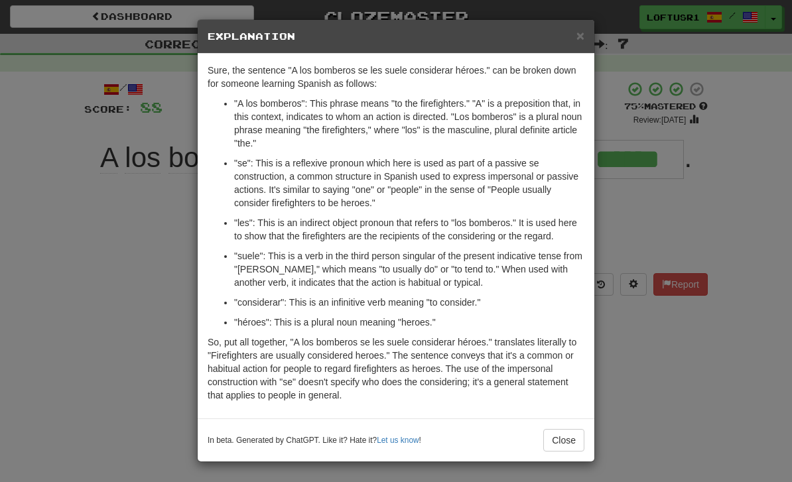
scroll to position [1, 0]
click at [129, 318] on div "× Explanation Sure, the sentence "A los bomberos se les suele considerar héroes…" at bounding box center [396, 241] width 792 height 482
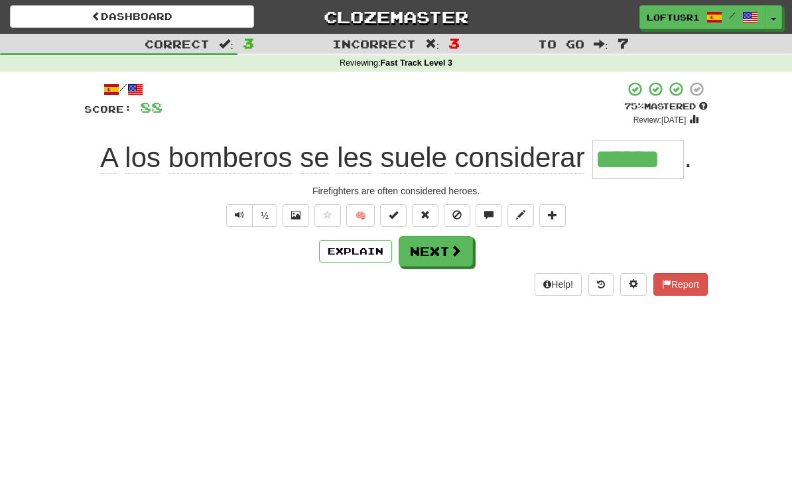
click at [131, 321] on div "Dashboard Clozemaster loftusr1 / Toggle Dropdown Dashboard Leaderboard Activity…" at bounding box center [396, 241] width 792 height 482
click at [403, 292] on div "Help! Report" at bounding box center [395, 284] width 623 height 23
click at [442, 251] on button "Next" at bounding box center [436, 251] width 74 height 31
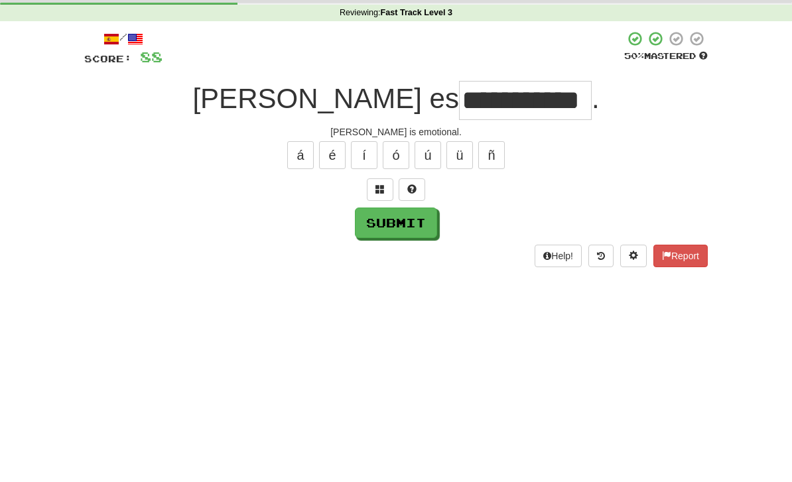
scroll to position [50, 0]
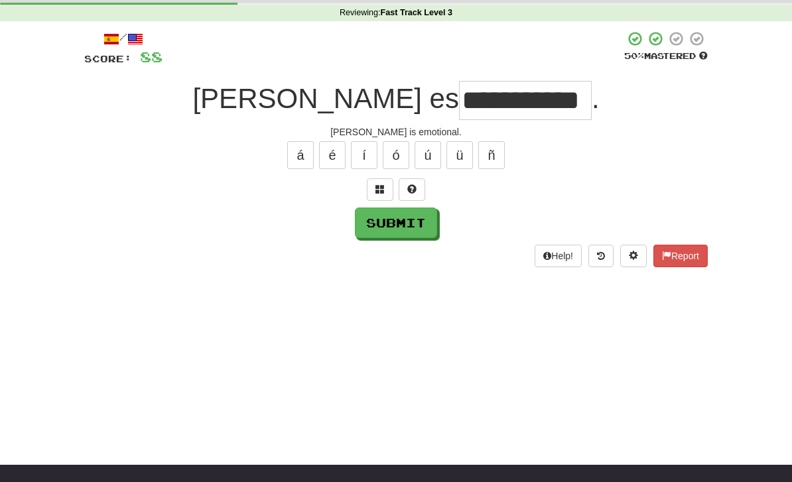
click at [401, 235] on button "Submit" at bounding box center [396, 223] width 82 height 31
type input "*******"
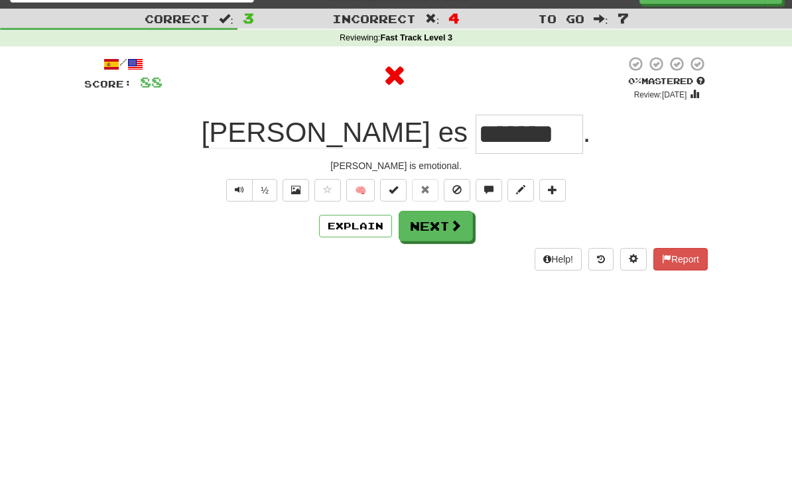
scroll to position [0, 0]
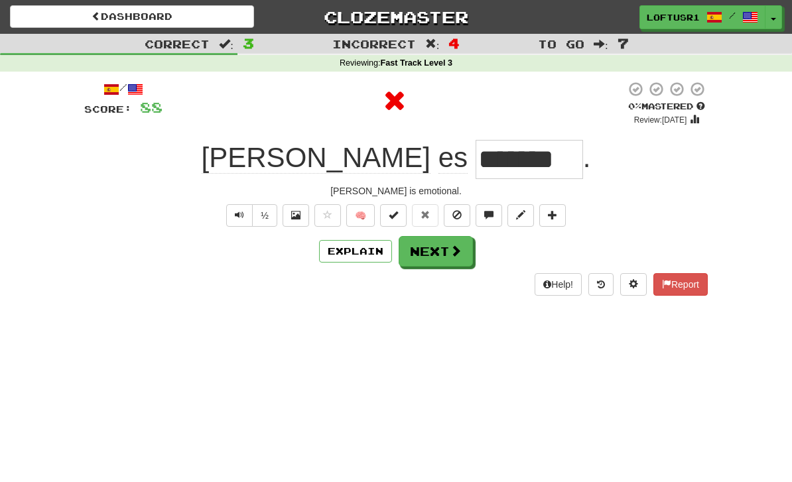
click at [436, 247] on button "Next" at bounding box center [436, 251] width 74 height 31
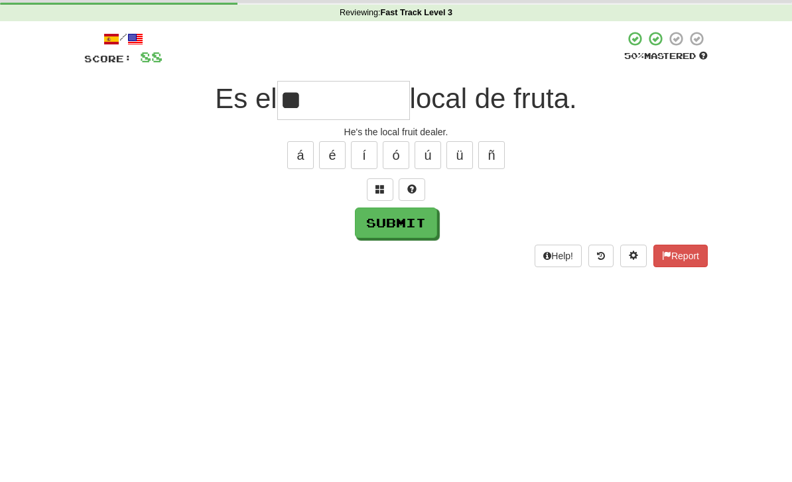
type input "*"
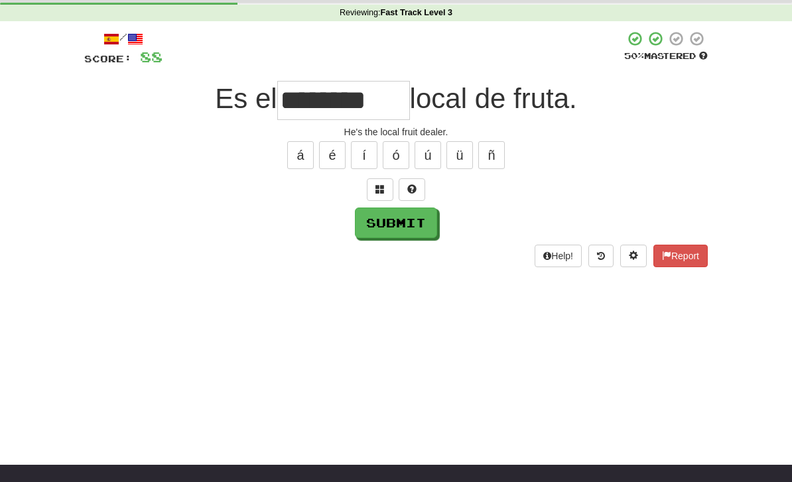
type input "********"
click at [403, 217] on button "Submit" at bounding box center [396, 223] width 82 height 31
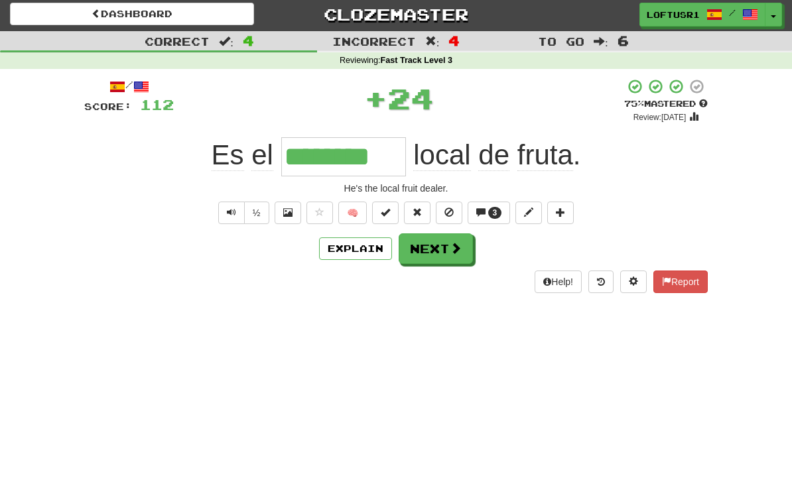
scroll to position [0, 0]
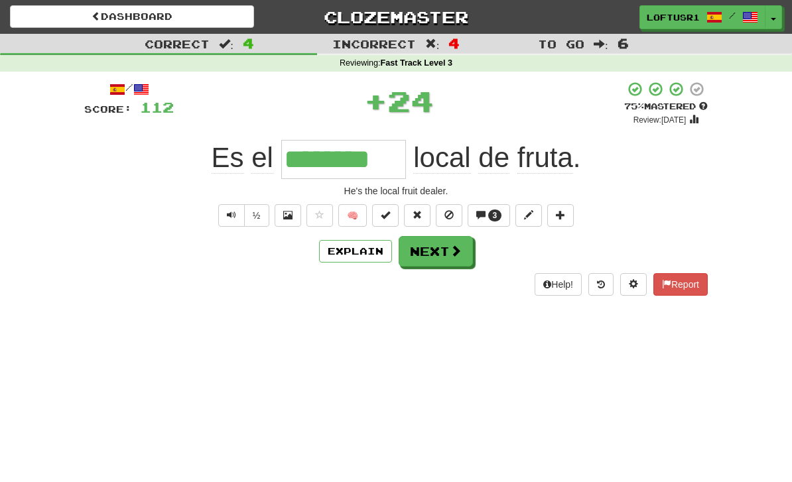
click at [440, 241] on button "Next" at bounding box center [436, 251] width 74 height 31
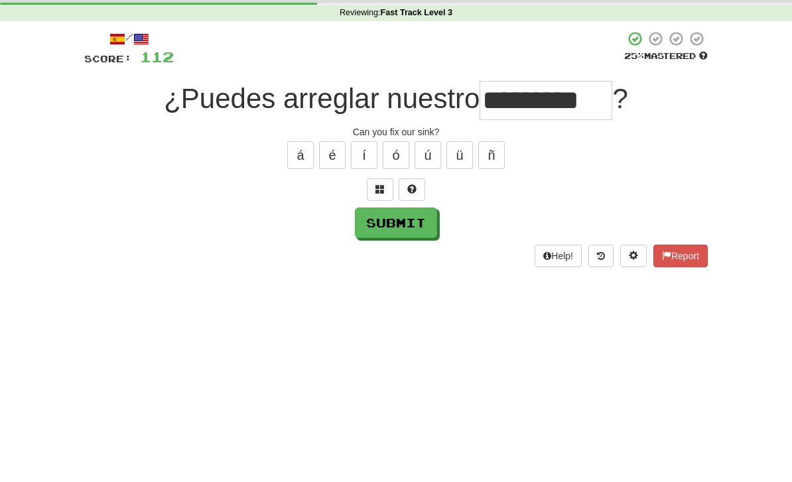
scroll to position [50, 0]
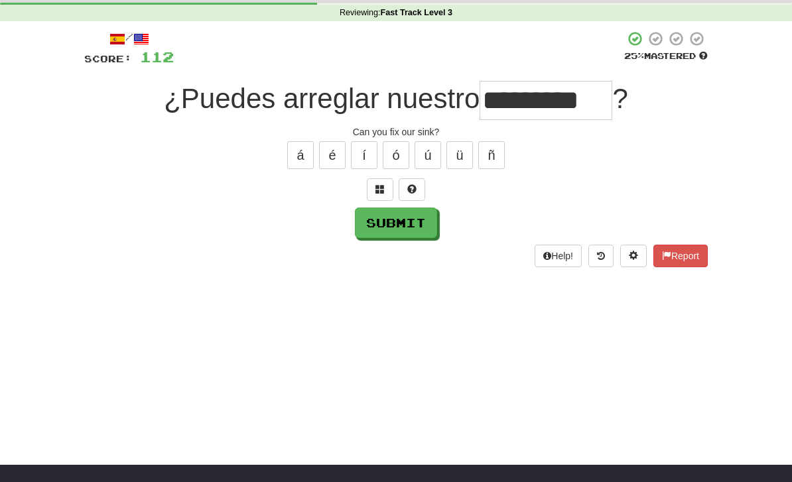
type input "*********"
click at [383, 222] on button "Submit" at bounding box center [396, 223] width 82 height 31
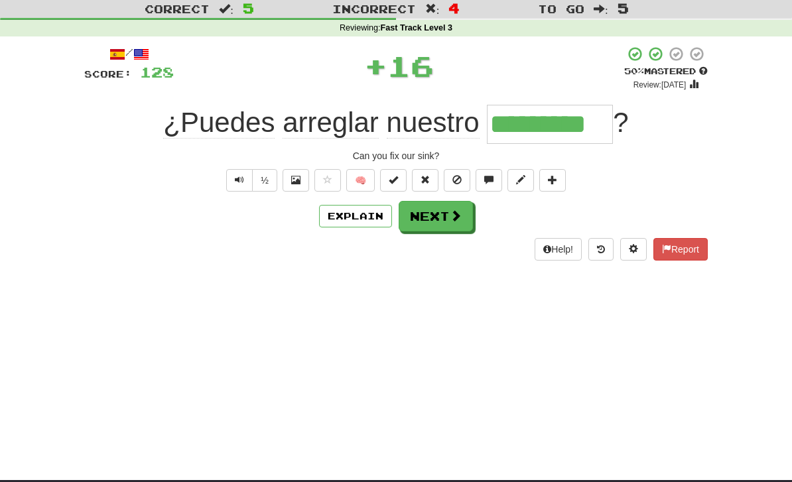
scroll to position [0, 0]
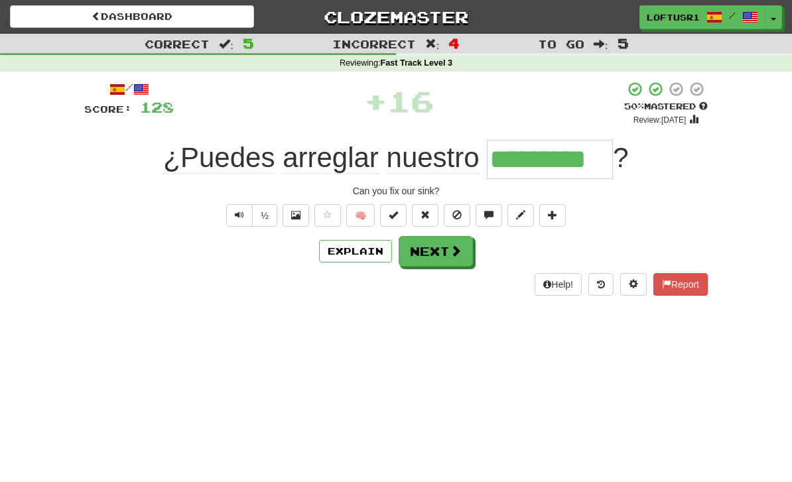
click at [430, 249] on button "Next" at bounding box center [436, 251] width 74 height 31
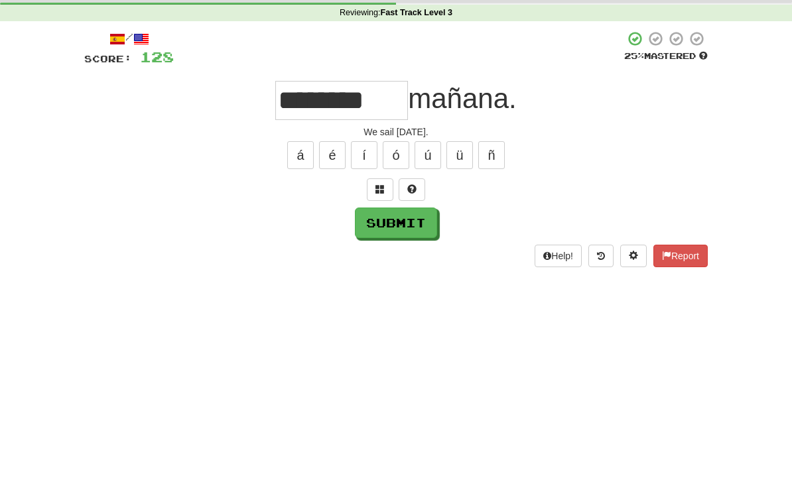
scroll to position [50, 0]
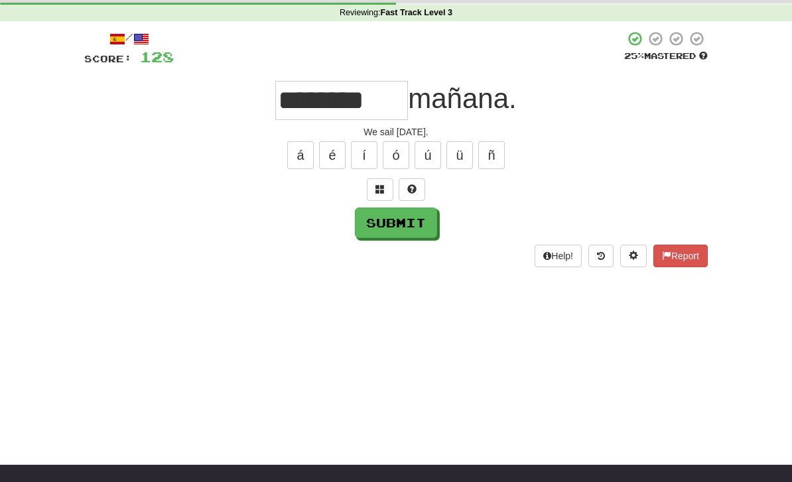
click at [395, 236] on button "Submit" at bounding box center [396, 223] width 82 height 31
type input "********"
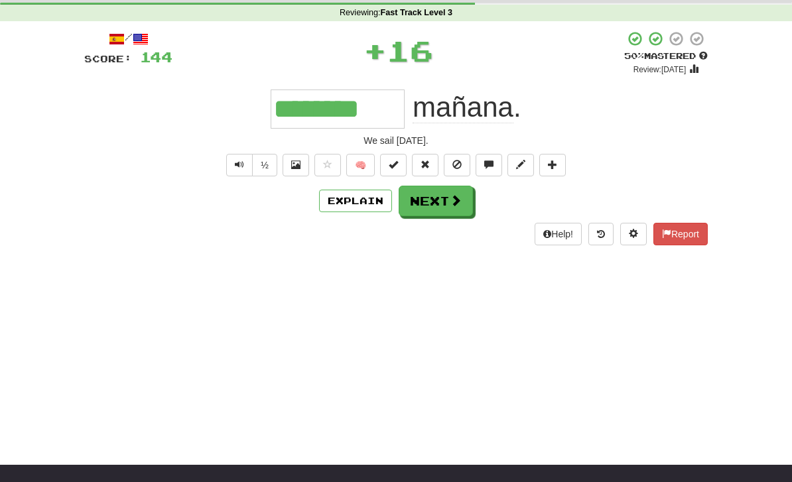
scroll to position [0, 0]
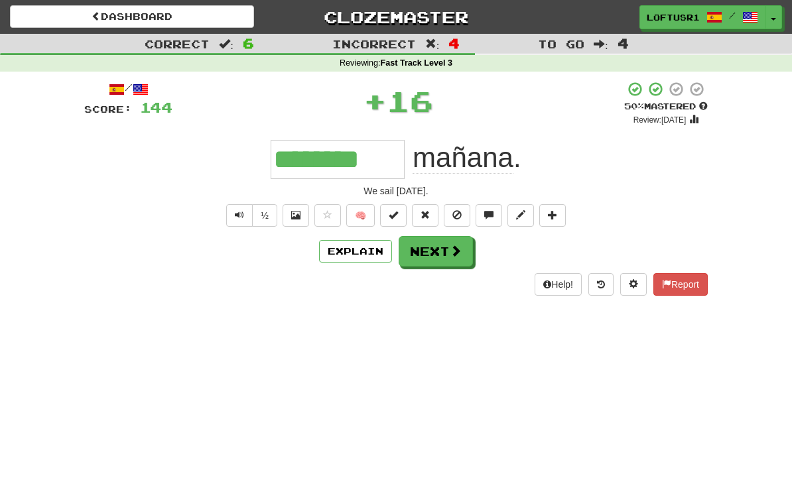
click at [341, 248] on button "Explain" at bounding box center [355, 251] width 73 height 23
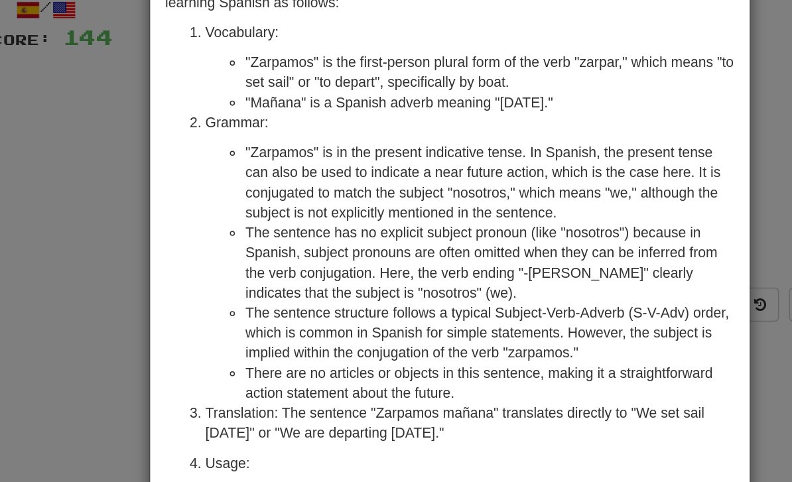
click at [66, 172] on div "× Explanation "Zarpamos mañana" is a simple Spanish sentence that can be broken…" at bounding box center [396, 241] width 792 height 482
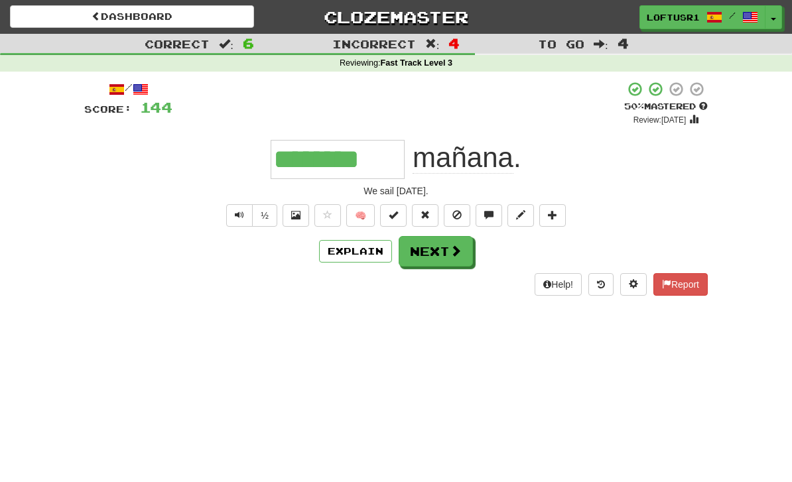
click at [446, 239] on button "Next" at bounding box center [436, 251] width 74 height 31
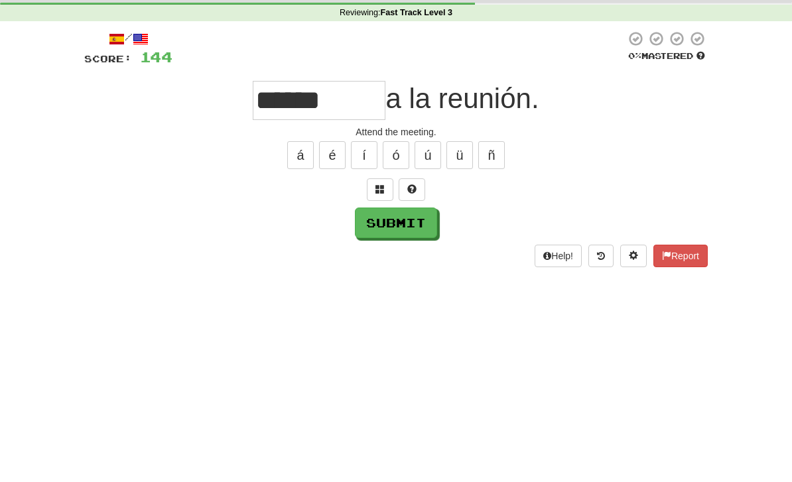
scroll to position [50, 0]
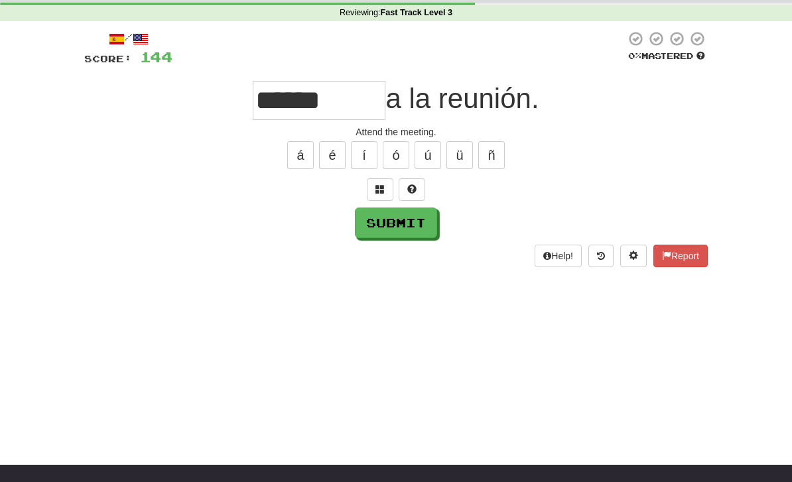
click at [414, 236] on button "Submit" at bounding box center [396, 223] width 82 height 31
type input "******"
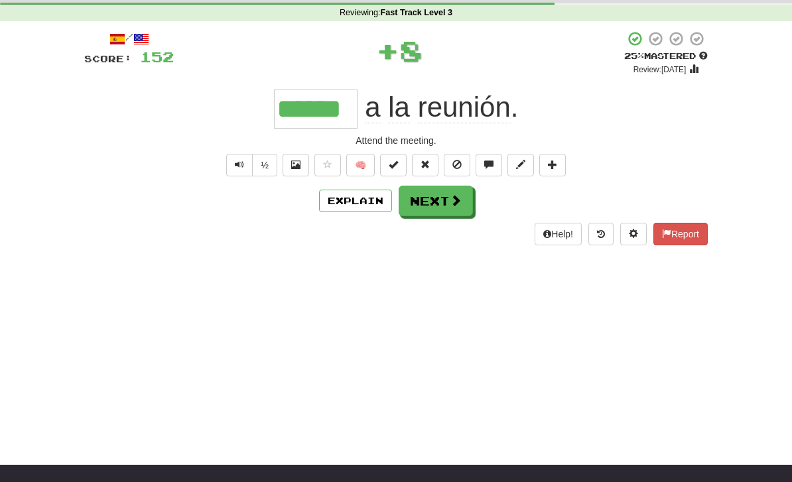
scroll to position [0, 0]
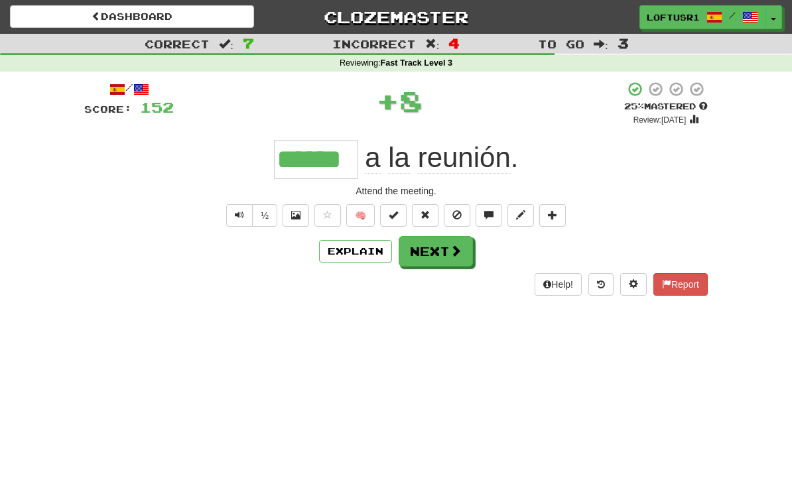
click at [435, 262] on button "Next" at bounding box center [436, 251] width 74 height 31
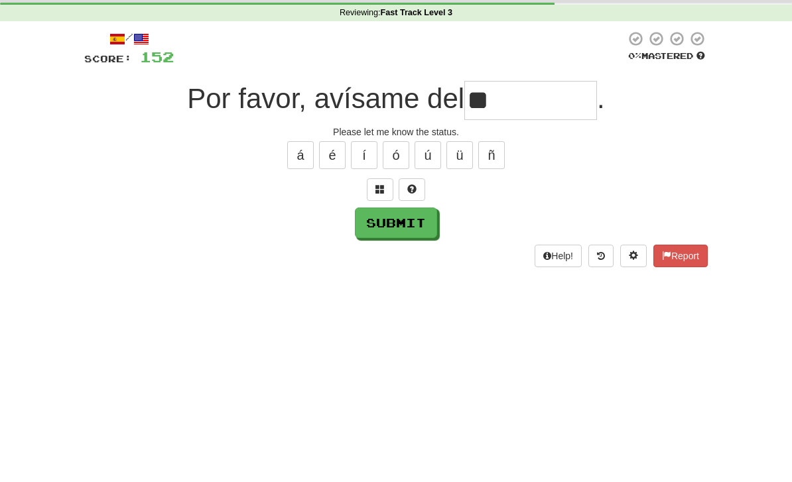
type input "*"
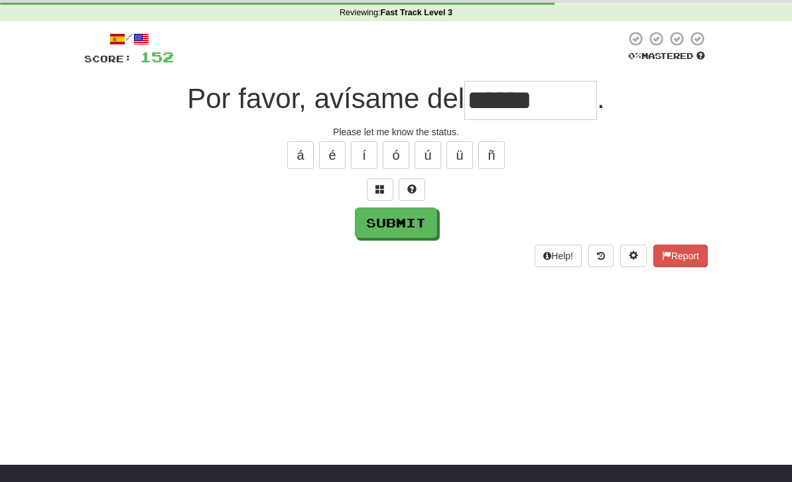
type input "******"
click at [411, 231] on button "Submit" at bounding box center [396, 223] width 82 height 31
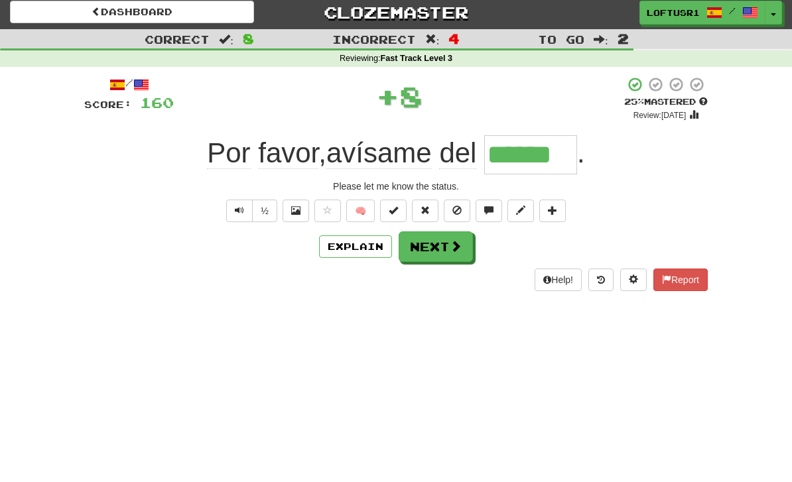
scroll to position [0, 0]
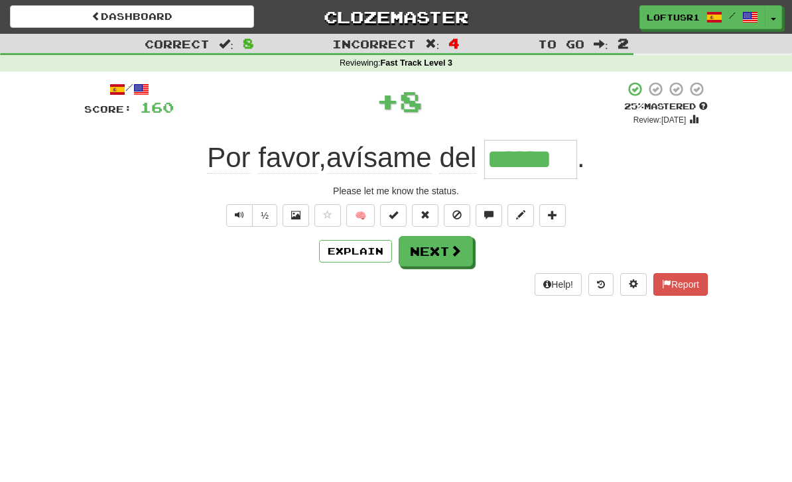
click at [445, 251] on button "Next" at bounding box center [436, 251] width 74 height 31
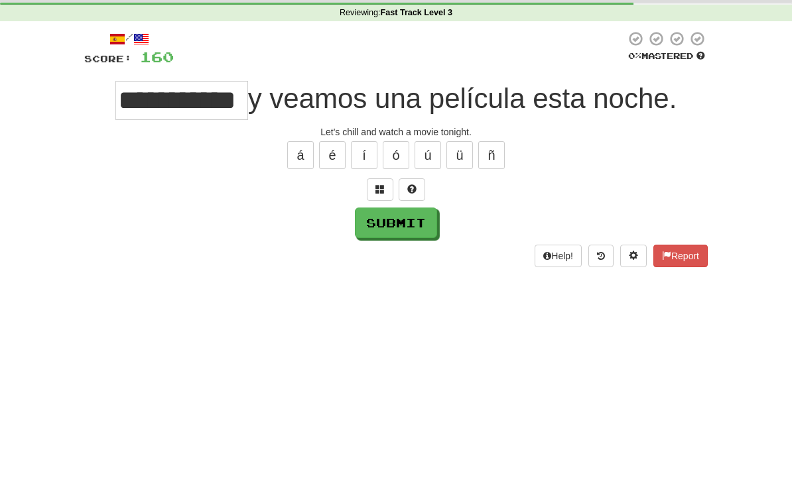
scroll to position [50, 0]
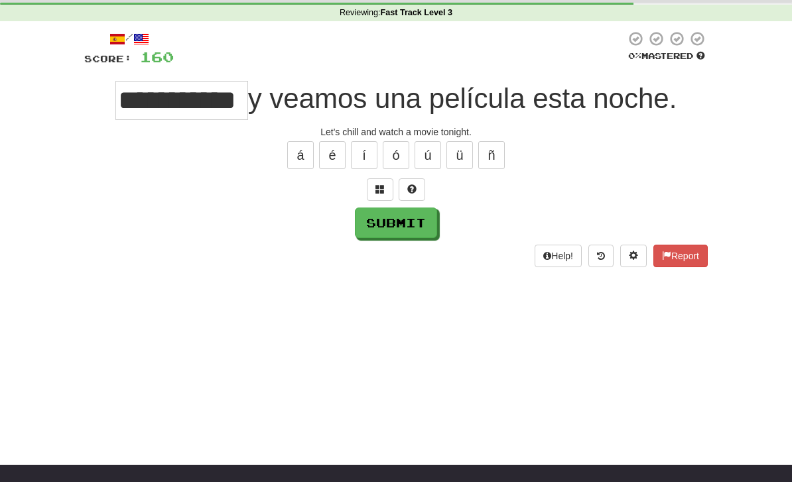
click at [242, 107] on input "**********" at bounding box center [181, 100] width 133 height 39
click at [369, 230] on button "Submit" at bounding box center [396, 223] width 82 height 31
type input "**********"
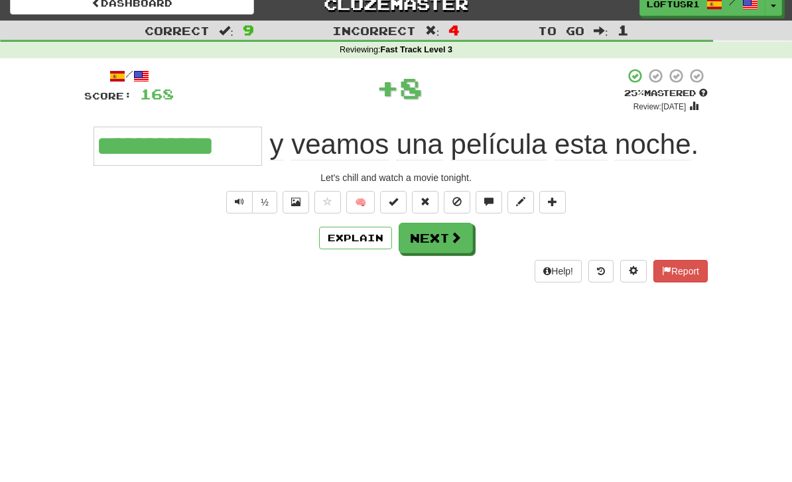
scroll to position [0, 0]
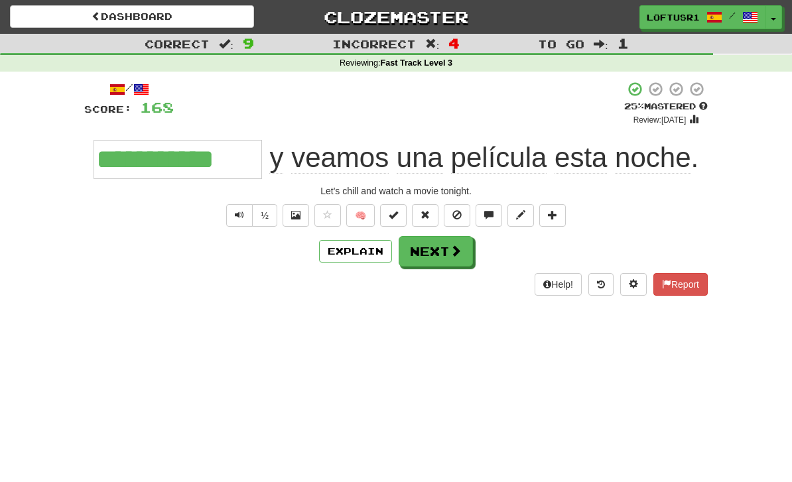
click at [421, 251] on button "Next" at bounding box center [436, 251] width 74 height 31
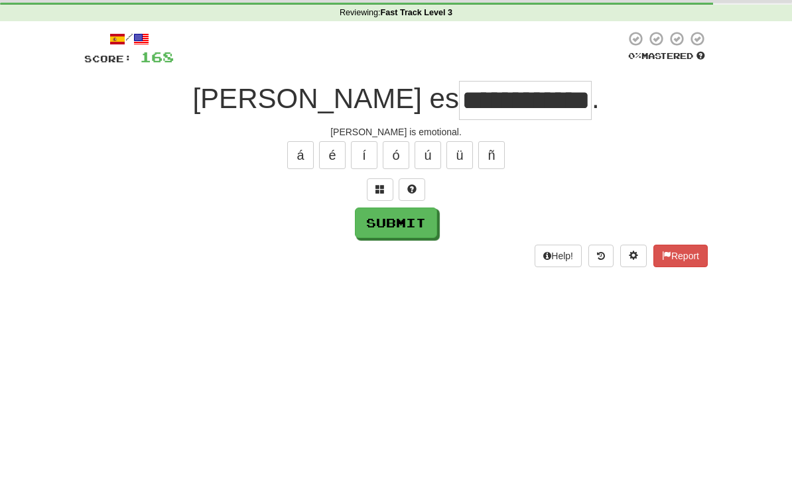
scroll to position [50, 0]
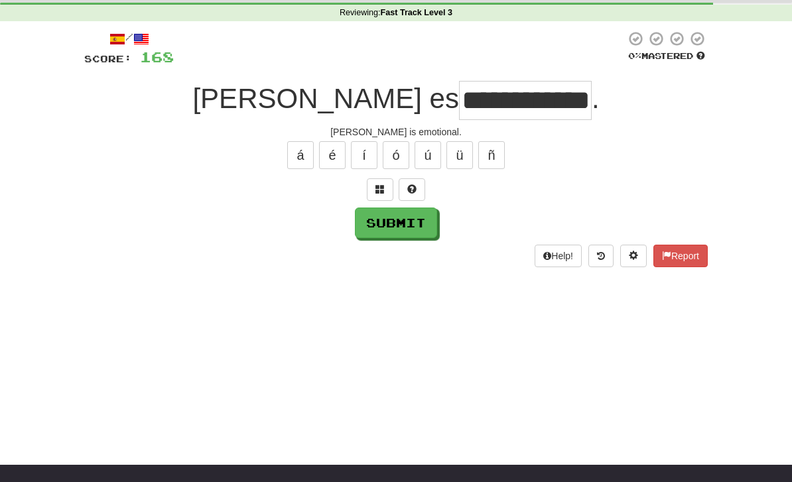
click at [361, 233] on button "Submit" at bounding box center [396, 223] width 82 height 31
type input "*******"
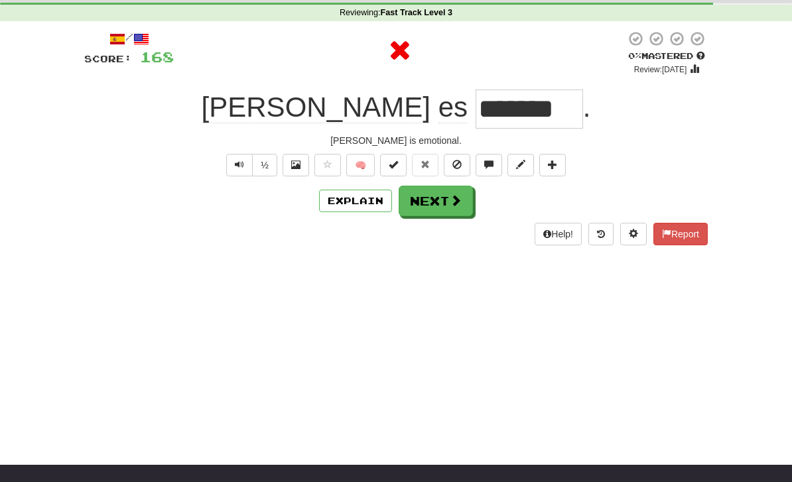
click at [412, 202] on button "Next" at bounding box center [436, 201] width 74 height 31
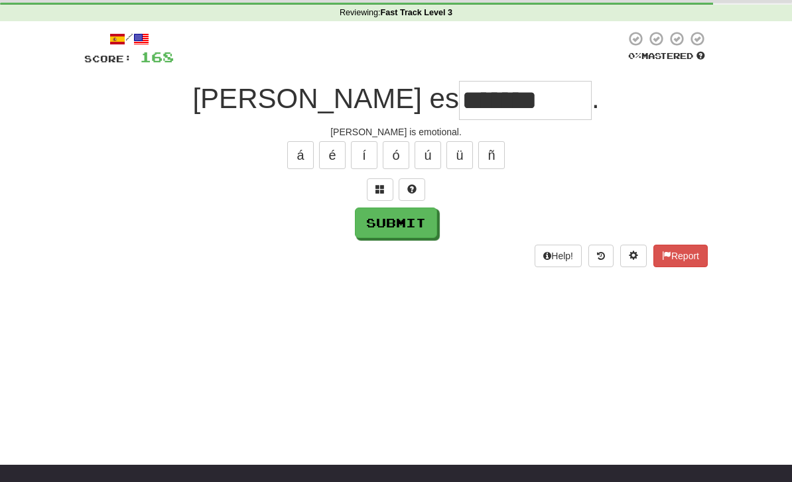
type input "*******"
click at [369, 233] on button "Submit" at bounding box center [396, 223] width 82 height 31
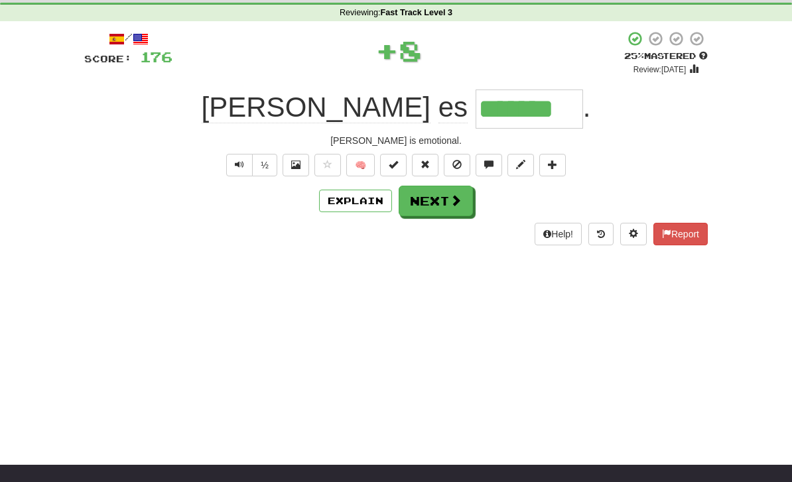
scroll to position [0, 0]
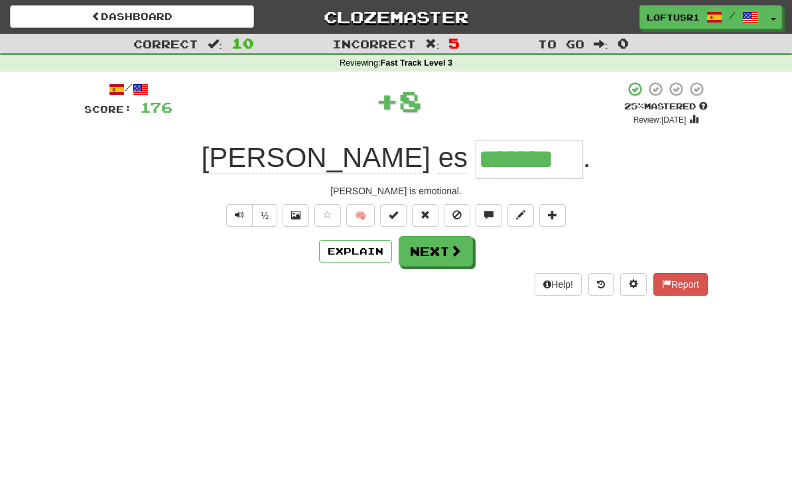
click at [417, 261] on button "Next" at bounding box center [436, 251] width 74 height 31
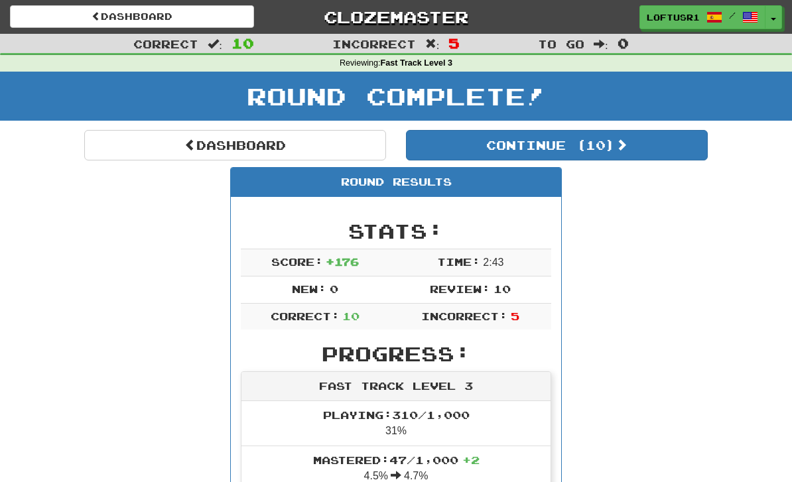
click at [173, 155] on link "Dashboard" at bounding box center [235, 145] width 302 height 31
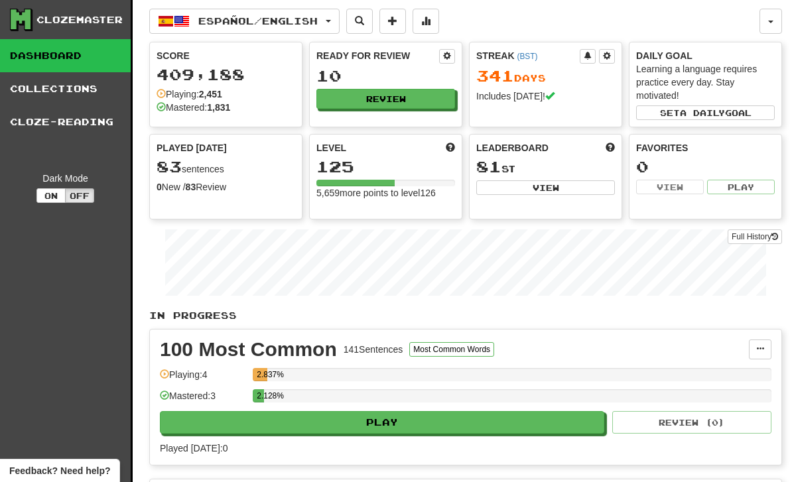
click at [758, 235] on link "Full History" at bounding box center [755, 236] width 54 height 15
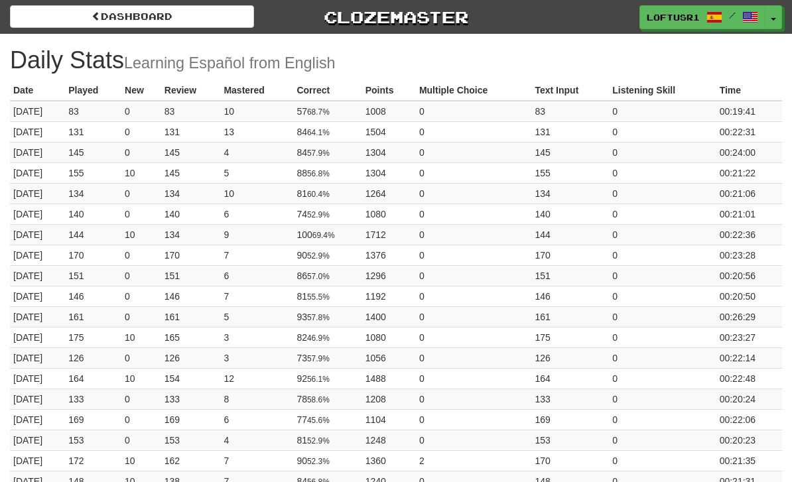
click at [65, 27] on link "Dashboard" at bounding box center [132, 16] width 244 height 23
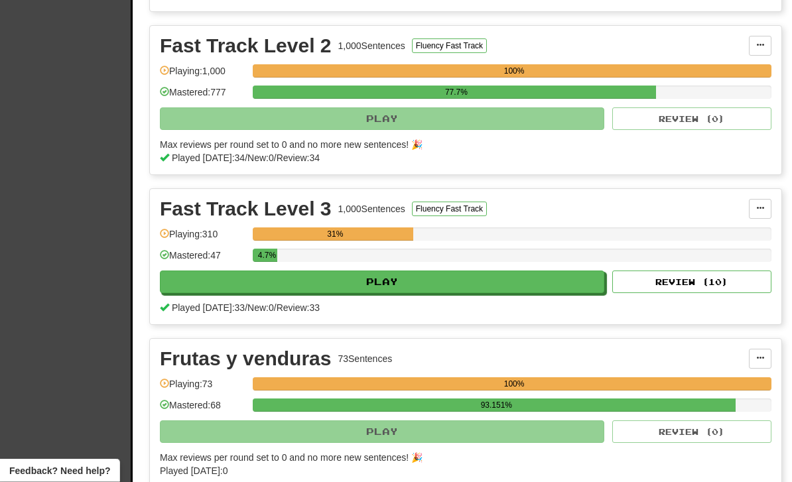
scroll to position [753, 0]
click at [655, 285] on button "Review ( 10 )" at bounding box center [691, 282] width 159 height 23
select select "**"
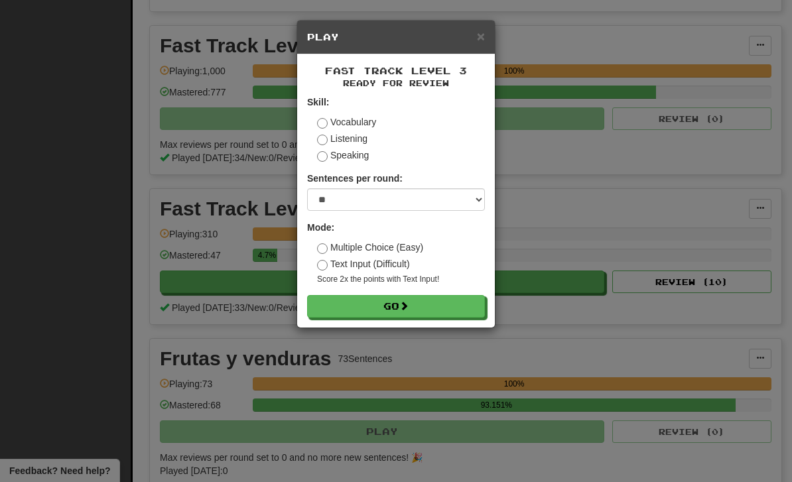
click at [448, 309] on button "Go" at bounding box center [396, 306] width 178 height 23
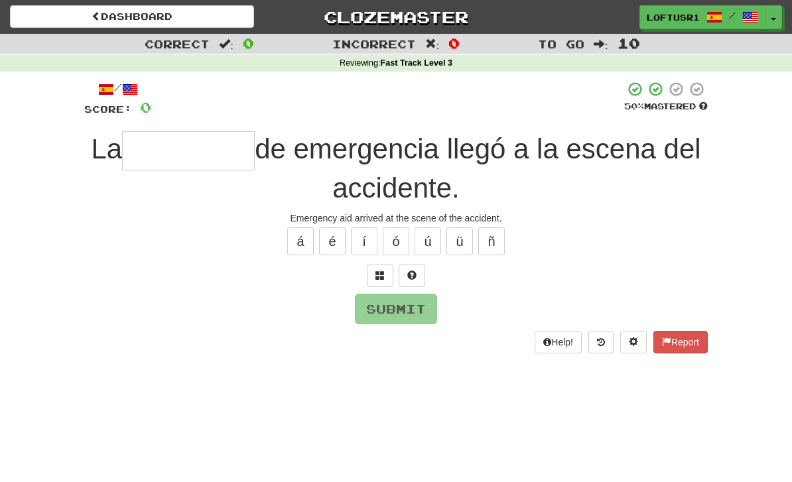
click at [184, 160] on input "text" at bounding box center [188, 150] width 133 height 39
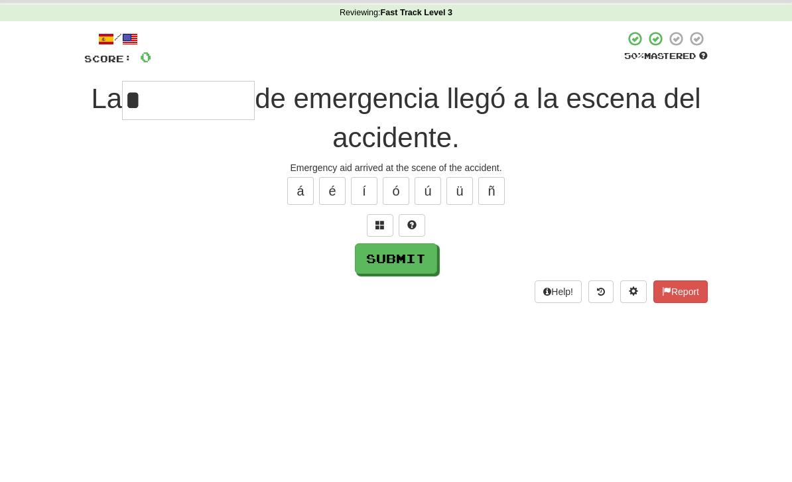
scroll to position [50, 0]
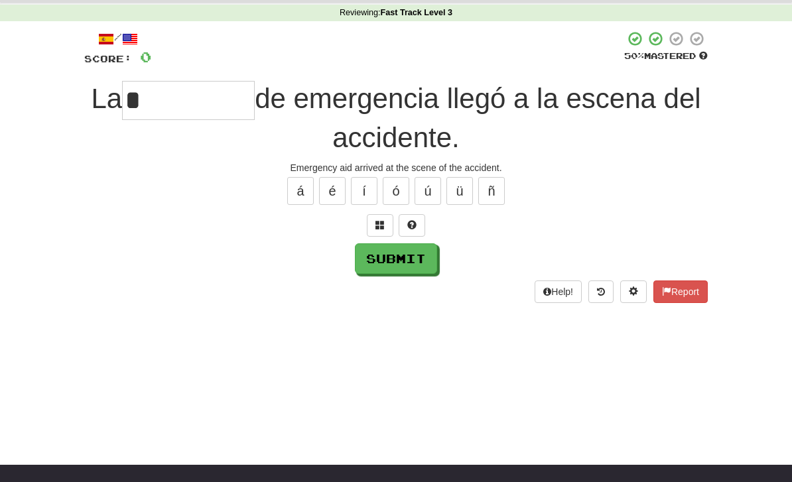
click at [404, 256] on button "Submit" at bounding box center [396, 258] width 82 height 31
type input "*****"
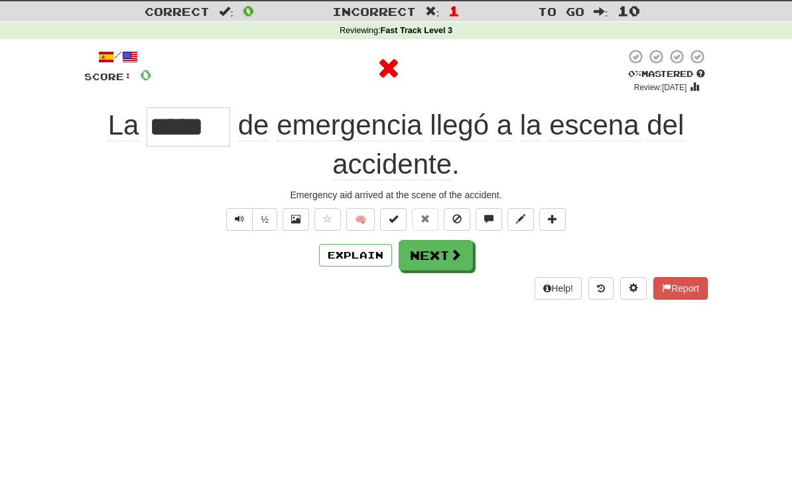
scroll to position [0, 0]
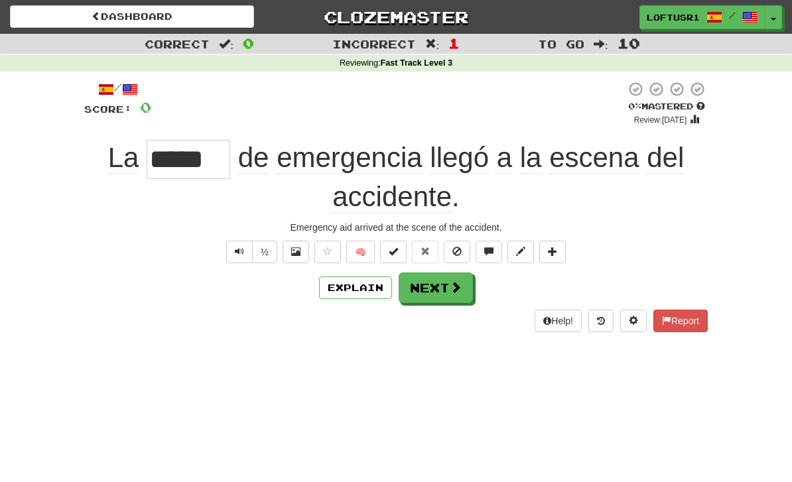
click at [342, 295] on button "Explain" at bounding box center [355, 288] width 73 height 23
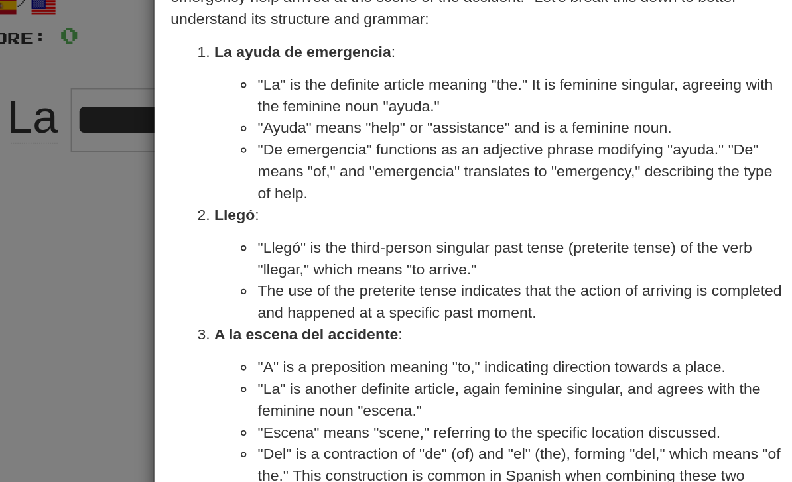
click at [60, 181] on div "× Explanation The sentence "La ayuda de emergencia llegó a la escena del accide…" at bounding box center [396, 241] width 792 height 482
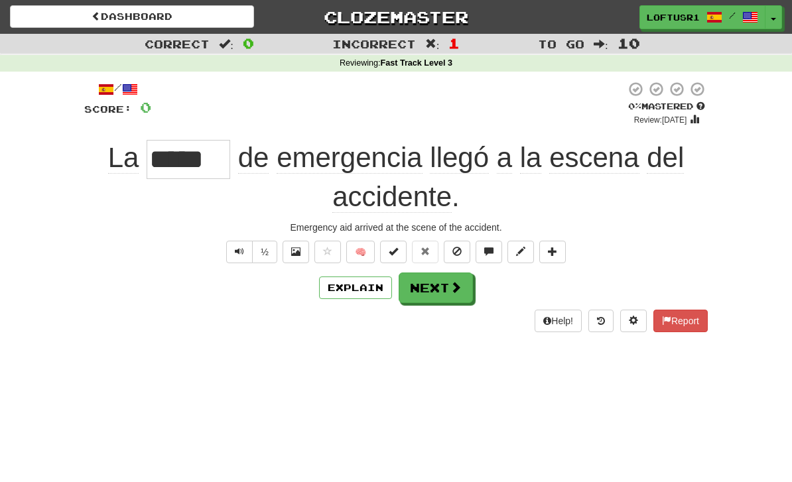
click at [440, 292] on button "Next" at bounding box center [436, 288] width 74 height 31
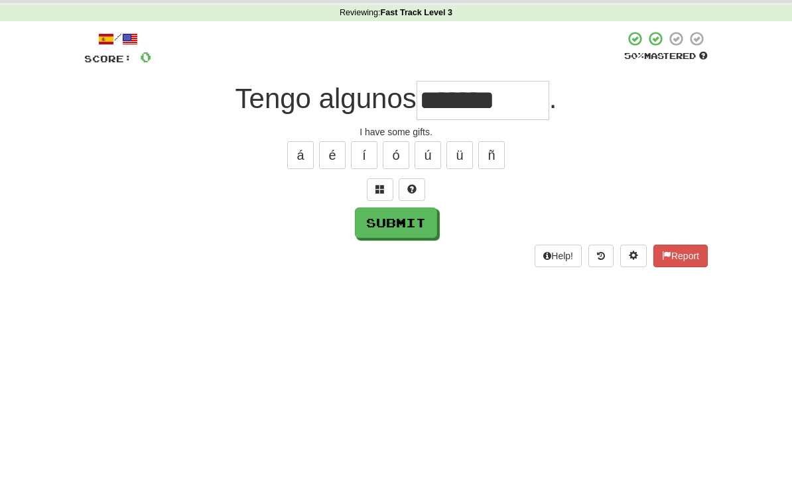
scroll to position [50, 0]
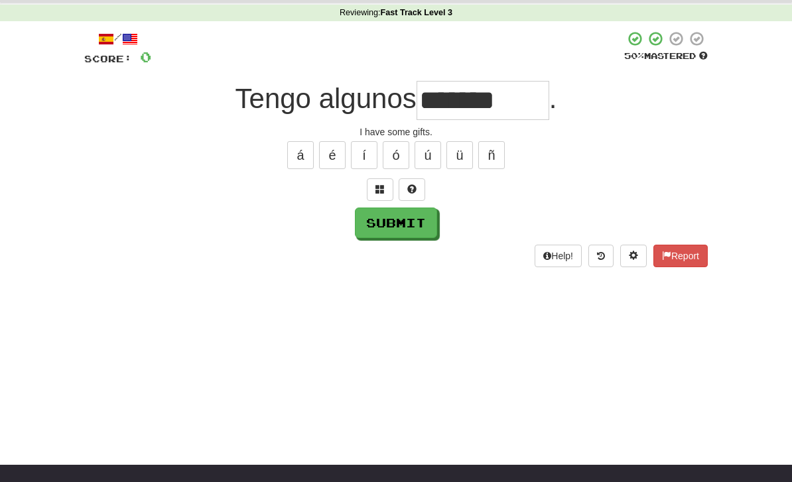
type input "*******"
click at [401, 234] on button "Submit" at bounding box center [396, 223] width 82 height 31
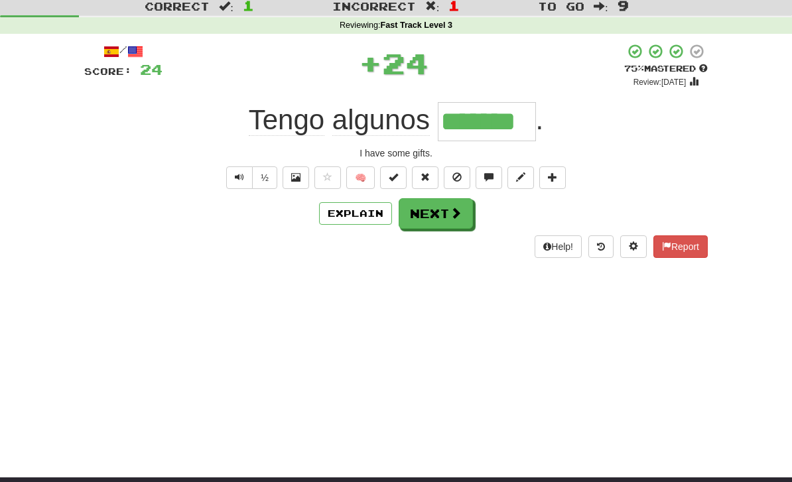
scroll to position [0, 0]
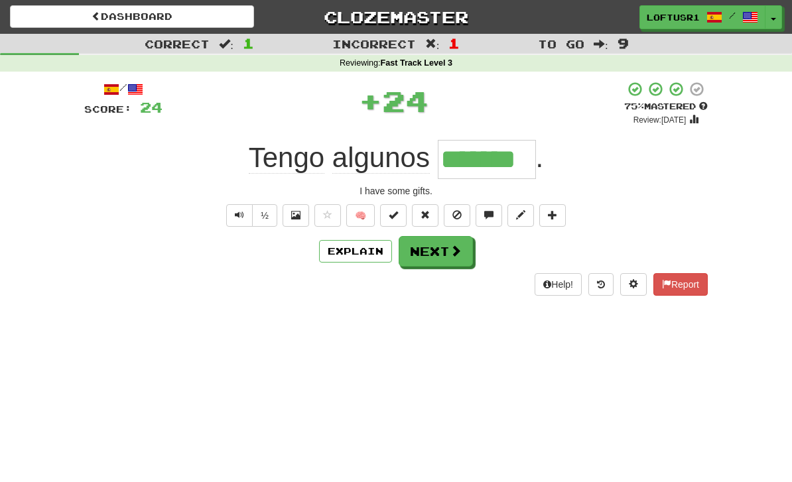
click at [430, 262] on button "Next" at bounding box center [436, 251] width 74 height 31
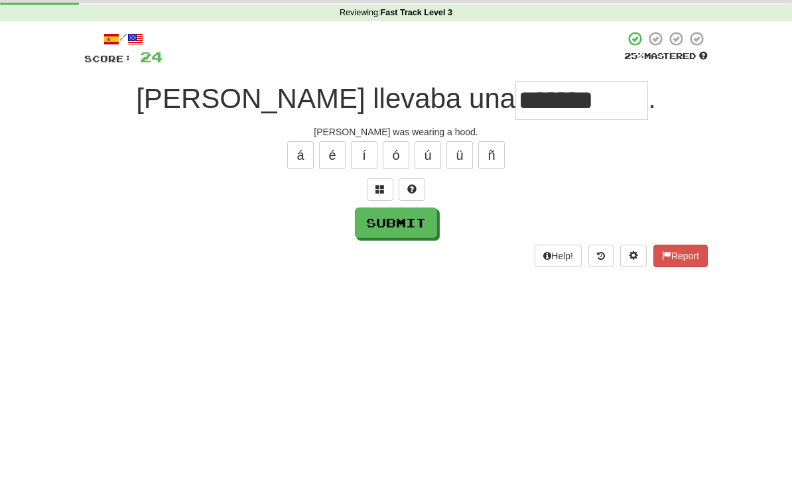
scroll to position [50, 0]
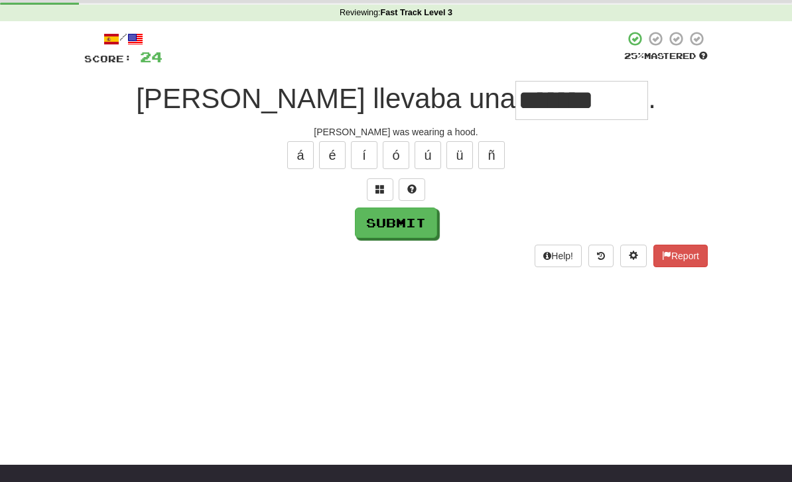
type input "*******"
click at [397, 237] on button "Submit" at bounding box center [396, 223] width 82 height 31
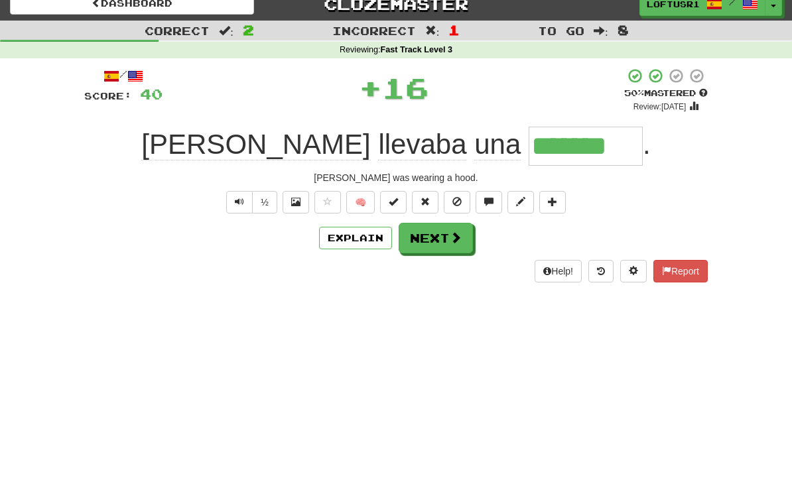
scroll to position [0, 0]
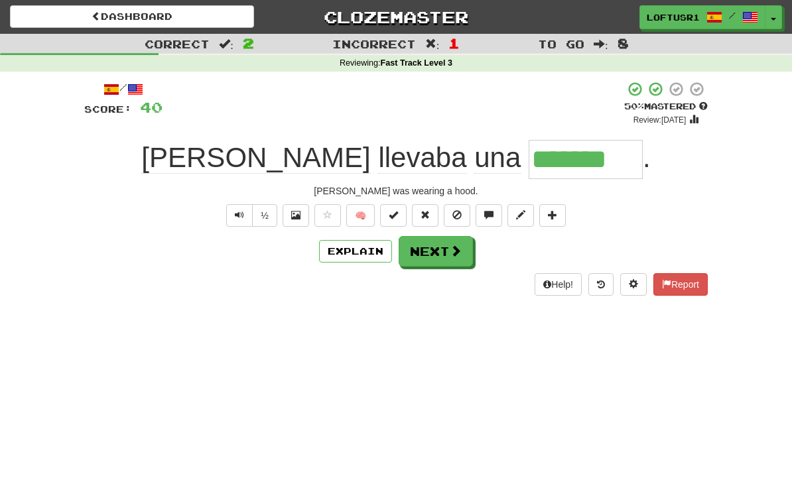
click at [440, 247] on button "Next" at bounding box center [436, 251] width 74 height 31
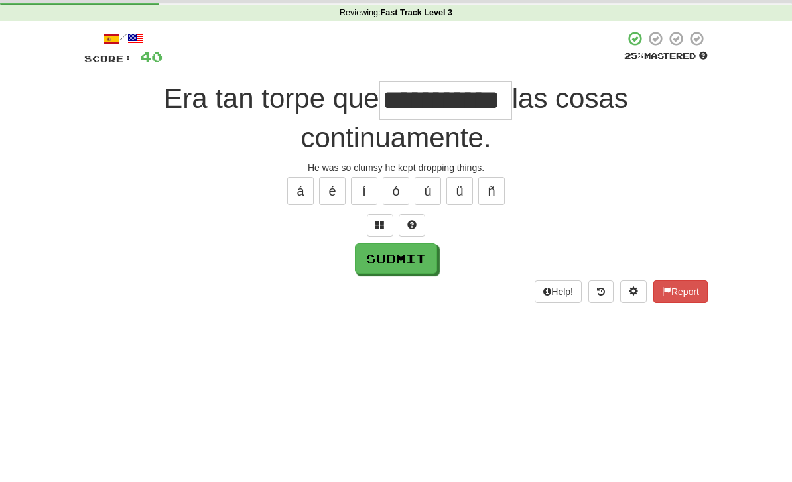
scroll to position [50, 0]
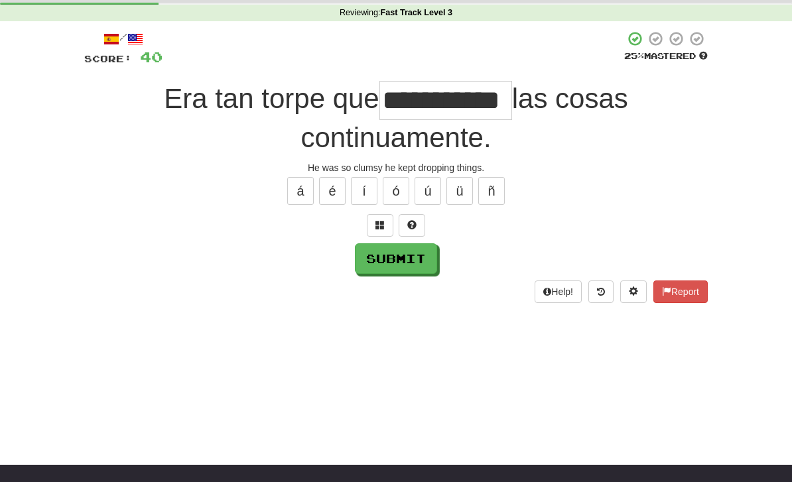
type input "**********"
click at [400, 265] on button "Submit" at bounding box center [396, 258] width 82 height 31
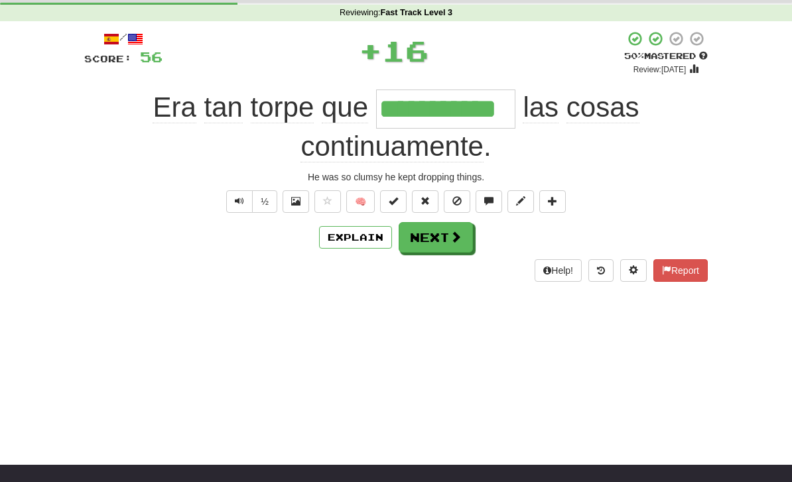
click at [347, 246] on button "Explain" at bounding box center [355, 237] width 73 height 23
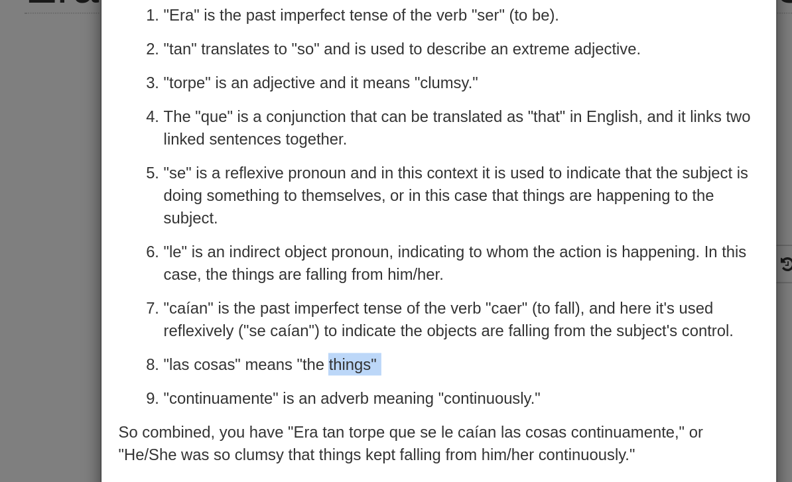
click at [198, 230] on div "The Spanish sentence "Era tan torpe que se le caían las cosas continuamente." t…" at bounding box center [396, 230] width 397 height 352
click at [42, 222] on div "× Explanation The Spanish sentence "Era tan torpe que se le caían las cosas con…" at bounding box center [396, 241] width 792 height 482
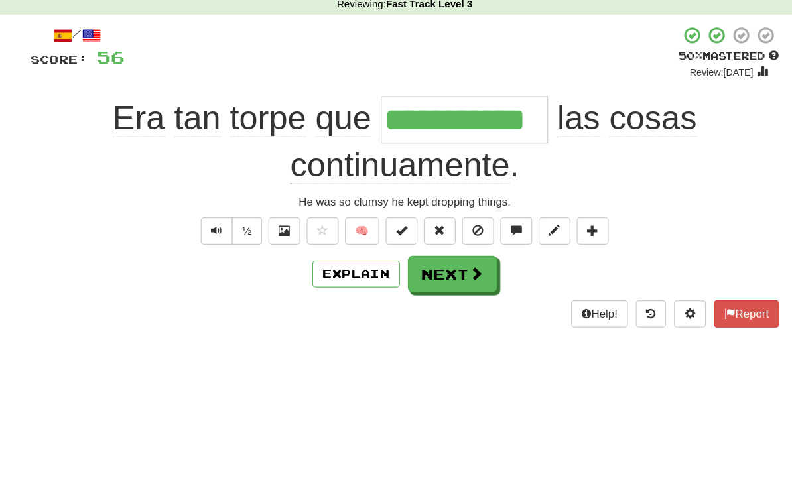
click at [399, 222] on button "Next" at bounding box center [436, 237] width 74 height 31
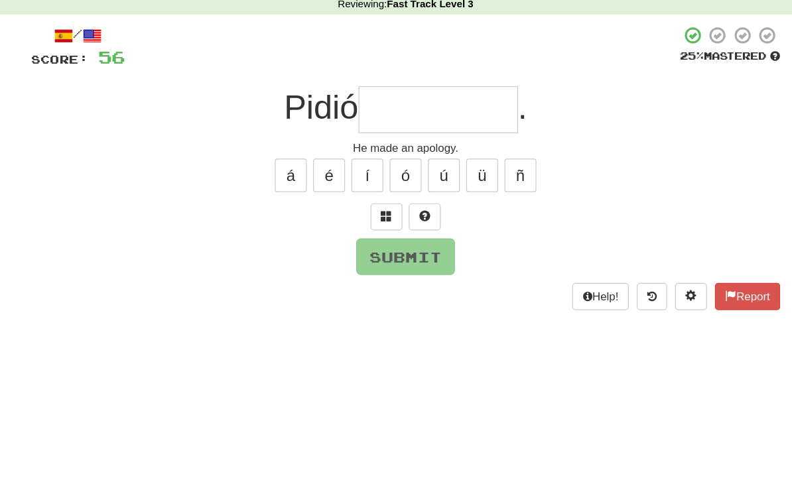
type input "*"
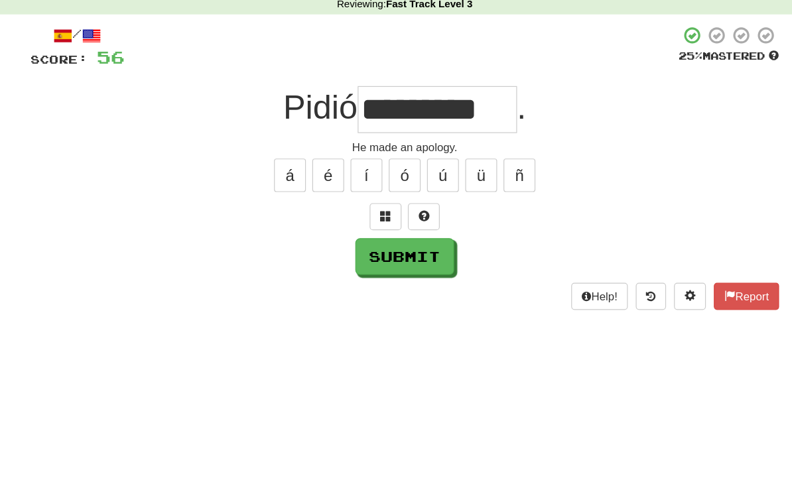
type input "*********"
click at [359, 224] on button "Submit" at bounding box center [396, 223] width 82 height 31
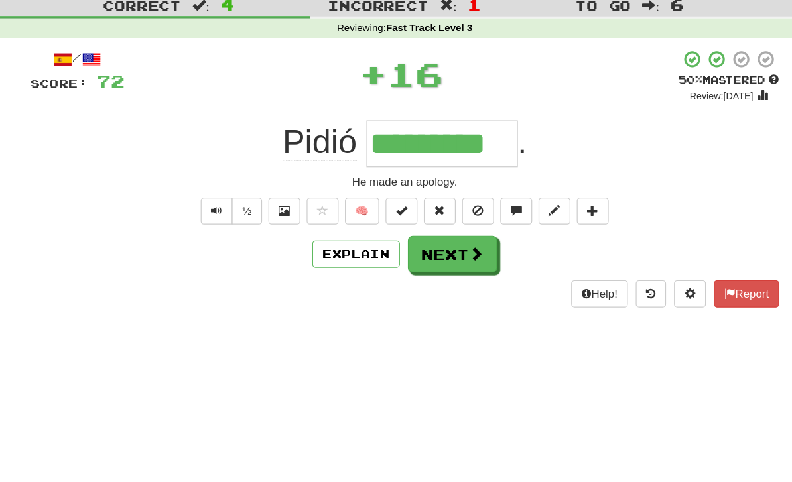
scroll to position [0, 0]
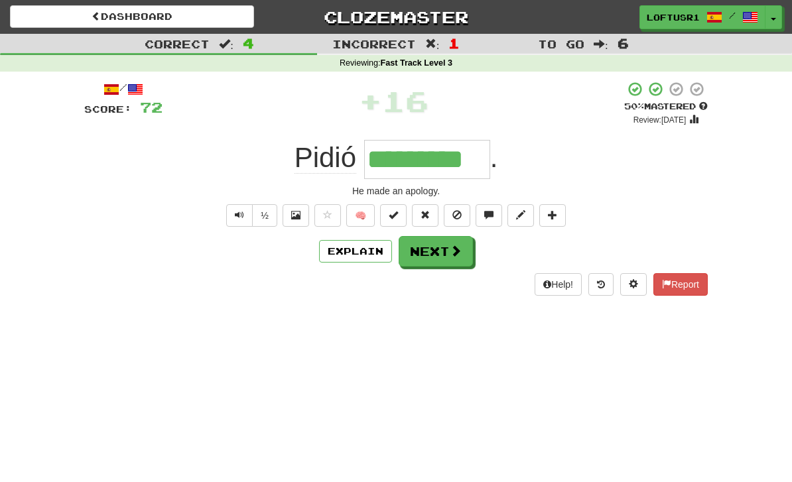
click at [442, 255] on button "Next" at bounding box center [436, 251] width 74 height 31
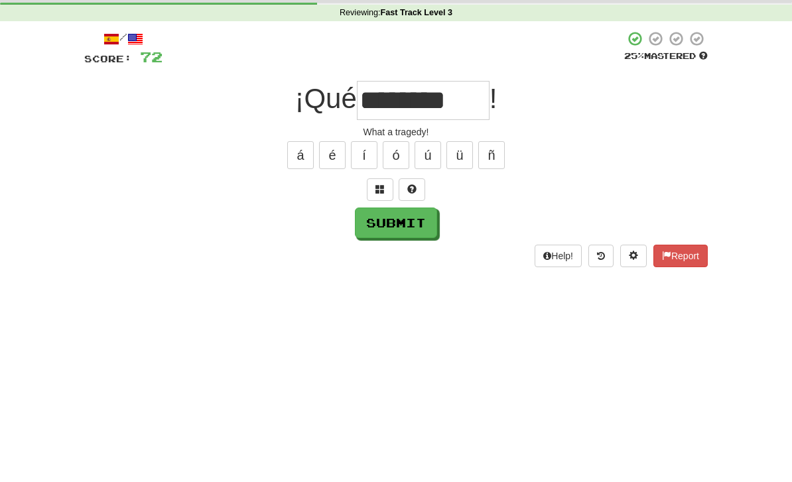
scroll to position [50, 0]
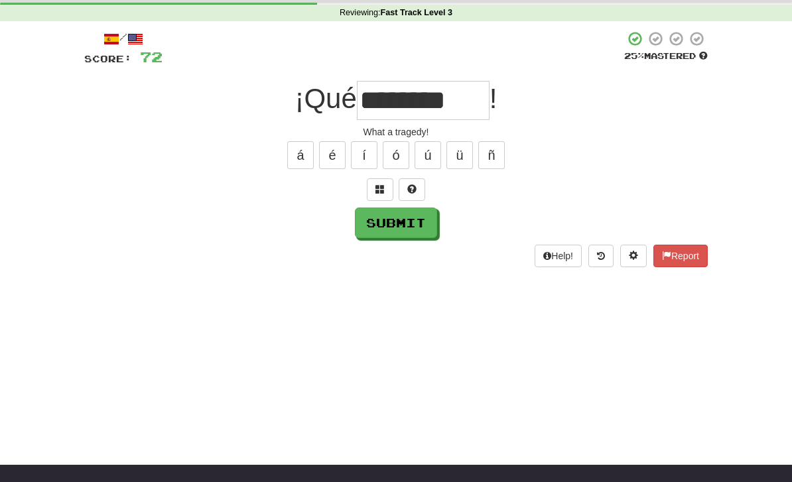
click at [393, 247] on div "Help! Report" at bounding box center [395, 256] width 623 height 23
click at [401, 229] on button "Submit" at bounding box center [396, 223] width 82 height 31
type input "********"
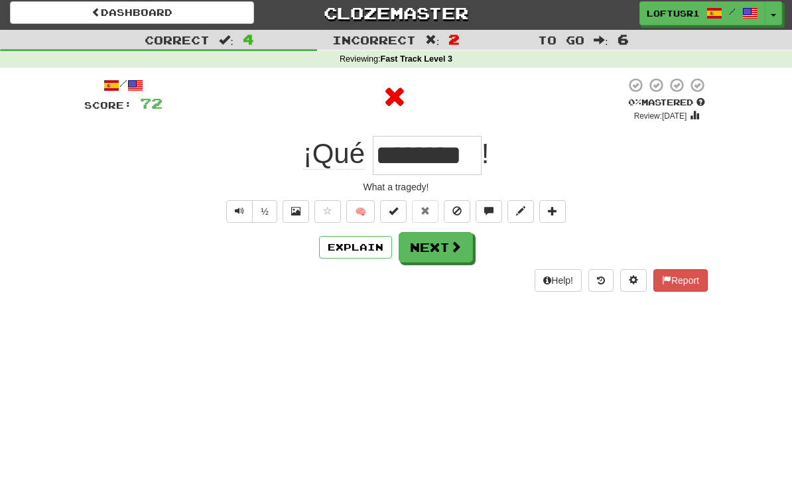
scroll to position [0, 0]
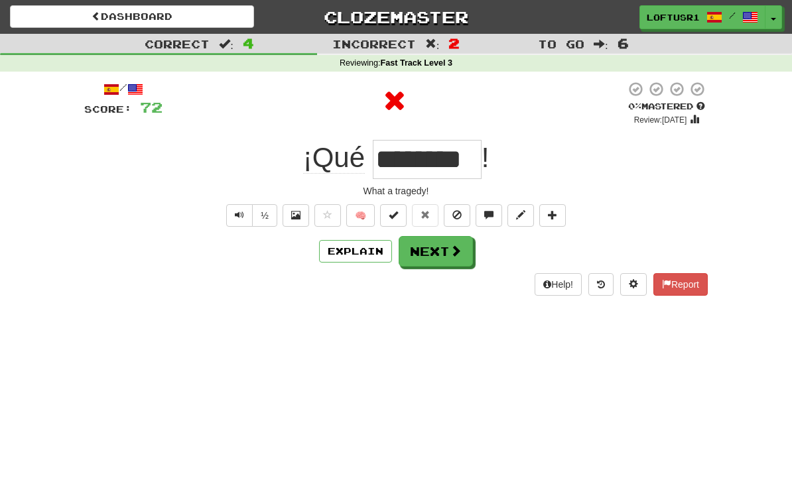
click at [432, 253] on button "Next" at bounding box center [436, 251] width 74 height 31
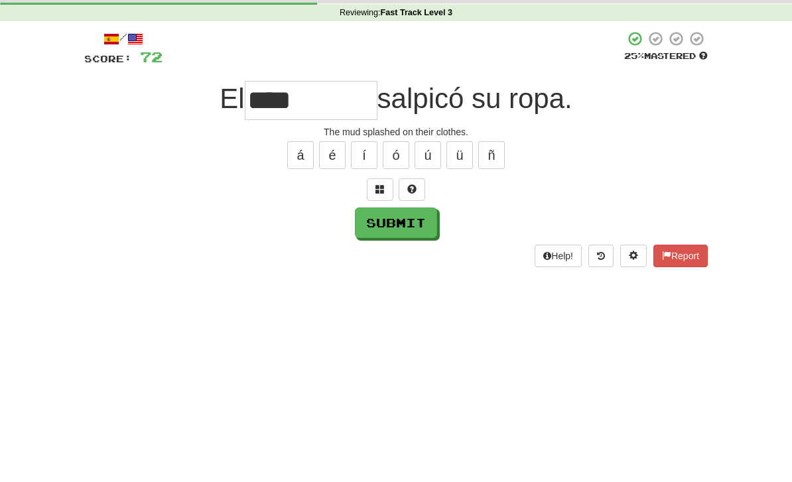
scroll to position [50, 0]
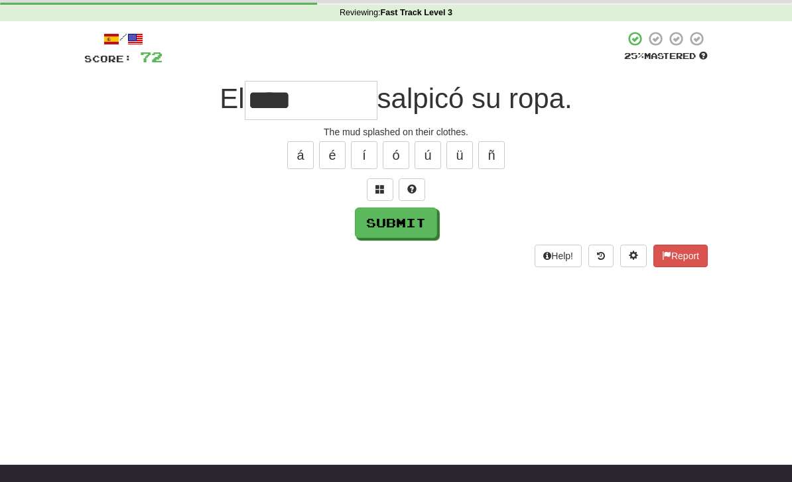
click at [397, 236] on button "Submit" at bounding box center [396, 223] width 82 height 31
type input "****"
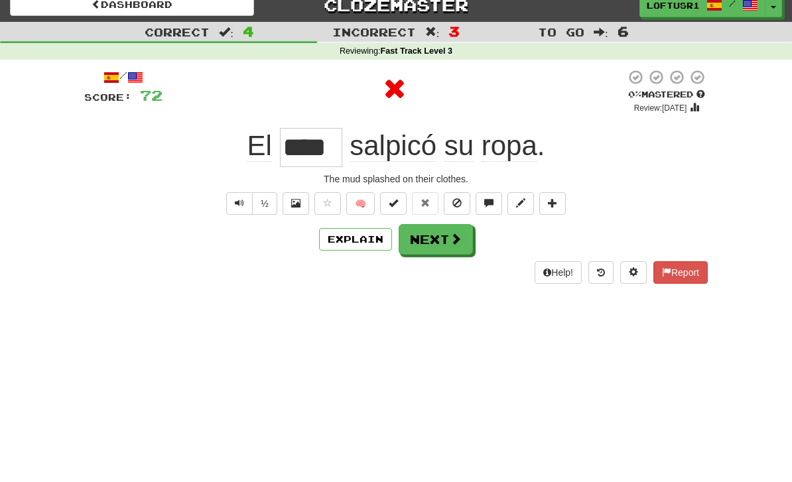
scroll to position [0, 0]
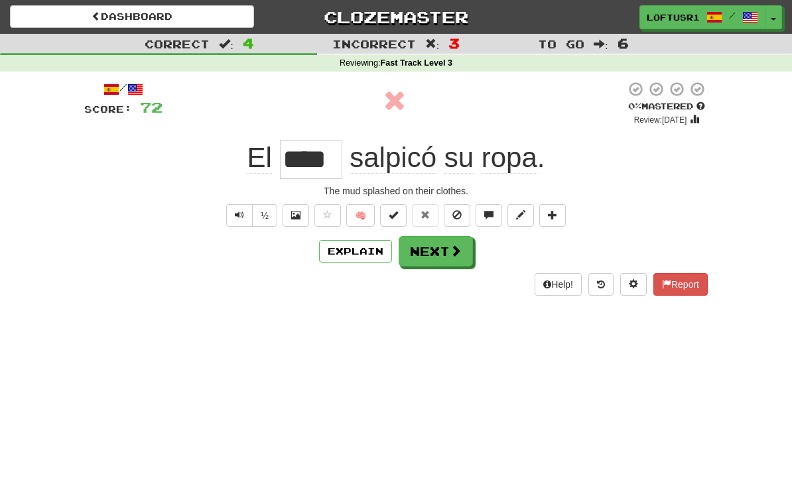
click at [424, 250] on button "Next" at bounding box center [436, 251] width 74 height 31
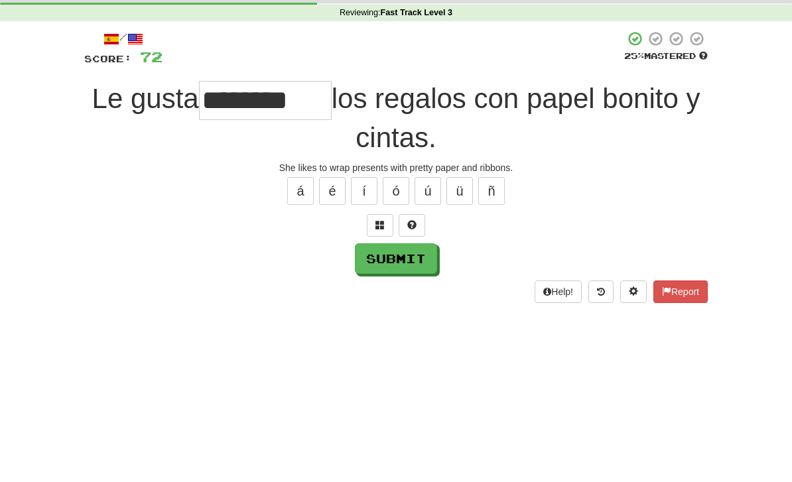
scroll to position [50, 0]
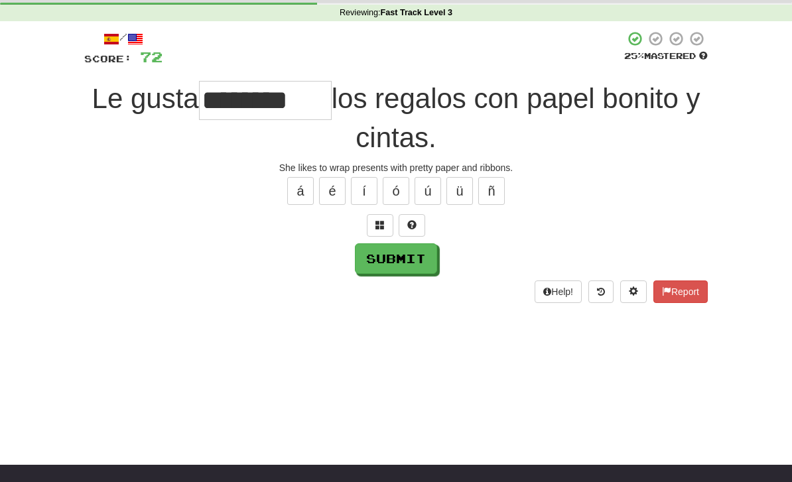
type input "********"
click at [395, 263] on button "Submit" at bounding box center [396, 258] width 82 height 31
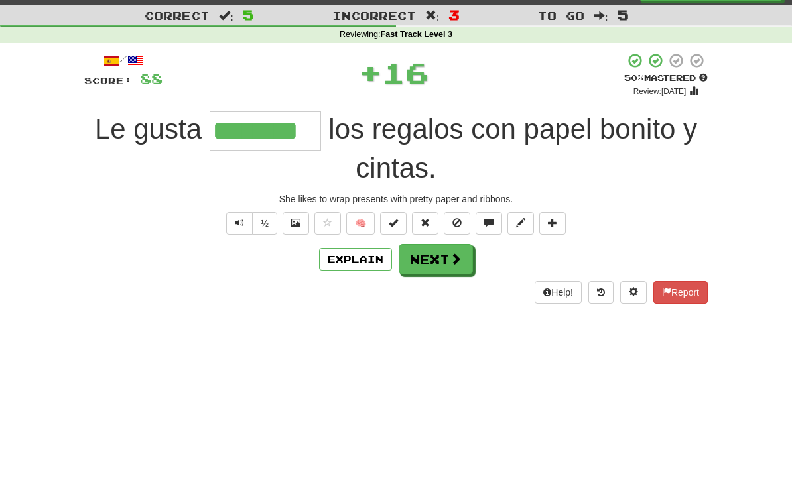
scroll to position [0, 0]
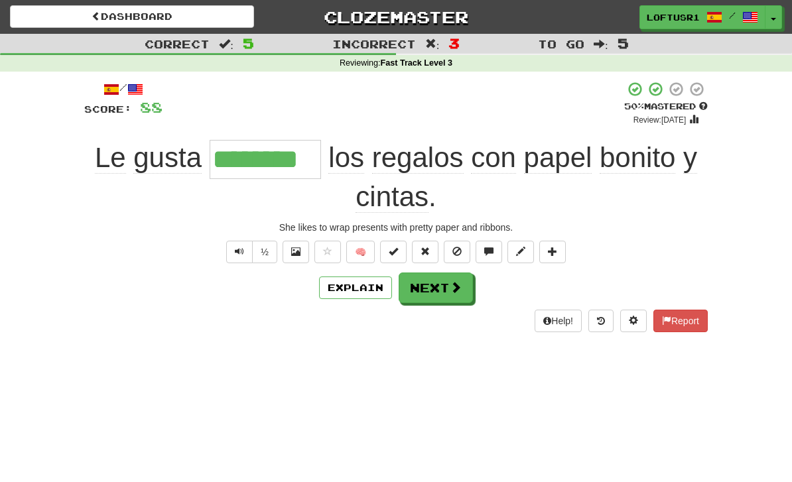
click at [344, 287] on button "Explain" at bounding box center [355, 288] width 73 height 23
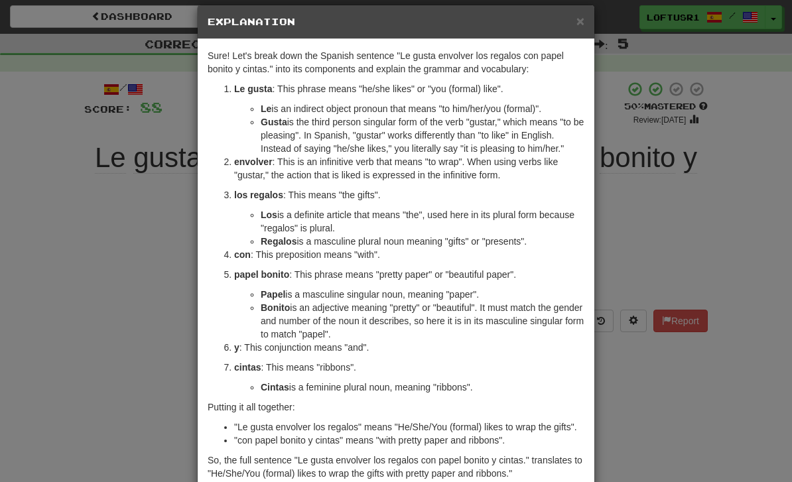
scroll to position [14, 0]
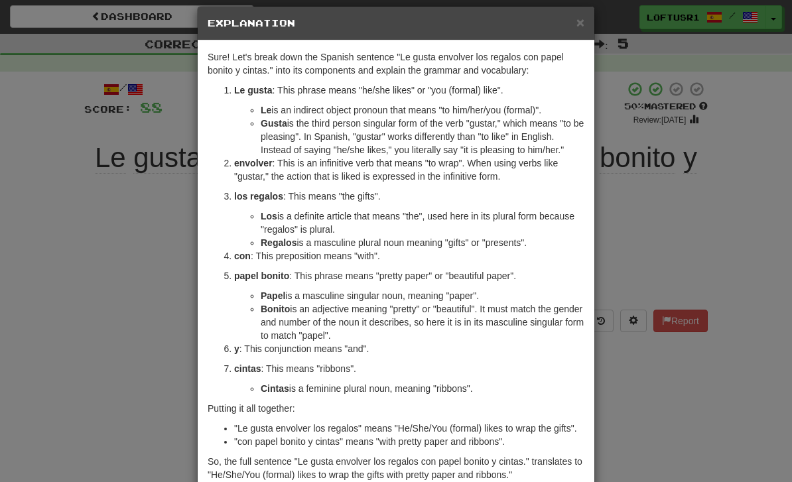
click at [124, 321] on div "× Explanation Sure! Let's break down the Spanish sentence "Le gusta envolver lo…" at bounding box center [396, 241] width 792 height 482
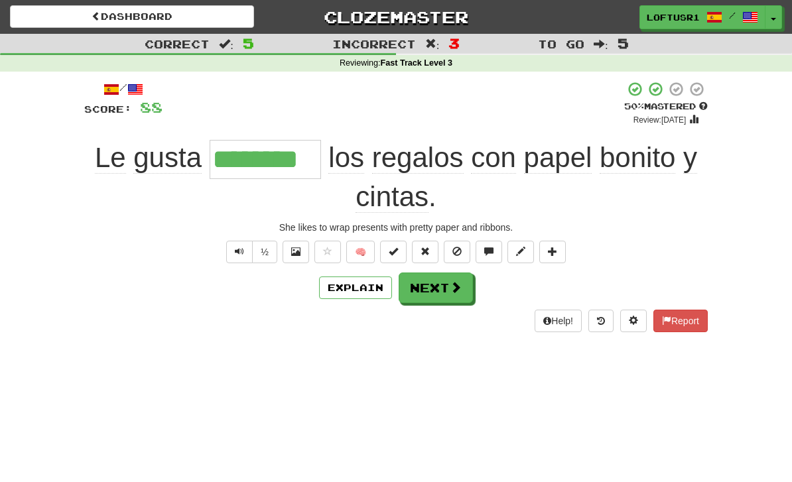
click at [123, 325] on div "Help! Report" at bounding box center [395, 321] width 623 height 23
click at [438, 277] on button "Next" at bounding box center [436, 288] width 74 height 31
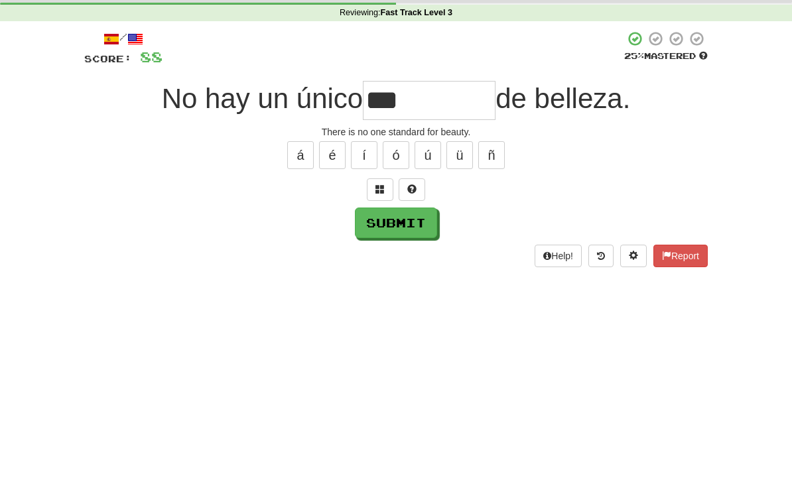
scroll to position [50, 0]
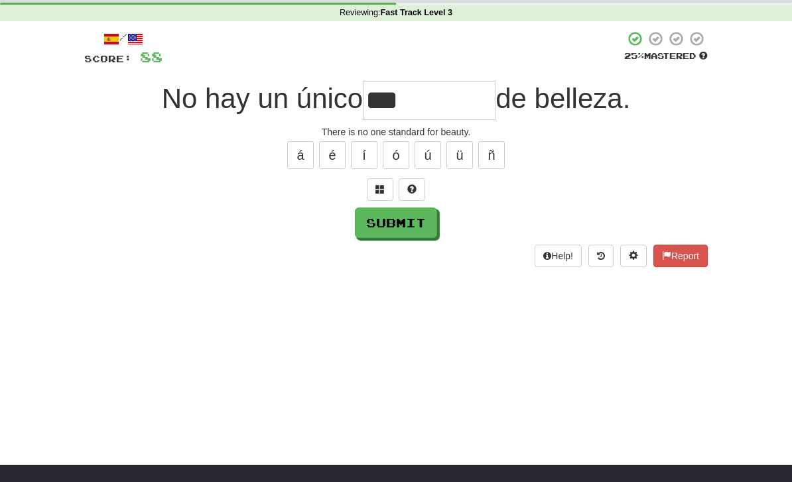
click at [399, 227] on button "Submit" at bounding box center [396, 223] width 82 height 31
type input "********"
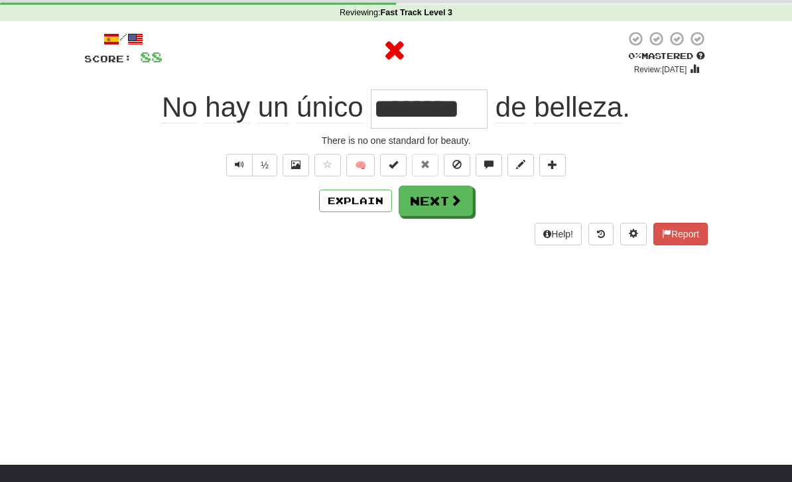
scroll to position [0, 0]
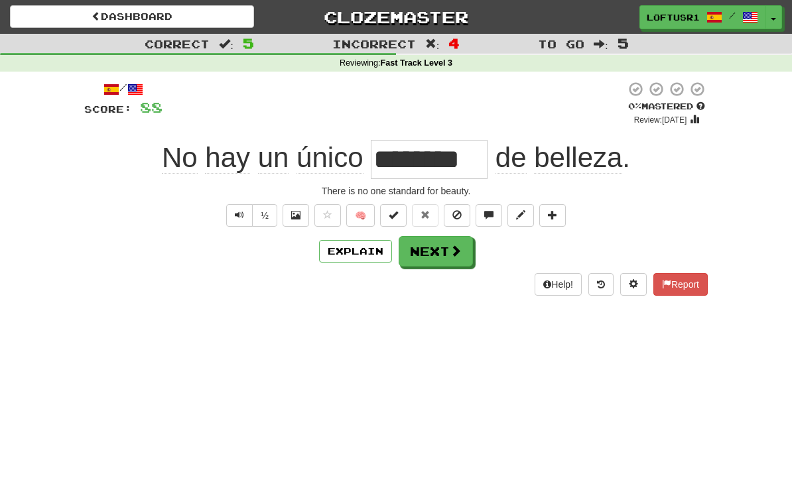
click at [434, 248] on button "Next" at bounding box center [436, 251] width 74 height 31
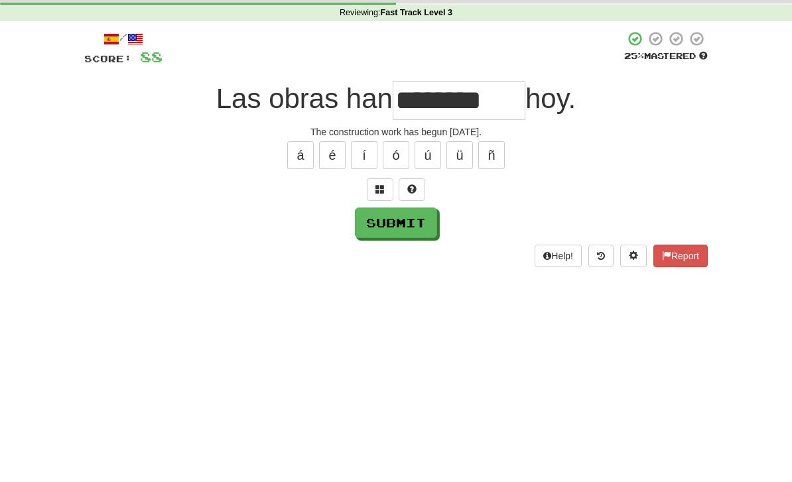
scroll to position [50, 0]
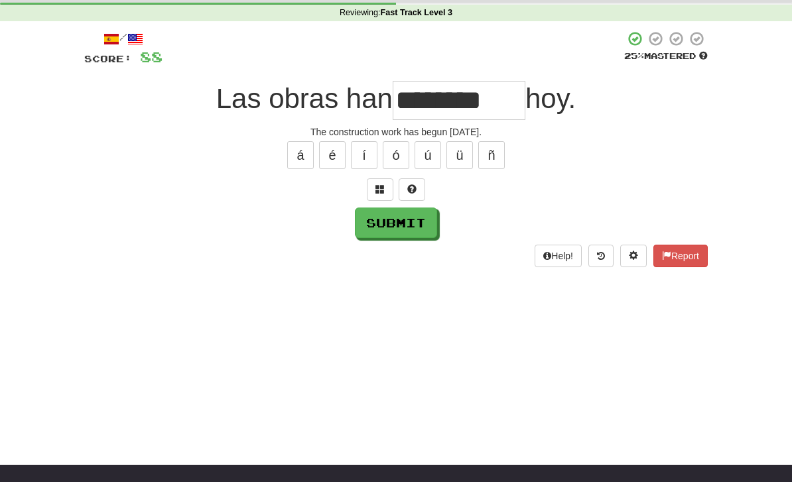
click at [393, 236] on button "Submit" at bounding box center [396, 223] width 82 height 31
type input "********"
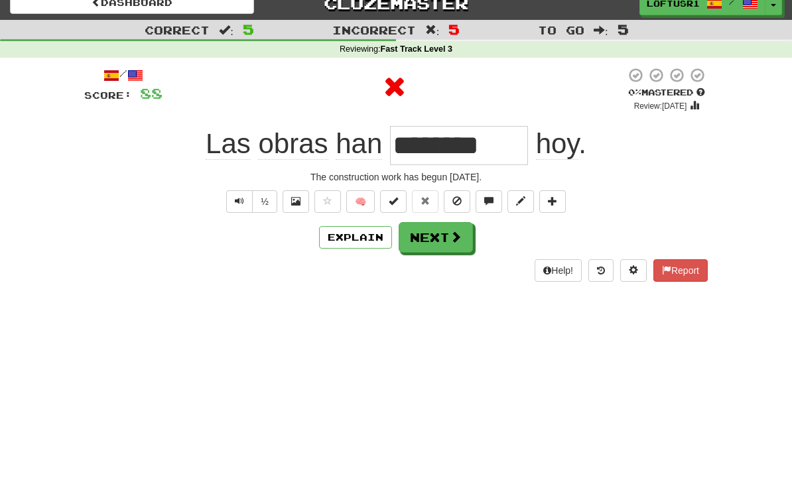
scroll to position [0, 0]
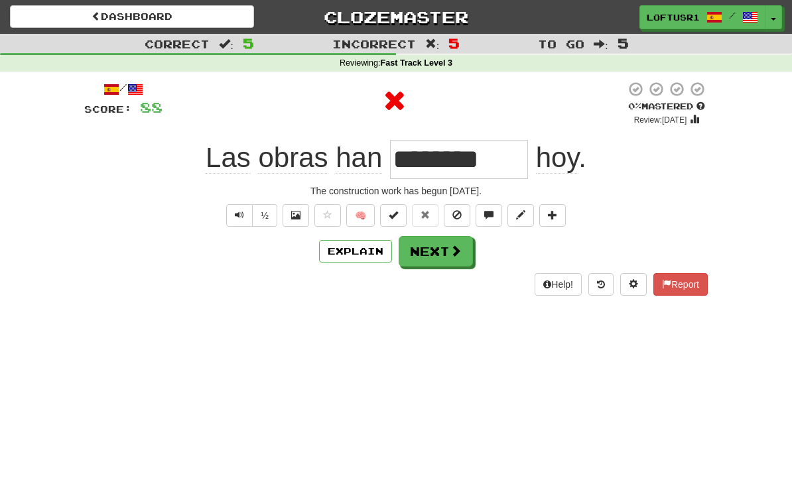
click at [433, 251] on button "Next" at bounding box center [436, 251] width 74 height 31
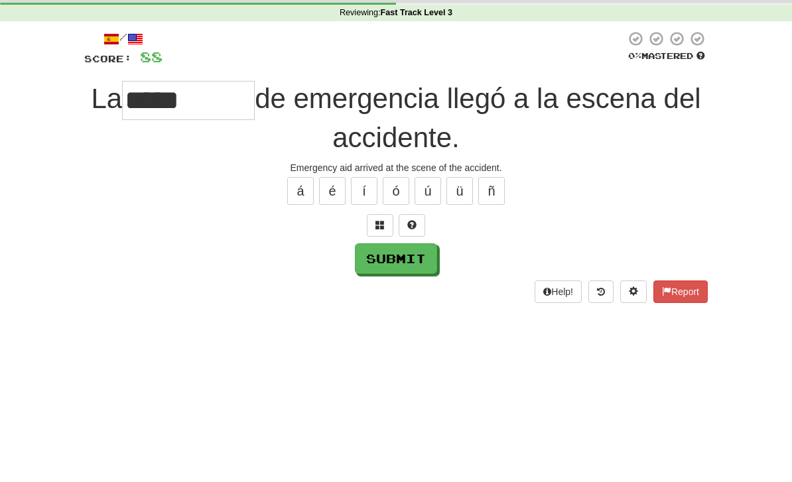
scroll to position [50, 0]
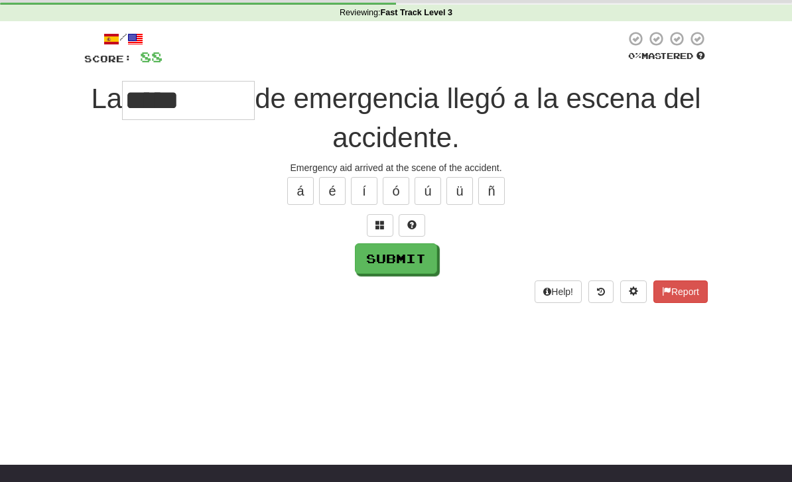
type input "*****"
click at [393, 261] on button "Submit" at bounding box center [396, 258] width 82 height 31
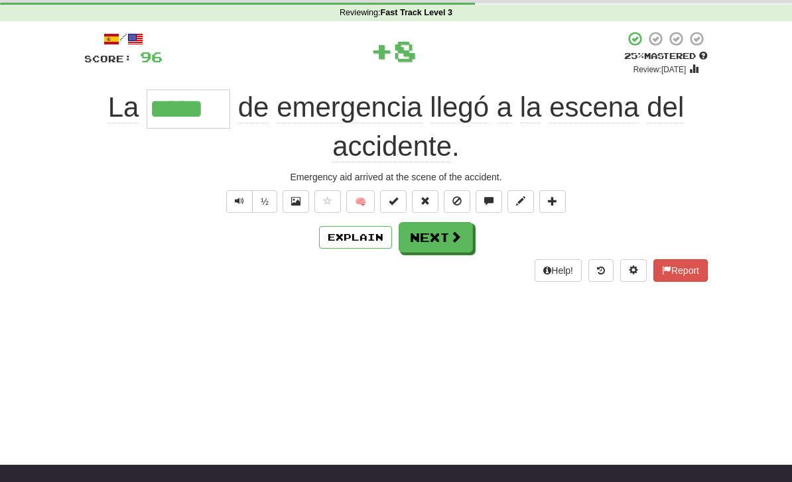
scroll to position [0, 0]
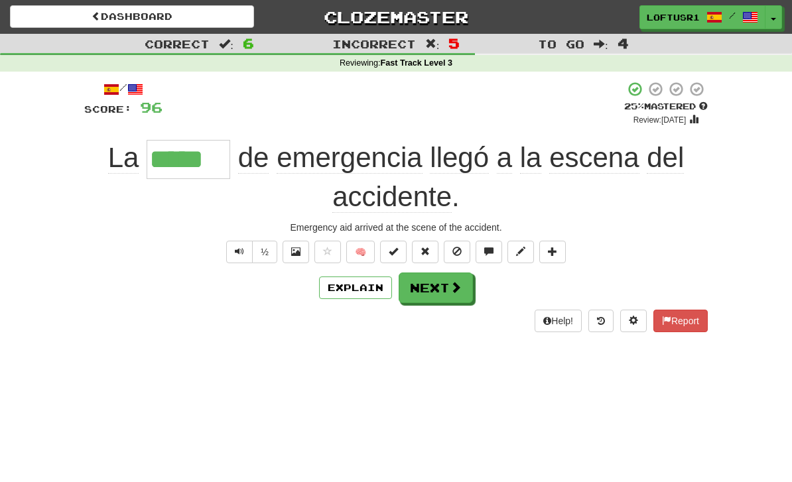
click at [438, 289] on button "Next" at bounding box center [436, 288] width 74 height 31
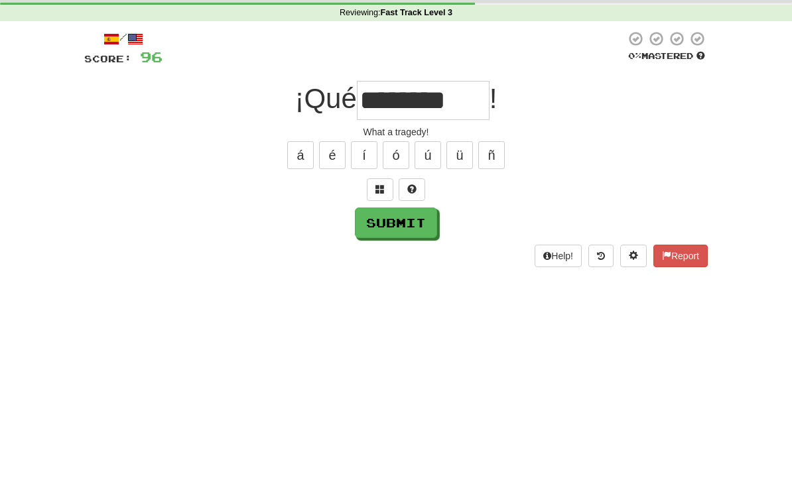
scroll to position [50, 0]
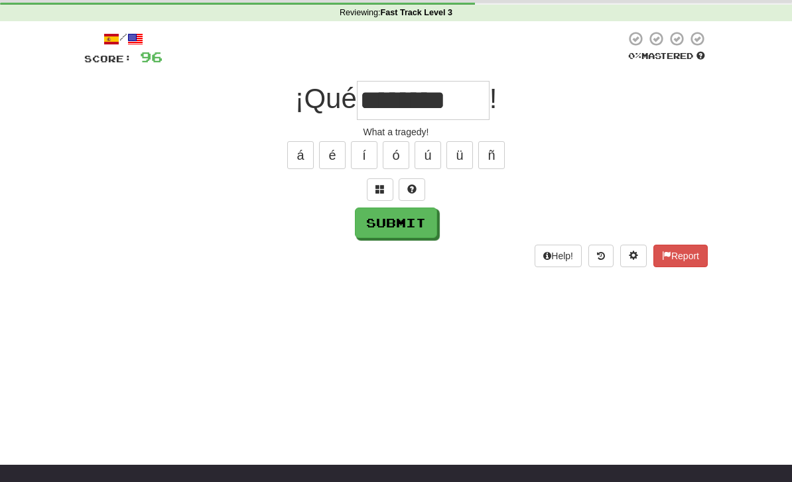
type input "********"
click at [388, 235] on button "Submit" at bounding box center [396, 223] width 82 height 31
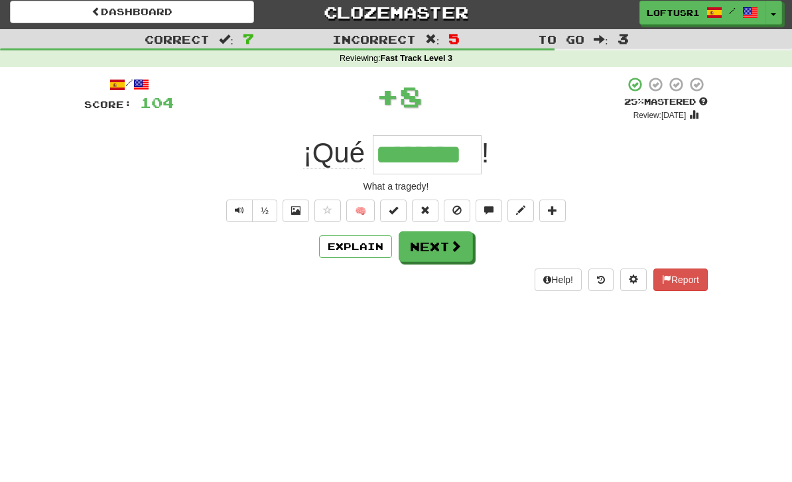
scroll to position [0, 0]
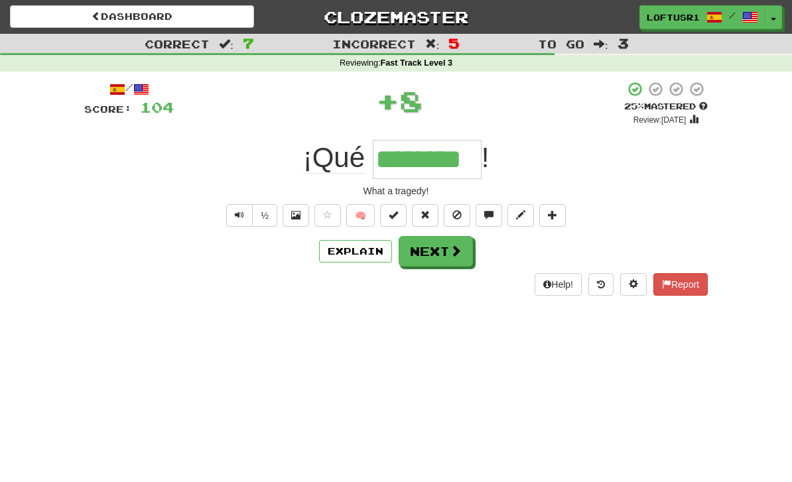
click at [424, 250] on button "Next" at bounding box center [436, 251] width 74 height 31
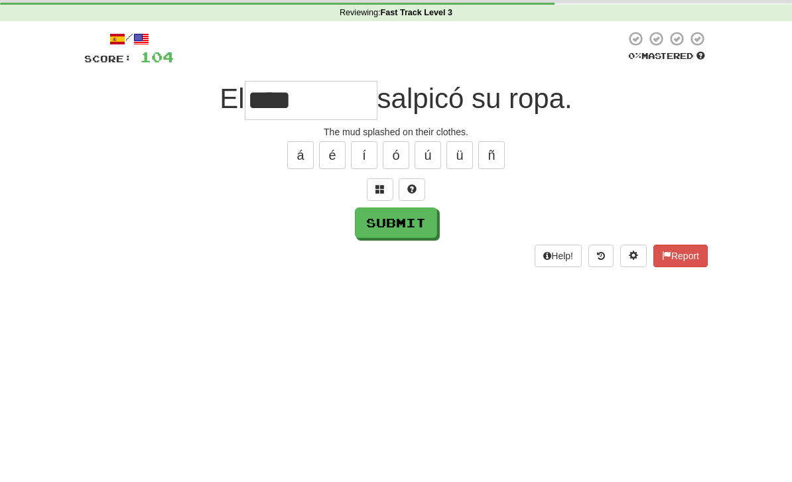
scroll to position [50, 0]
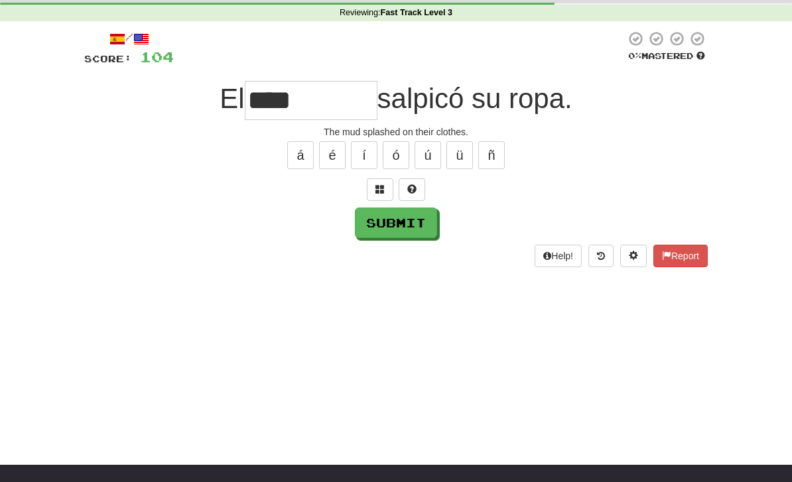
click at [417, 235] on button "Submit" at bounding box center [396, 223] width 82 height 31
type input "****"
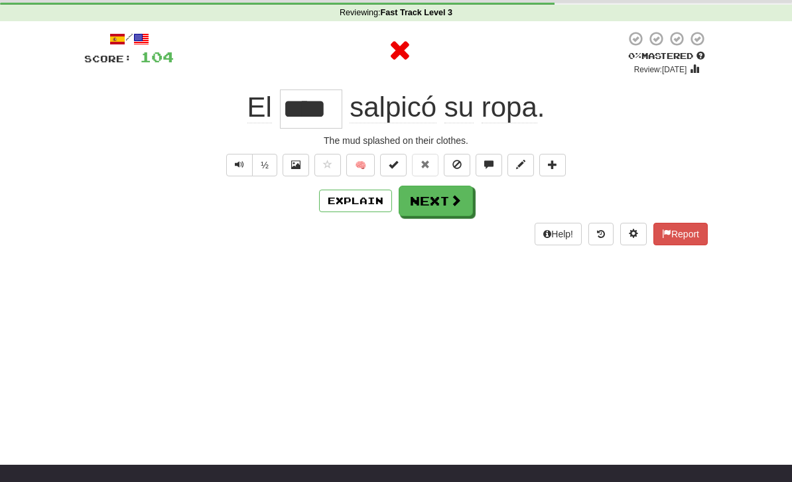
click at [404, 227] on div "Help! Report" at bounding box center [395, 234] width 623 height 23
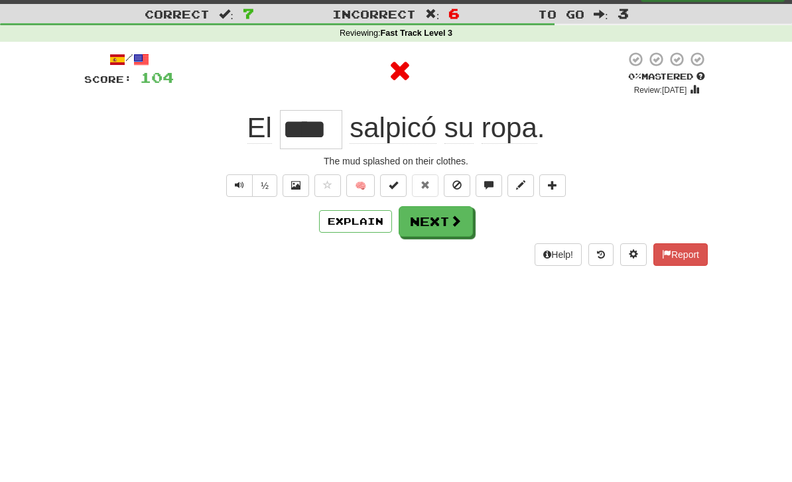
scroll to position [0, 0]
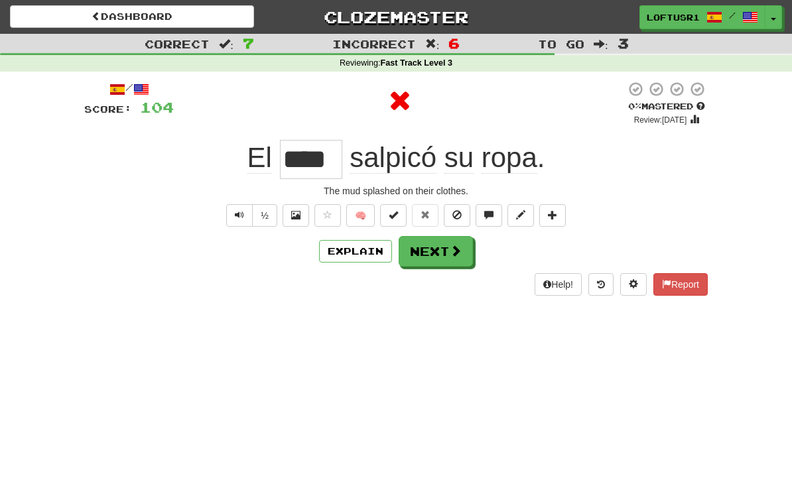
click at [435, 255] on button "Next" at bounding box center [436, 251] width 74 height 31
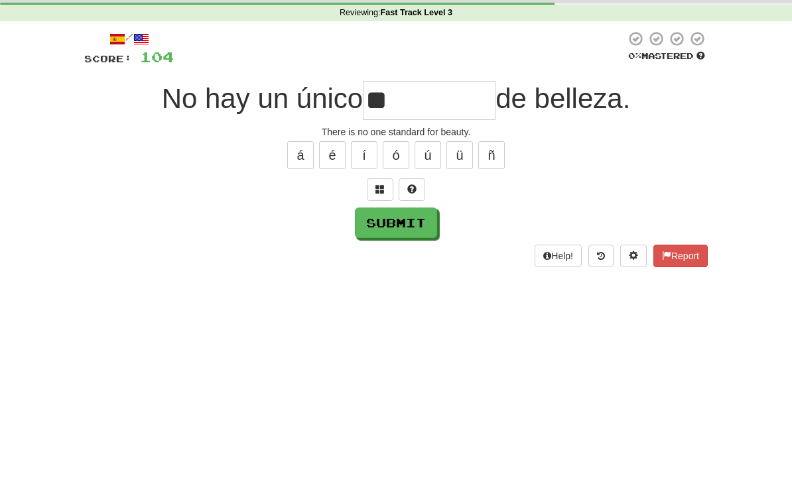
scroll to position [50, 0]
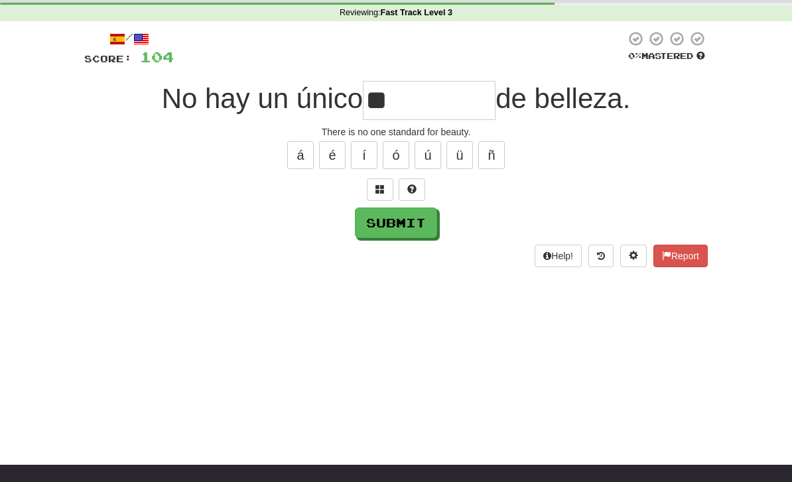
click at [401, 225] on button "Submit" at bounding box center [396, 223] width 82 height 31
type input "********"
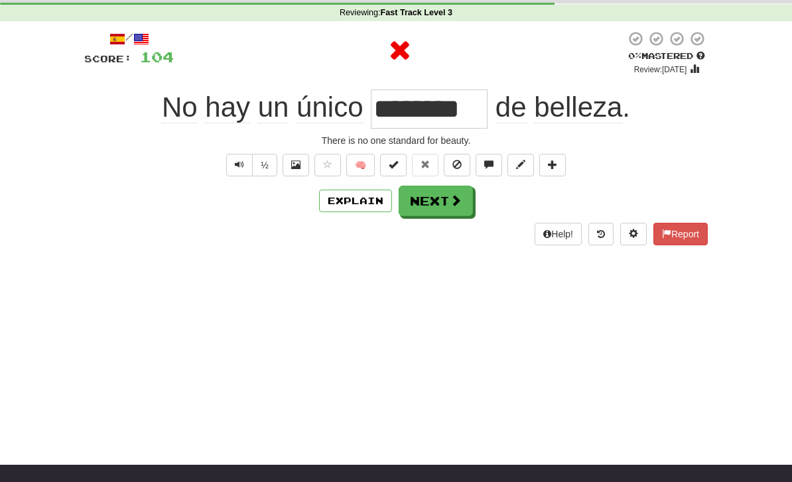
scroll to position [0, 0]
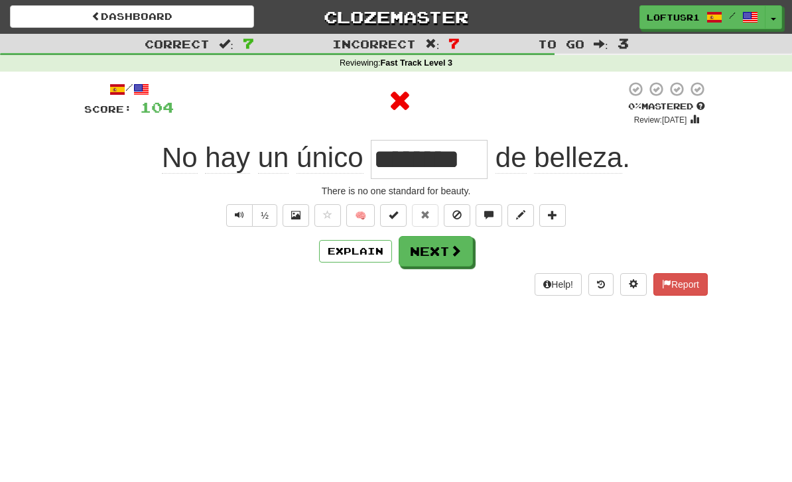
click at [437, 248] on button "Next" at bounding box center [436, 251] width 74 height 31
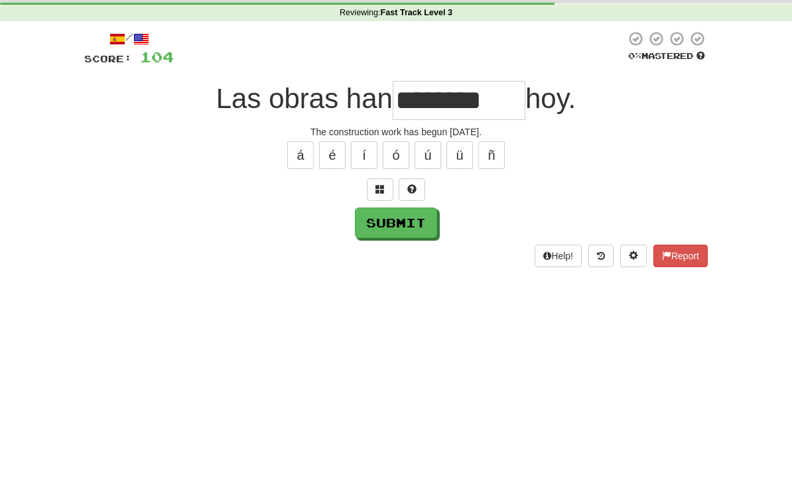
scroll to position [50, 0]
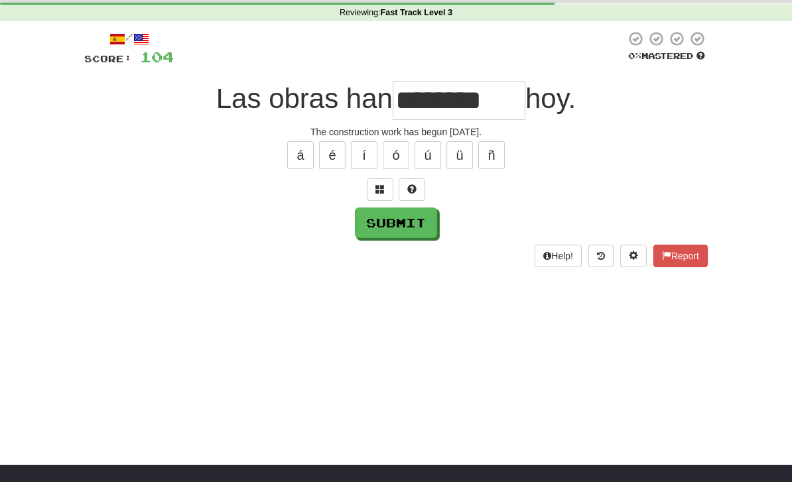
type input "********"
click at [403, 235] on button "Submit" at bounding box center [396, 223] width 82 height 31
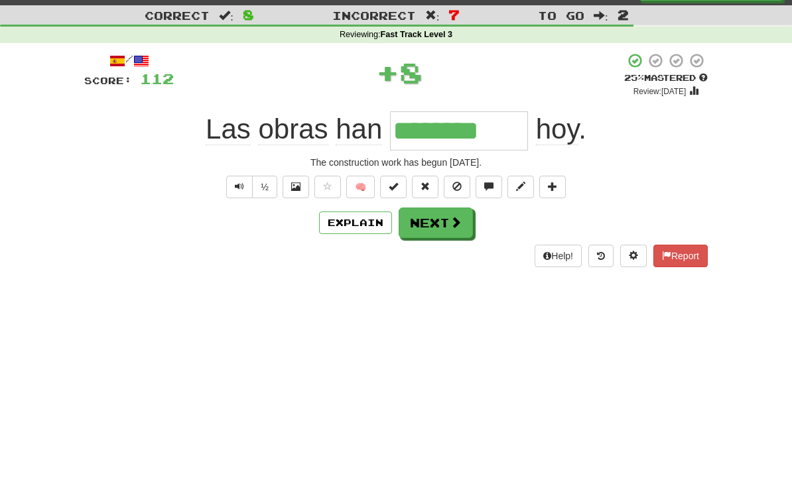
scroll to position [0, 0]
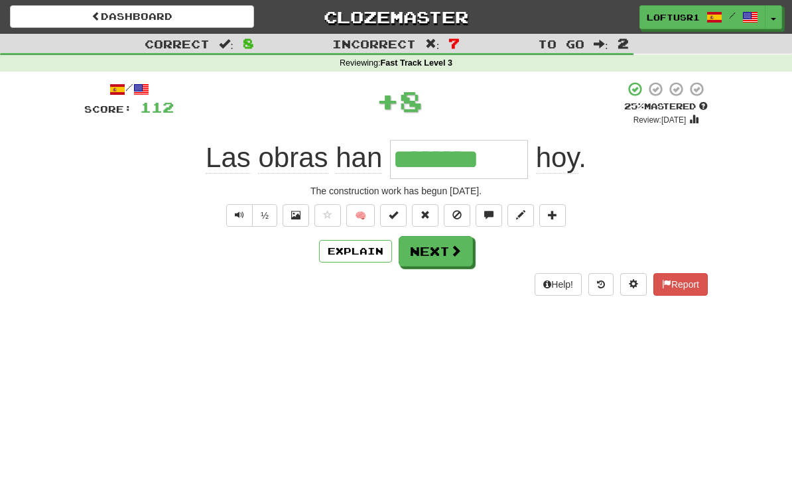
click at [437, 243] on button "Next" at bounding box center [436, 251] width 74 height 31
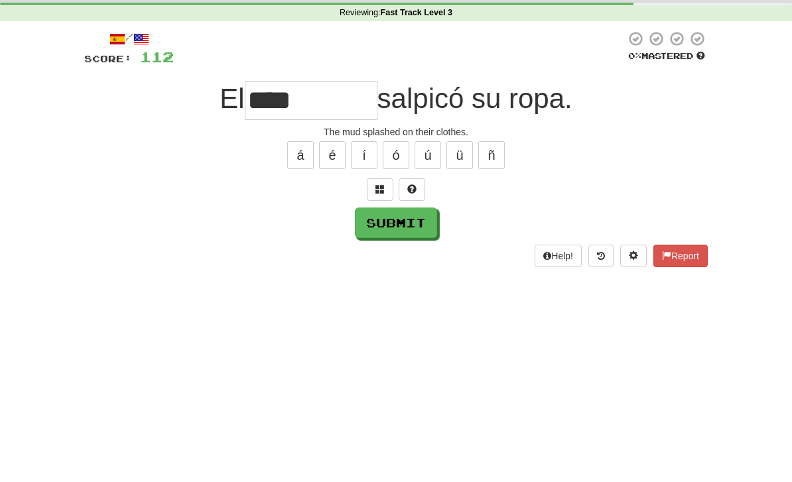
scroll to position [50, 0]
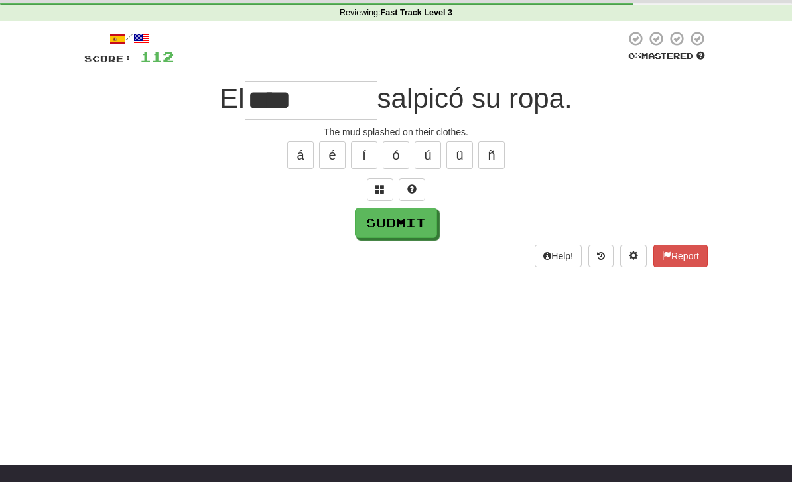
click at [413, 235] on button "Submit" at bounding box center [396, 223] width 82 height 31
type input "****"
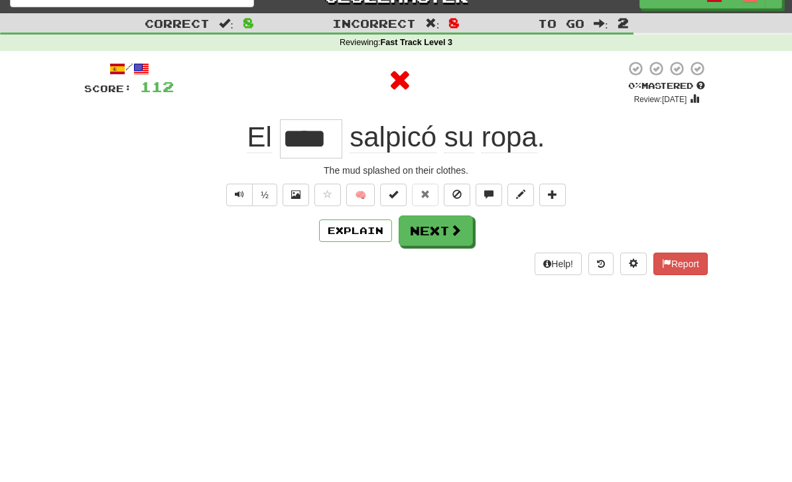
scroll to position [0, 0]
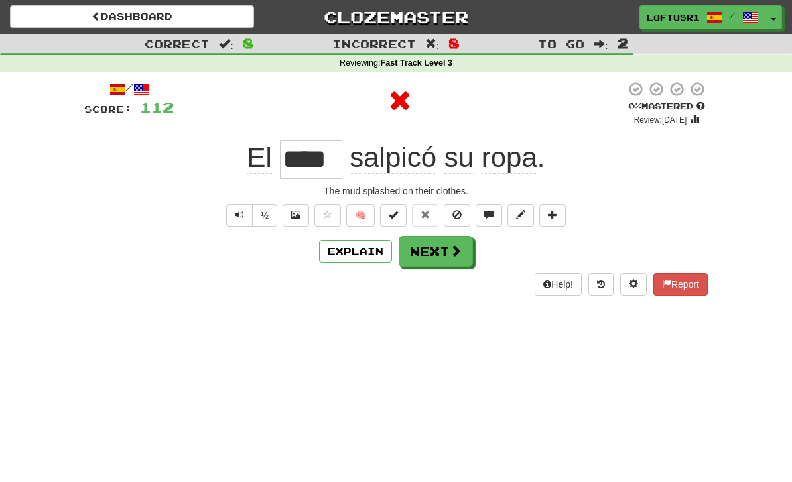
click at [430, 253] on button "Next" at bounding box center [436, 251] width 74 height 31
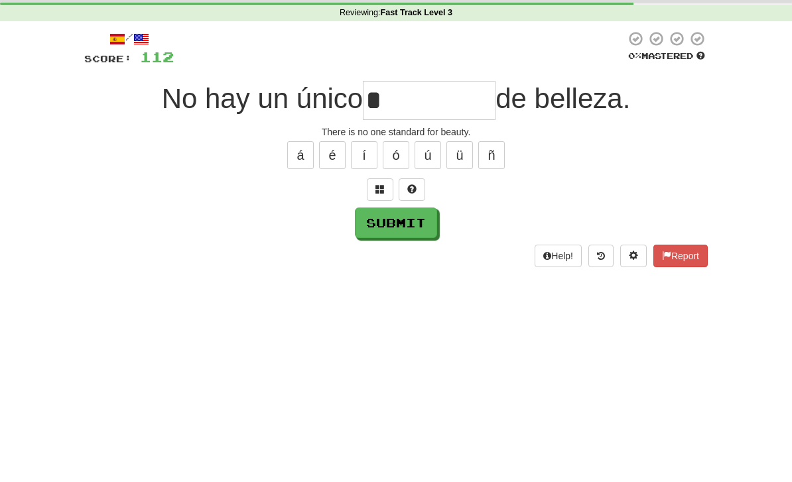
scroll to position [50, 0]
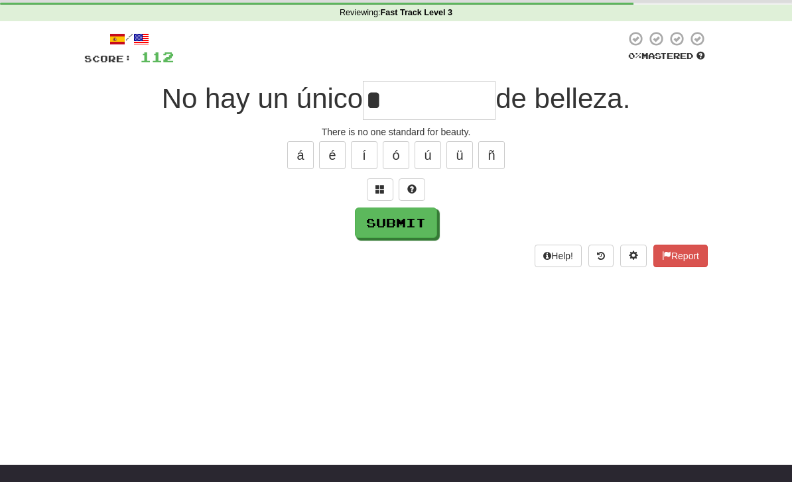
click at [409, 235] on button "Submit" at bounding box center [396, 223] width 82 height 31
type input "********"
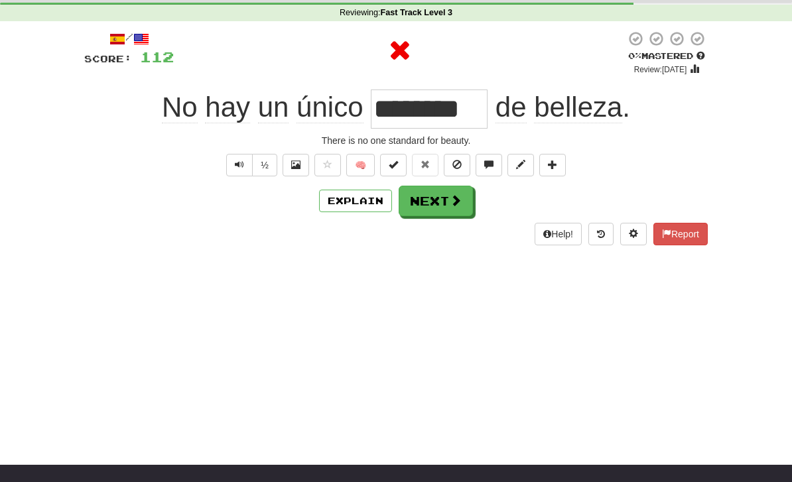
click at [440, 204] on button "Next" at bounding box center [436, 201] width 74 height 31
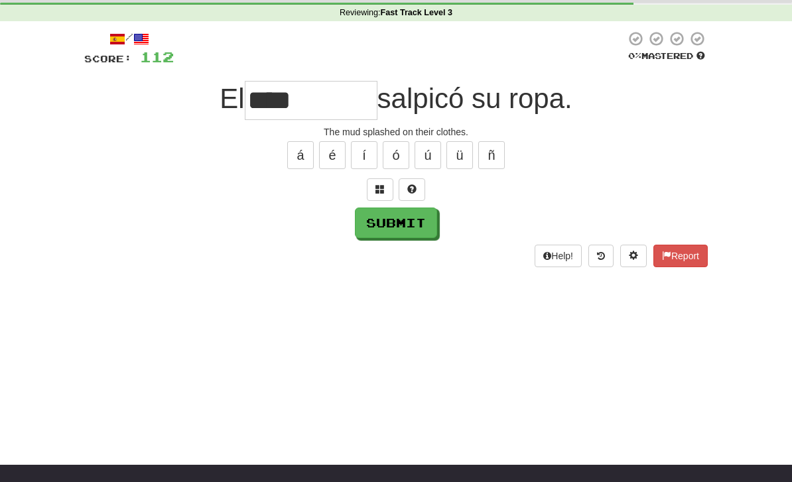
type input "****"
click at [381, 231] on button "Submit" at bounding box center [396, 223] width 82 height 31
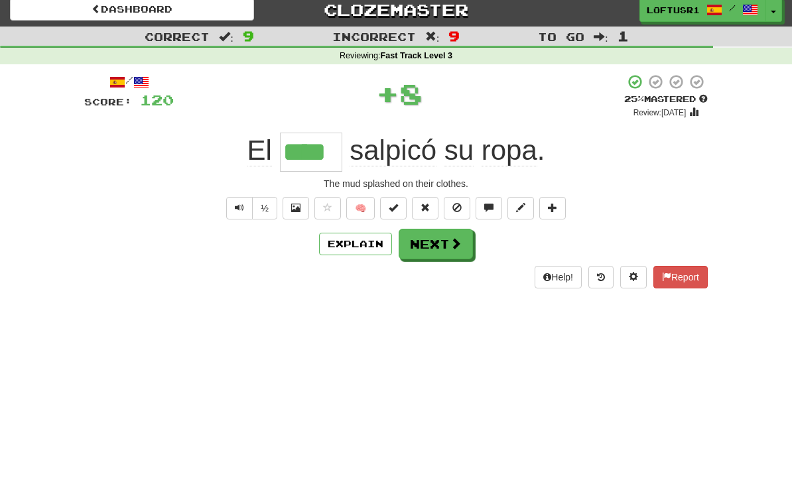
scroll to position [0, 0]
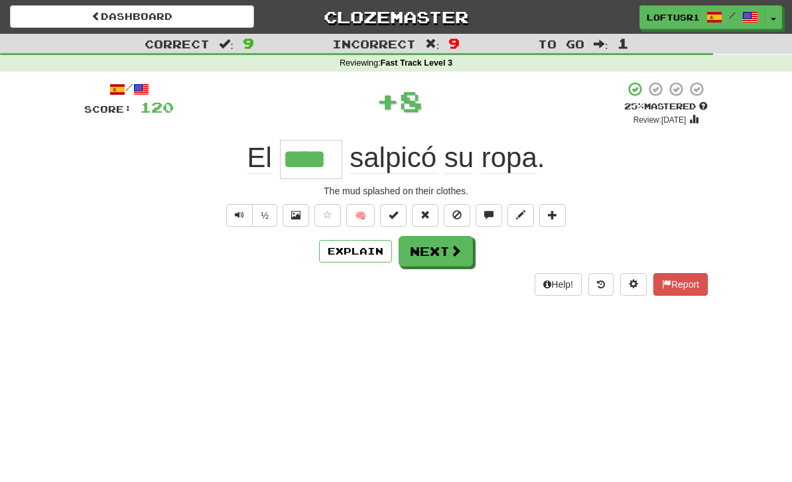
click at [433, 251] on button "Next" at bounding box center [436, 251] width 74 height 31
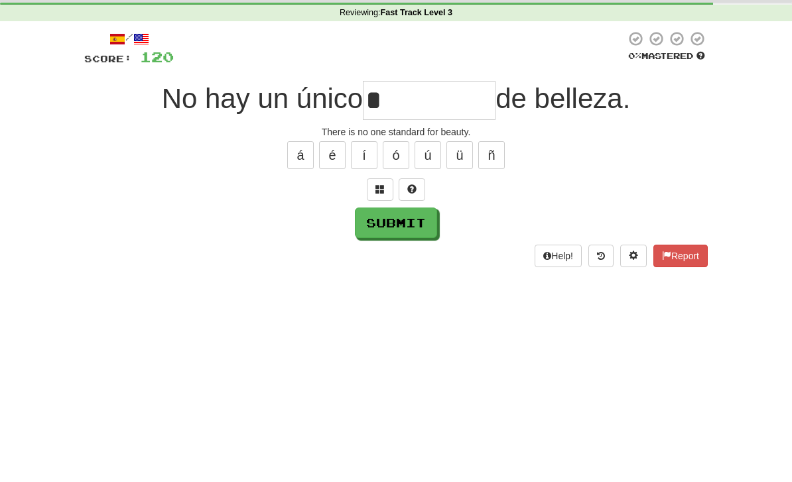
scroll to position [50, 0]
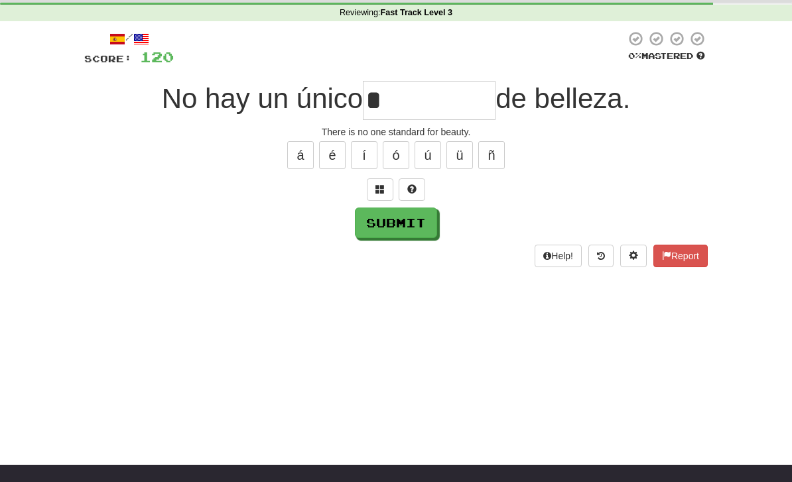
click at [405, 224] on button "Submit" at bounding box center [396, 223] width 82 height 31
type input "********"
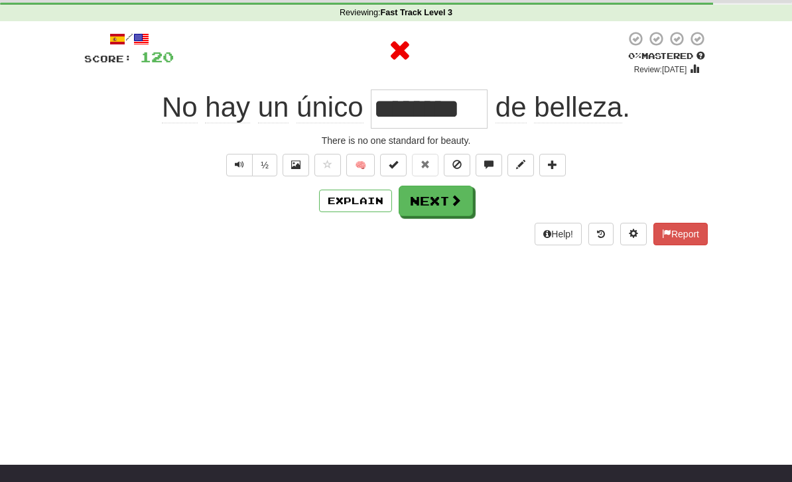
click at [440, 198] on button "Next" at bounding box center [436, 201] width 74 height 31
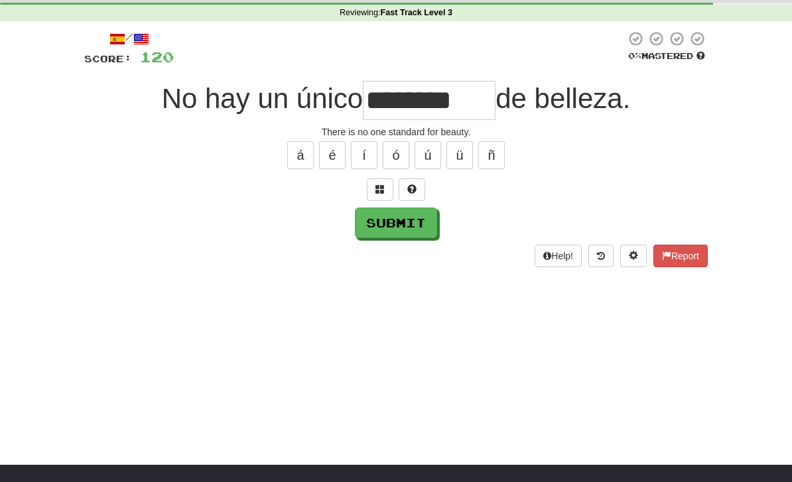
type input "********"
click at [371, 236] on button "Submit" at bounding box center [396, 223] width 82 height 31
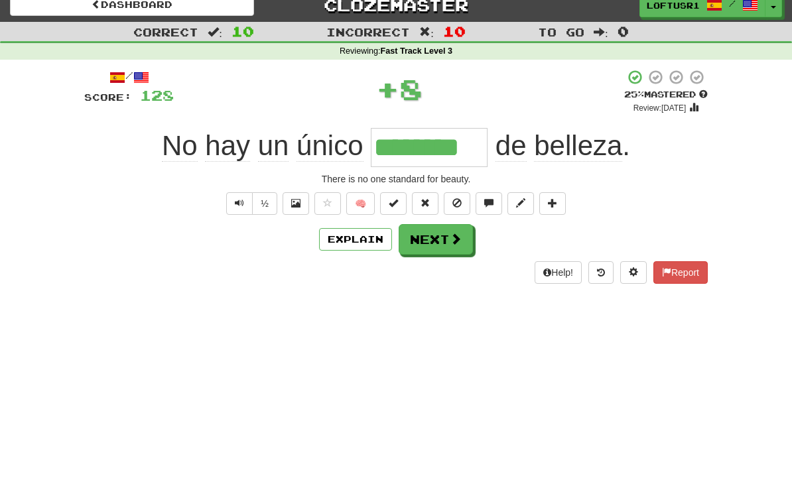
scroll to position [0, 0]
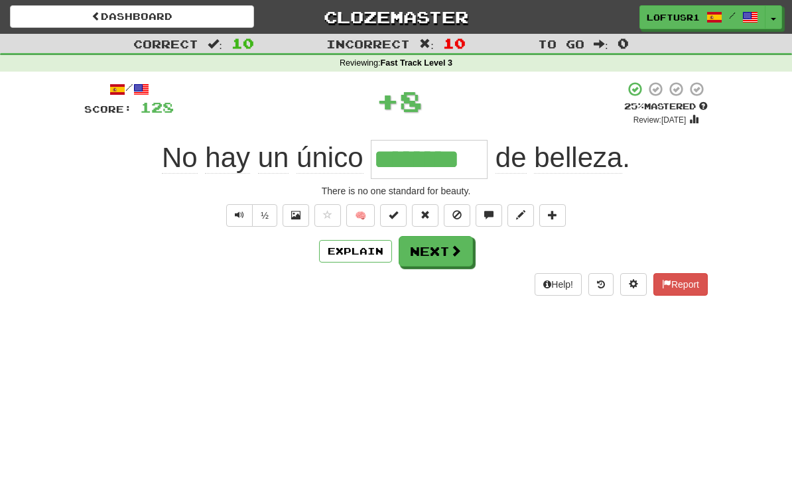
click at [414, 261] on button "Next" at bounding box center [436, 251] width 74 height 31
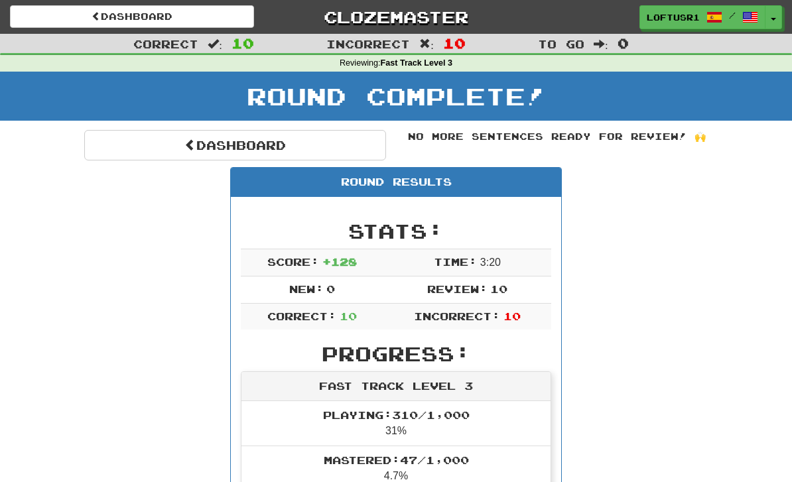
click at [174, 147] on link "Dashboard" at bounding box center [235, 145] width 302 height 31
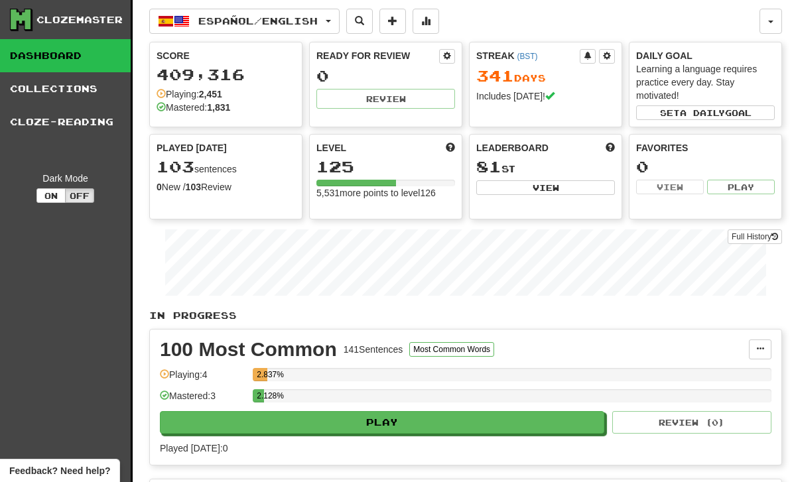
click at [762, 241] on link "Full History" at bounding box center [755, 236] width 54 height 15
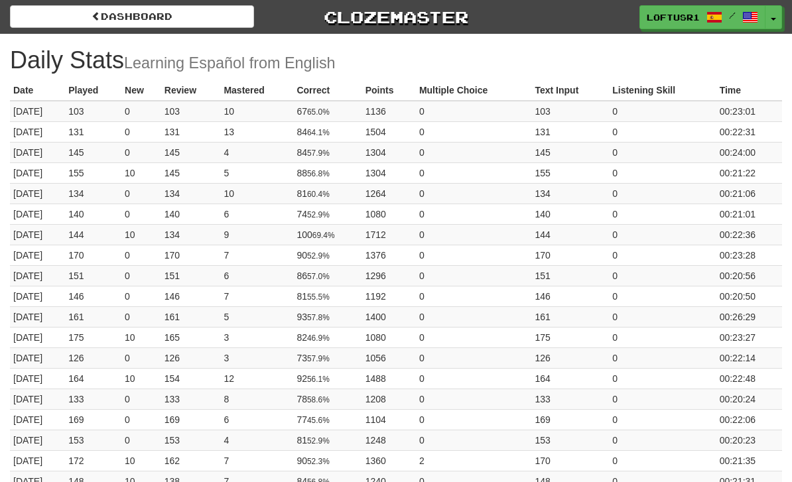
click at [75, 19] on link "Dashboard" at bounding box center [132, 16] width 244 height 23
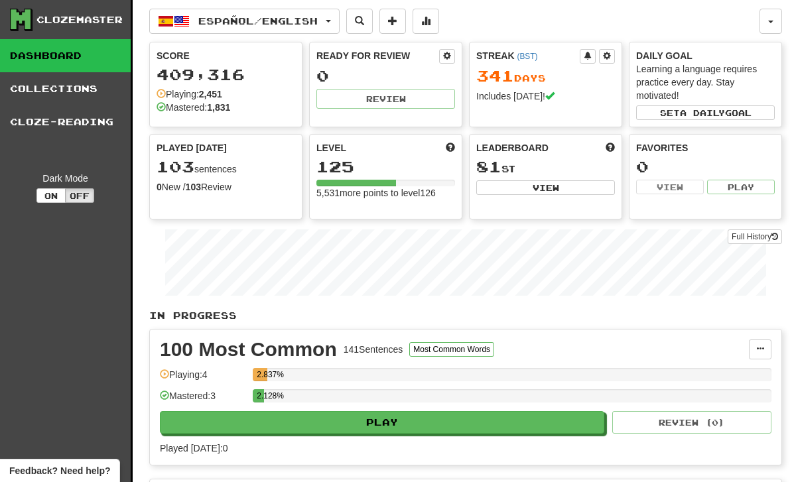
click at [741, 237] on link "Full History" at bounding box center [755, 236] width 54 height 15
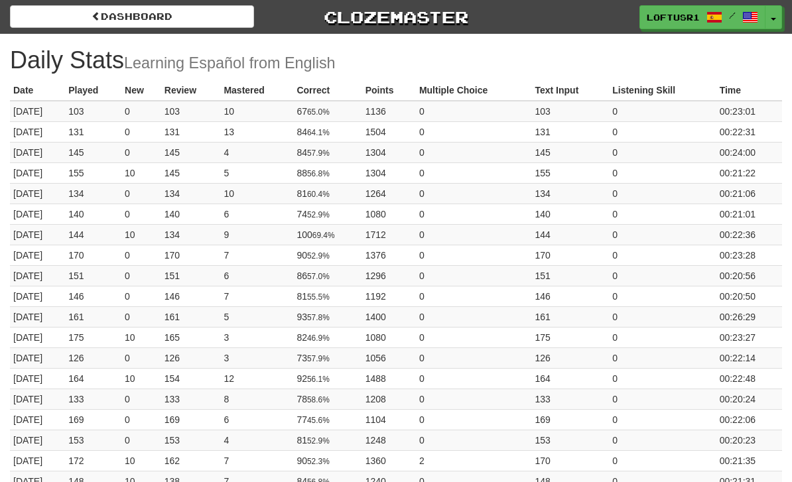
click at [97, 9] on link "Dashboard" at bounding box center [132, 16] width 244 height 23
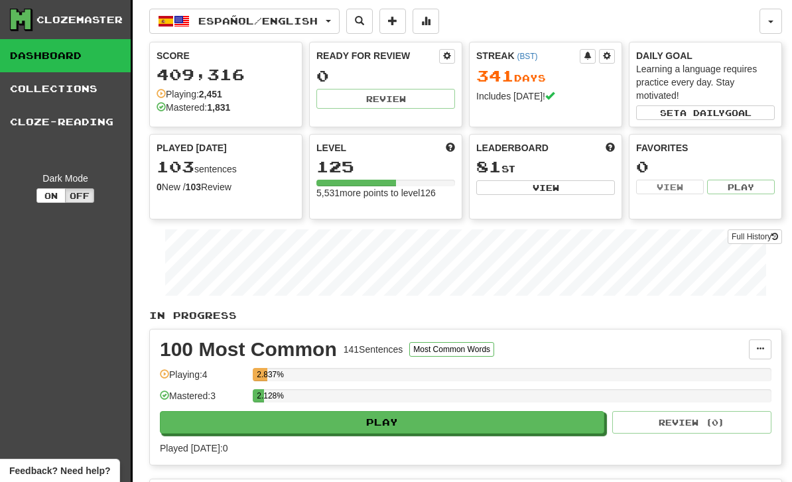
scroll to position [71, 0]
